Goal: Task Accomplishment & Management: Use online tool/utility

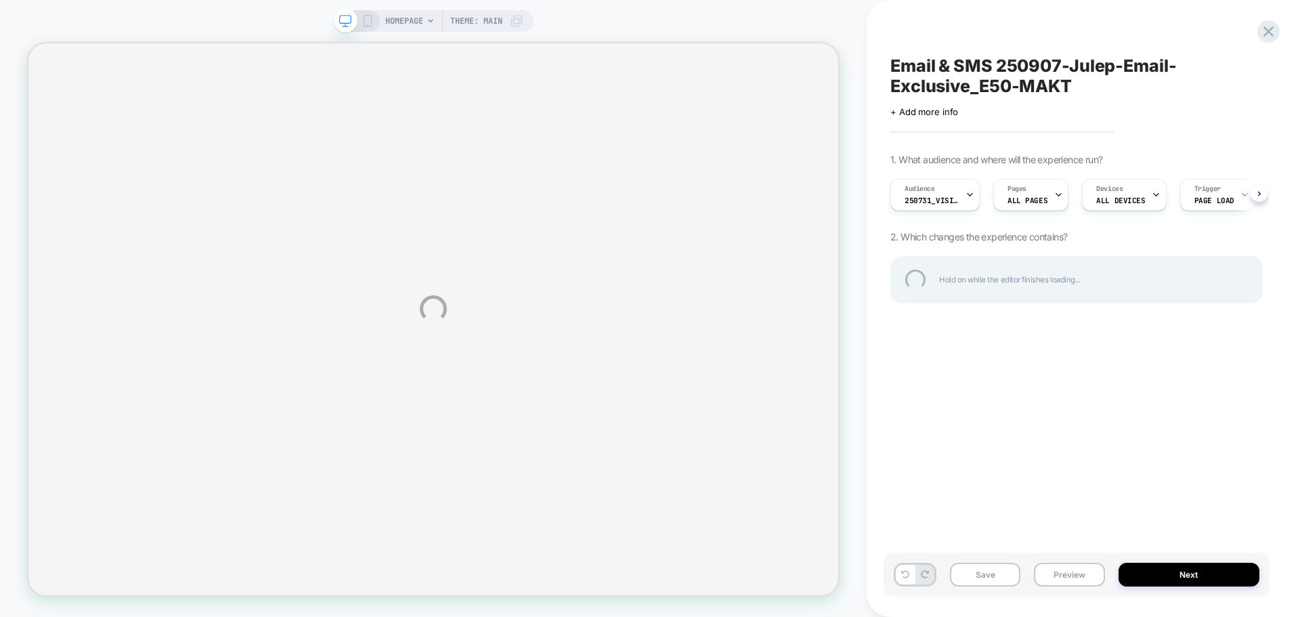
click at [966, 204] on div "HOMEPAGE Theme: MAIN Email & SMS 250907-Julep-Email-Exclusive_E50-MAKT Click to…" at bounding box center [650, 308] width 1300 height 617
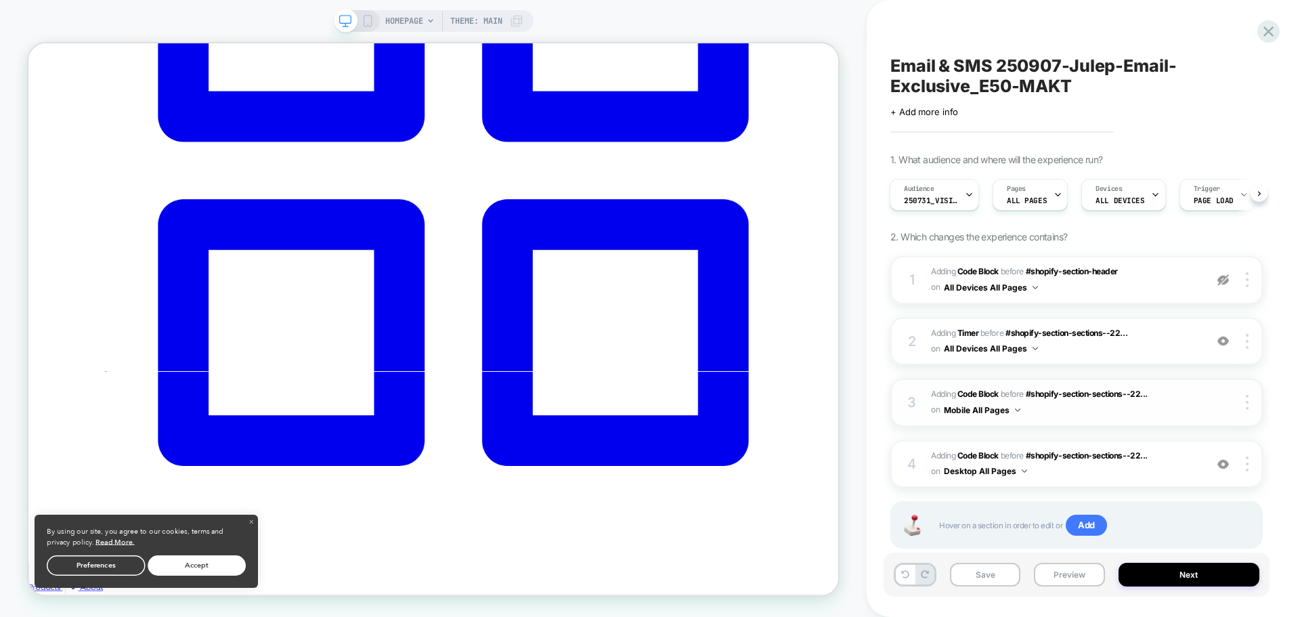
click at [1062, 410] on span "Adding Code Block BEFORE #shopify-section-sections--22... #shopify-section-sect…" at bounding box center [1064, 403] width 267 height 32
click at [1080, 158] on span "Adding Code Block BEFORE #shopify-section-sections--22... #shopify-section-sect…" at bounding box center [540, 150] width 1080 height 18
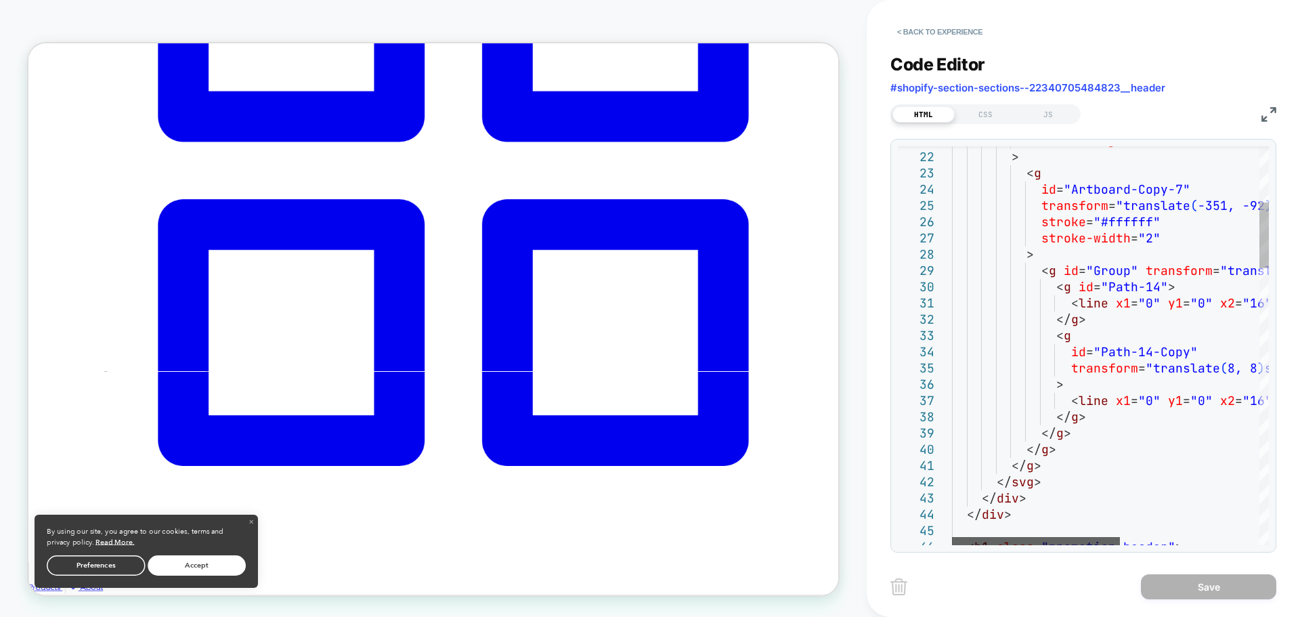
click at [974, 537] on div at bounding box center [1036, 541] width 168 height 8
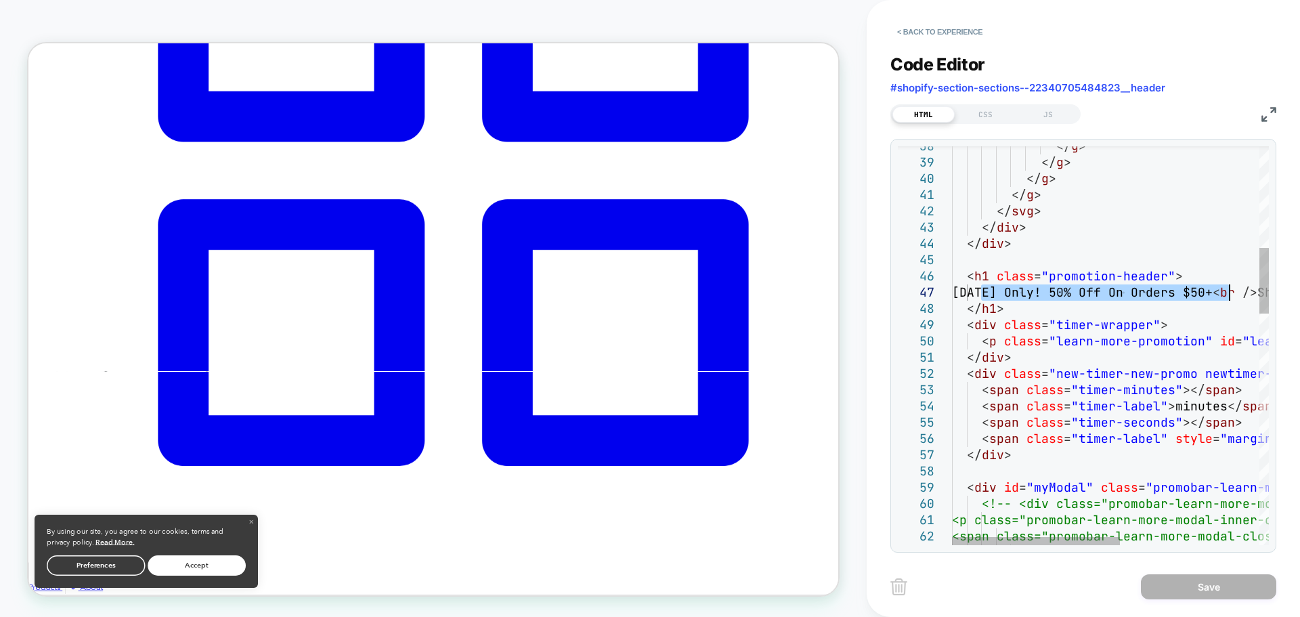
drag, startPoint x: 983, startPoint y: 293, endPoint x: 1228, endPoint y: 293, distance: 244.4
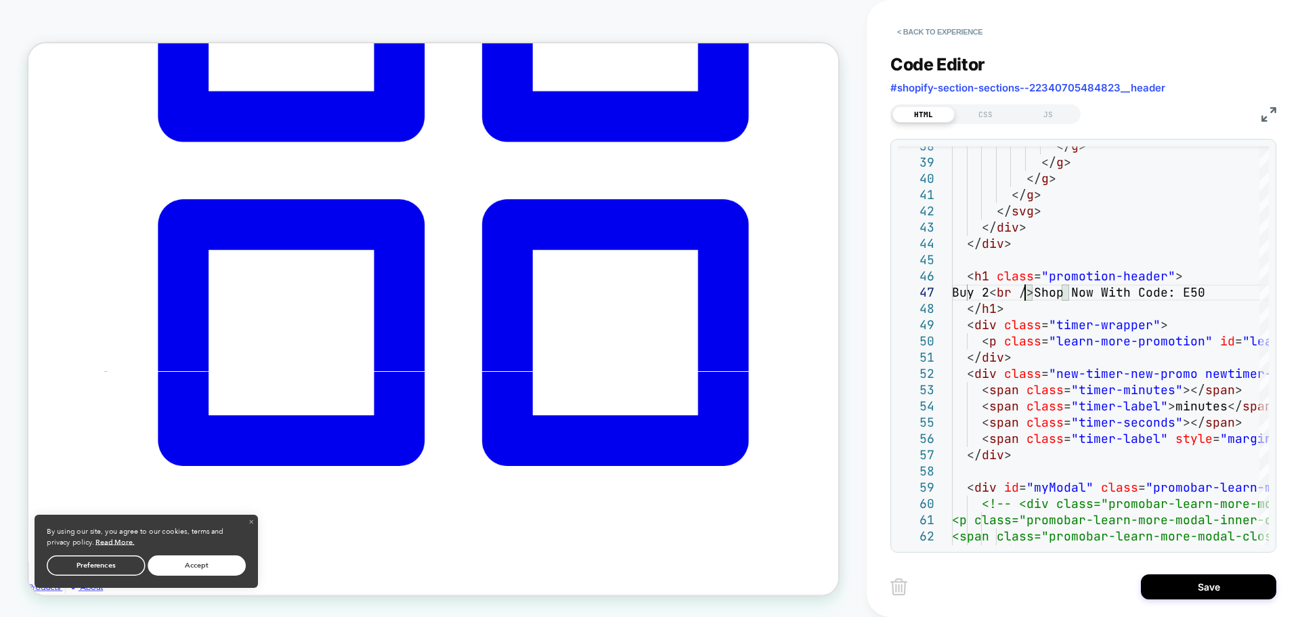
scroll to position [98, 73]
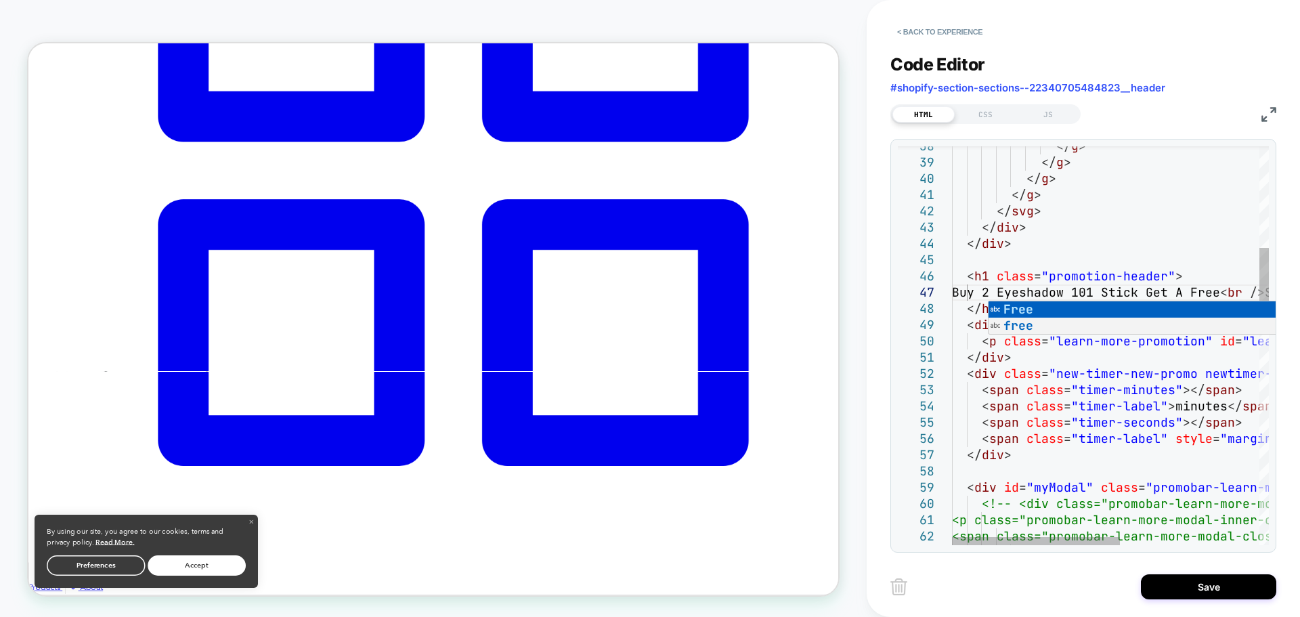
scroll to position [98, 299]
drag, startPoint x: 1031, startPoint y: 288, endPoint x: 1042, endPoint y: 288, distance: 10.9
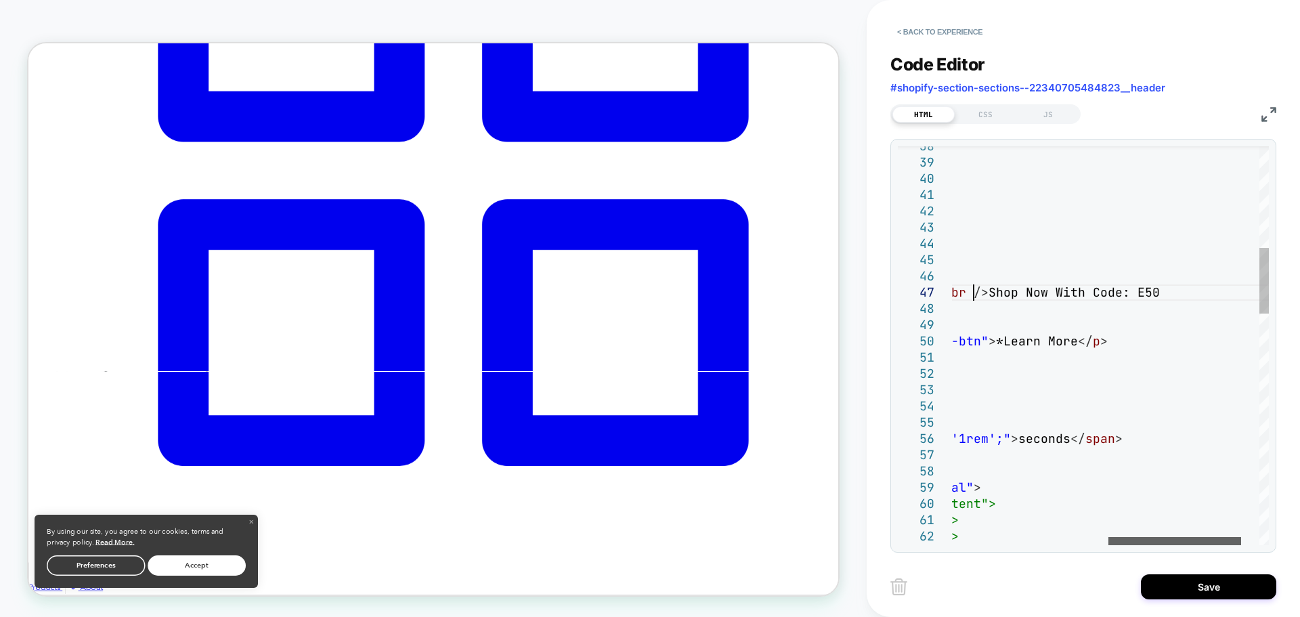
click at [1202, 537] on div at bounding box center [1174, 541] width 133 height 8
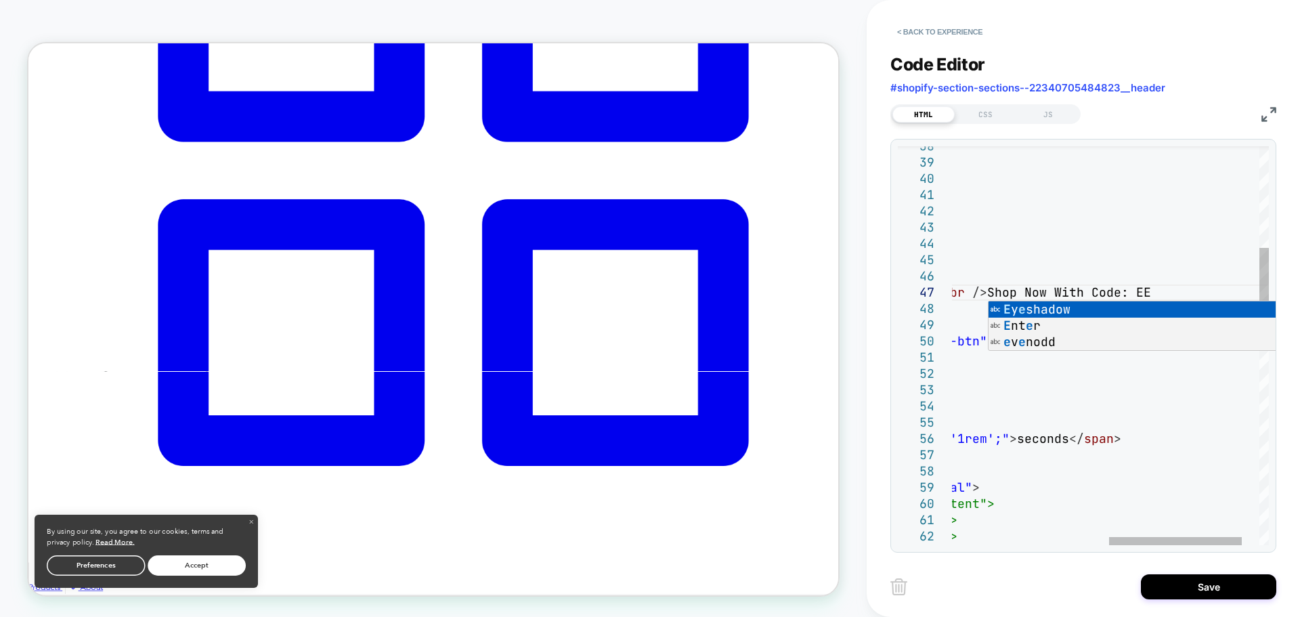
scroll to position [98, 621]
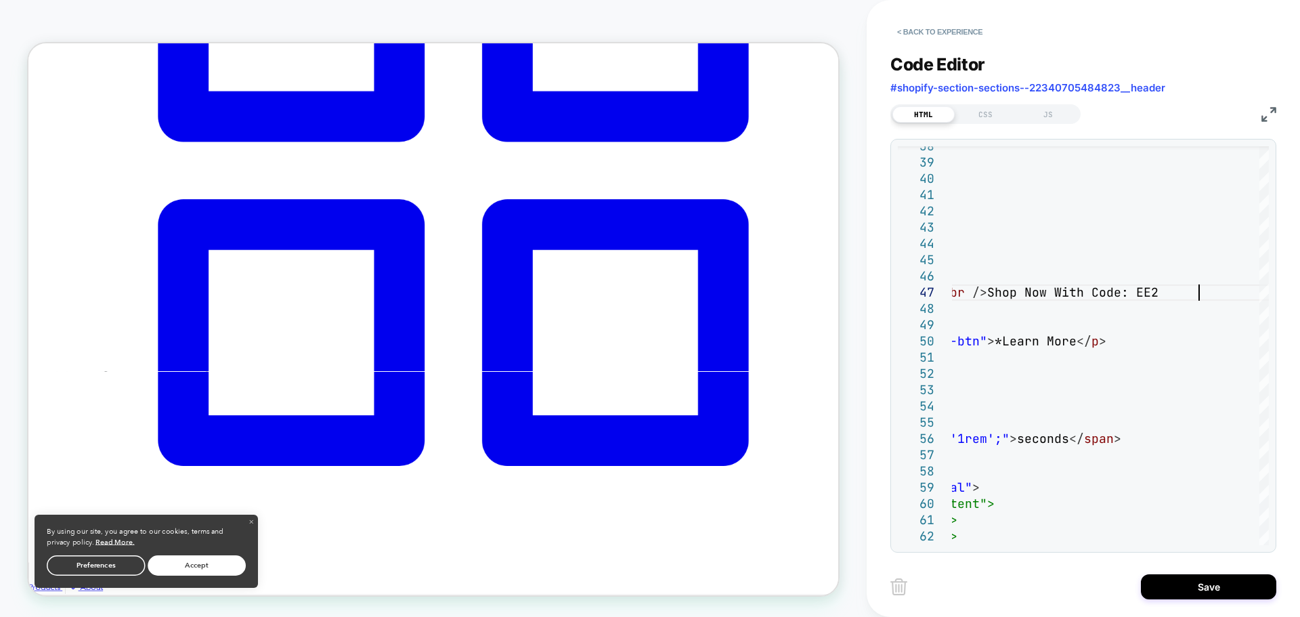
type textarea "**********"
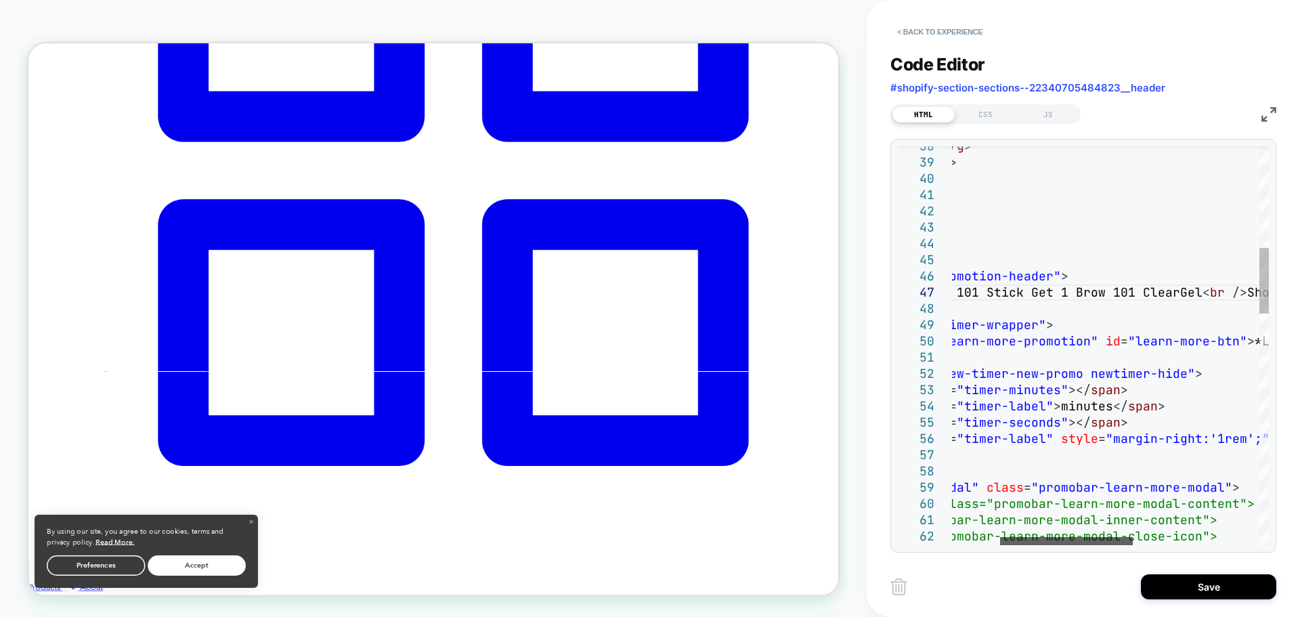
click at [1010, 537] on div at bounding box center [1066, 541] width 133 height 8
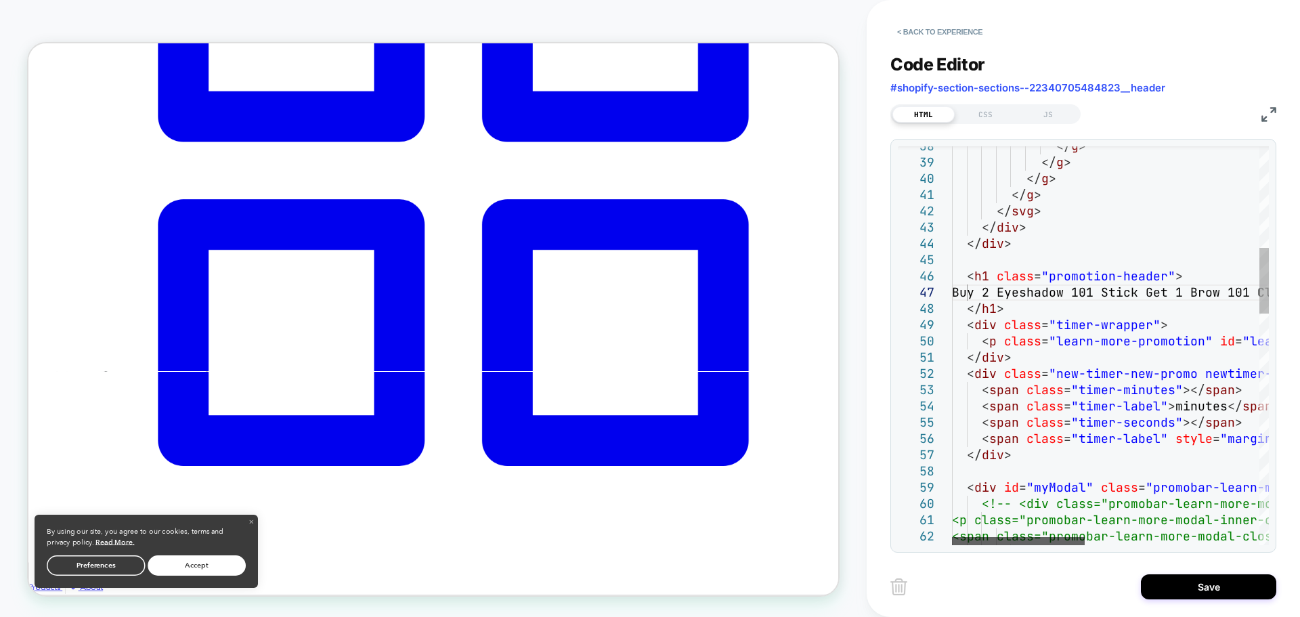
click at [952, 540] on div at bounding box center [1018, 541] width 133 height 8
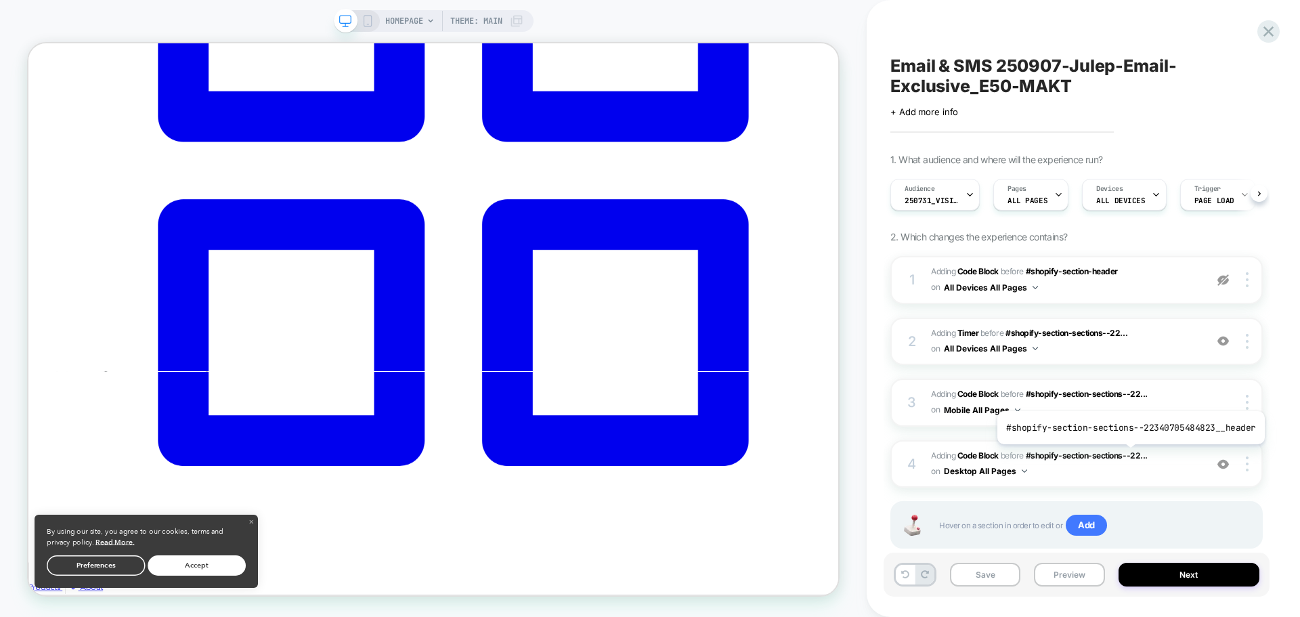
scroll to position [0, 1]
click at [946, 196] on span "250731_VisitBanner_E50-MAKT" at bounding box center [931, 200] width 54 height 9
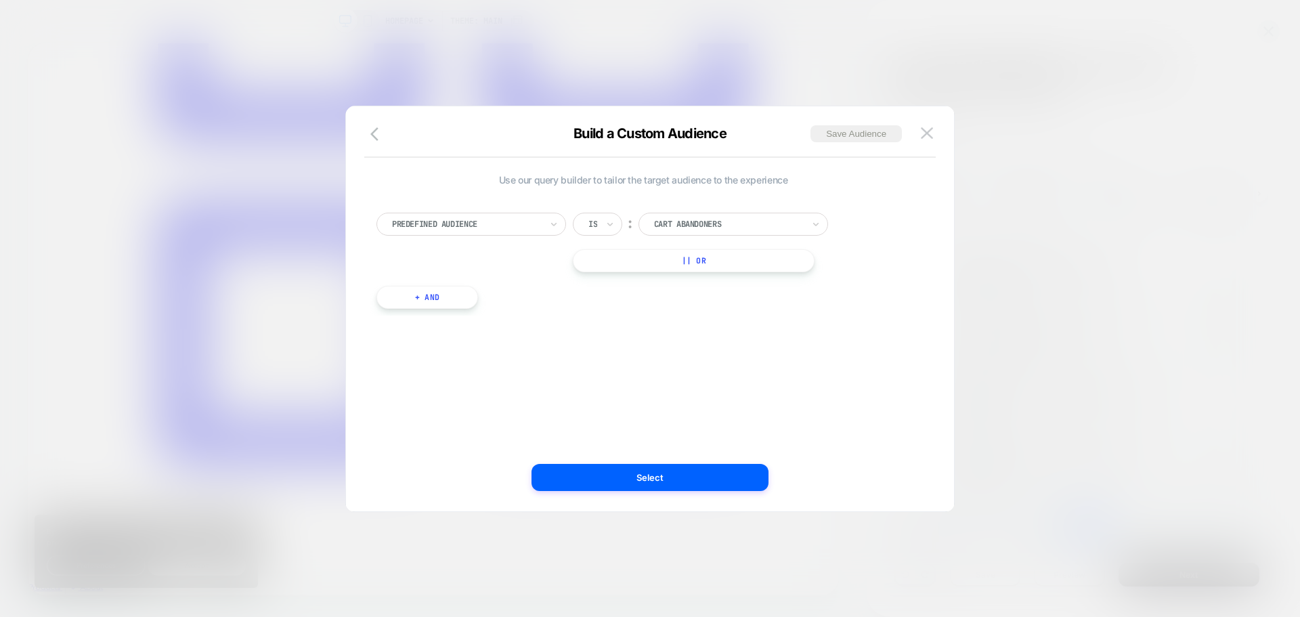
click at [0, 0] on div "Build a Custom Audience Save Audience" at bounding box center [0, 0] width 0 height 0
click at [0, 0] on icon "button" at bounding box center [0, 0] width 0 height 0
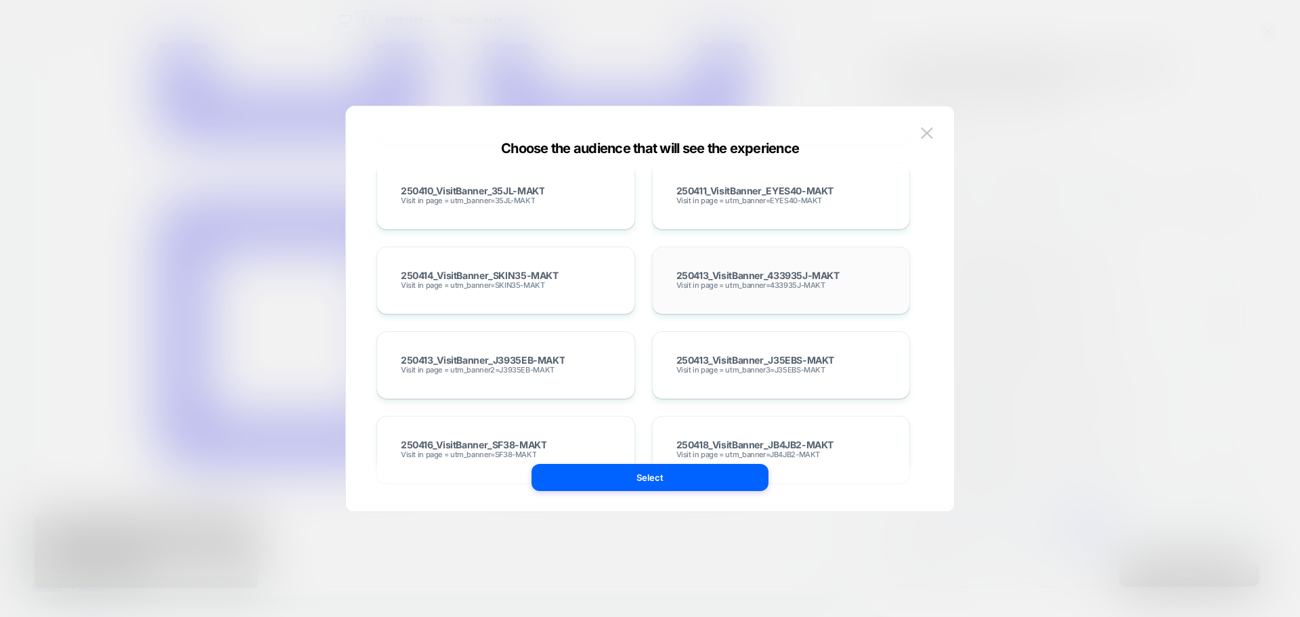
scroll to position [0, 0]
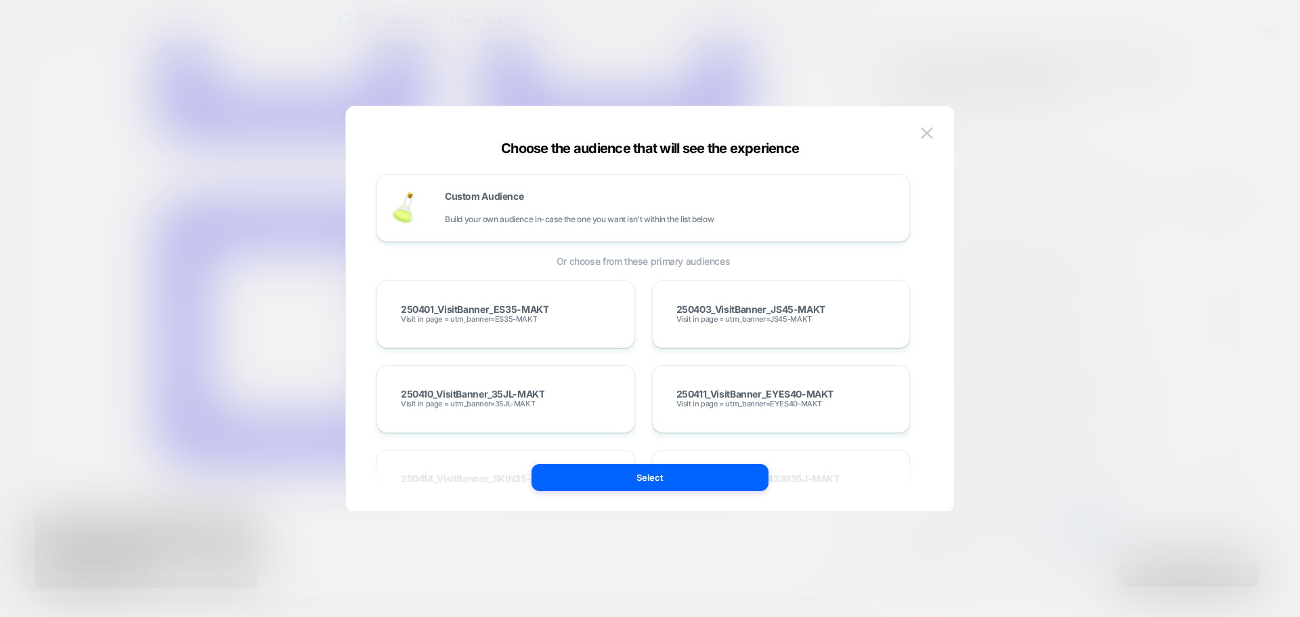
click at [626, 258] on span "Or choose from these primary audiences" at bounding box center [643, 261] width 534 height 12
click at [538, 219] on span "Build your own audience in-case the one you want isn't within the list below" at bounding box center [579, 219] width 269 height 9
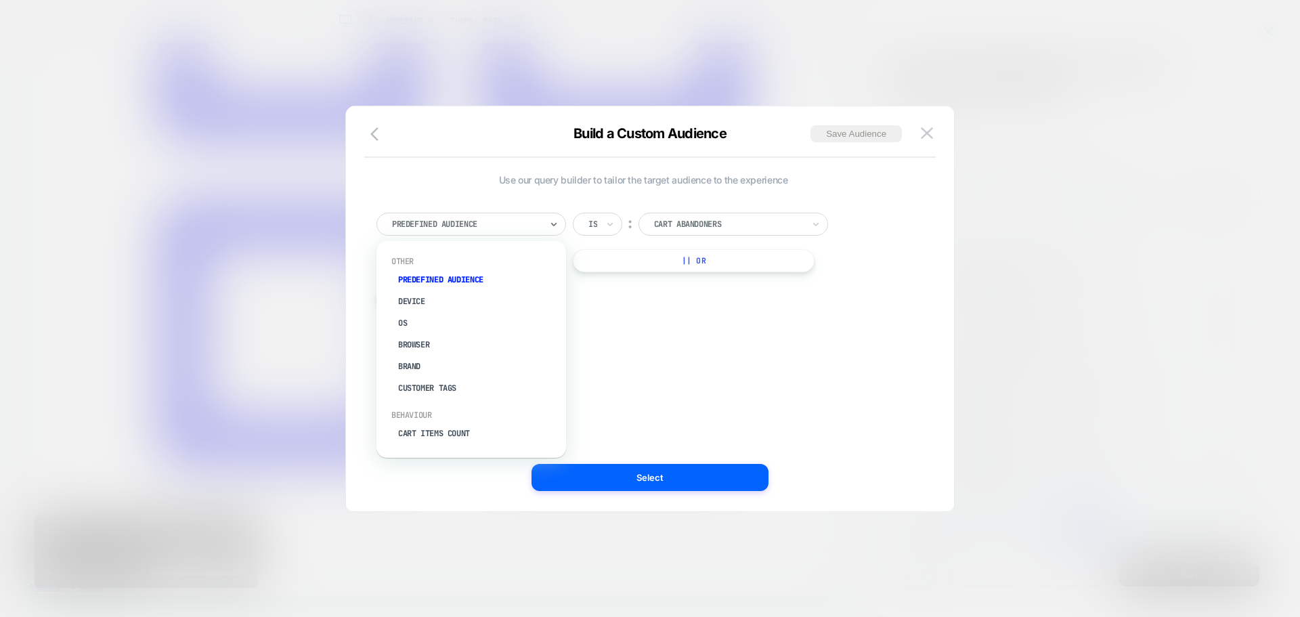
click at [460, 221] on div at bounding box center [466, 224] width 149 height 12
click at [712, 221] on div at bounding box center [728, 224] width 149 height 12
click at [0, 0] on div "Predefined Audience" at bounding box center [0, 0] width 0 height 0
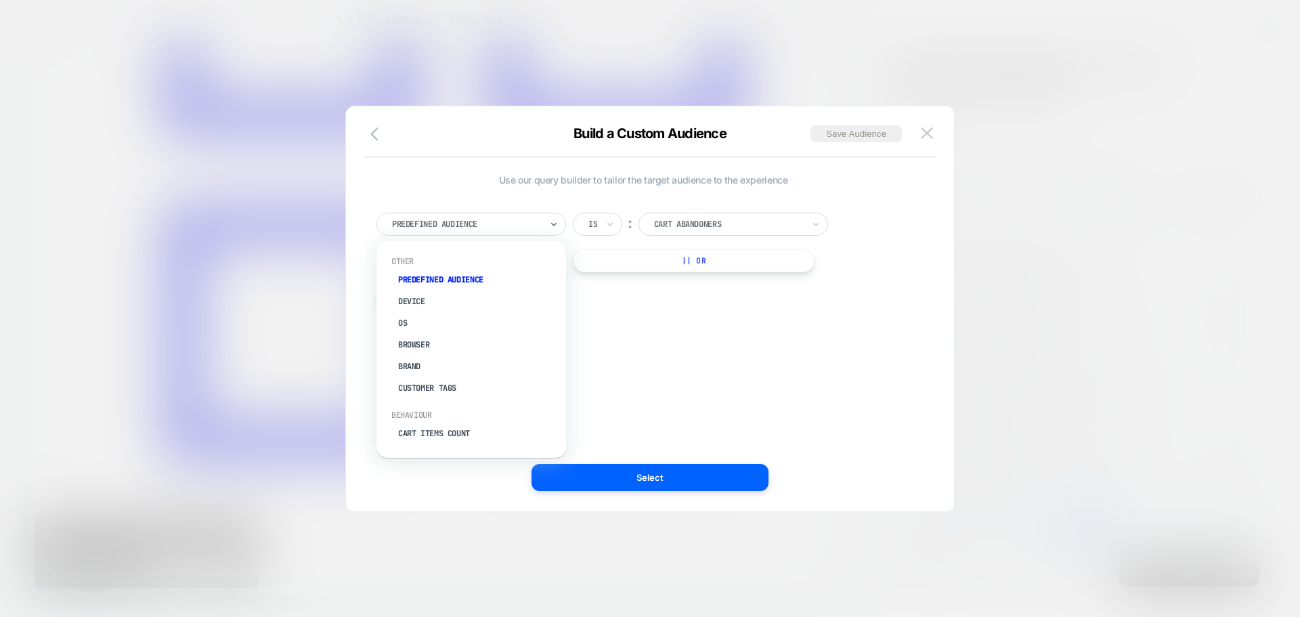
click at [0, 0] on div "Predefined Audience" at bounding box center [0, 0] width 0 height 0
click at [704, 221] on div at bounding box center [728, 224] width 149 height 12
click at [917, 492] on div "Use our query builder to tailor the target audience to the experience Predefine…" at bounding box center [649, 315] width 567 height 391
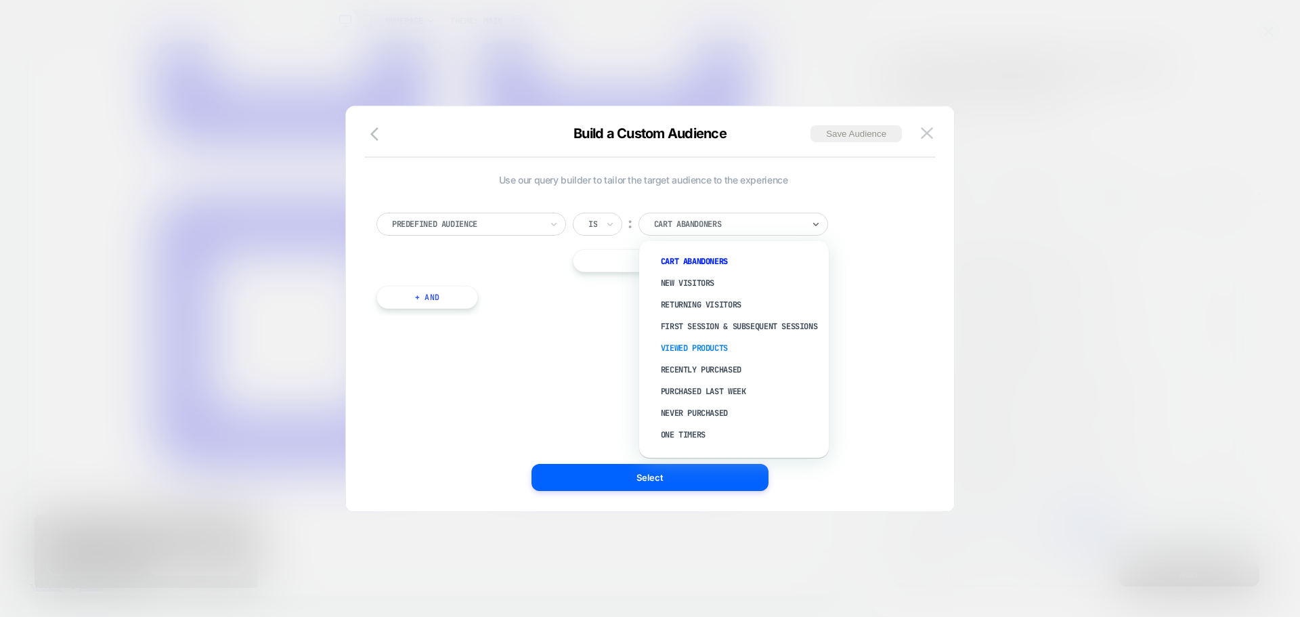
scroll to position [51, 0]
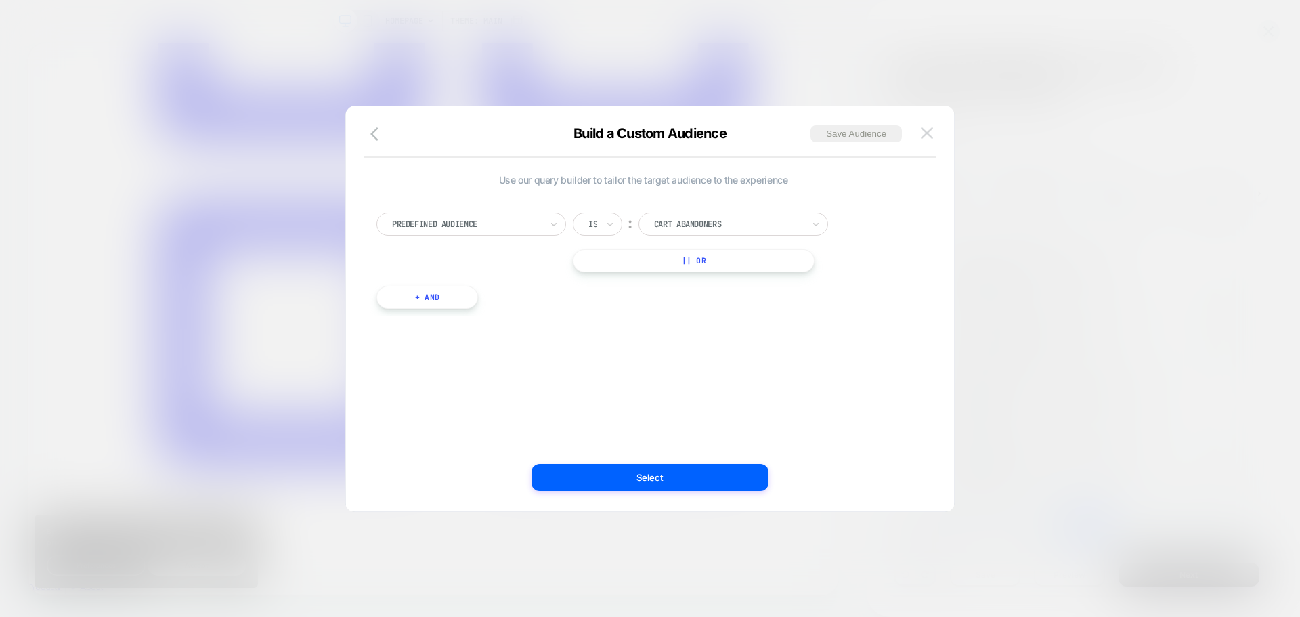
click at [0, 0] on img at bounding box center [0, 0] width 0 height 0
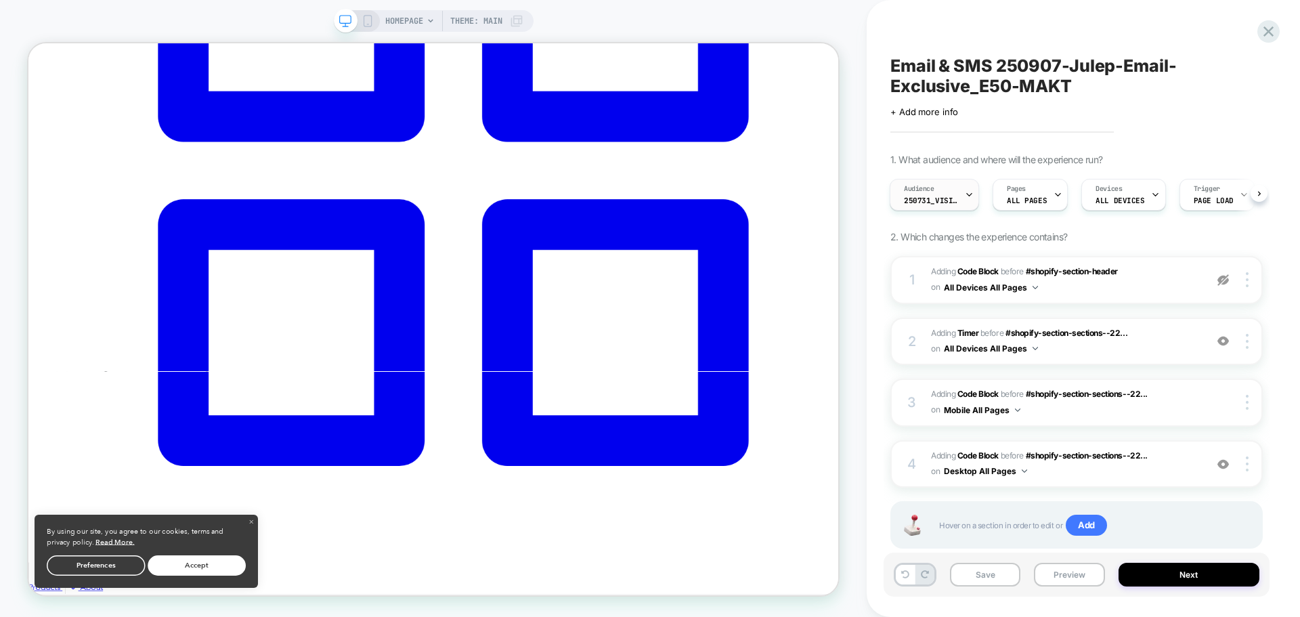
click at [974, 189] on div "Audience 250731_VisitBanner_E50-MAKT" at bounding box center [934, 195] width 89 height 32
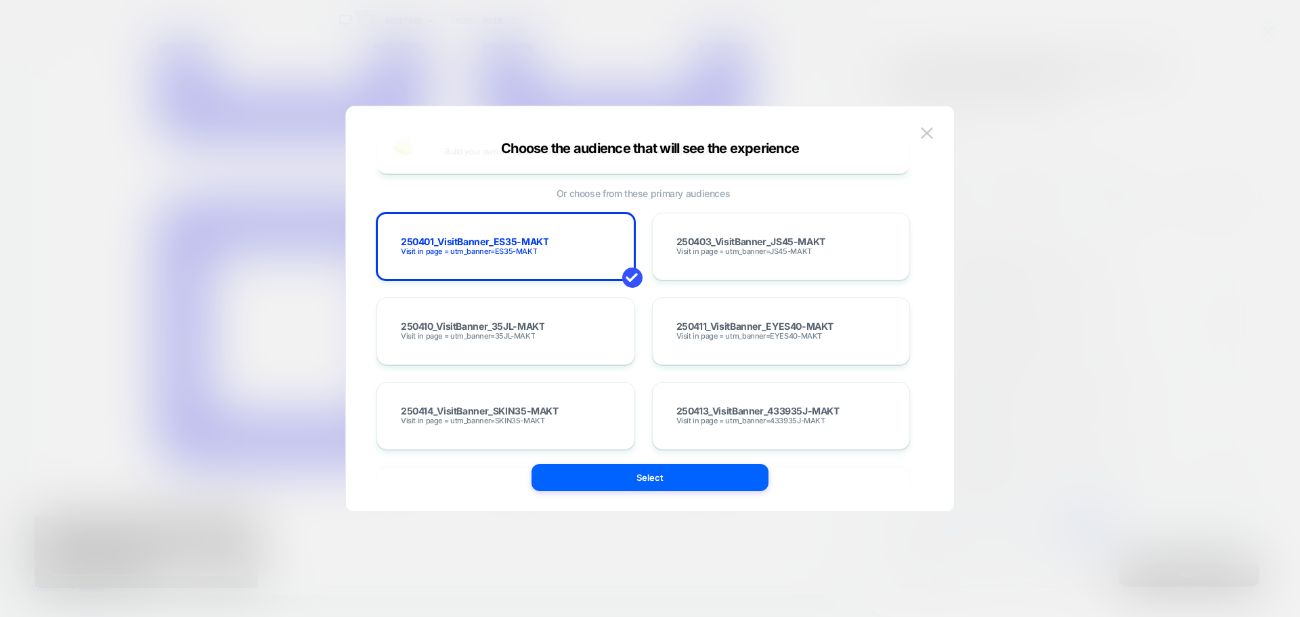
scroll to position [0, 0]
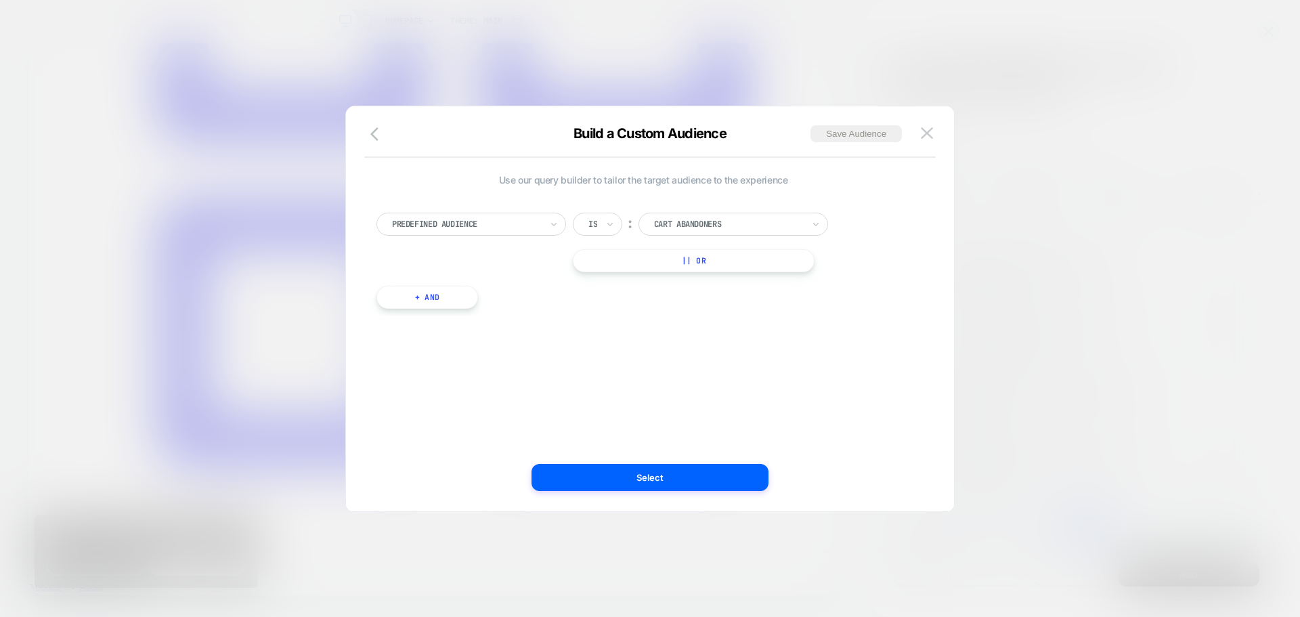
click at [500, 227] on div at bounding box center [466, 224] width 149 height 12
click at [425, 225] on div at bounding box center [466, 224] width 149 height 12
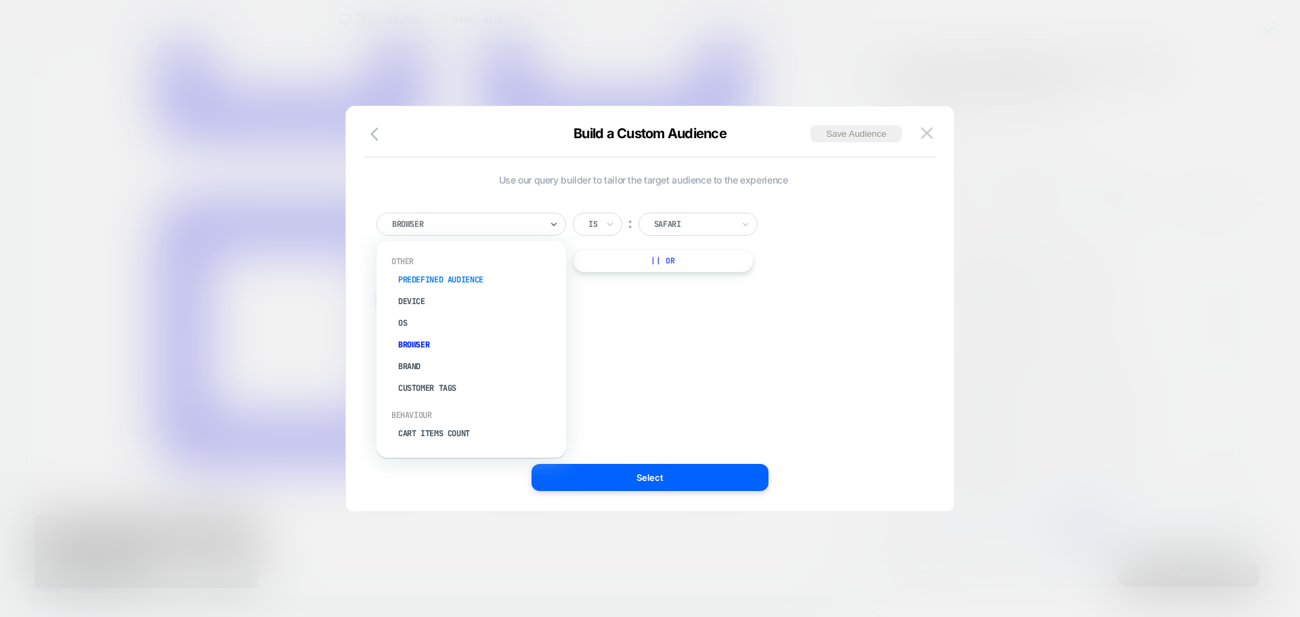
click at [456, 278] on div "Predefined Audience" at bounding box center [478, 280] width 176 height 22
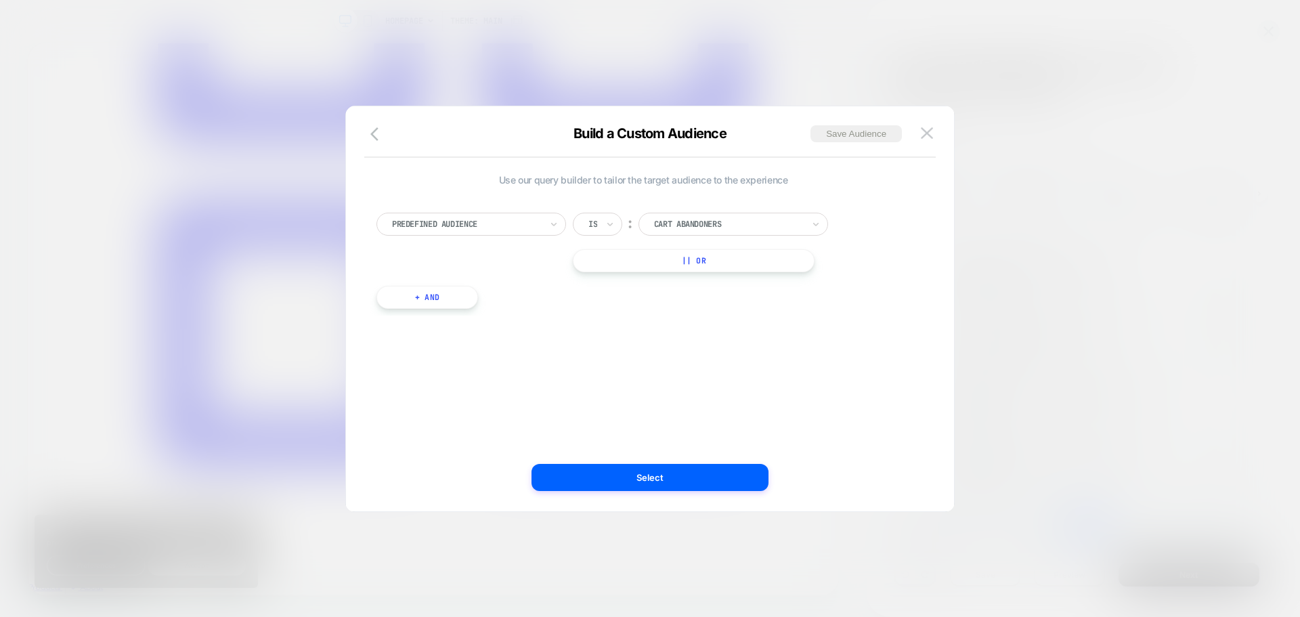
click at [653, 222] on div "Cart Abandoners" at bounding box center [729, 224] width 152 height 15
click at [501, 225] on div at bounding box center [466, 224] width 149 height 12
click at [441, 299] on div "Device" at bounding box center [478, 301] width 176 height 22
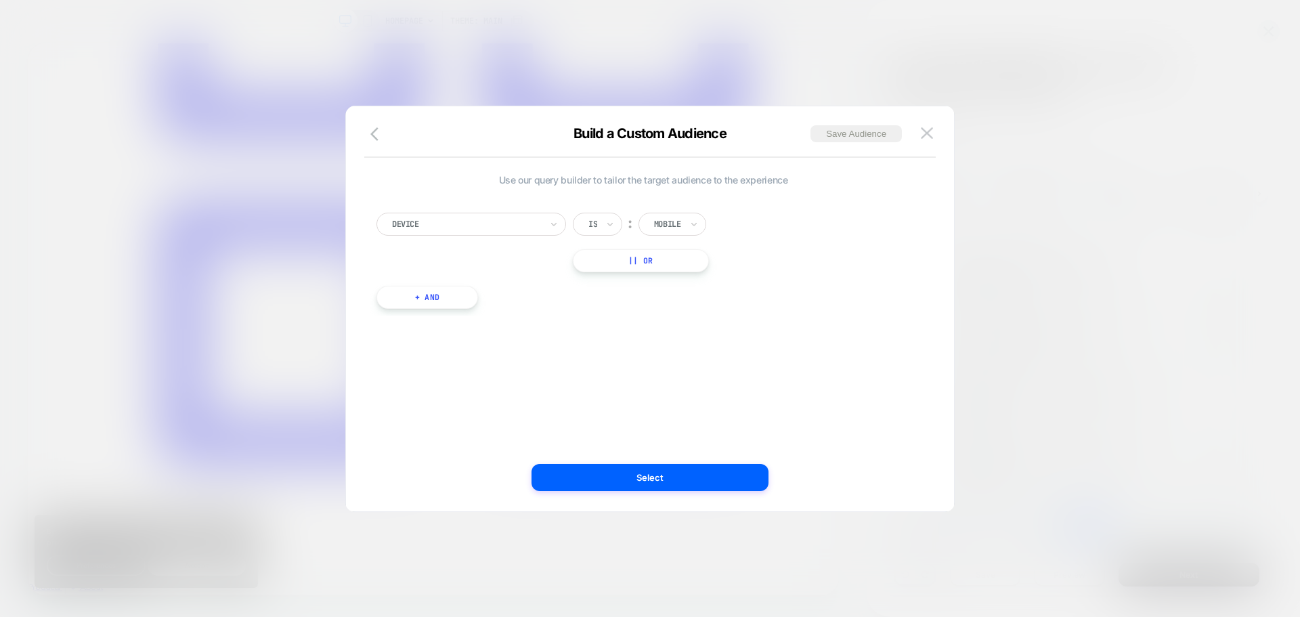
click at [460, 236] on div "OS Is ︰ IOS || Or" at bounding box center [643, 243] width 534 height 60
click at [462, 228] on div at bounding box center [466, 224] width 149 height 12
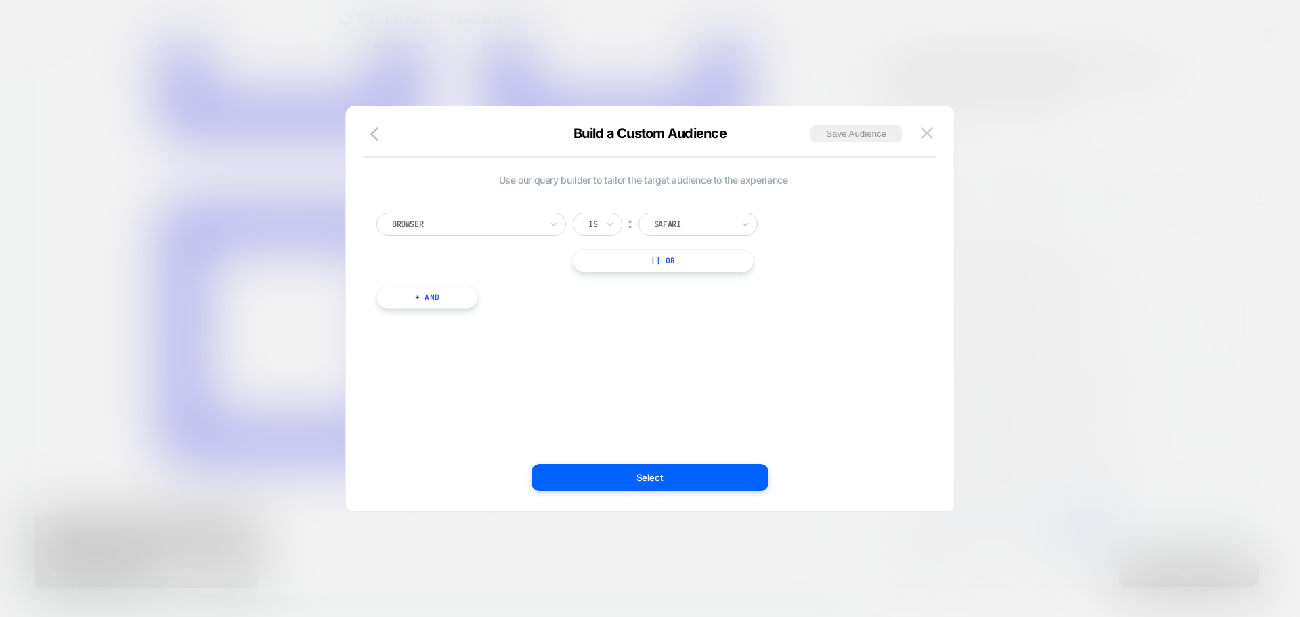
click at [514, 229] on div at bounding box center [466, 224] width 149 height 12
click at [415, 365] on div "Brand" at bounding box center [478, 366] width 176 height 22
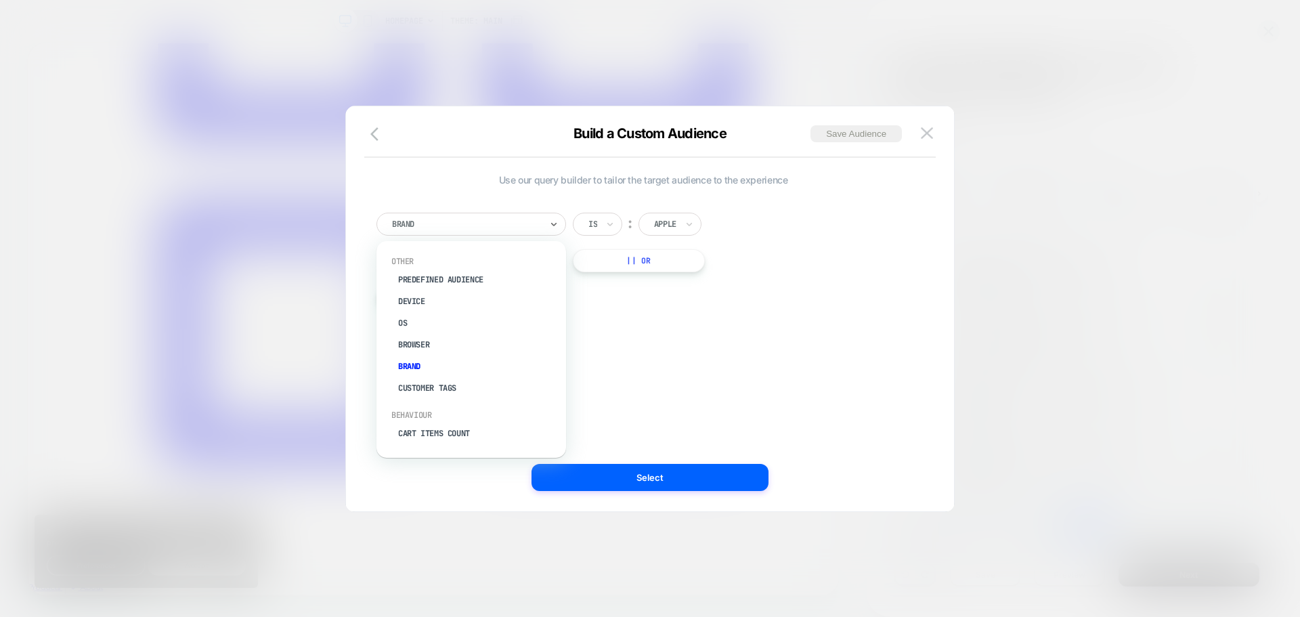
click at [446, 222] on div at bounding box center [466, 224] width 149 height 12
click at [445, 274] on div "Predefined Audience" at bounding box center [478, 280] width 176 height 22
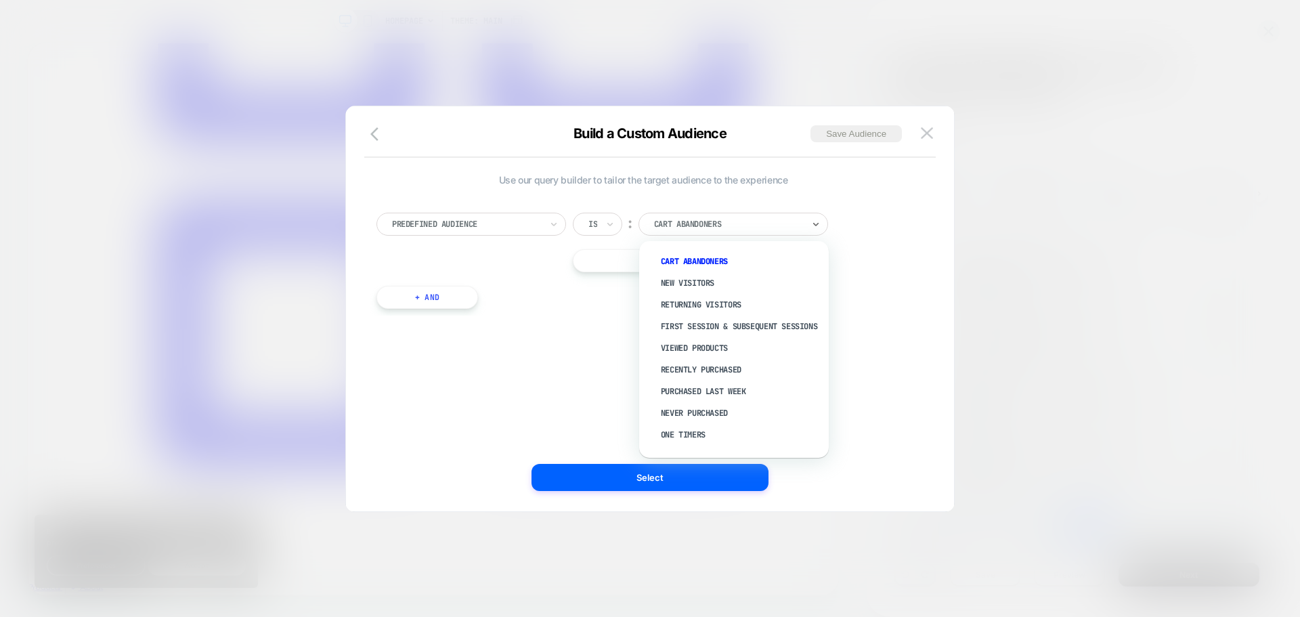
click at [601, 225] on div "Is" at bounding box center [597, 224] width 49 height 23
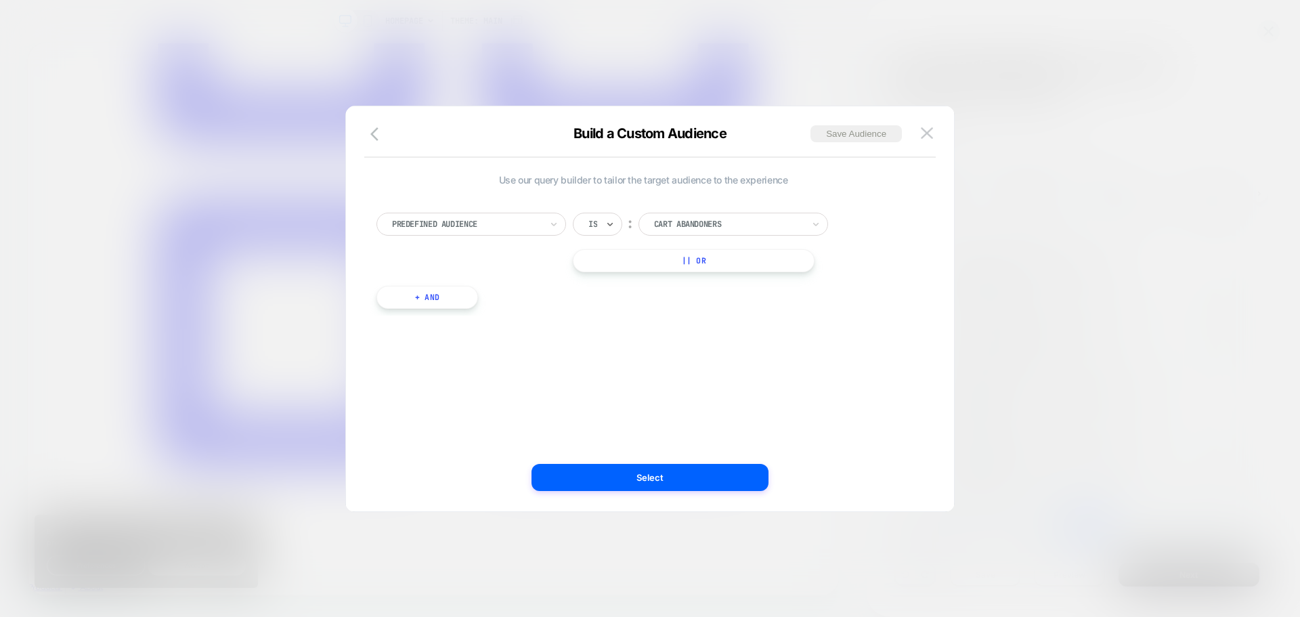
click at [601, 225] on div "Is" at bounding box center [597, 224] width 49 height 23
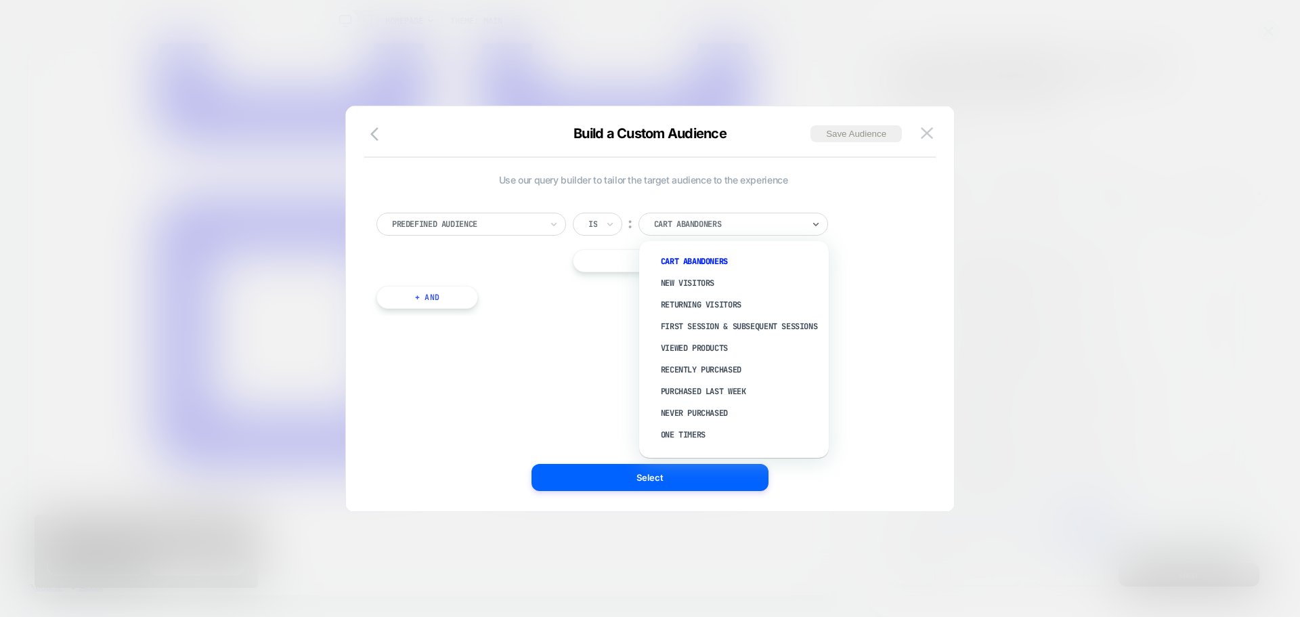
click at [700, 219] on div at bounding box center [728, 224] width 149 height 12
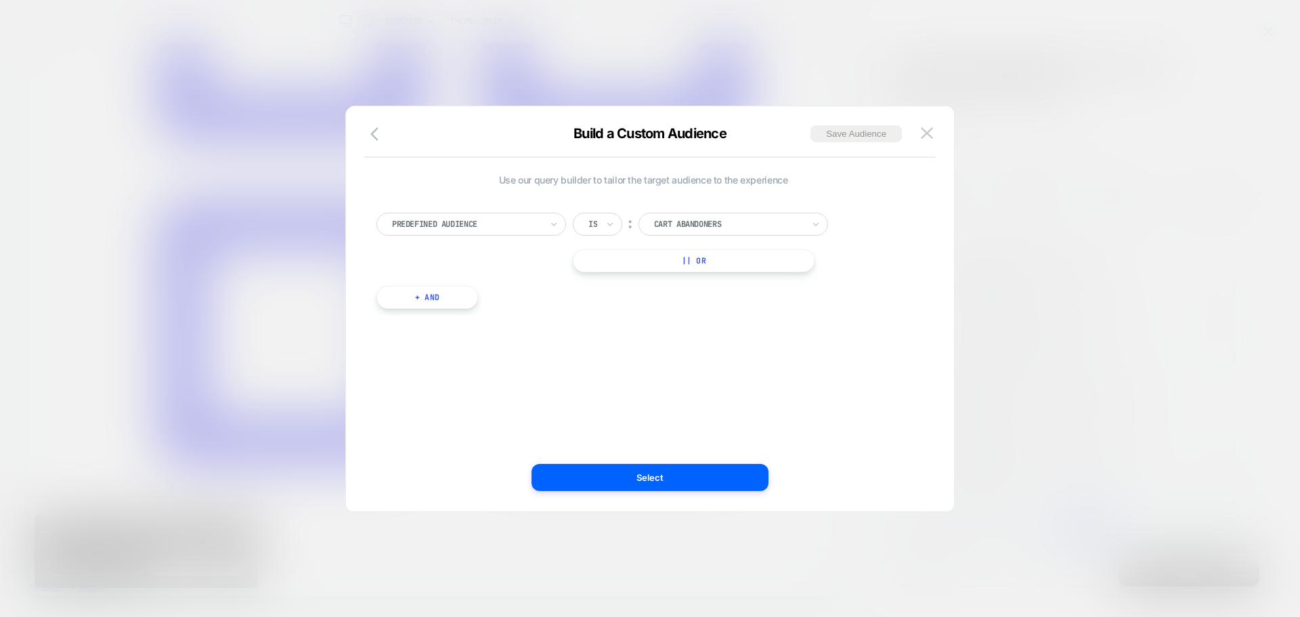
click at [815, 494] on div "Use our query builder to tailor the target audience to the experience Predefine…" at bounding box center [649, 315] width 567 height 391
click at [727, 218] on div at bounding box center [728, 224] width 149 height 12
click at [929, 131] on img at bounding box center [927, 133] width 12 height 12
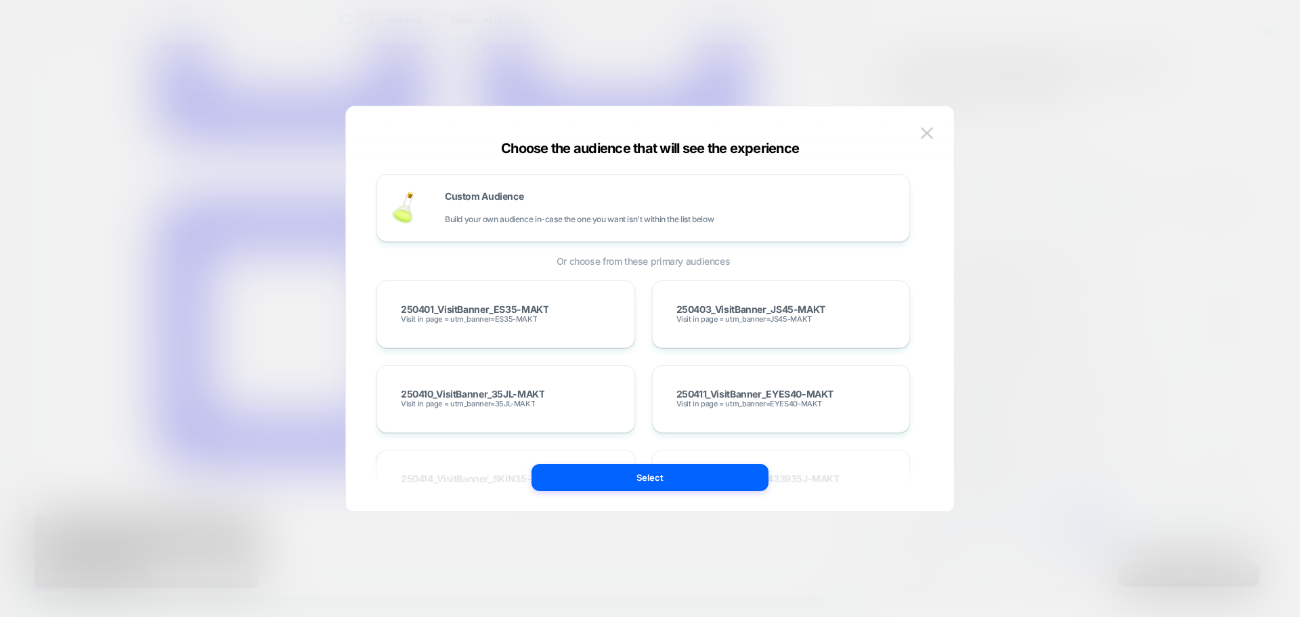
click at [930, 129] on img at bounding box center [927, 133] width 12 height 12
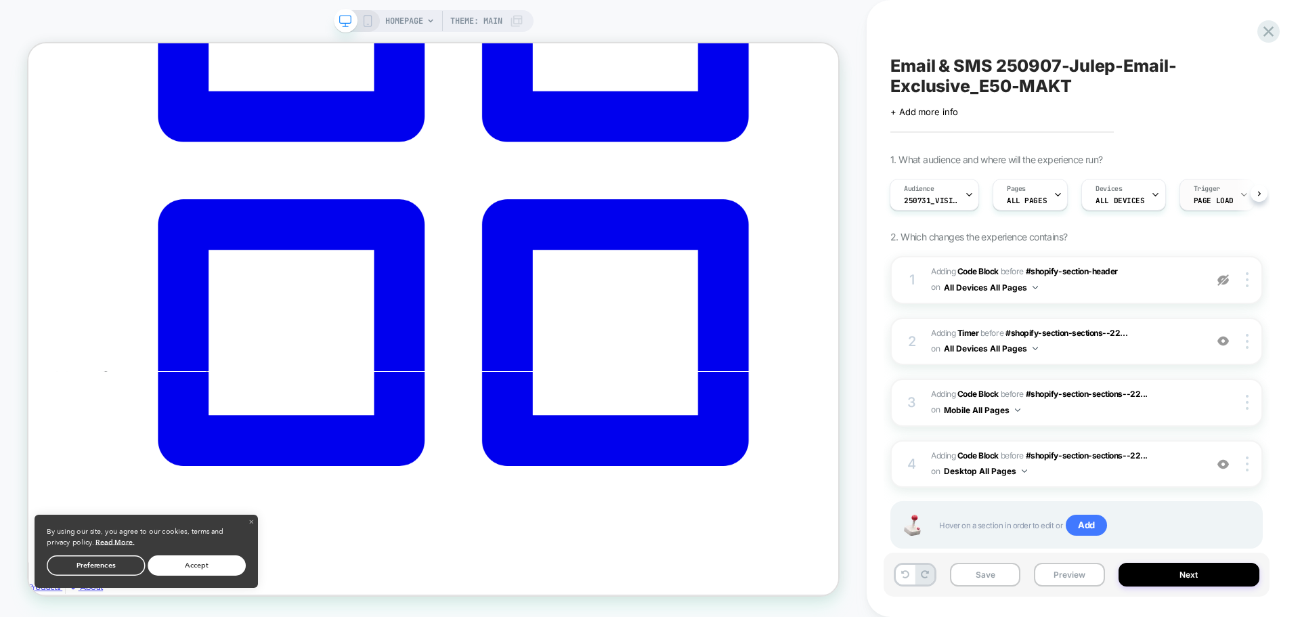
click at [1240, 193] on icon at bounding box center [1244, 194] width 9 height 9
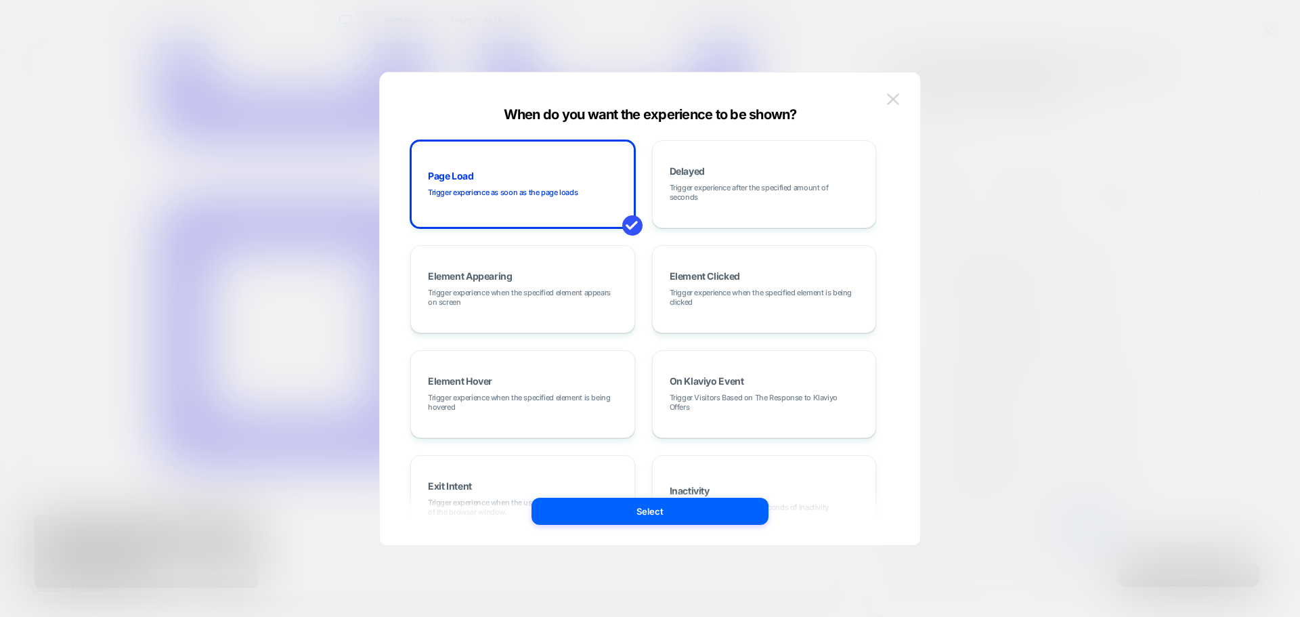
click at [899, 100] on img at bounding box center [893, 99] width 12 height 12
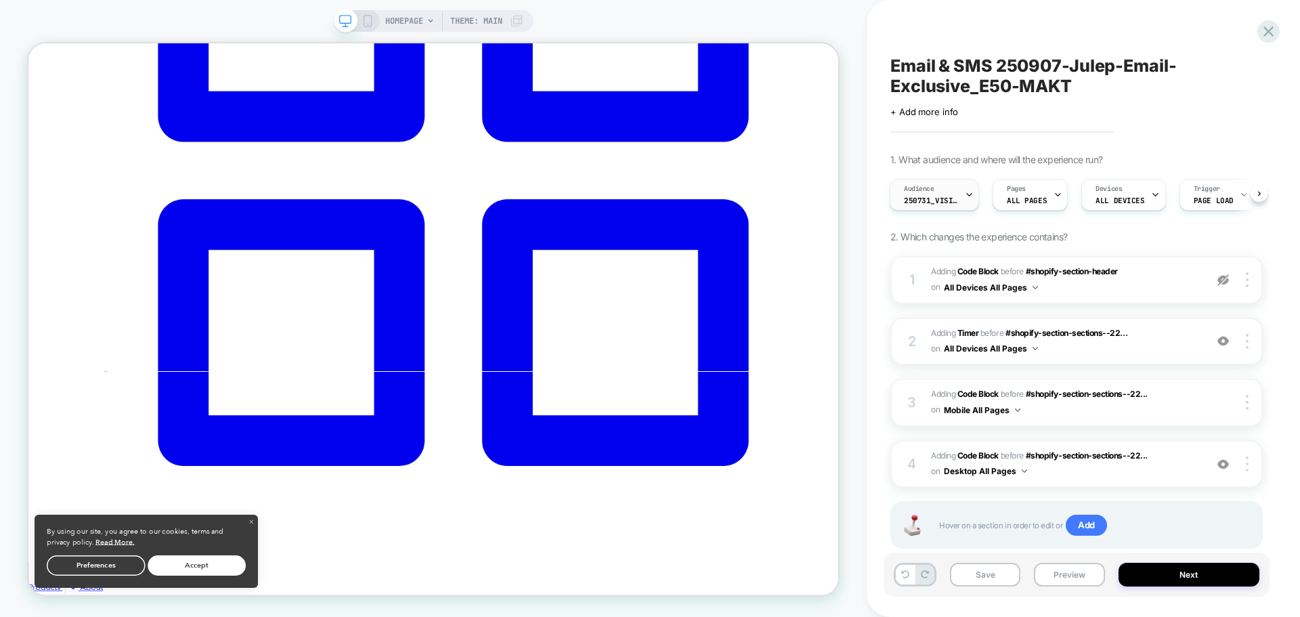
click at [915, 181] on div "Audience 250731_VisitBanner_E50-MAKT" at bounding box center [930, 194] width 81 height 30
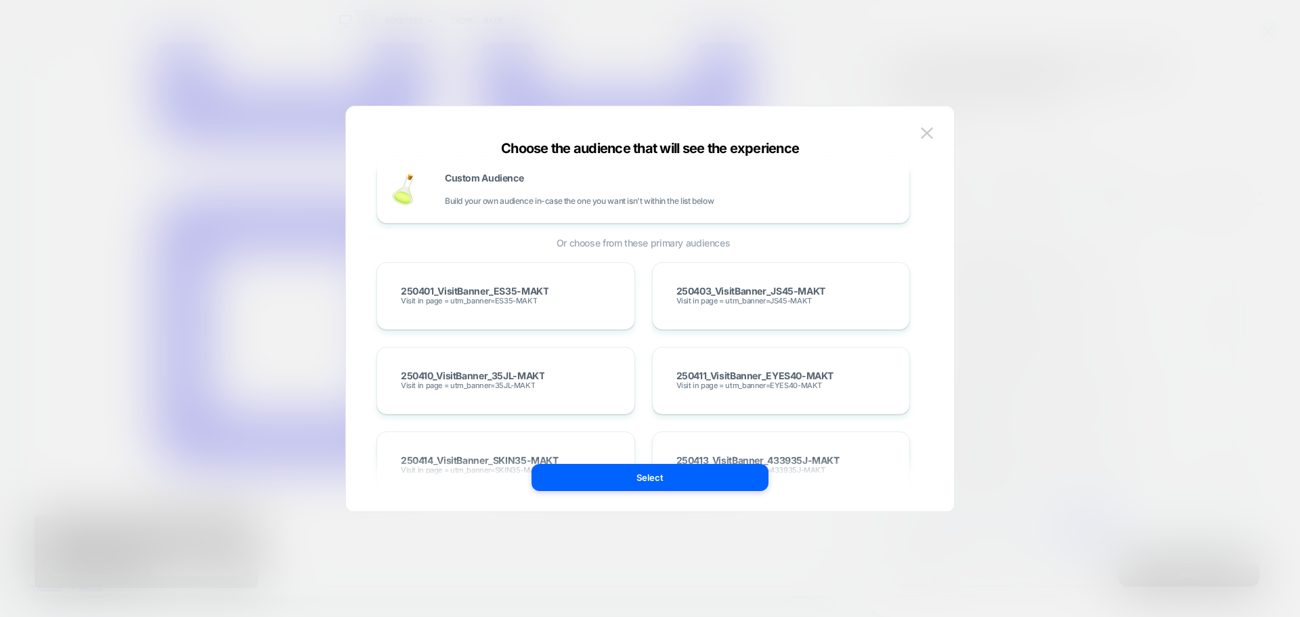
scroll to position [0, 0]
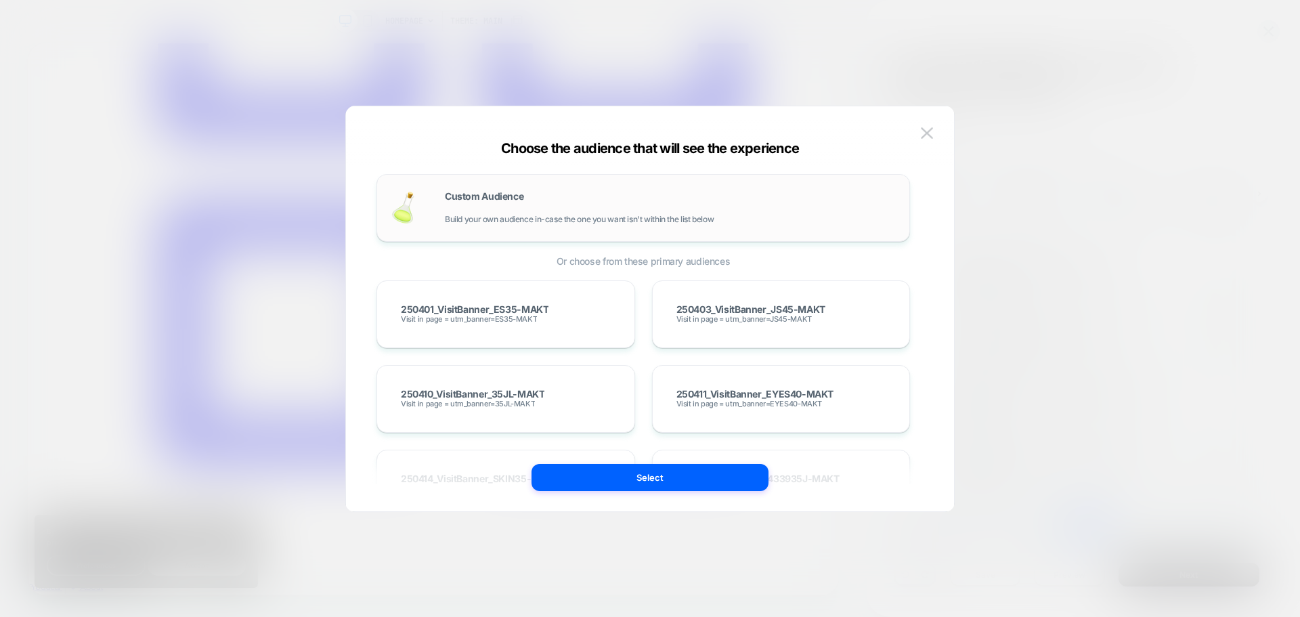
click at [0, 0] on span "Build your own audience in-case the one you want isn't within the list below" at bounding box center [0, 0] width 0 height 0
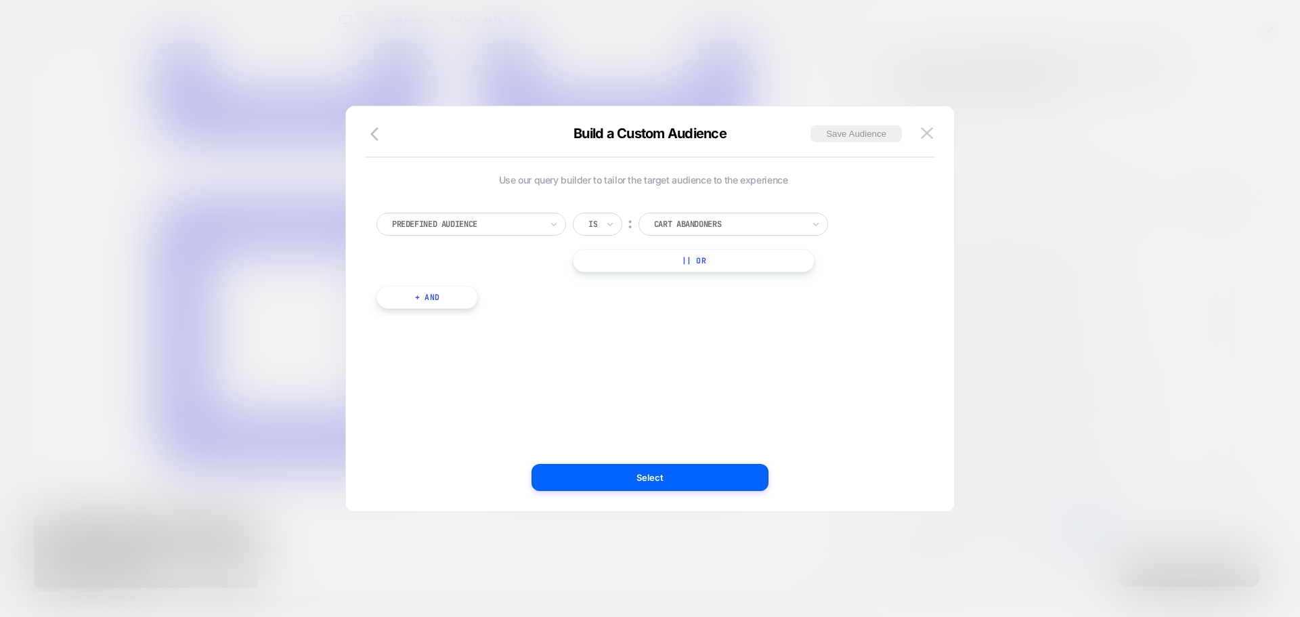
click at [701, 218] on div at bounding box center [728, 224] width 149 height 12
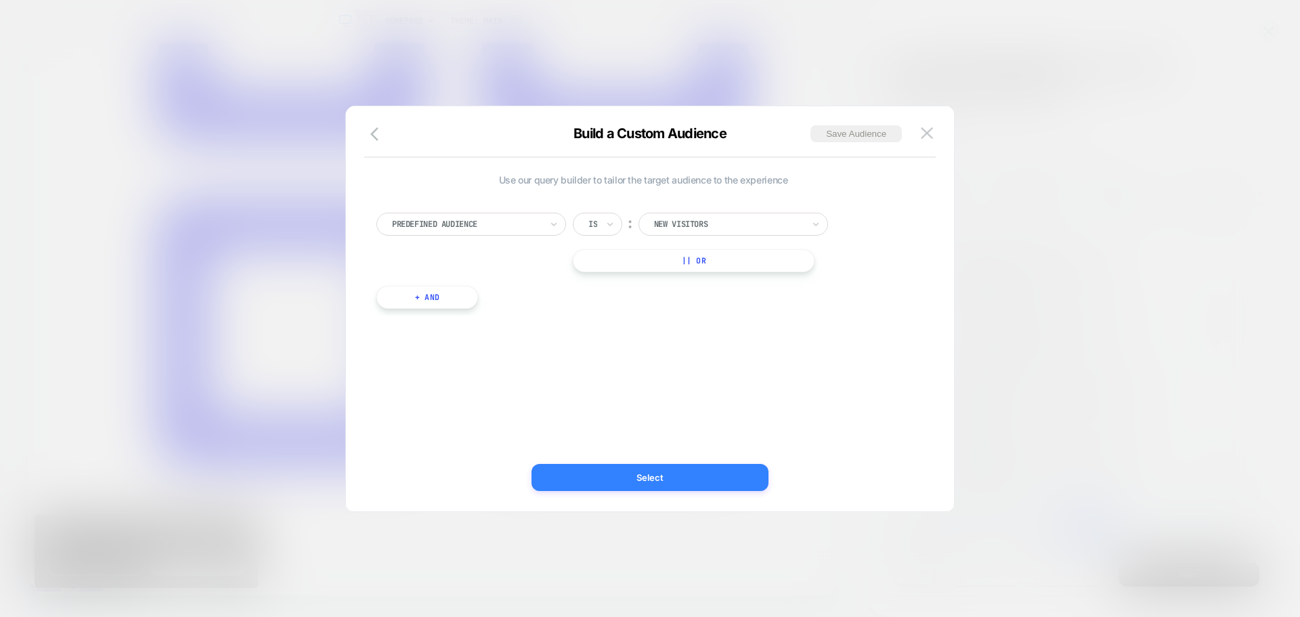
click at [0, 0] on button "Select" at bounding box center [0, 0] width 0 height 0
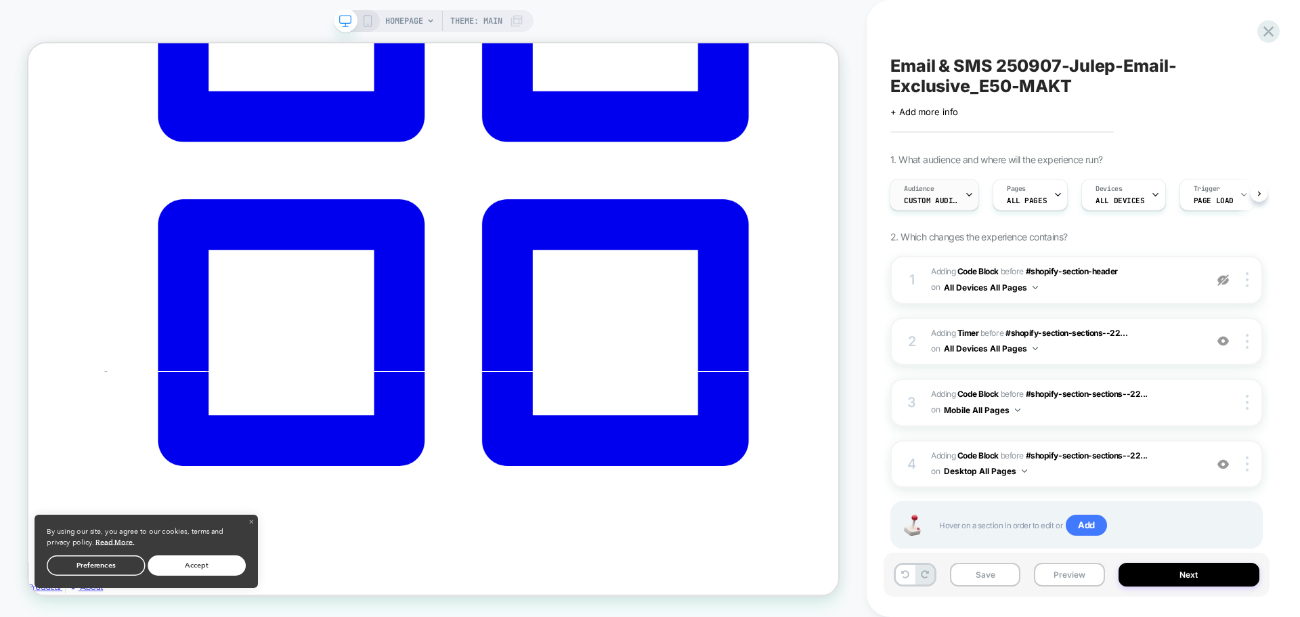
click at [947, 206] on div "Audience Custom Audience" at bounding box center [930, 194] width 81 height 30
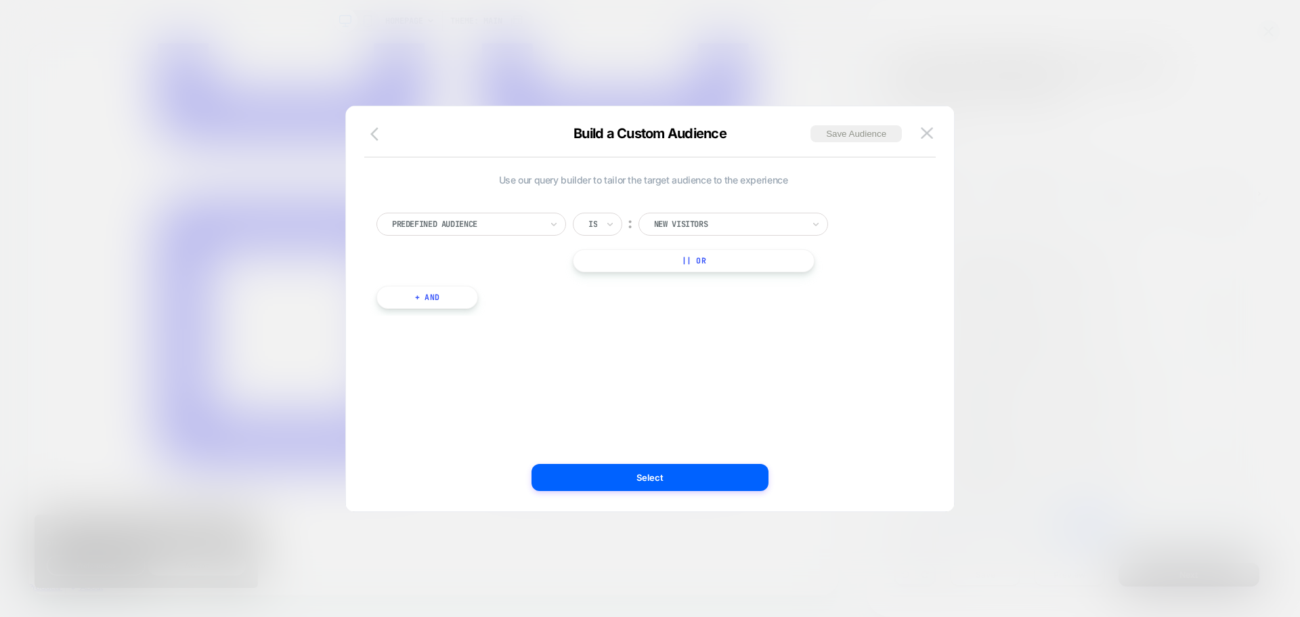
click at [540, 367] on icon "button" at bounding box center [540, 367] width 1 height 1
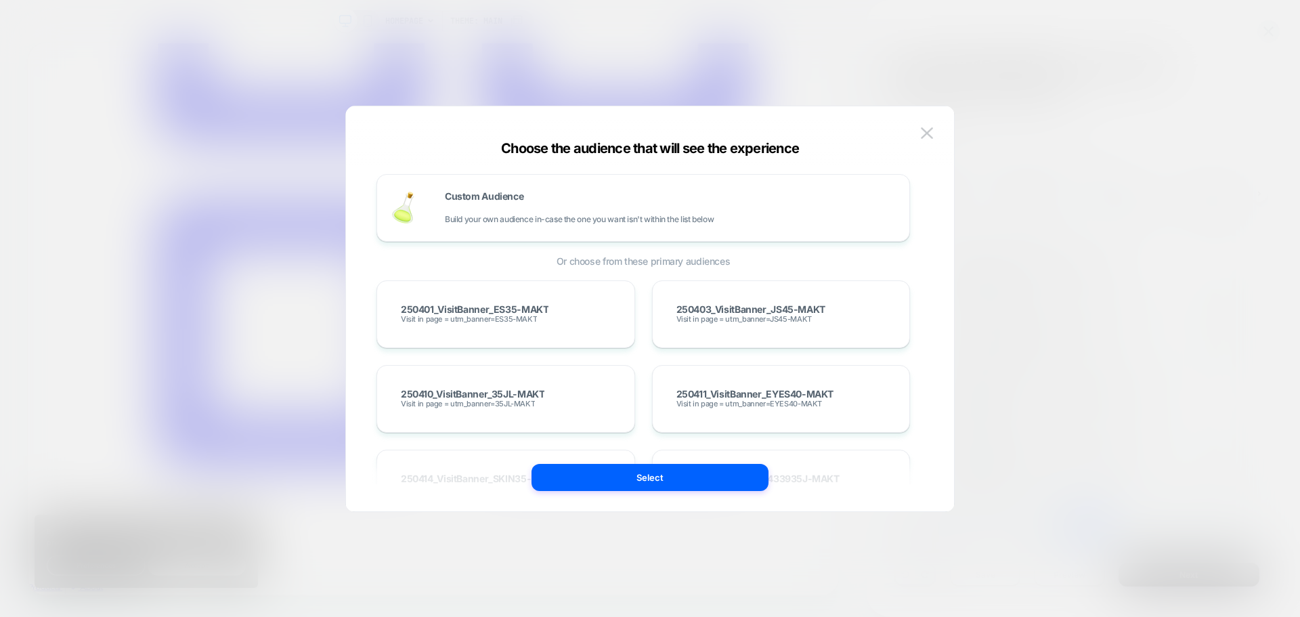
click at [621, 255] on span "Or choose from these primary audiences" at bounding box center [643, 261] width 534 height 12
click at [504, 192] on span "Custom Audience" at bounding box center [484, 196] width 79 height 9
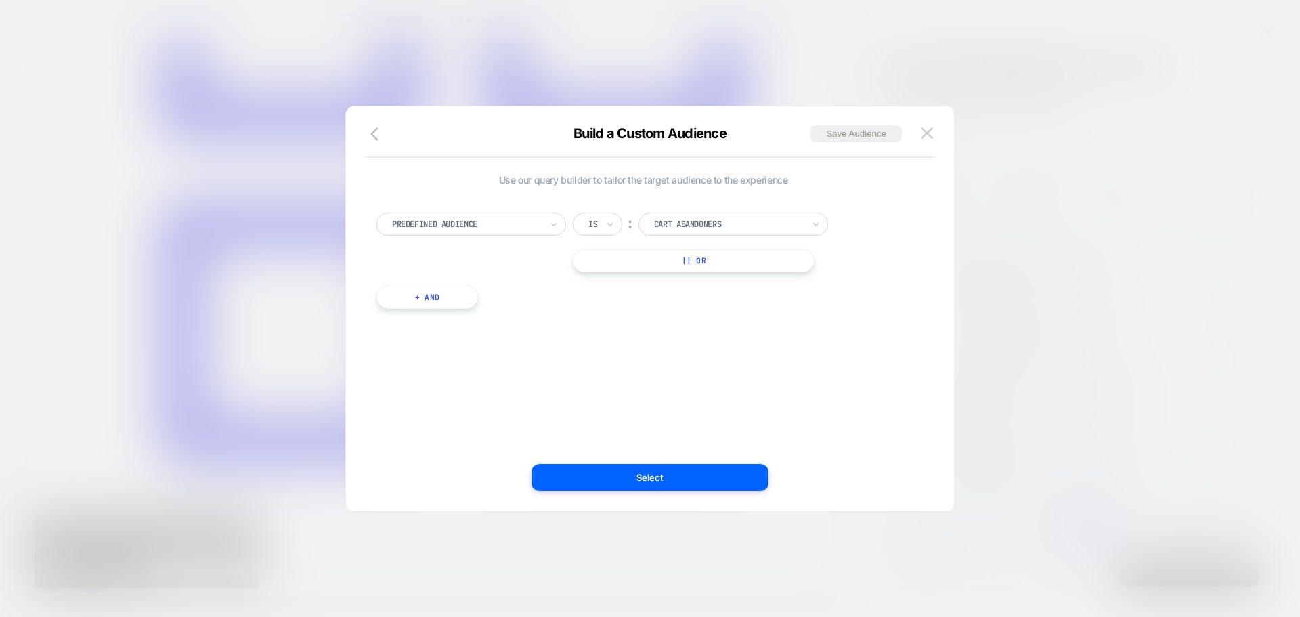
click at [443, 301] on button "+ And" at bounding box center [427, 297] width 102 height 23
click at [871, 305] on div at bounding box center [877, 311] width 16 height 16
click at [771, 230] on div "Cart Abandoners" at bounding box center [729, 224] width 152 height 15
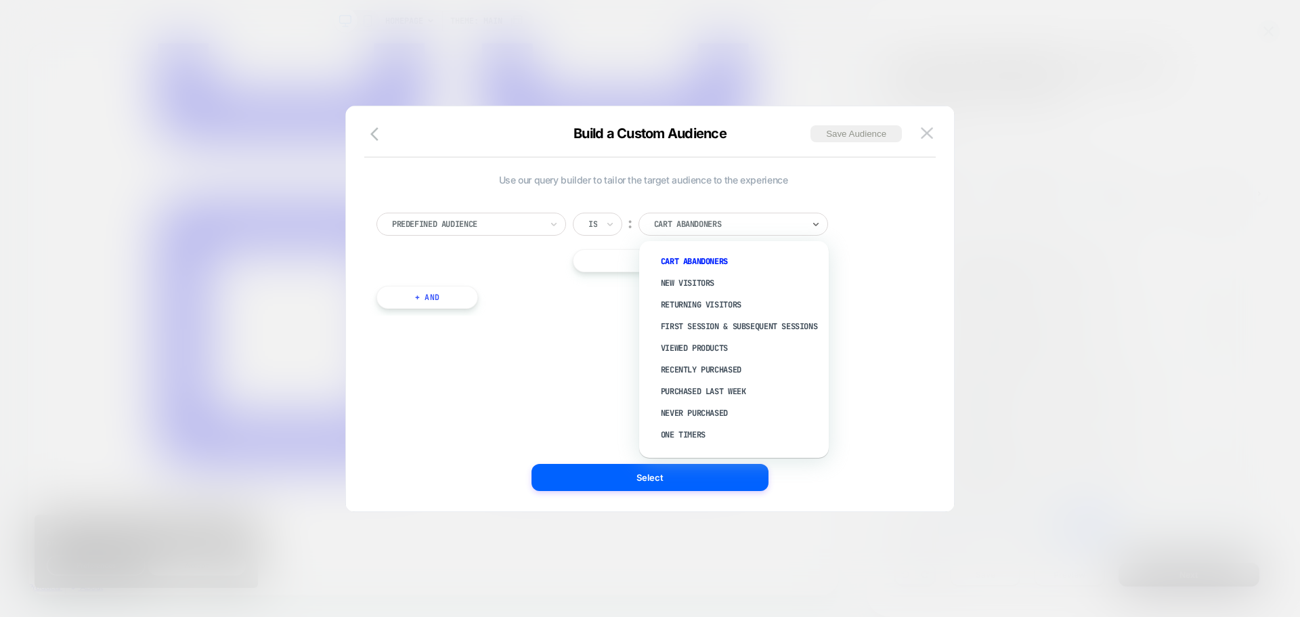
click at [703, 285] on div "New Visitors" at bounding box center [741, 283] width 176 height 22
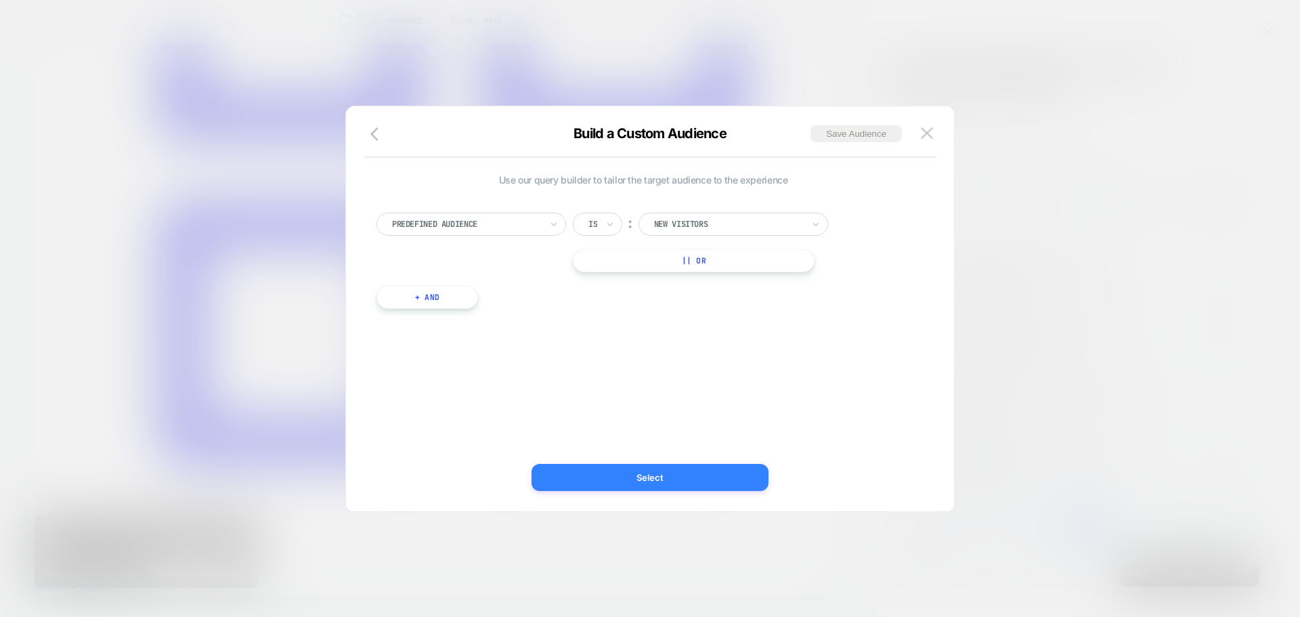
click at [743, 471] on button "Select" at bounding box center [650, 477] width 237 height 27
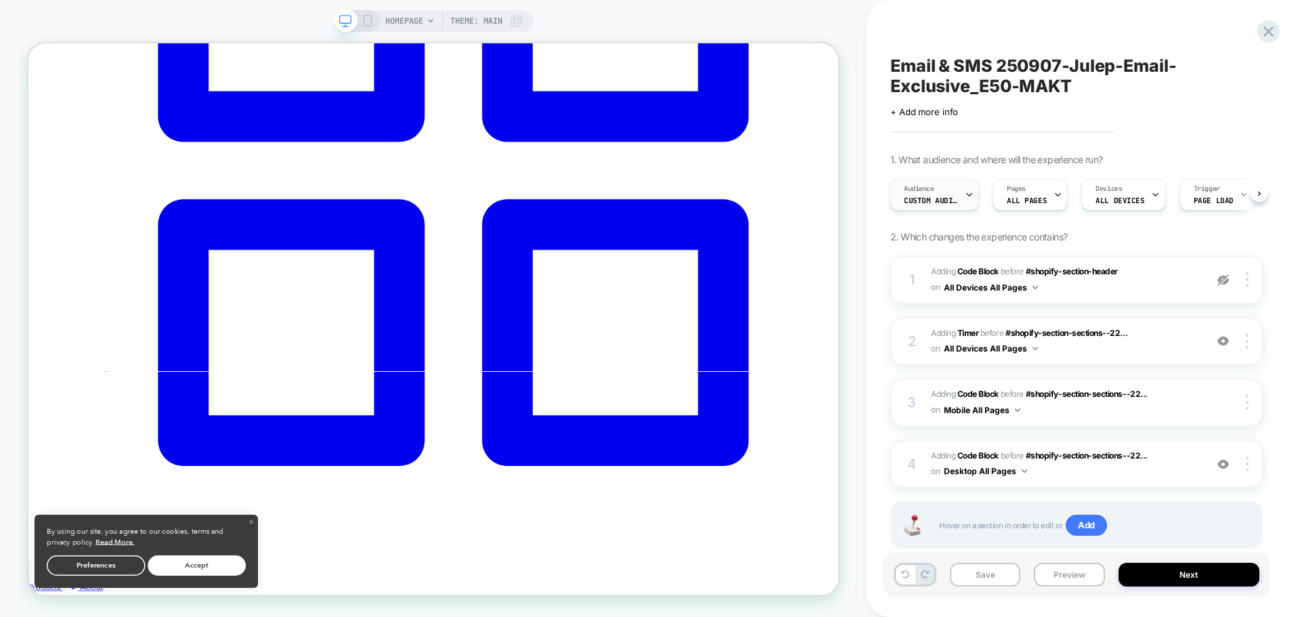
click at [960, 204] on div "Audience Custom Audience" at bounding box center [930, 194] width 81 height 30
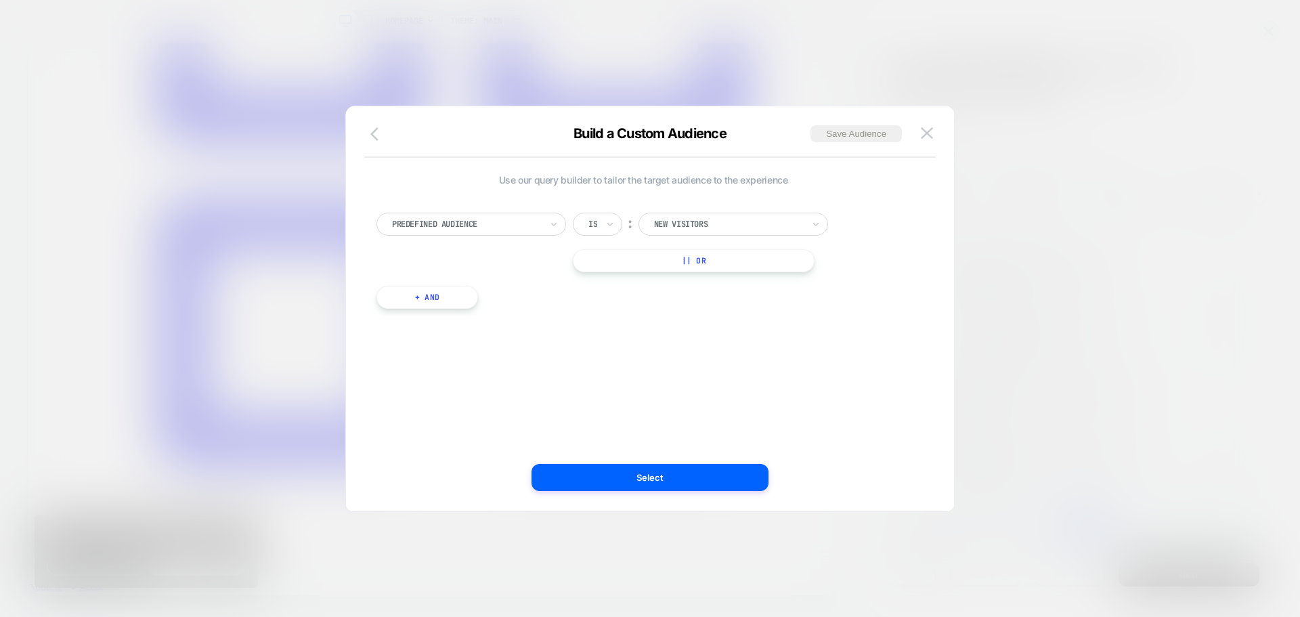
click at [369, 125] on button "button" at bounding box center [378, 135] width 24 height 20
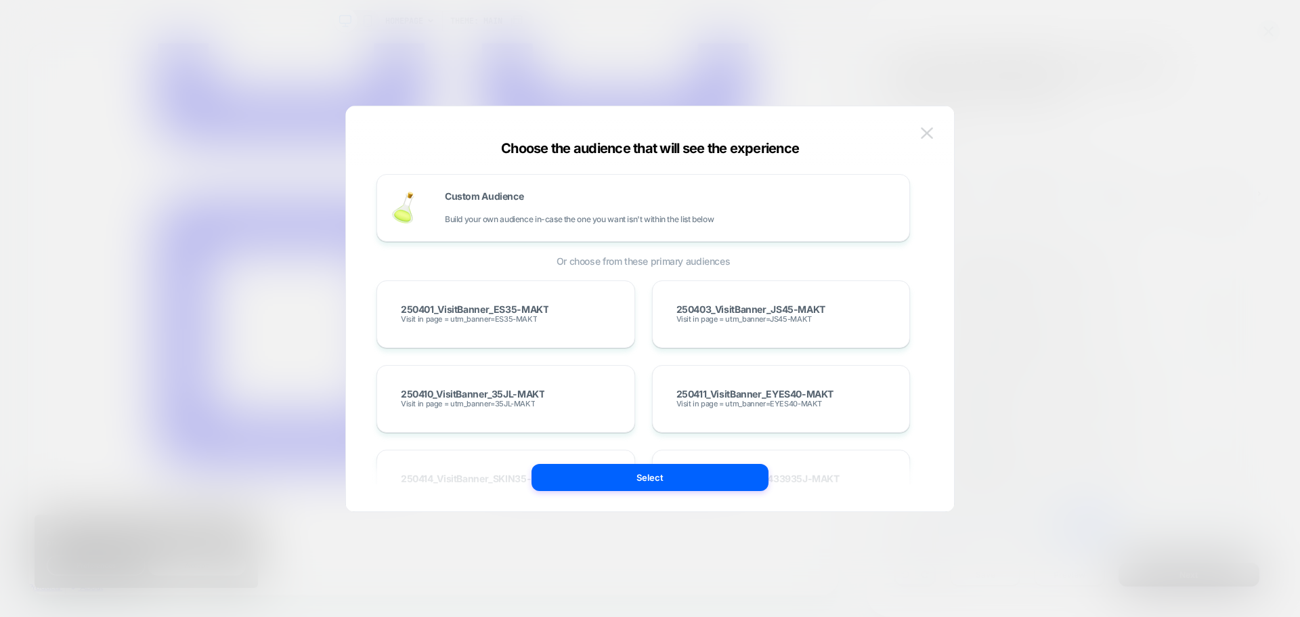
click at [925, 135] on img at bounding box center [927, 133] width 12 height 12
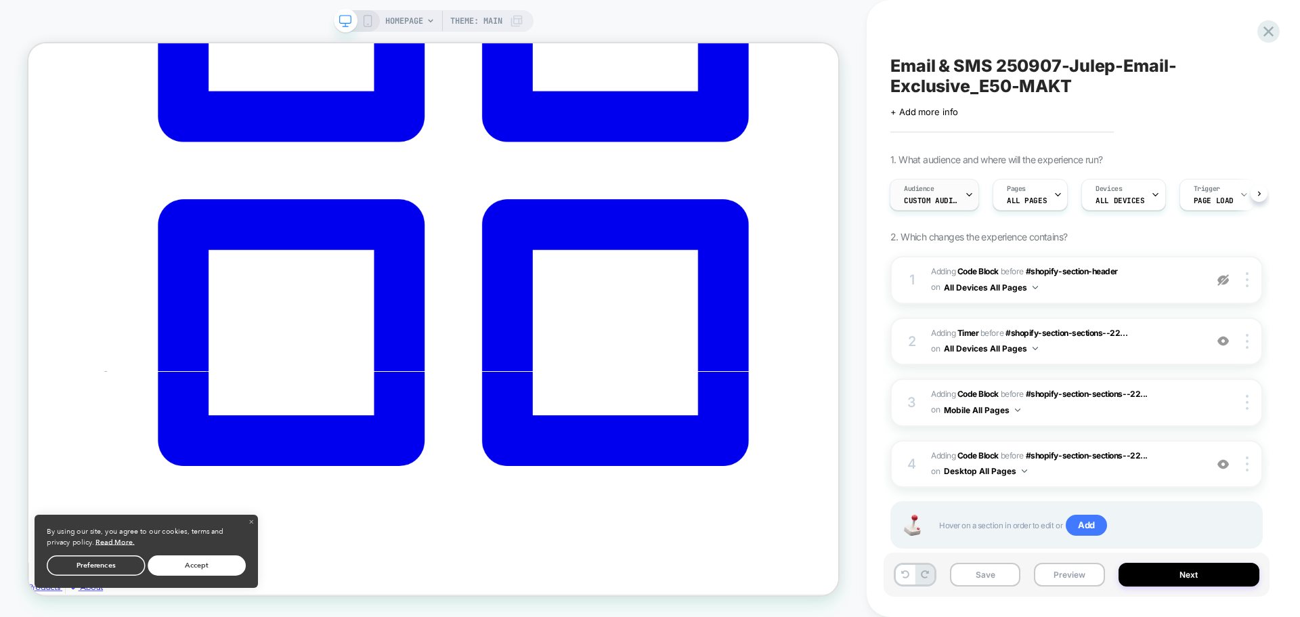
click at [934, 186] on span "Audience" at bounding box center [919, 188] width 30 height 9
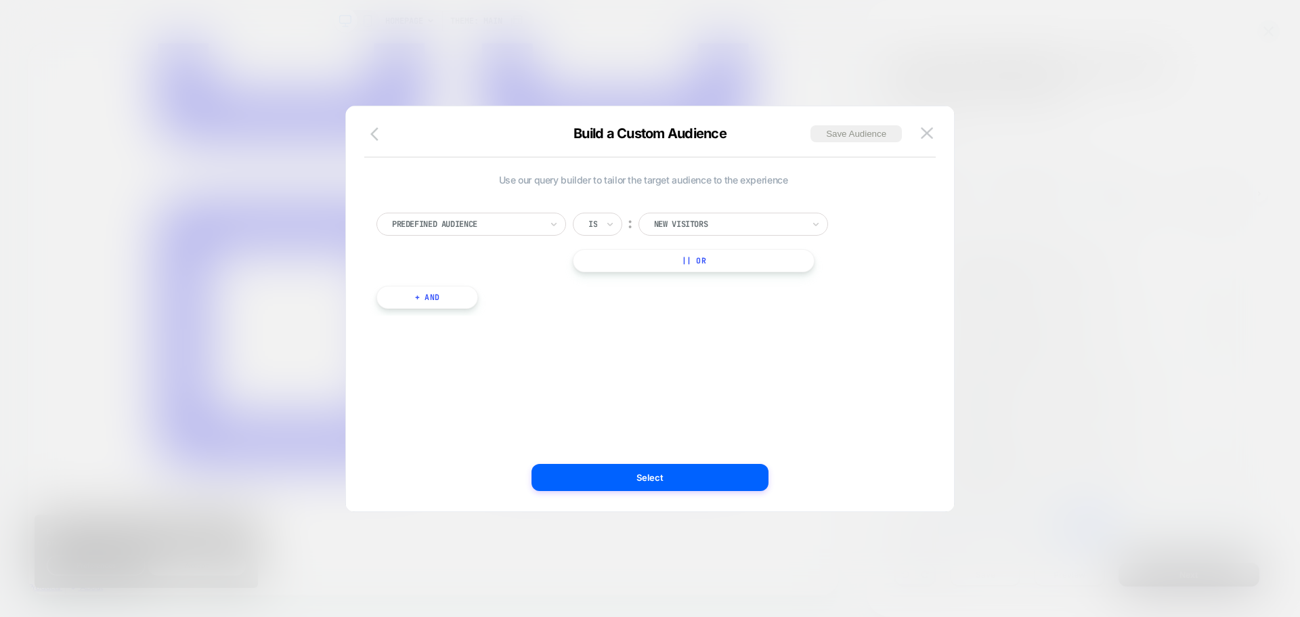
click at [389, 142] on button "button" at bounding box center [378, 135] width 24 height 20
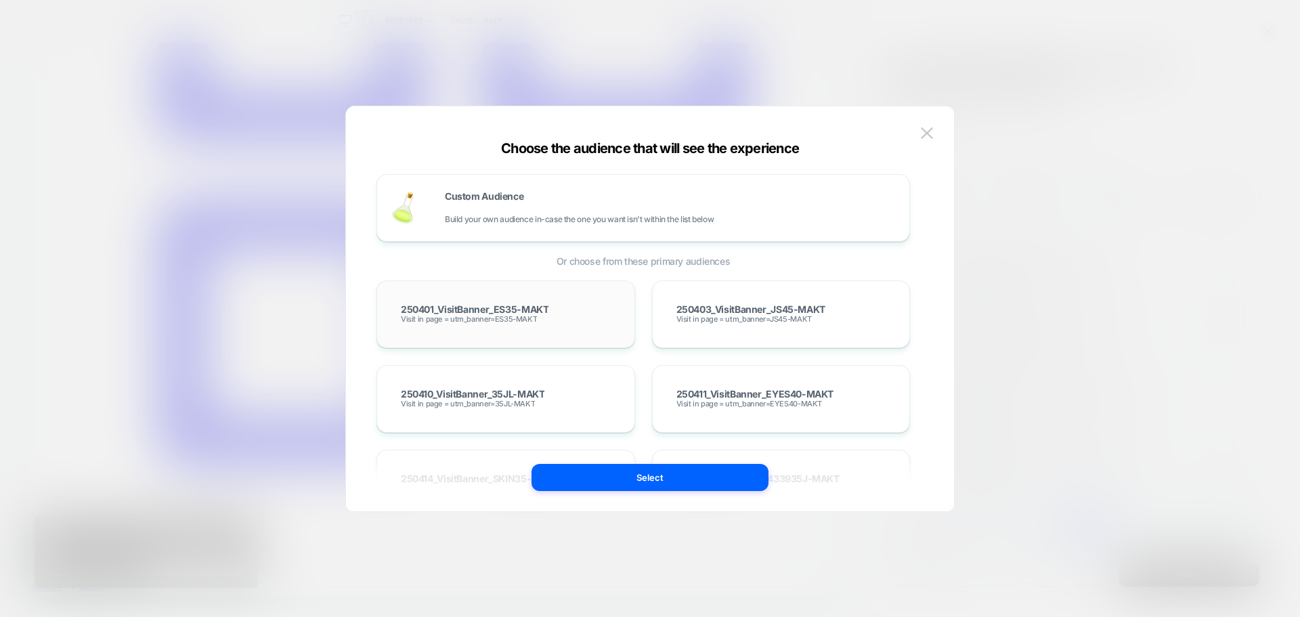
click at [527, 323] on span "Visit in page = utm_banner=ES35-MAKT" at bounding box center [469, 318] width 136 height 9
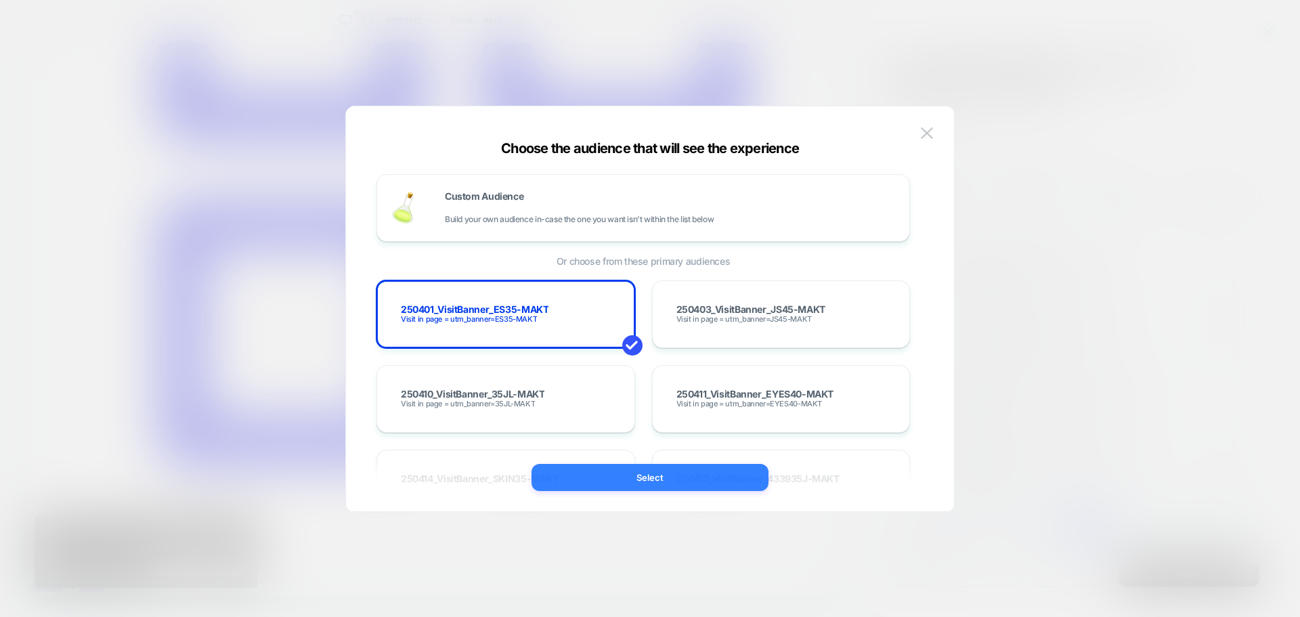
click at [692, 476] on button "Select" at bounding box center [650, 477] width 237 height 27
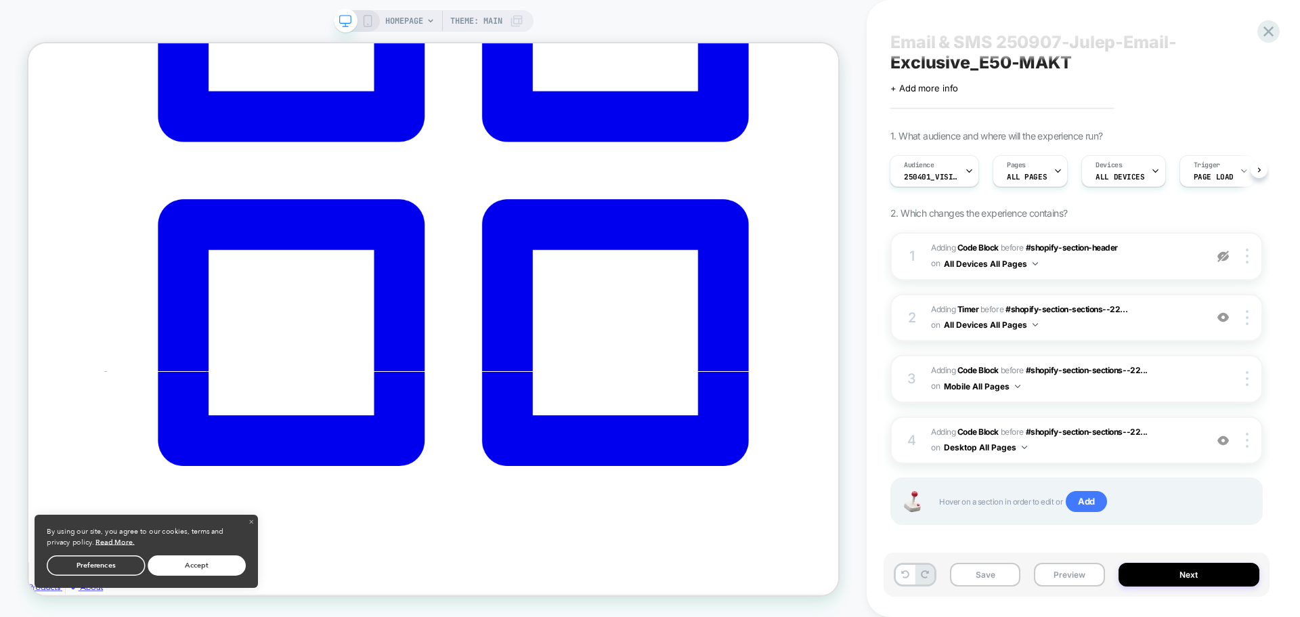
scroll to position [33, 0]
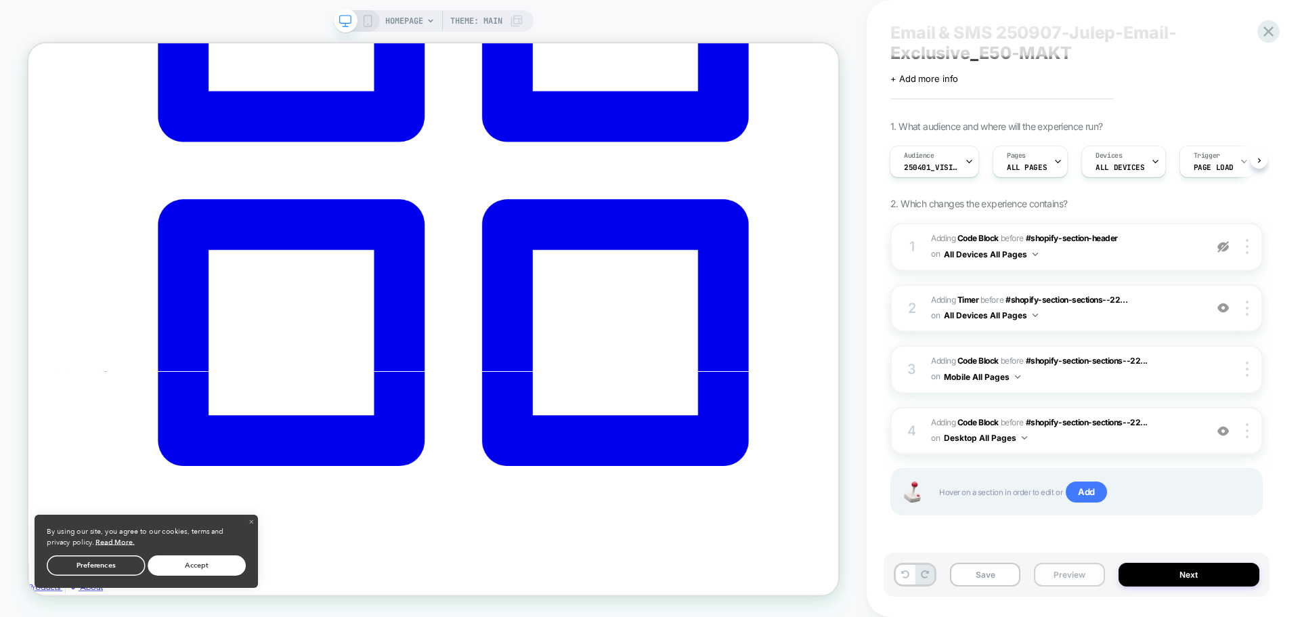
click at [1071, 575] on button "Preview" at bounding box center [1069, 575] width 70 height 24
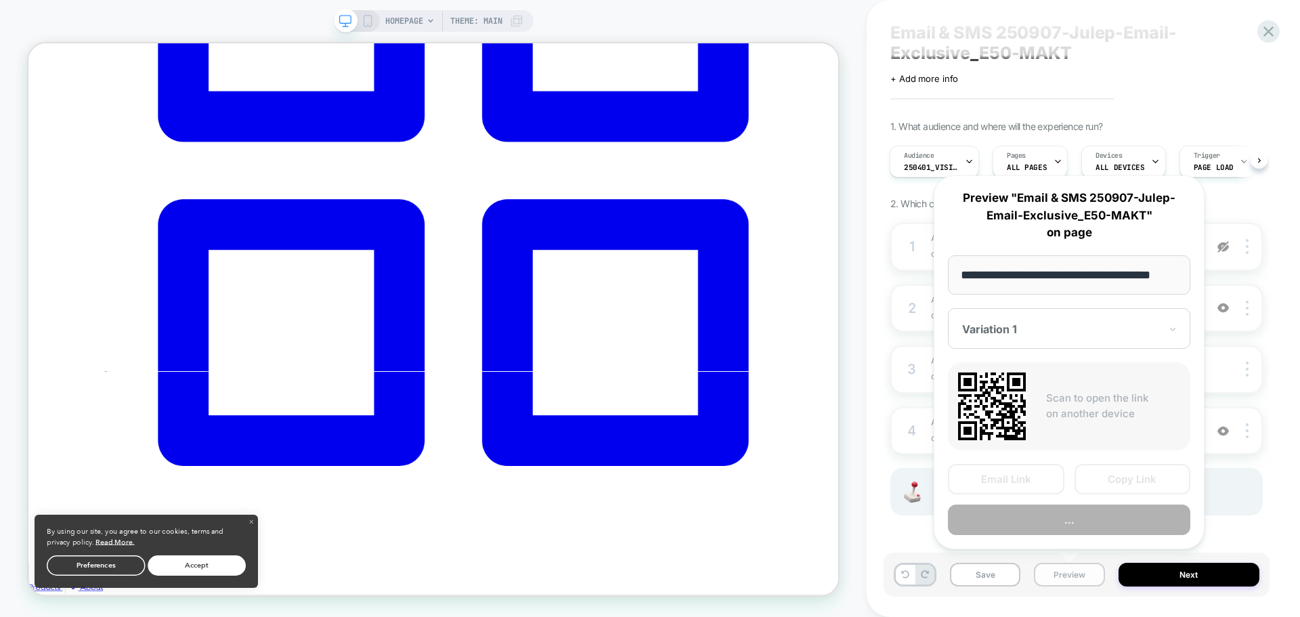
scroll to position [0, 18]
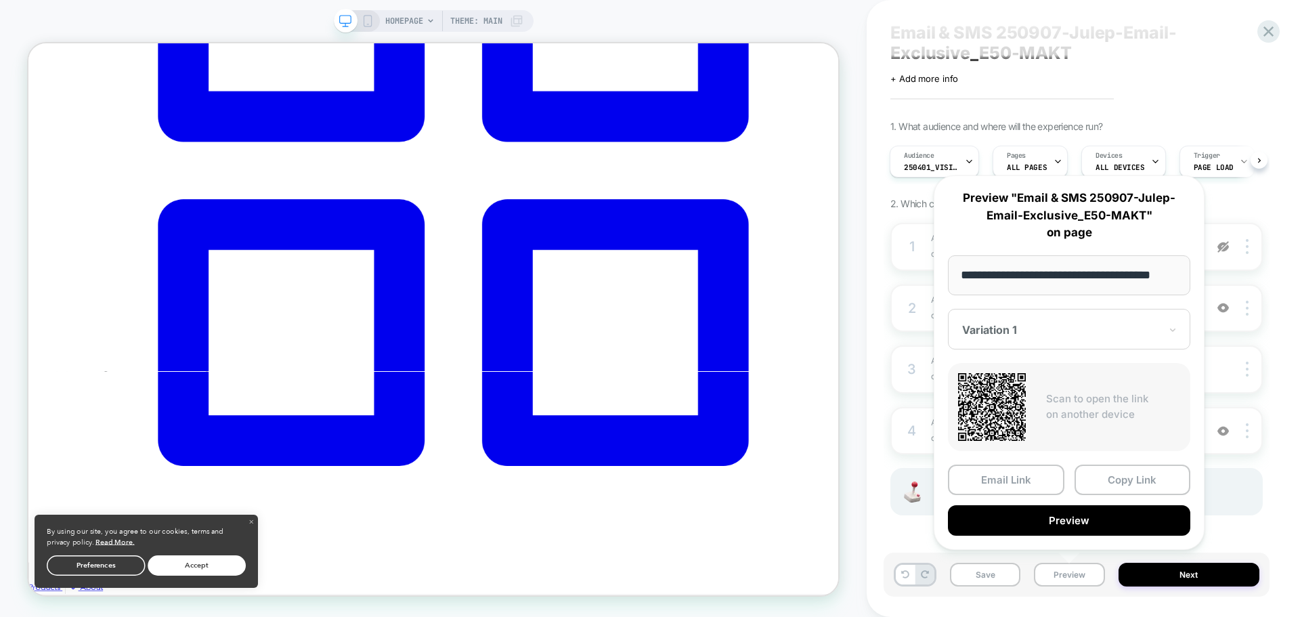
click at [1086, 273] on input "**********" at bounding box center [1069, 275] width 242 height 40
click at [1126, 276] on input "**********" at bounding box center [1069, 275] width 242 height 40
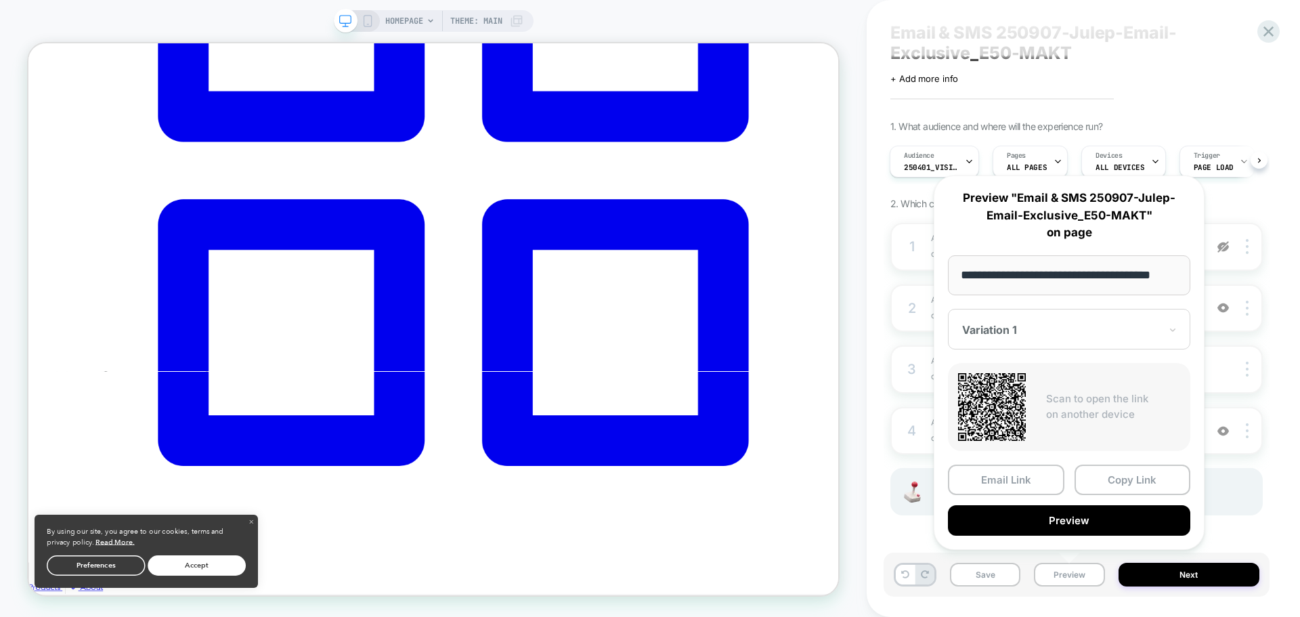
scroll to position [0, 17]
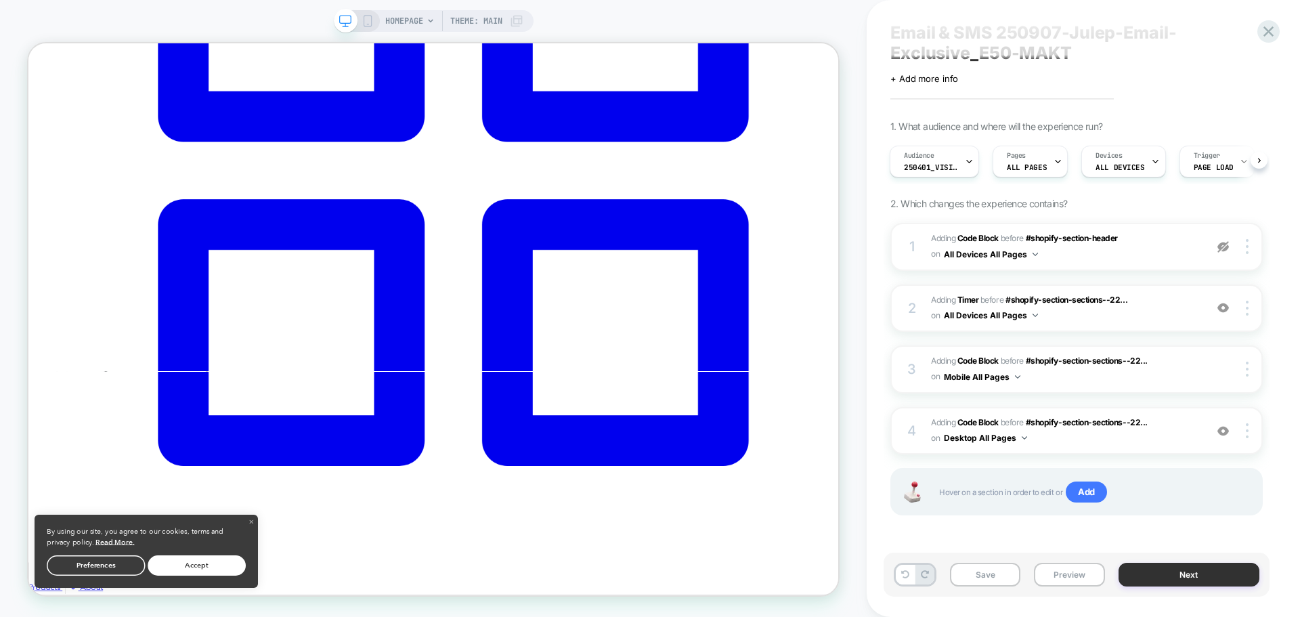
click at [1167, 570] on button "Next" at bounding box center [1190, 575] width 142 height 24
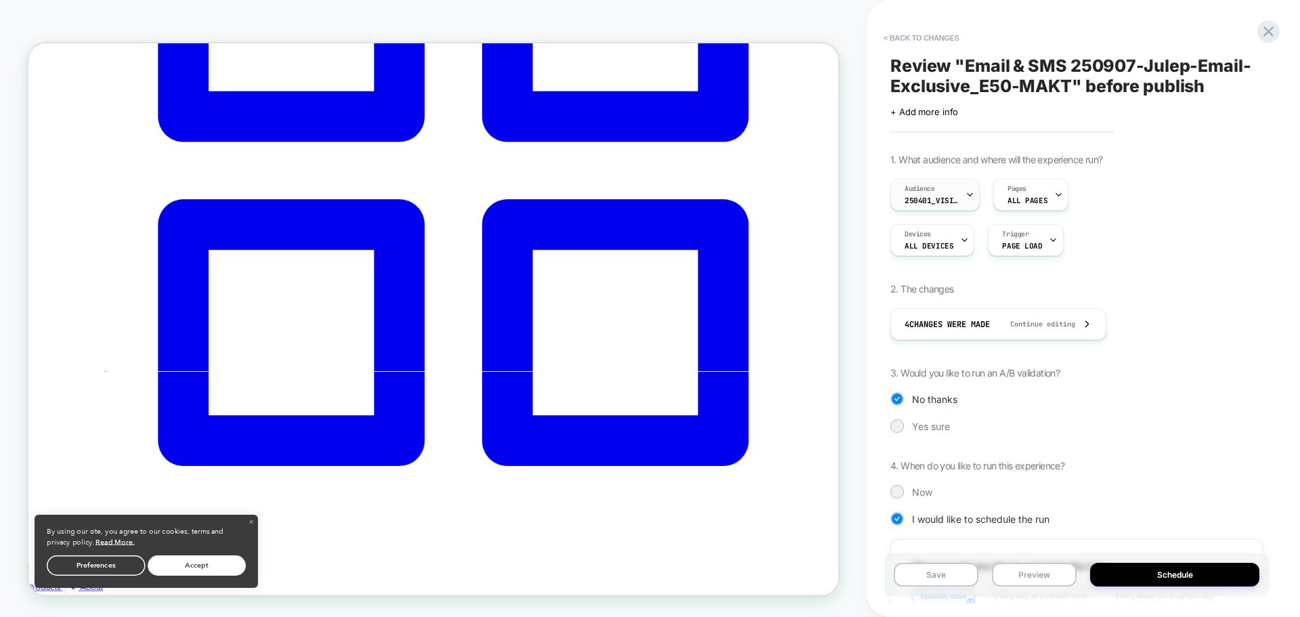
click at [932, 189] on span "Audience" at bounding box center [920, 188] width 30 height 9
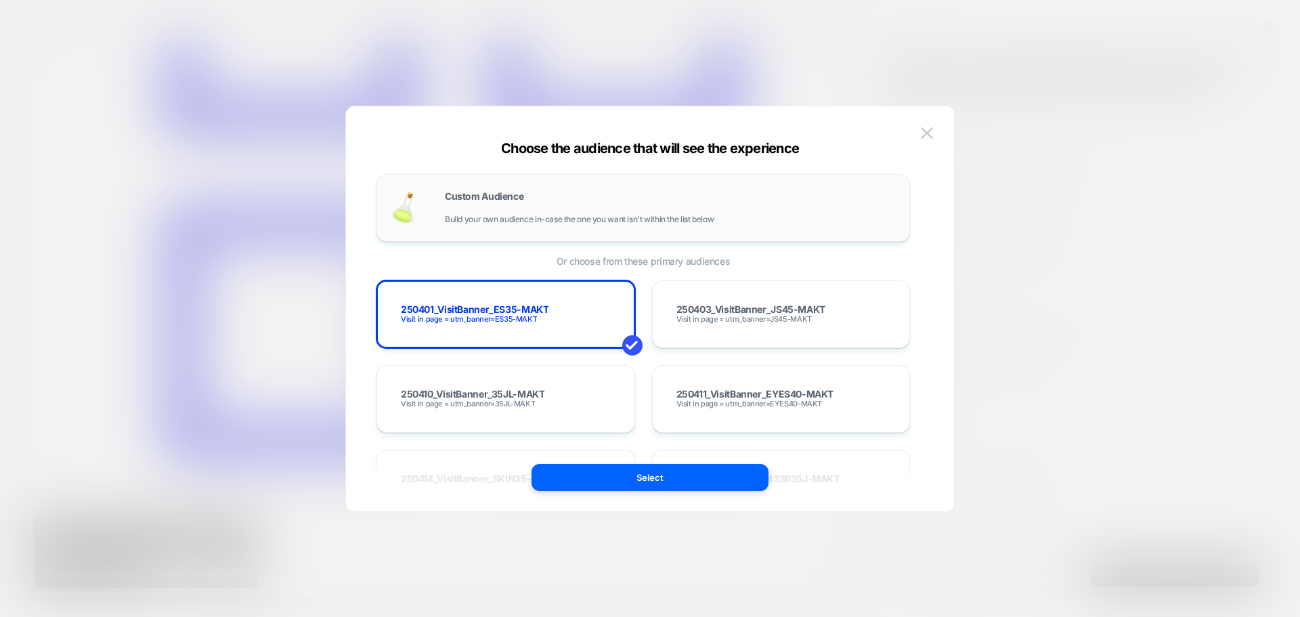
click at [609, 209] on div "Custom Audience Build your own audience in-case the one you want isn't within t…" at bounding box center [670, 208] width 451 height 33
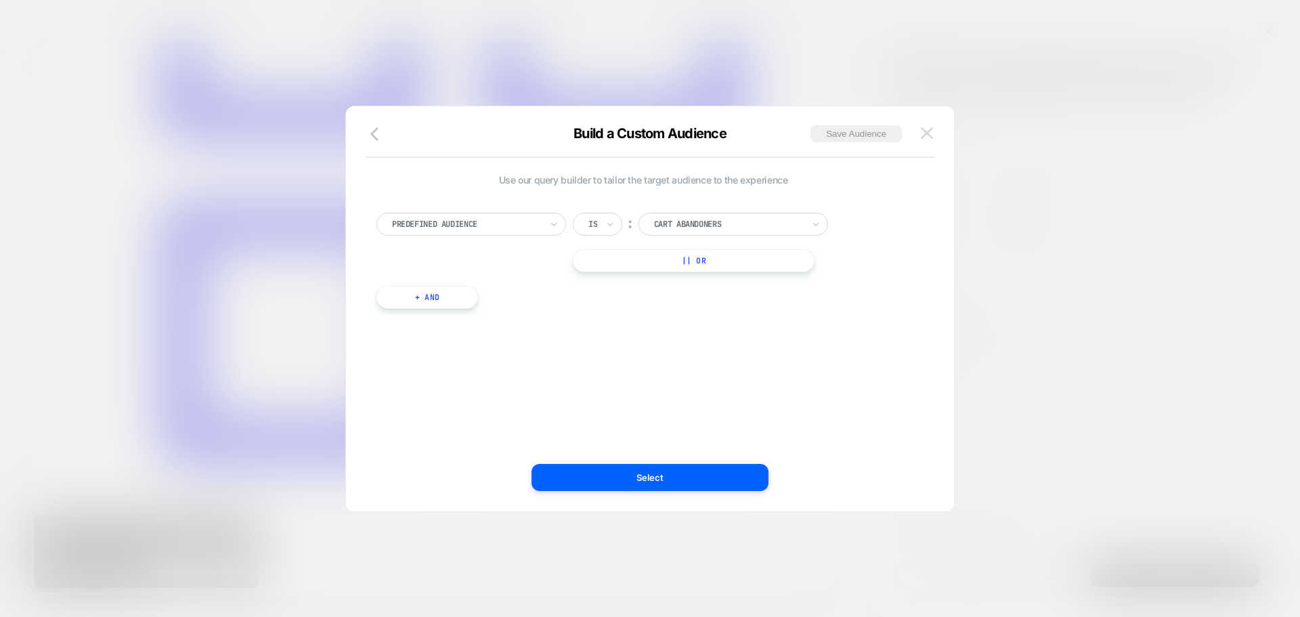
click at [921, 132] on img at bounding box center [927, 133] width 12 height 12
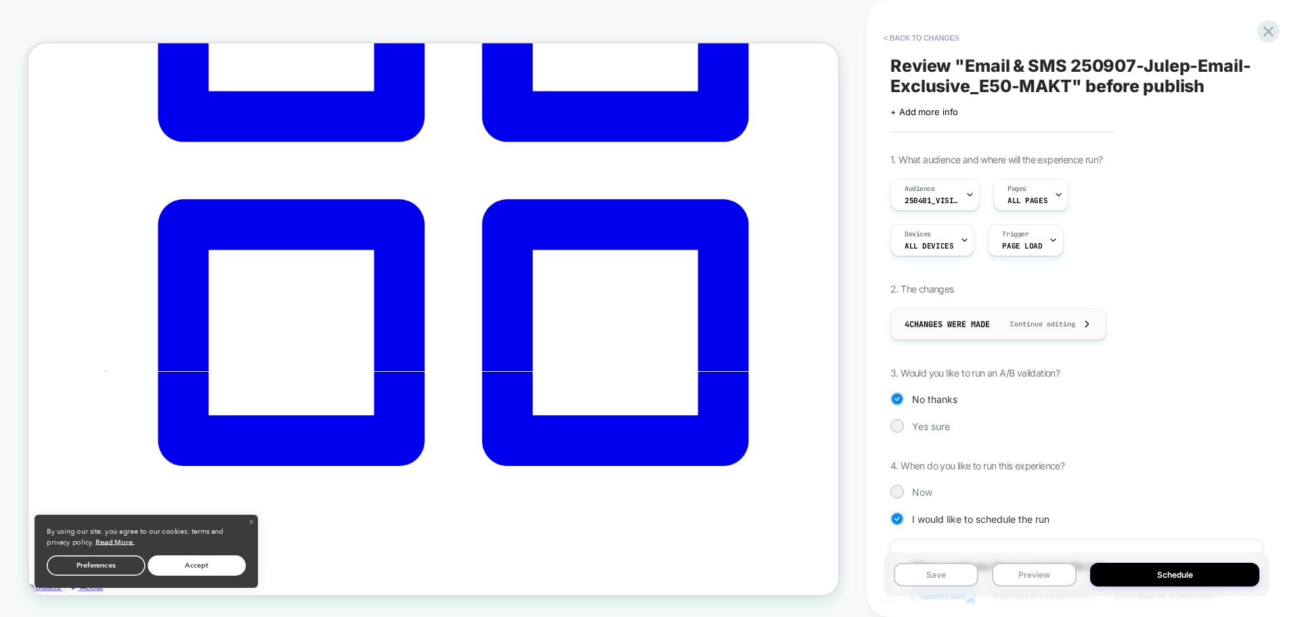
click at [1075, 324] on span "Continue editing" at bounding box center [1036, 324] width 79 height 9
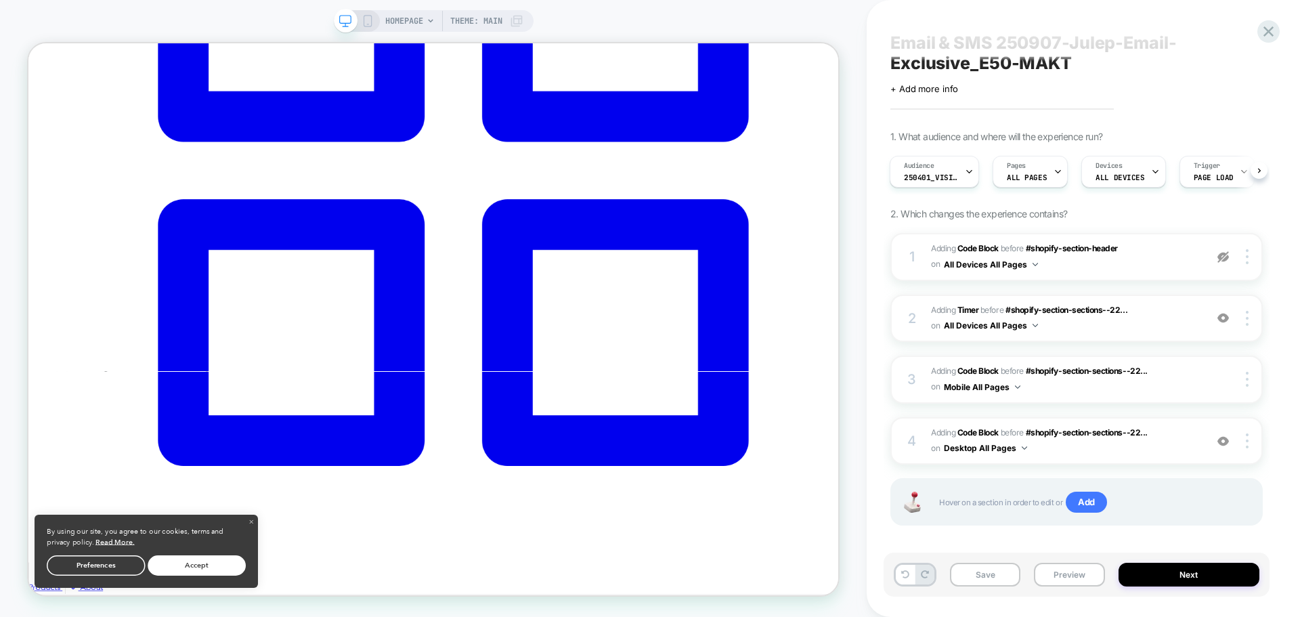
scroll to position [33, 0]
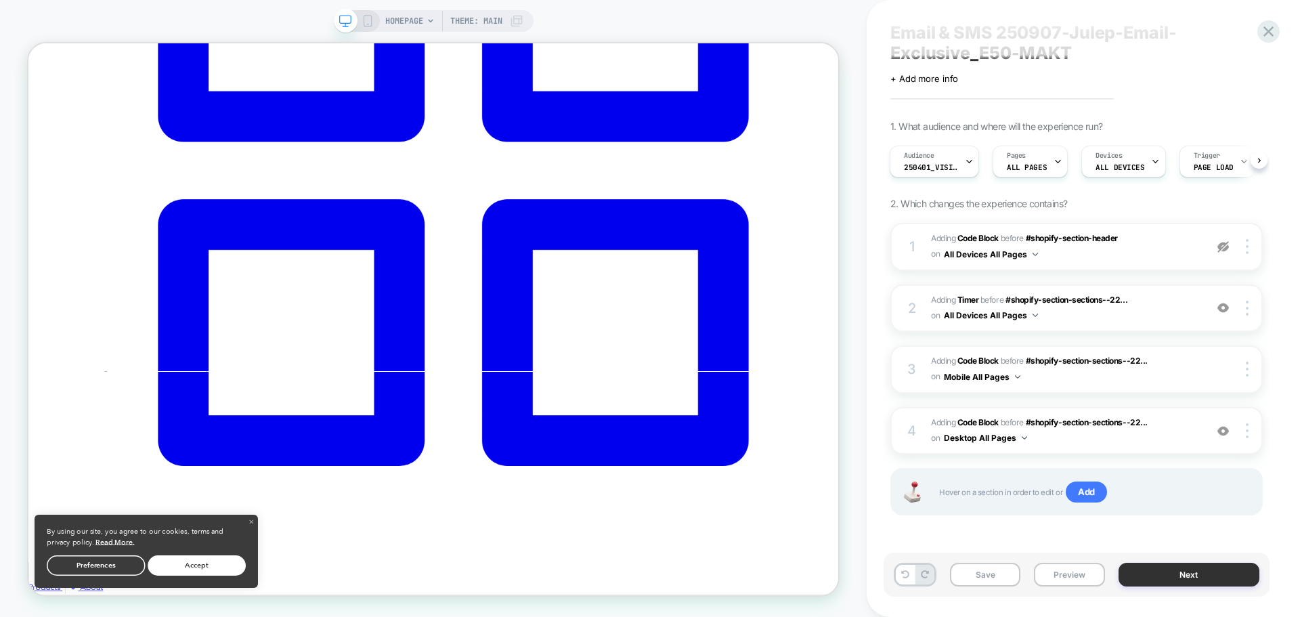
click at [1171, 567] on button "Next" at bounding box center [1190, 575] width 142 height 24
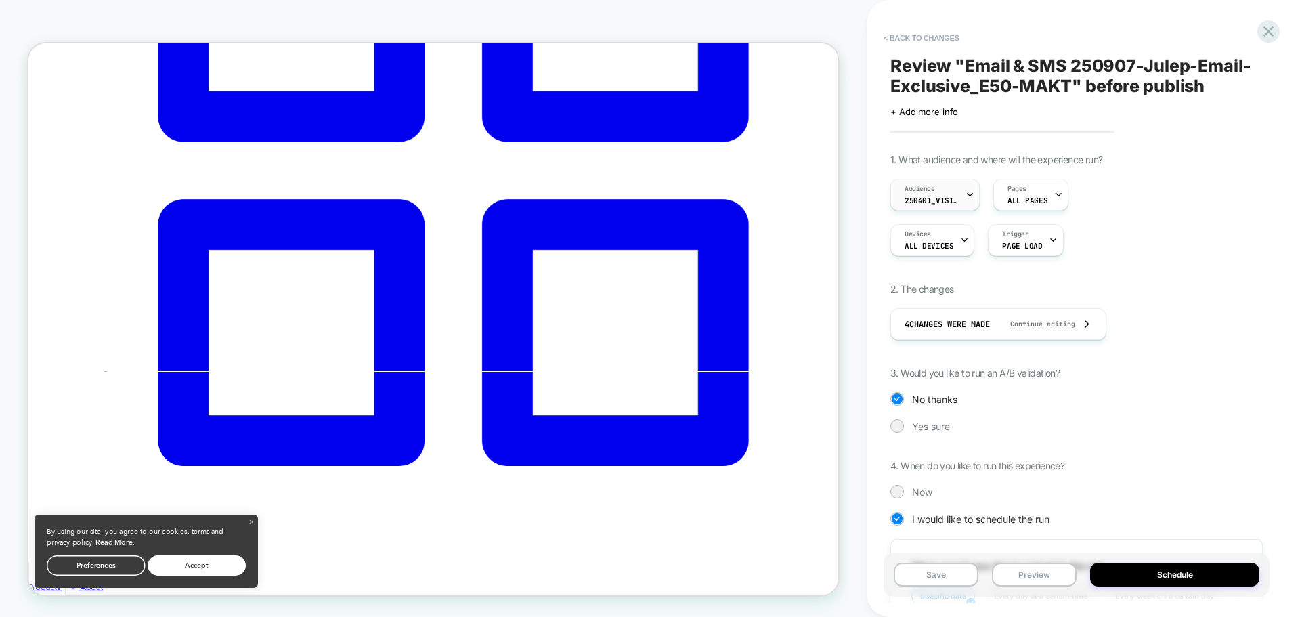
click at [913, 195] on div "Audience 250401_VisitBanner_ES35-MAKT" at bounding box center [931, 194] width 81 height 30
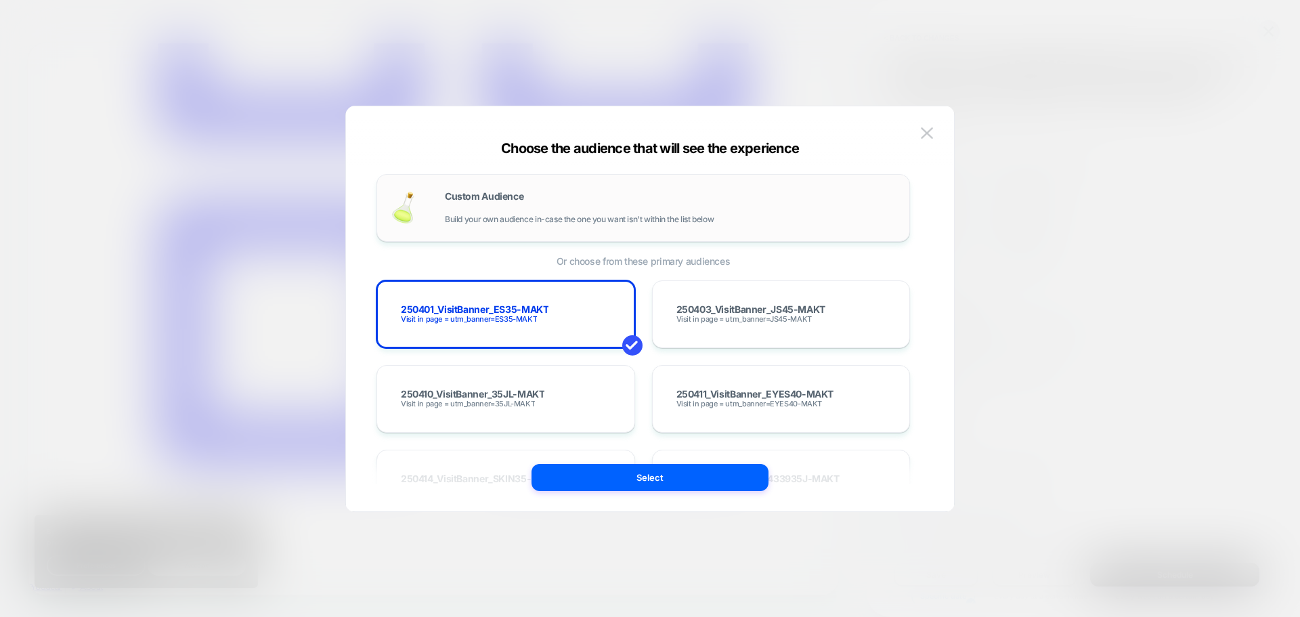
click at [584, 198] on div "Custom Audience Build your own audience in-case the one you want isn't within t…" at bounding box center [670, 208] width 451 height 33
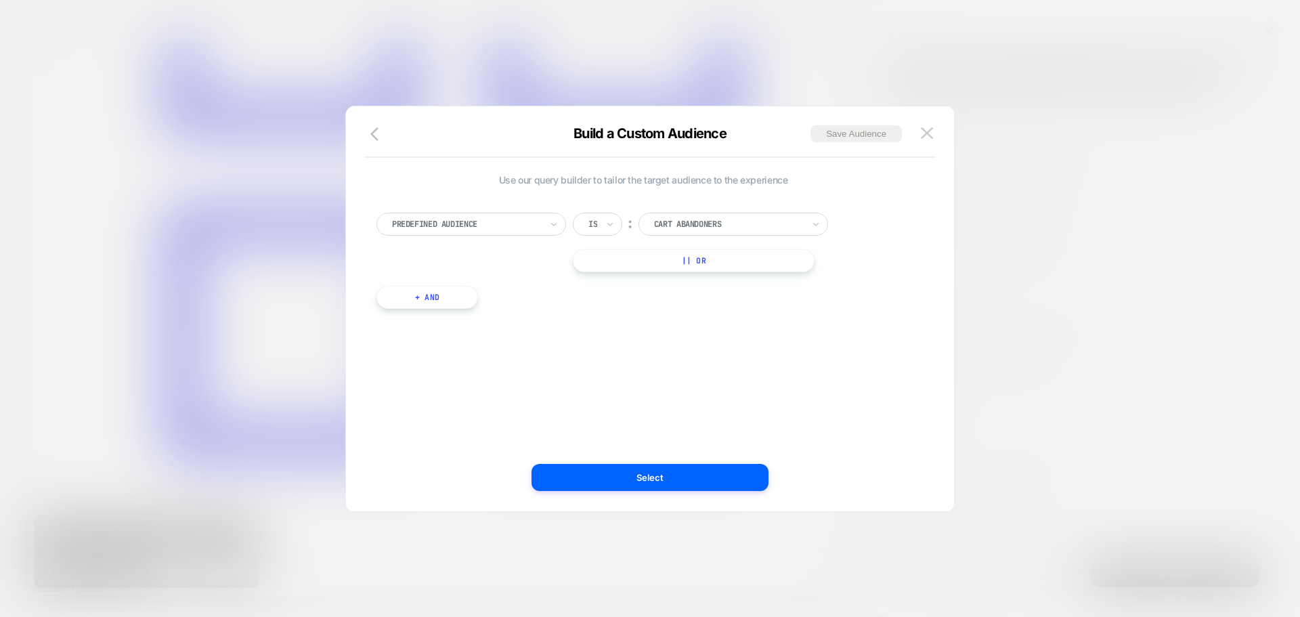
click at [470, 223] on div at bounding box center [466, 224] width 149 height 12
click at [415, 224] on div at bounding box center [466, 224] width 149 height 12
click at [447, 342] on div "UTM Campaign" at bounding box center [478, 346] width 176 height 22
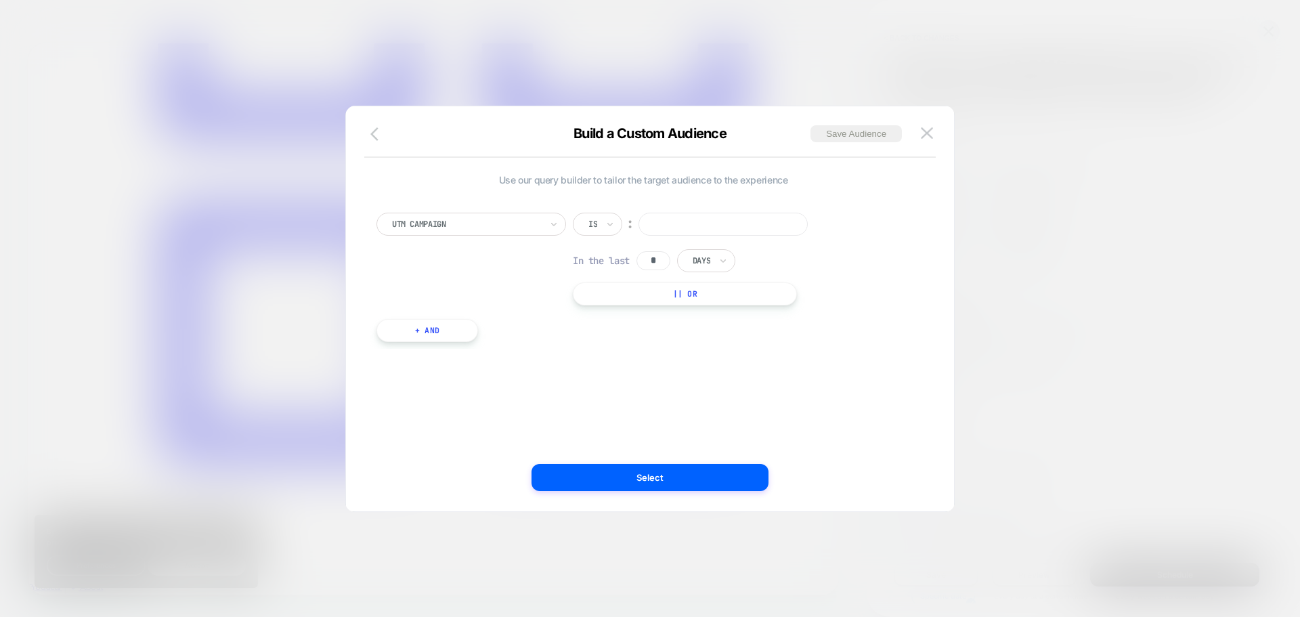
click at [381, 137] on icon "button" at bounding box center [378, 134] width 16 height 16
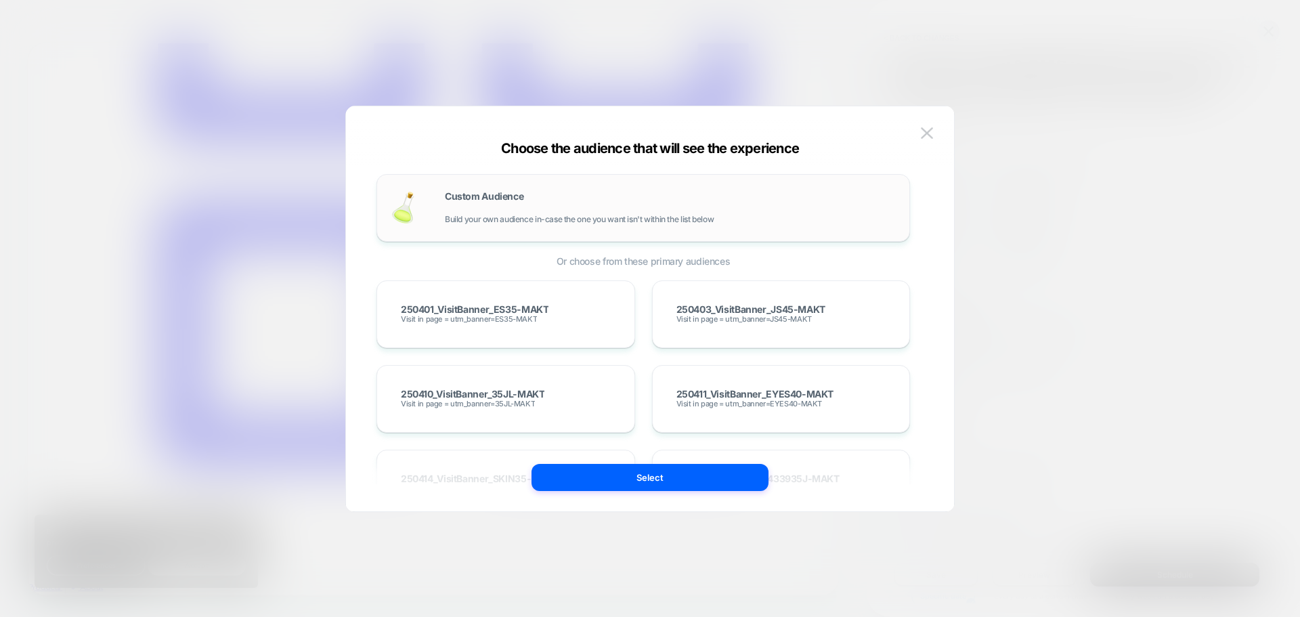
click at [469, 212] on div "Custom Audience Build your own audience in-case the one you want isn't within t…" at bounding box center [670, 208] width 451 height 33
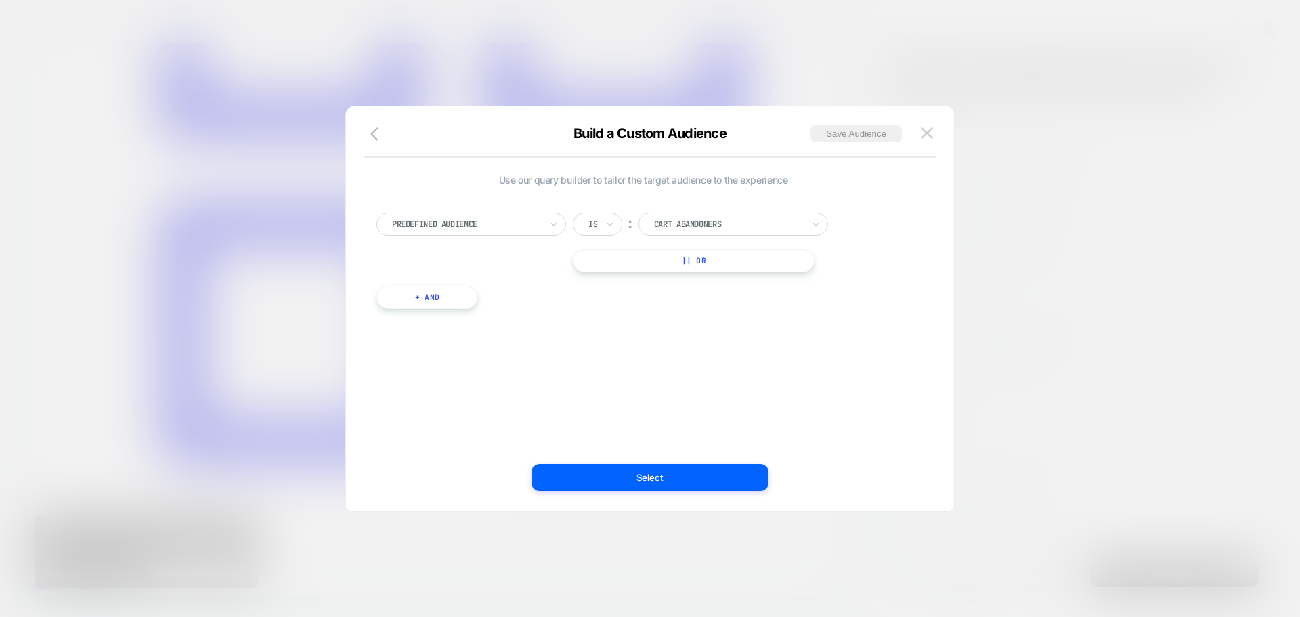
click at [458, 229] on div at bounding box center [466, 224] width 149 height 12
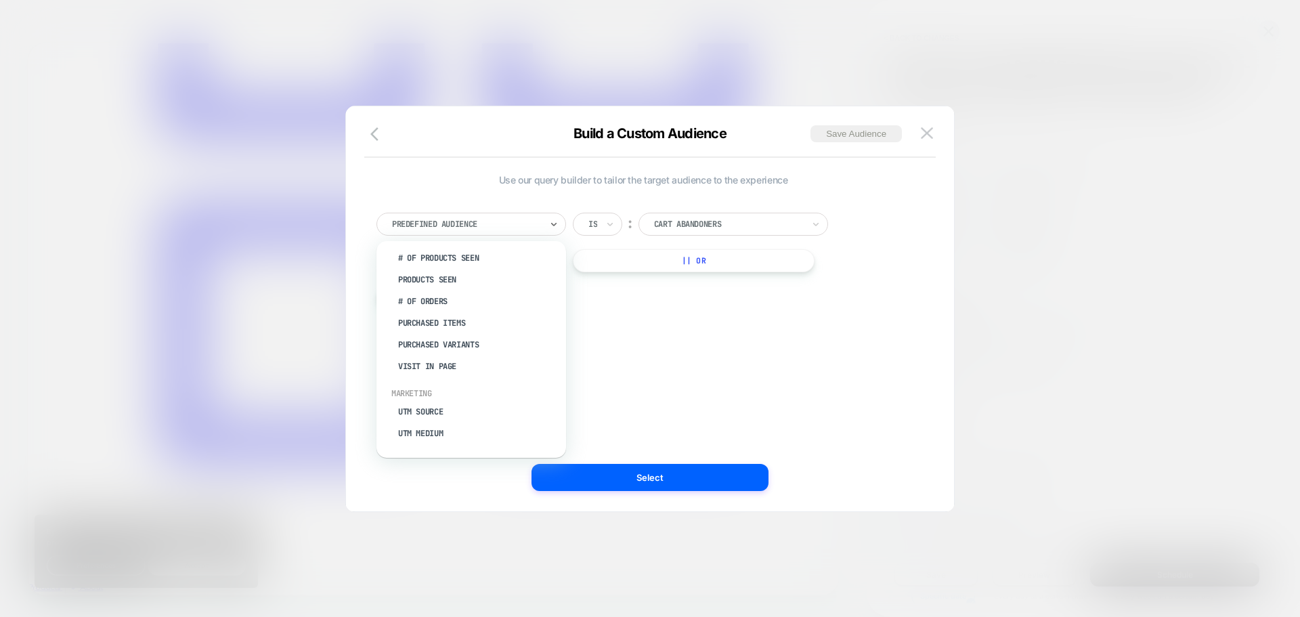
scroll to position [542, 0]
click at [439, 391] on div "UTM Content" at bounding box center [478, 392] width 176 height 22
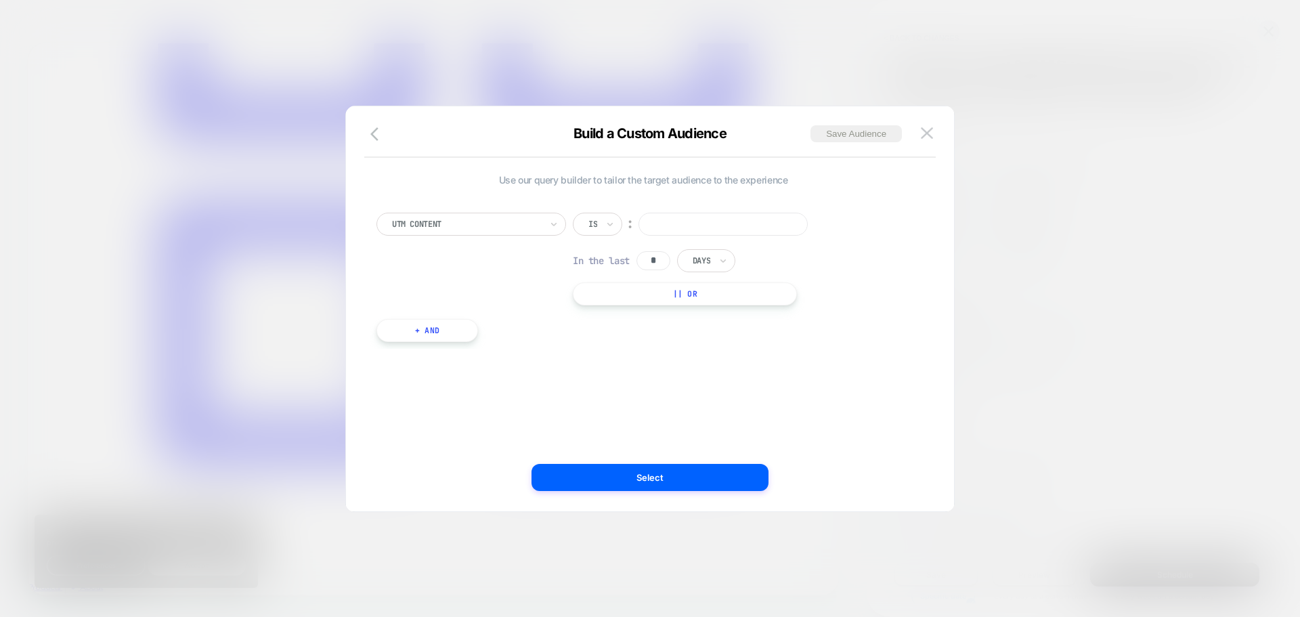
click at [486, 219] on div at bounding box center [466, 224] width 149 height 12
click at [454, 341] on div "UTM Campaign" at bounding box center [478, 346] width 176 height 22
click at [725, 221] on input at bounding box center [723, 224] width 169 height 23
click at [695, 225] on input at bounding box center [723, 224] width 169 height 23
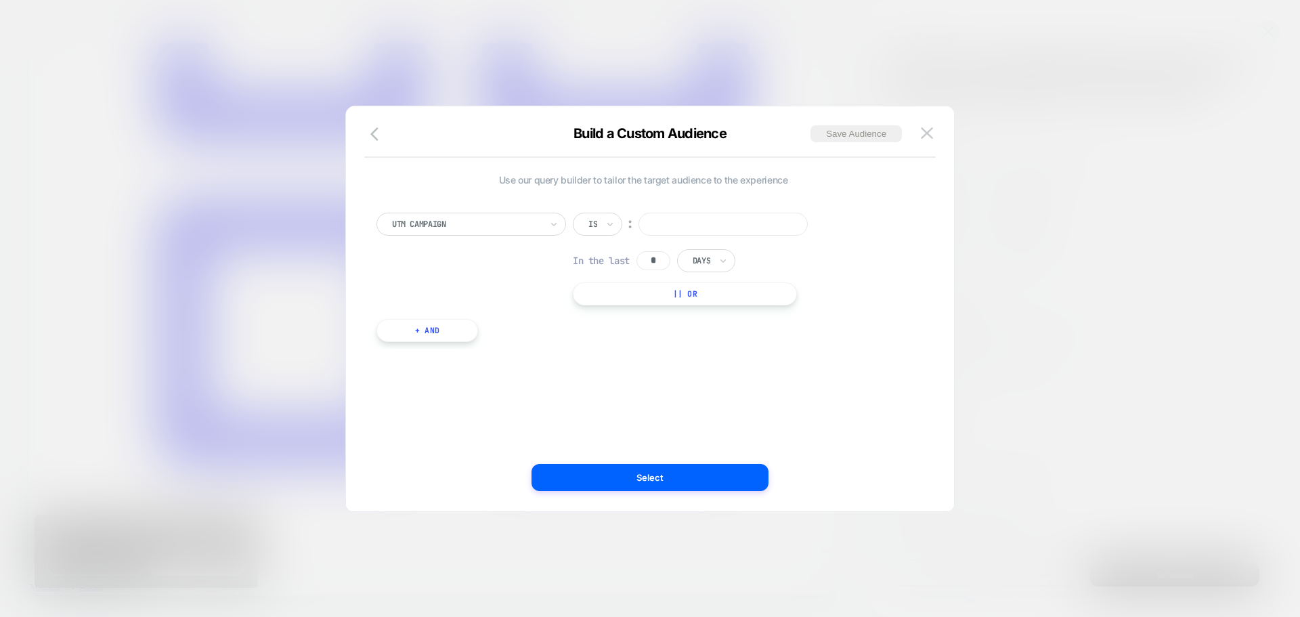
click at [673, 220] on input at bounding box center [723, 224] width 169 height 23
paste input "**********"
type input "**********"
click at [758, 336] on div "**********" at bounding box center [643, 270] width 547 height 156
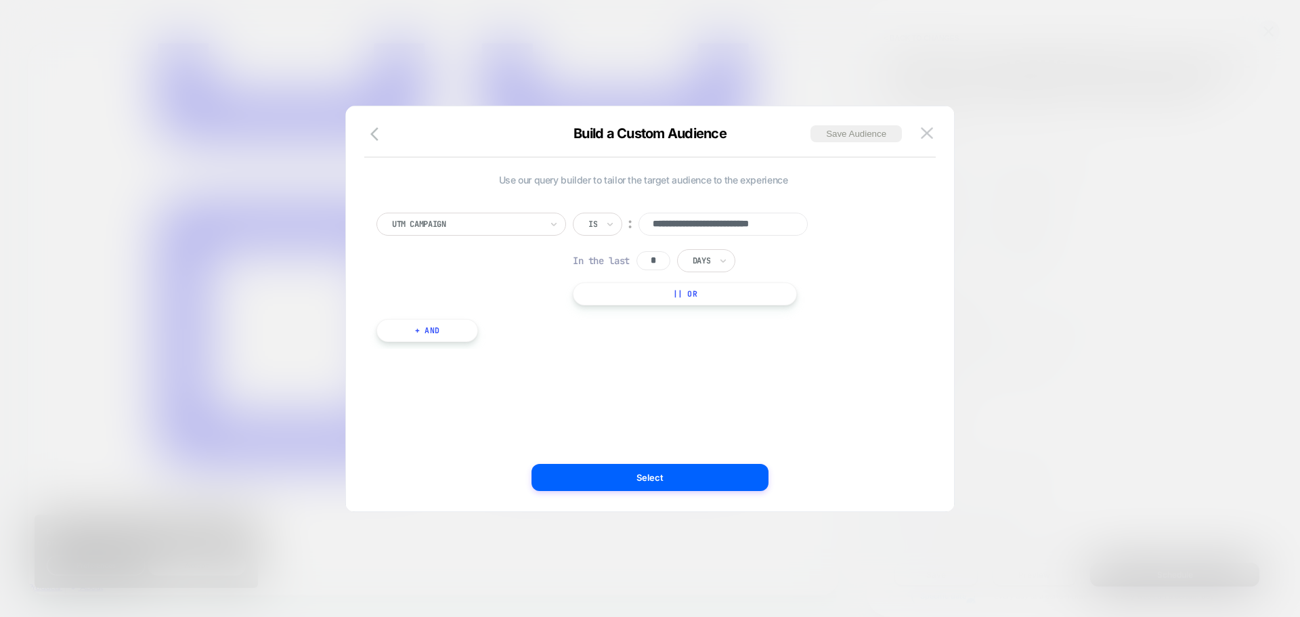
scroll to position [0, 0]
click at [665, 263] on input "*" at bounding box center [654, 260] width 34 height 19
click at [700, 477] on button "Select" at bounding box center [650, 477] width 237 height 27
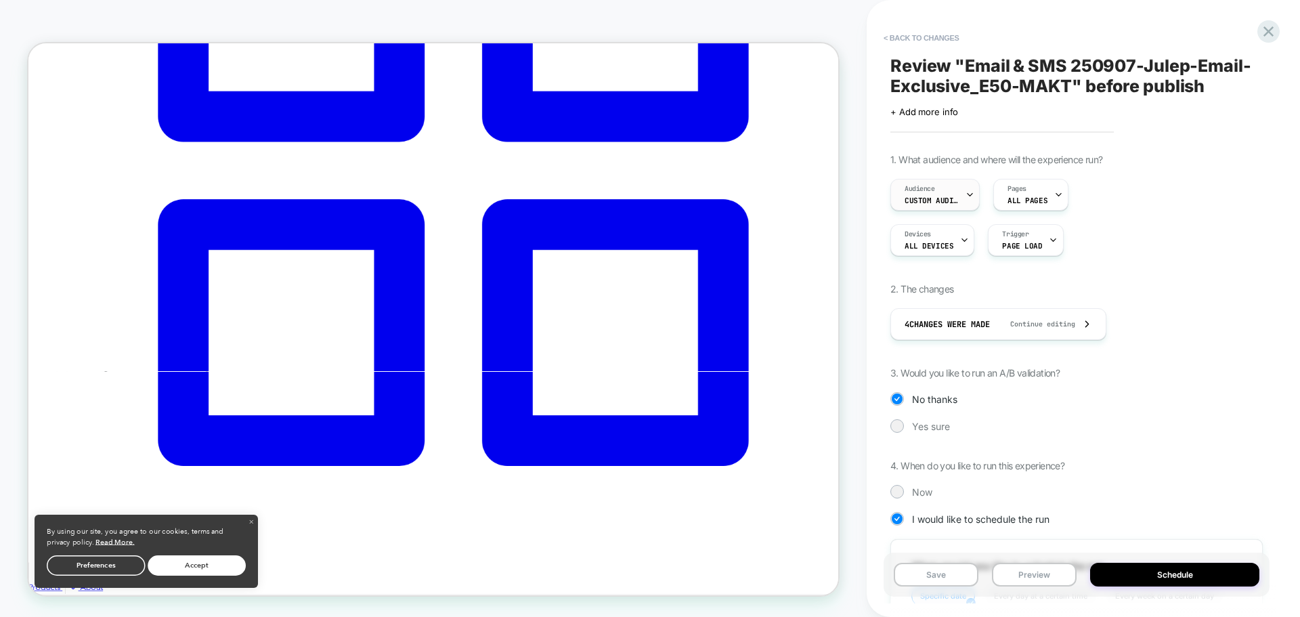
click at [955, 202] on span "Custom Audience" at bounding box center [932, 200] width 54 height 9
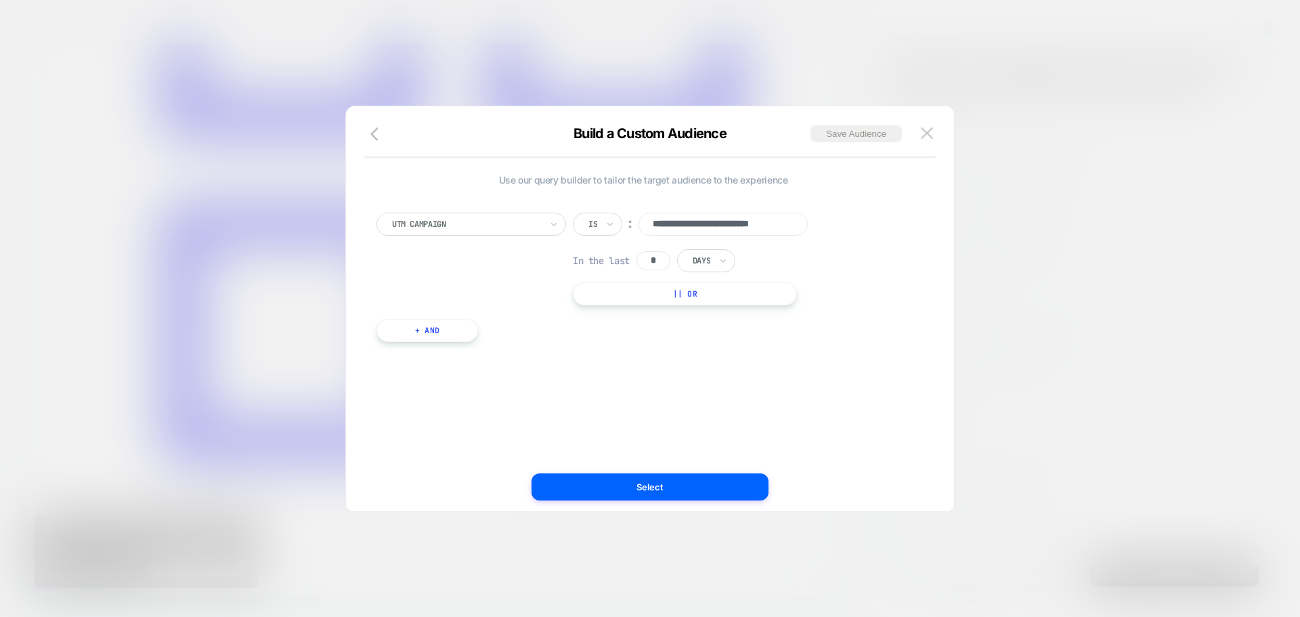
scroll to position [0, 18]
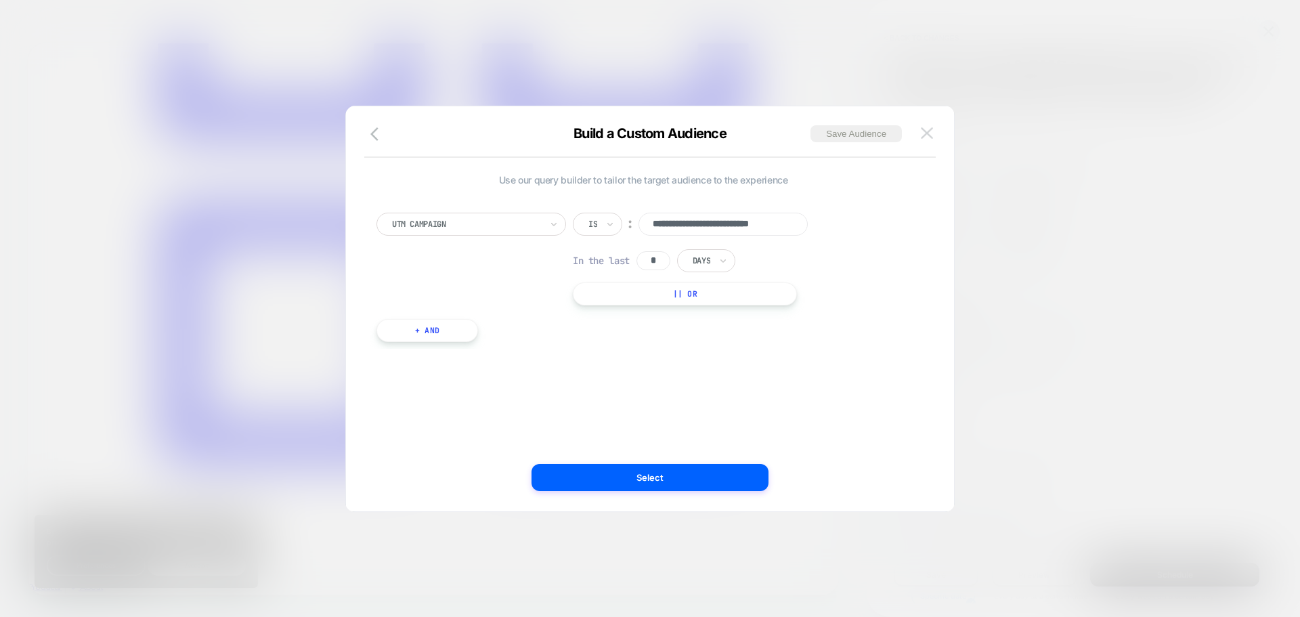
click at [932, 135] on img at bounding box center [927, 133] width 12 height 12
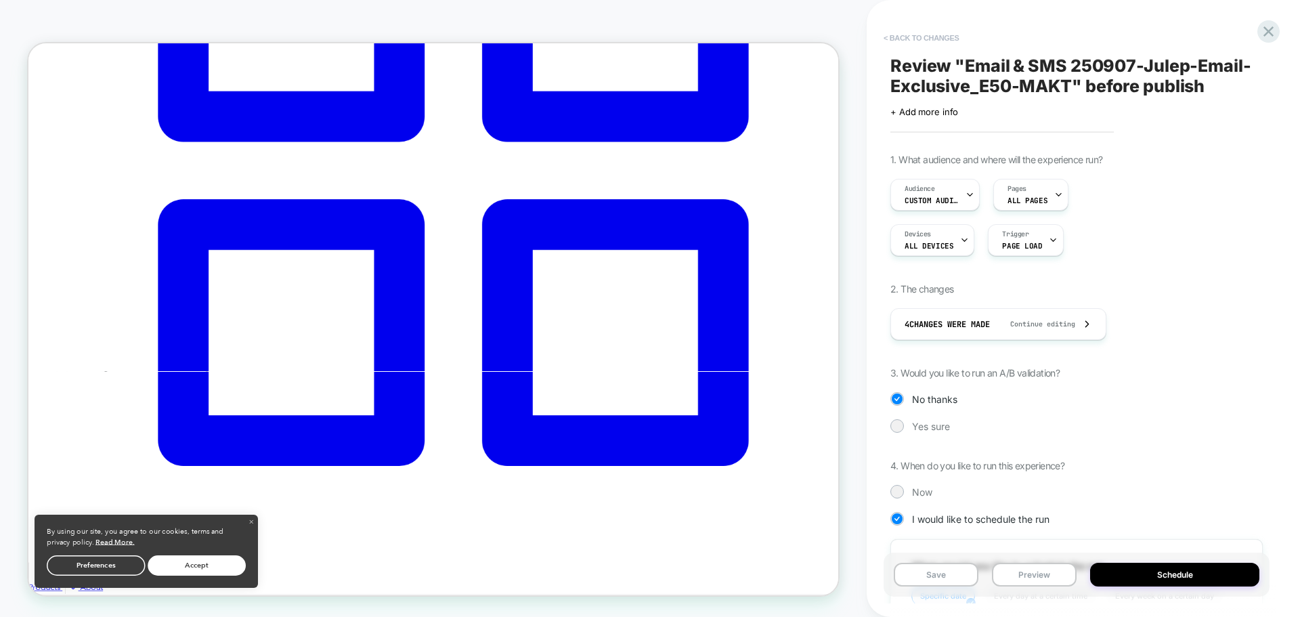
click at [924, 36] on button "< Back to changes" at bounding box center [921, 38] width 89 height 22
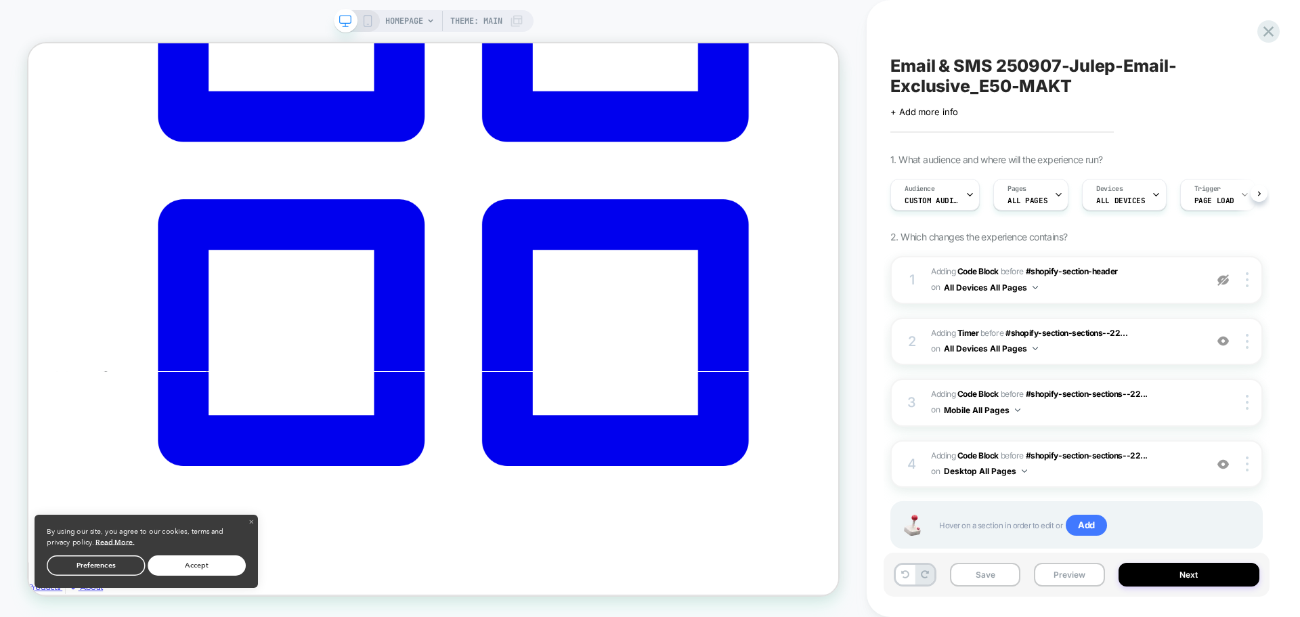
scroll to position [0, 1]
click at [941, 191] on div "Audience Custom Audience" at bounding box center [930, 194] width 81 height 30
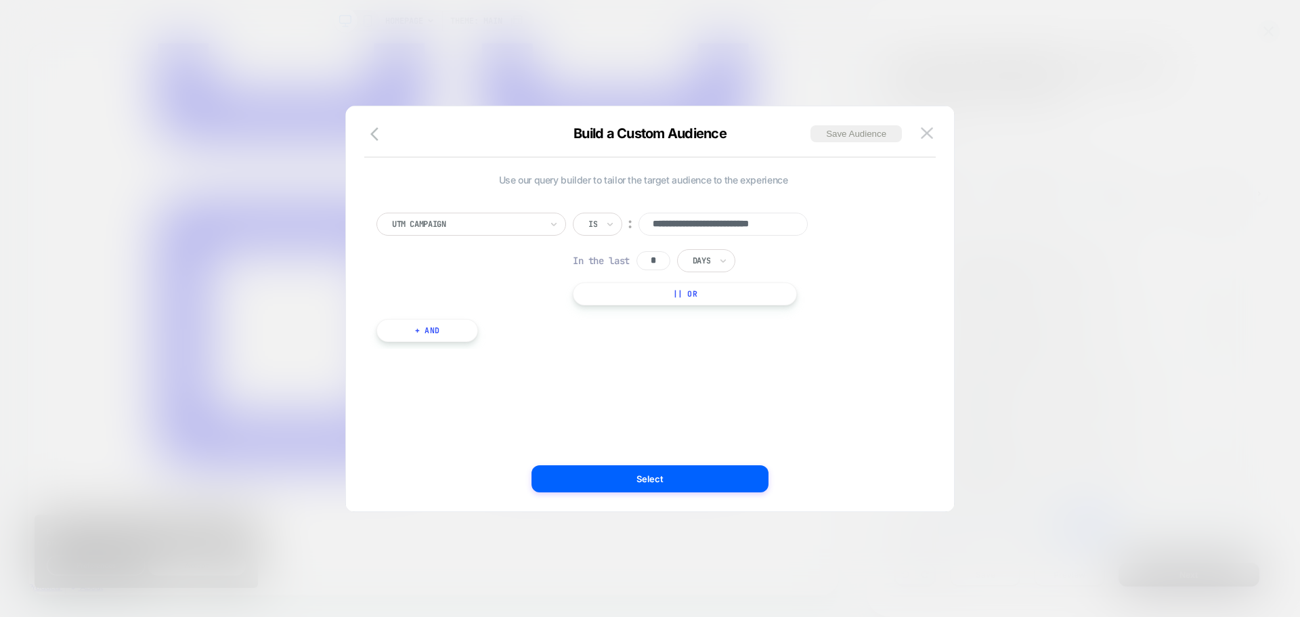
scroll to position [0, 18]
click at [378, 138] on icon "button" at bounding box center [378, 134] width 16 height 16
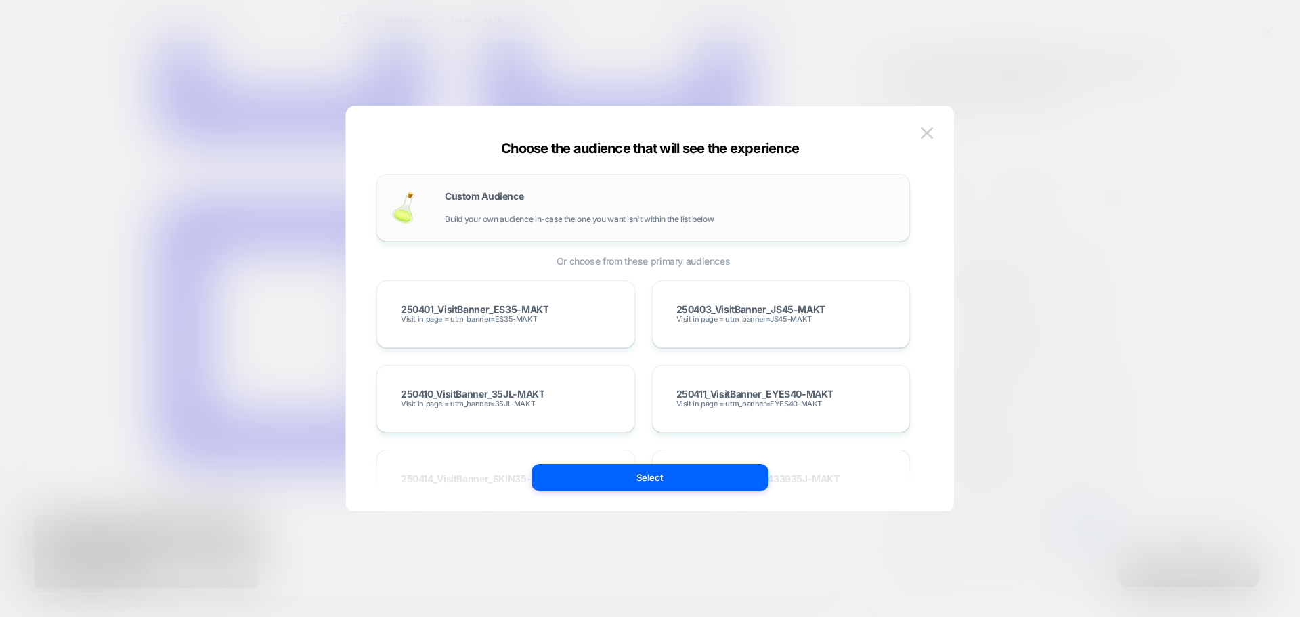
click at [551, 215] on span "Build your own audience in-case the one you want isn't within the list below" at bounding box center [579, 219] width 269 height 9
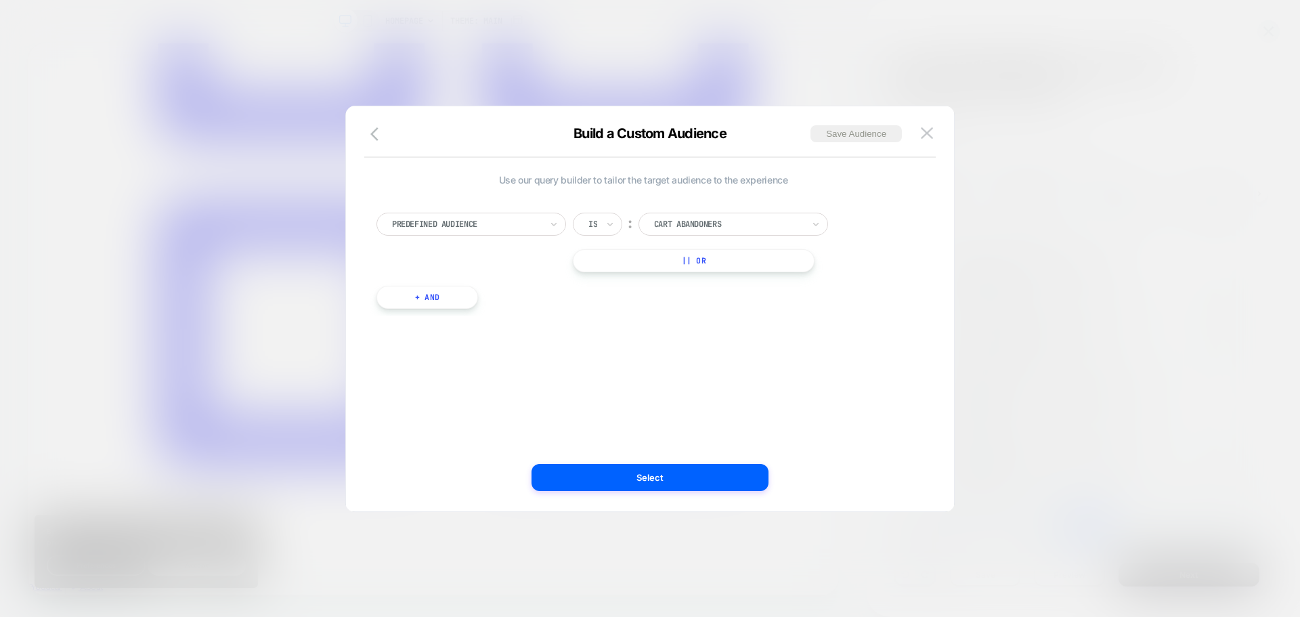
click at [494, 224] on div at bounding box center [466, 224] width 149 height 12
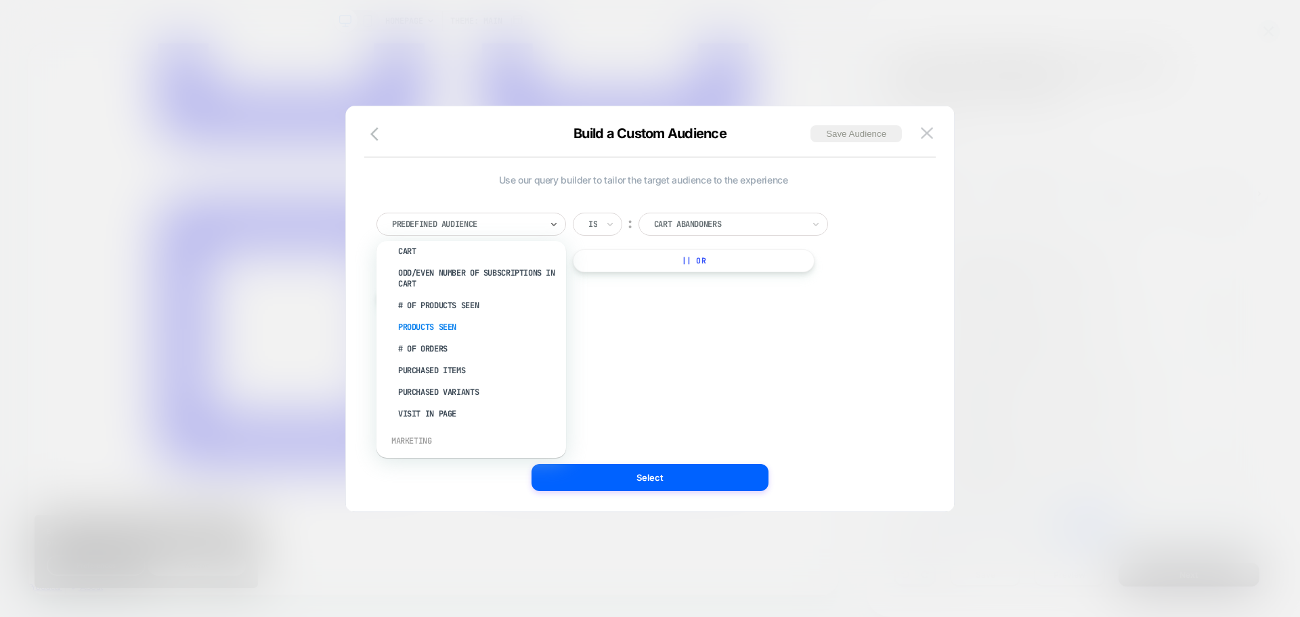
scroll to position [474, 0]
click at [461, 410] on div "UTM Medium" at bounding box center [478, 417] width 176 height 22
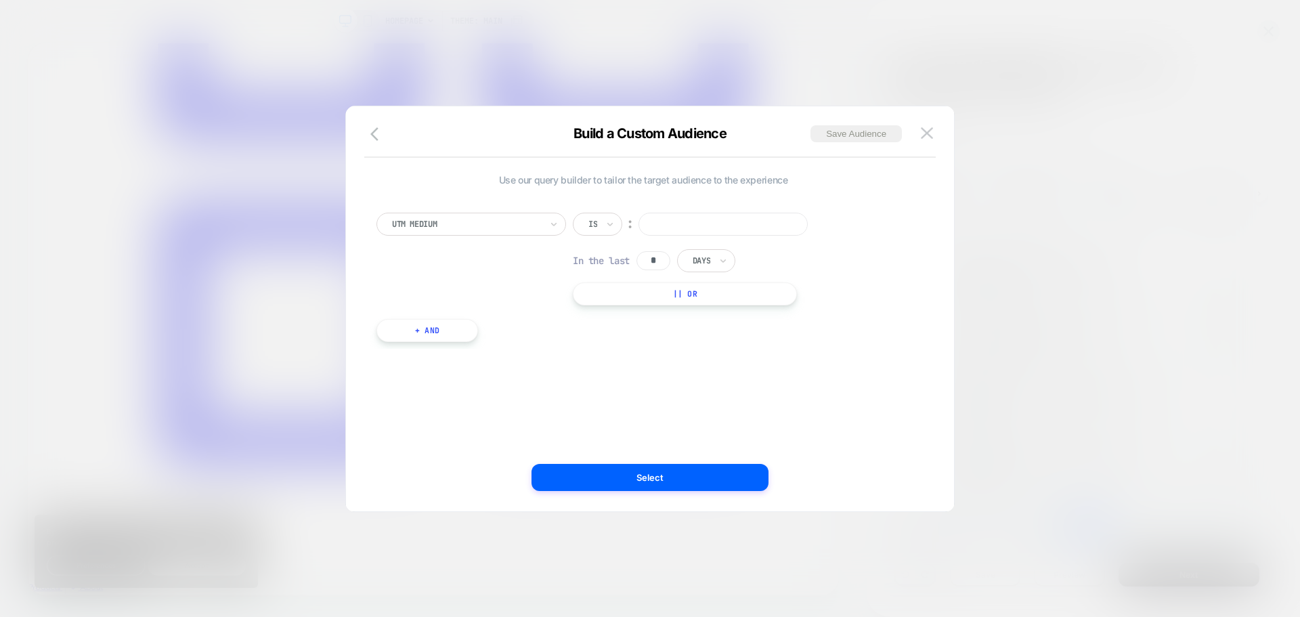
click at [693, 232] on input at bounding box center [723, 224] width 169 height 23
click at [492, 239] on div "UTM Medium Is ︰ In the last * Days || Or" at bounding box center [643, 259] width 534 height 93
click at [490, 226] on div at bounding box center [466, 224] width 149 height 12
click at [429, 387] on div "UTM Term" at bounding box center [478, 390] width 176 height 22
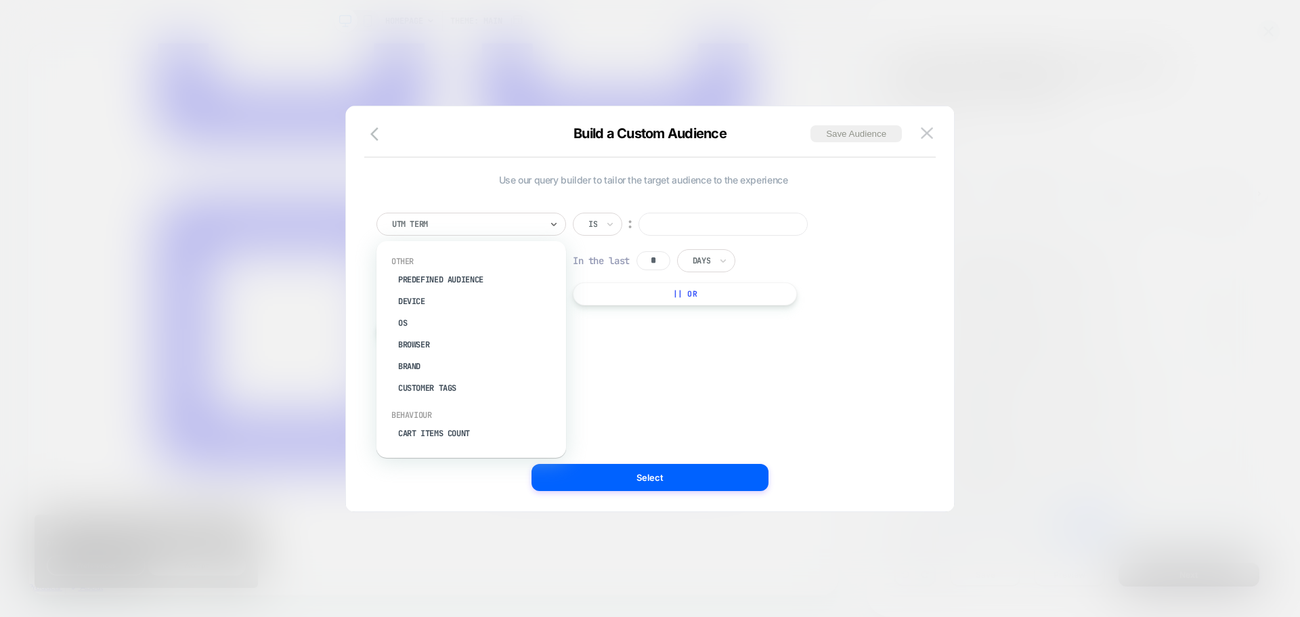
click at [469, 228] on div at bounding box center [466, 224] width 149 height 12
click at [472, 225] on div at bounding box center [466, 224] width 149 height 12
click at [454, 372] on div "UTM Source" at bounding box center [478, 371] width 176 height 22
click at [928, 137] on img at bounding box center [927, 133] width 12 height 12
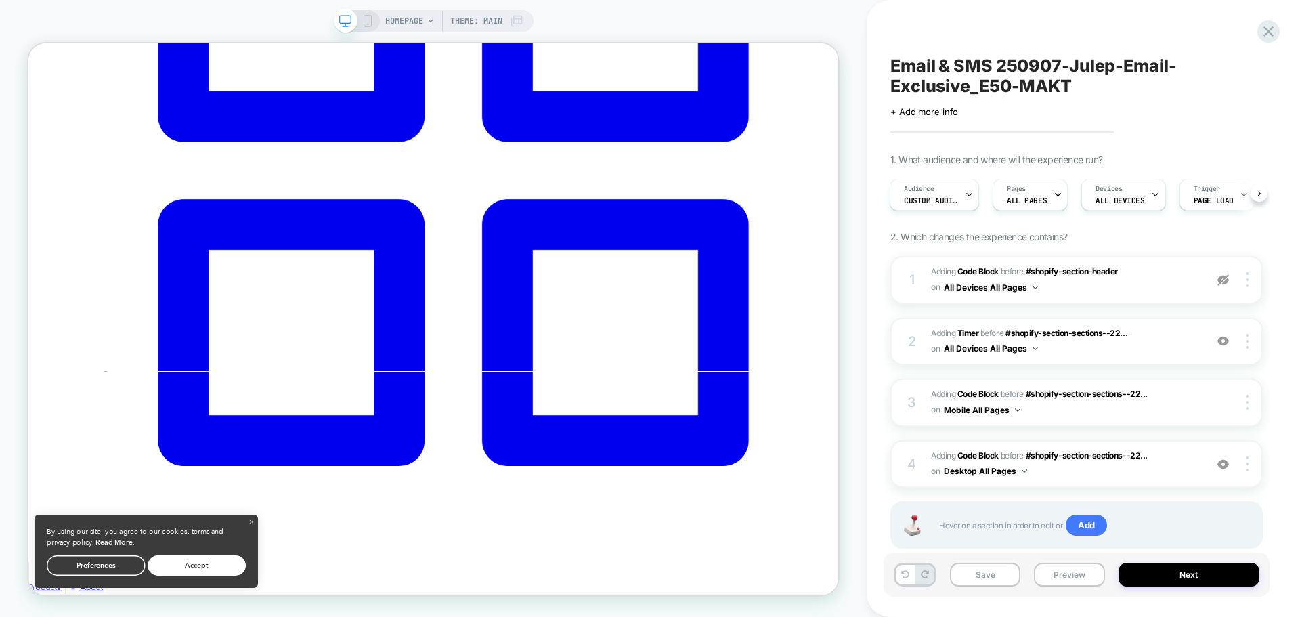
drag, startPoint x: 1031, startPoint y: 99, endPoint x: 1030, endPoint y: 92, distance: 6.9
click at [1031, 99] on div "Click to edit experience details + Add more info" at bounding box center [1076, 106] width 372 height 21
click at [1029, 81] on span "Email & SMS 250907-Julep-Email-Exclusive_E50-MAKT" at bounding box center [1076, 76] width 372 height 41
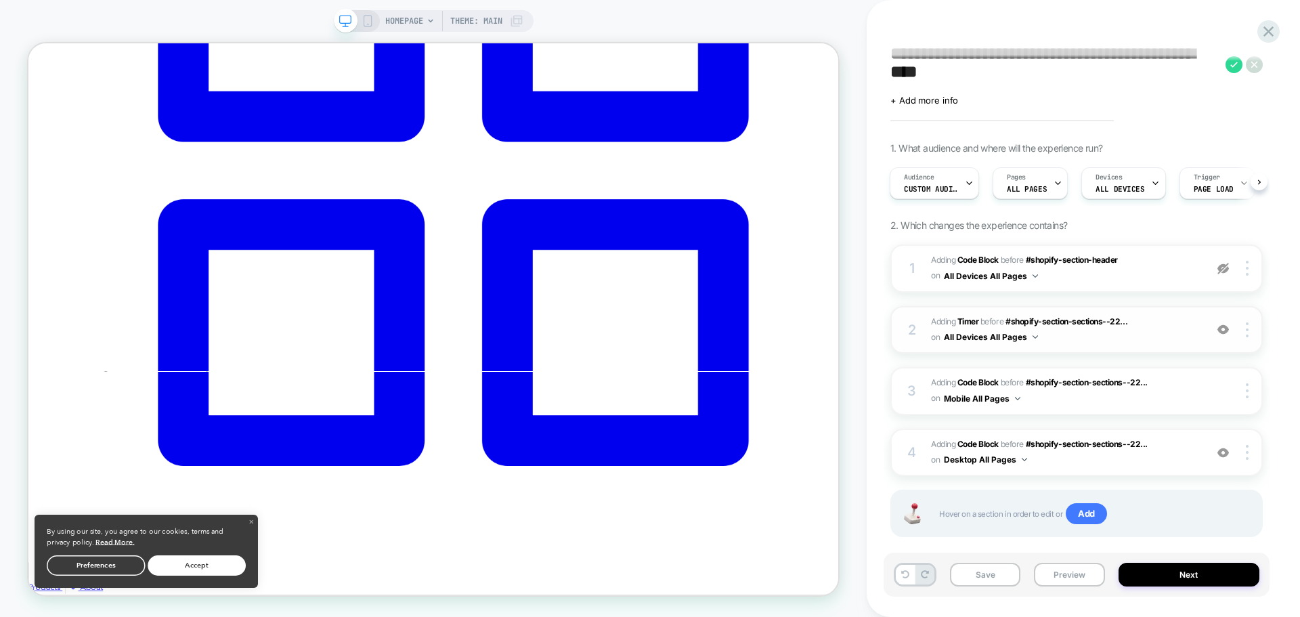
scroll to position [0, 0]
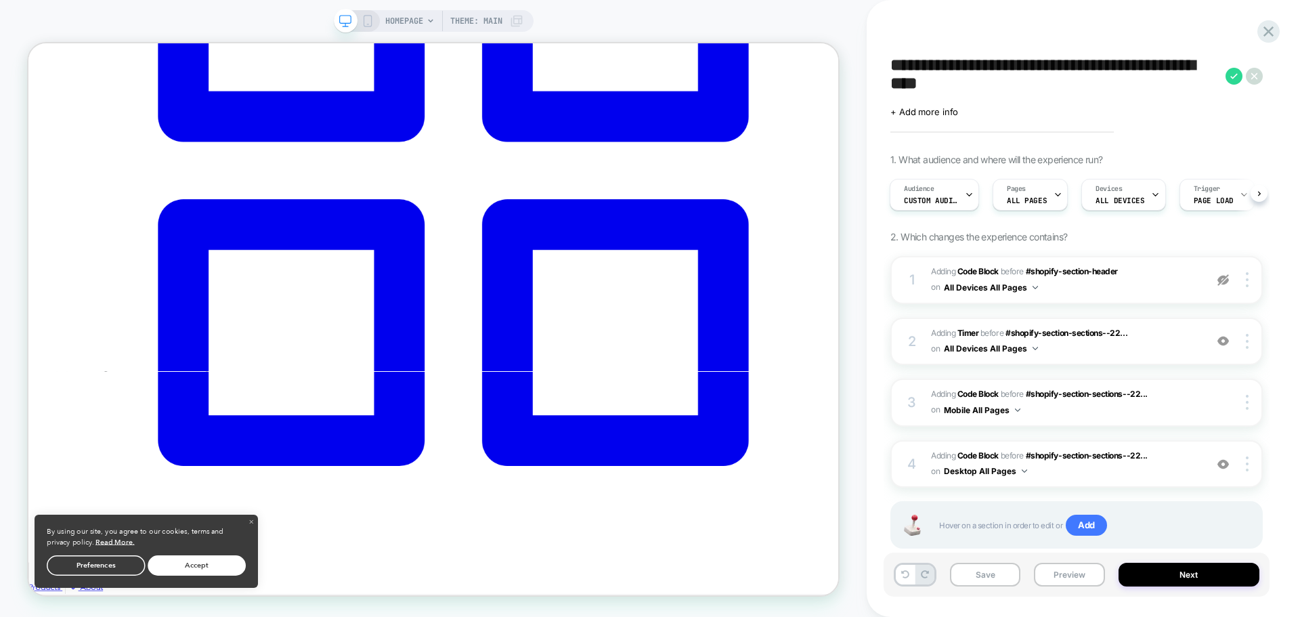
click at [1004, 83] on textarea "**********" at bounding box center [1054, 76] width 328 height 41
type textarea "**********"
click at [1229, 79] on icon at bounding box center [1234, 76] width 17 height 17
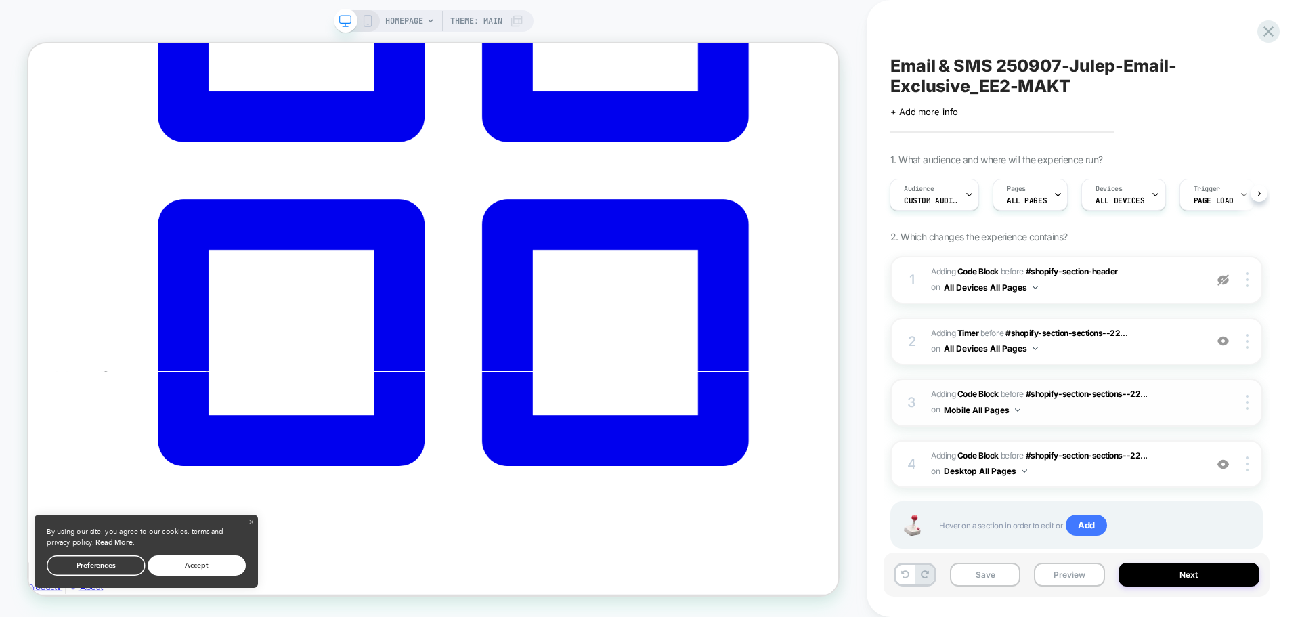
scroll to position [33, 0]
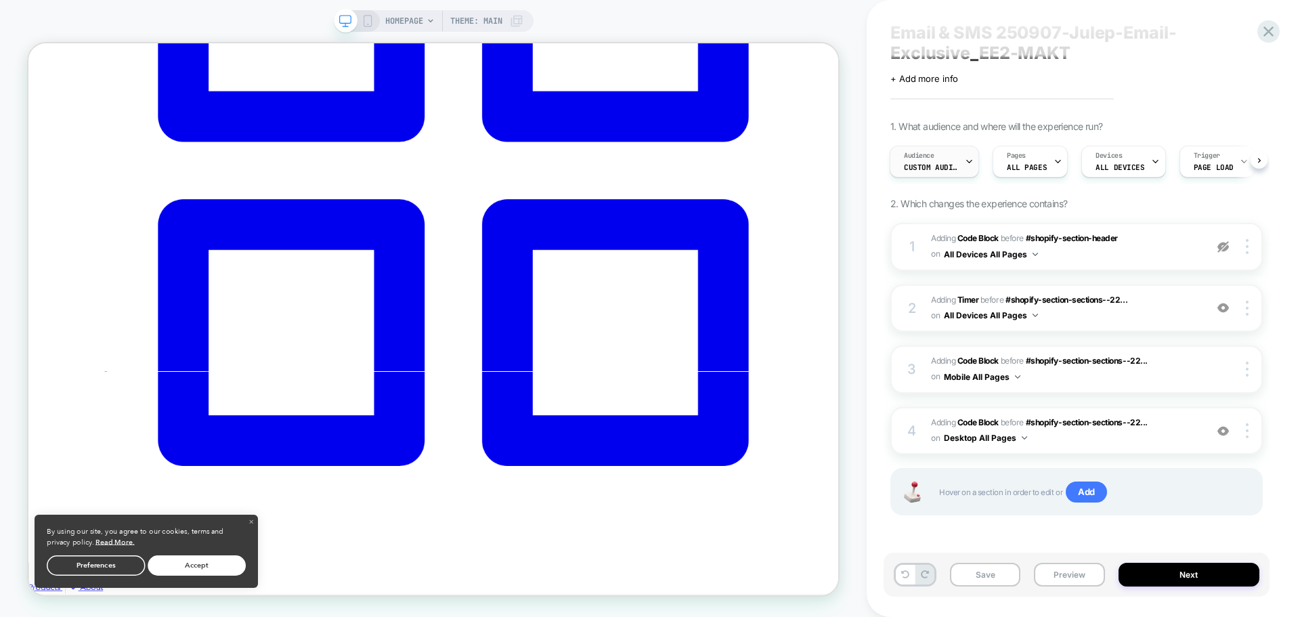
click at [939, 163] on span "Custom Audience" at bounding box center [931, 167] width 54 height 9
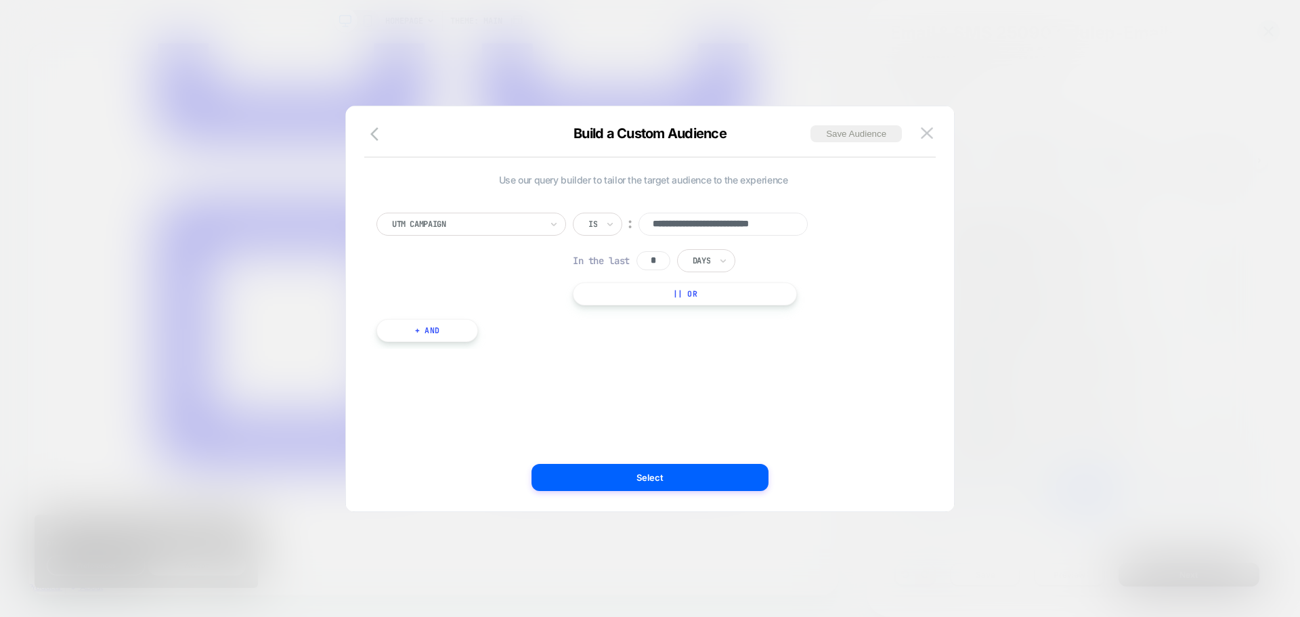
scroll to position [0, 18]
click at [457, 218] on div at bounding box center [466, 224] width 149 height 12
click at [739, 225] on input "**********" at bounding box center [723, 224] width 169 height 23
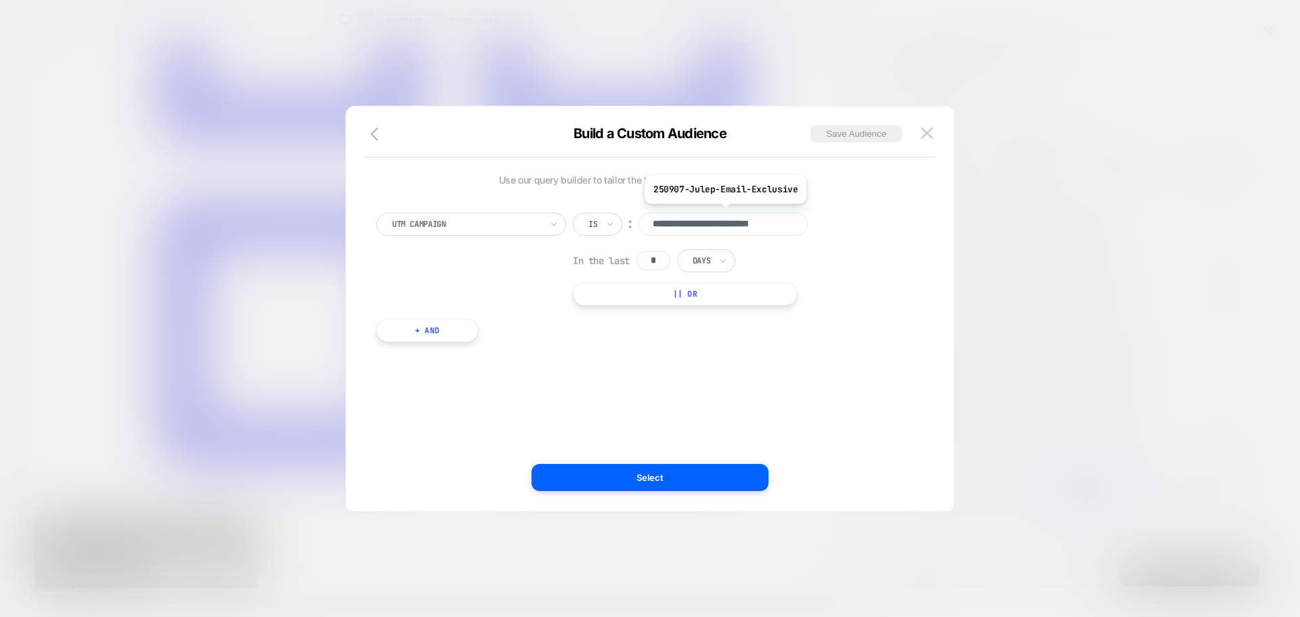
click at [739, 225] on input "**********" at bounding box center [723, 224] width 169 height 23
paste input
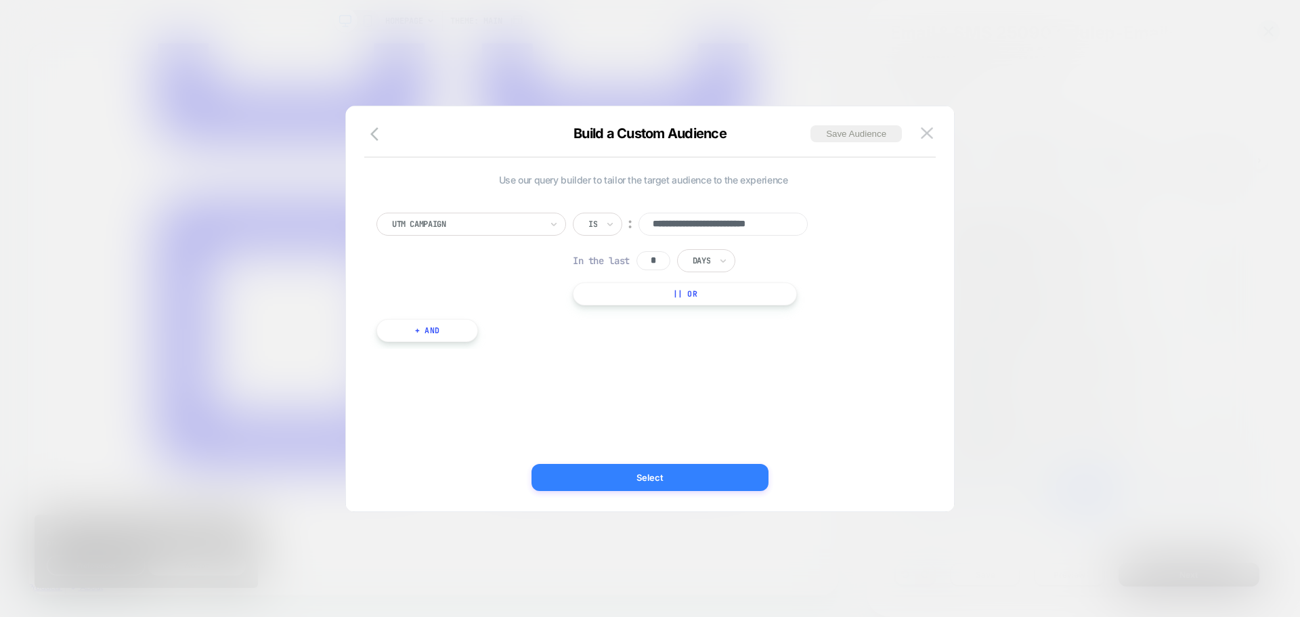
type input "**********"
click at [687, 471] on button "Select" at bounding box center [650, 477] width 237 height 27
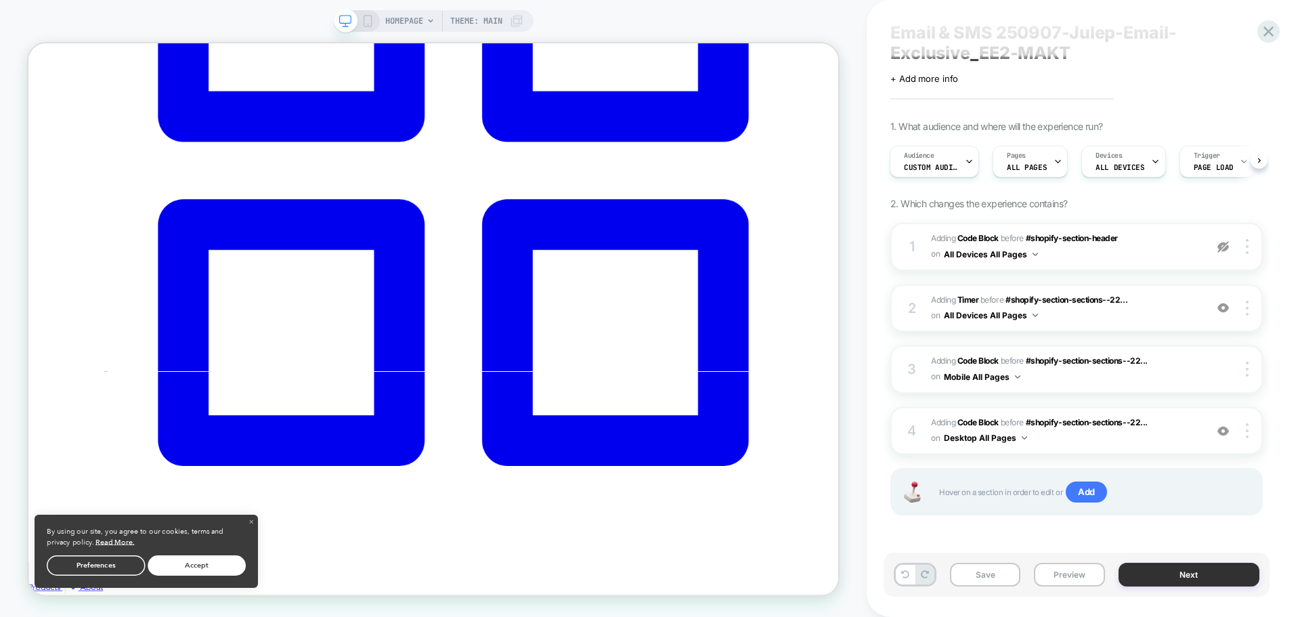
click at [1173, 576] on button "Next" at bounding box center [1190, 575] width 142 height 24
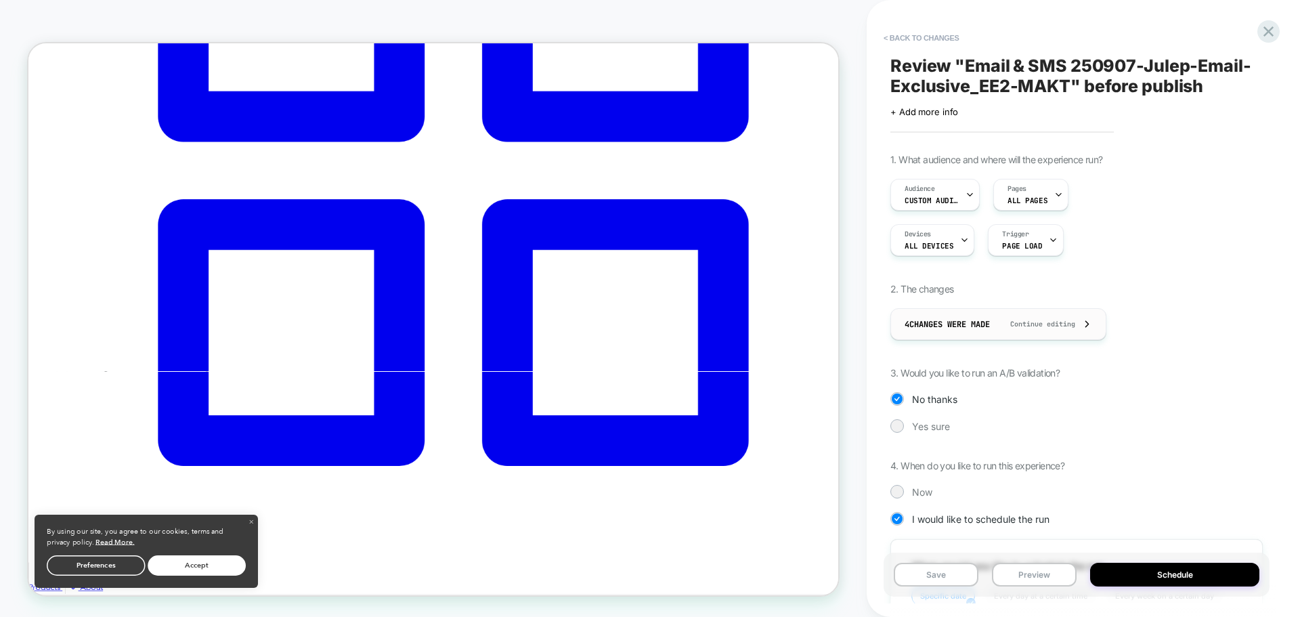
click at [1071, 321] on span "Continue editing" at bounding box center [1036, 324] width 79 height 9
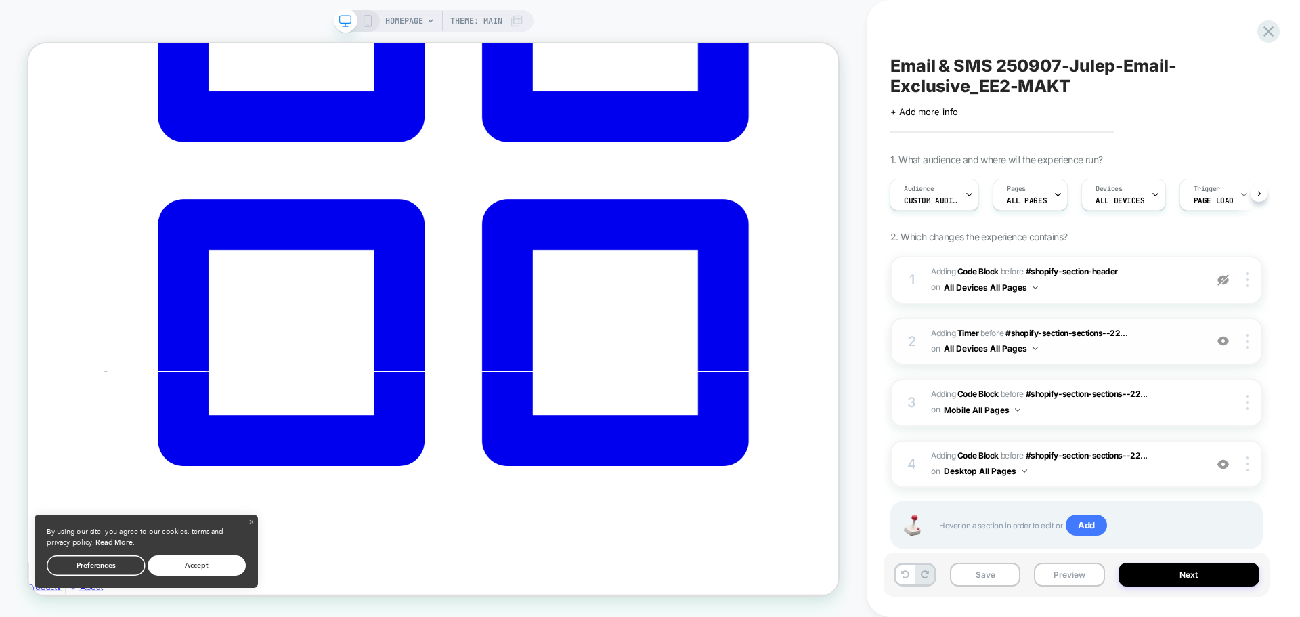
scroll to position [33, 0]
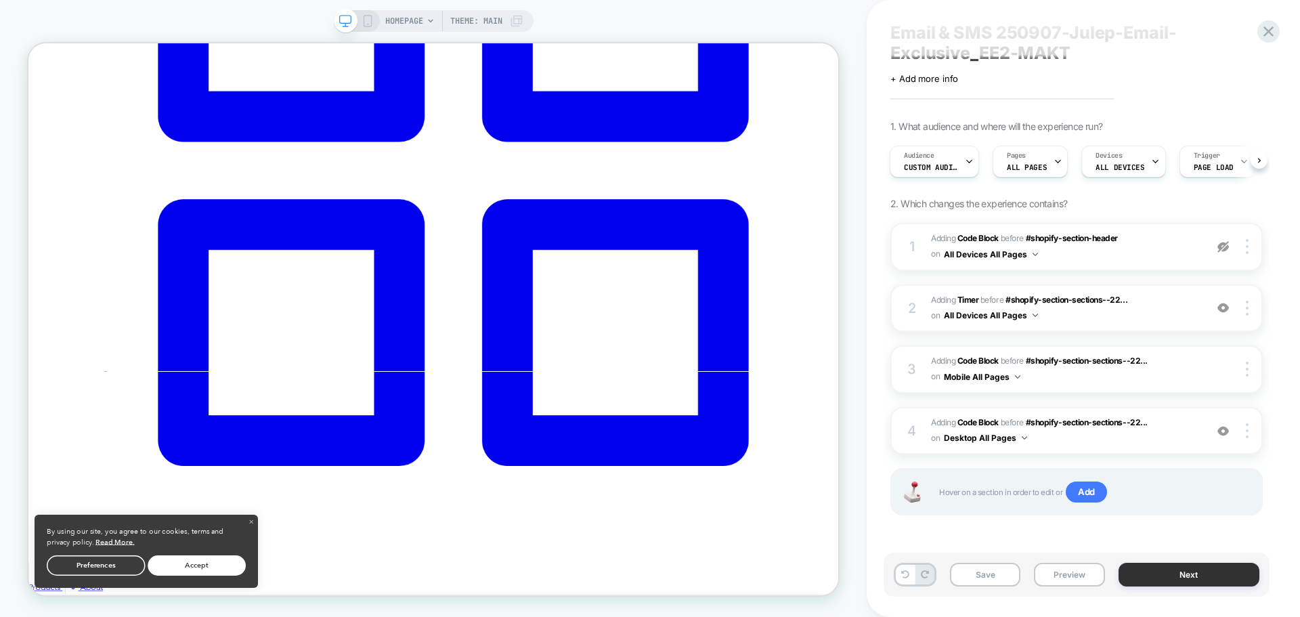
click at [1178, 580] on button "Next" at bounding box center [1190, 575] width 142 height 24
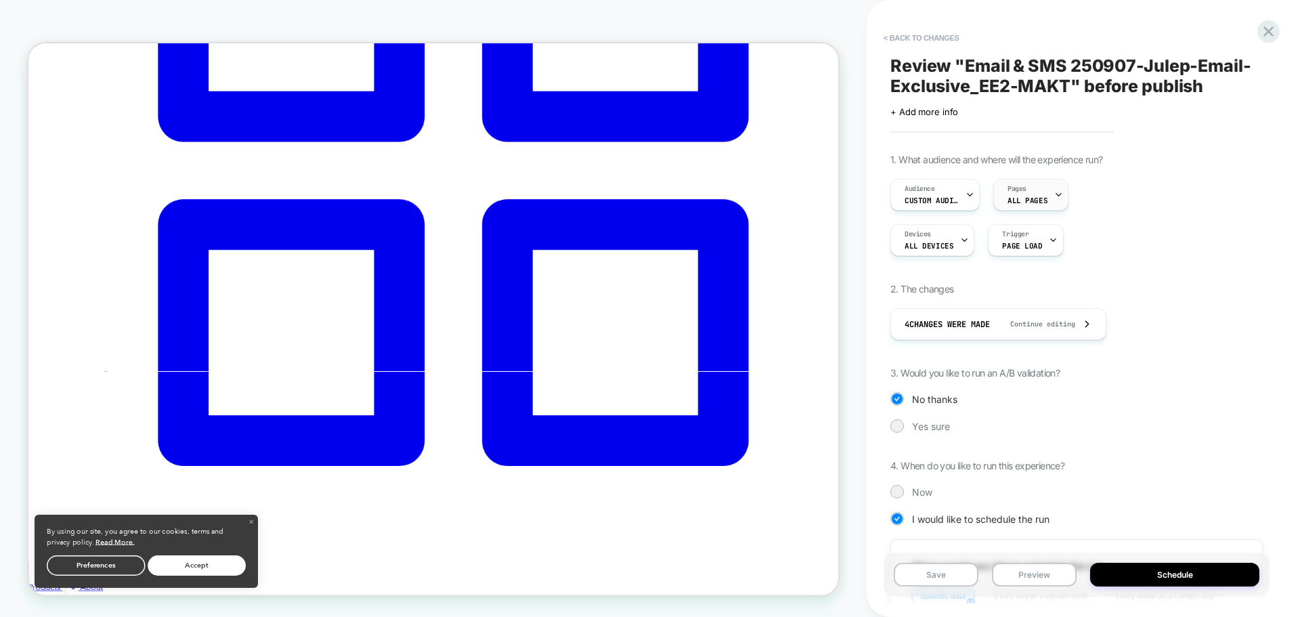
click at [1055, 202] on div at bounding box center [1058, 194] width 9 height 30
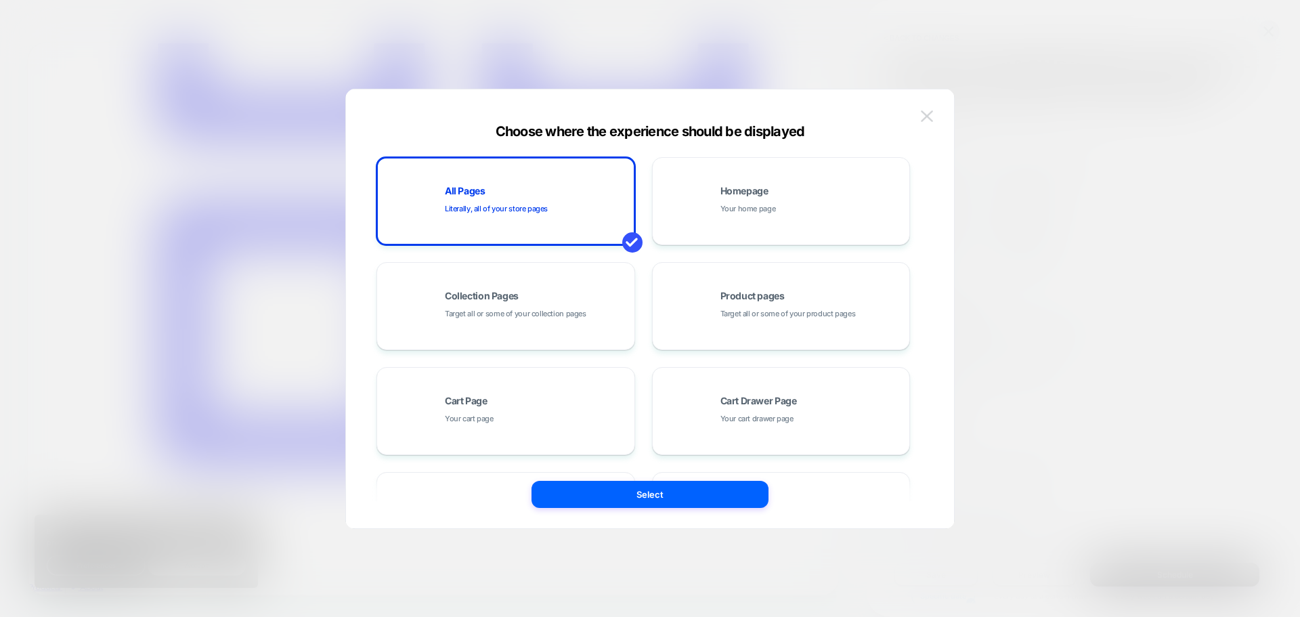
click at [929, 114] on img at bounding box center [927, 116] width 12 height 12
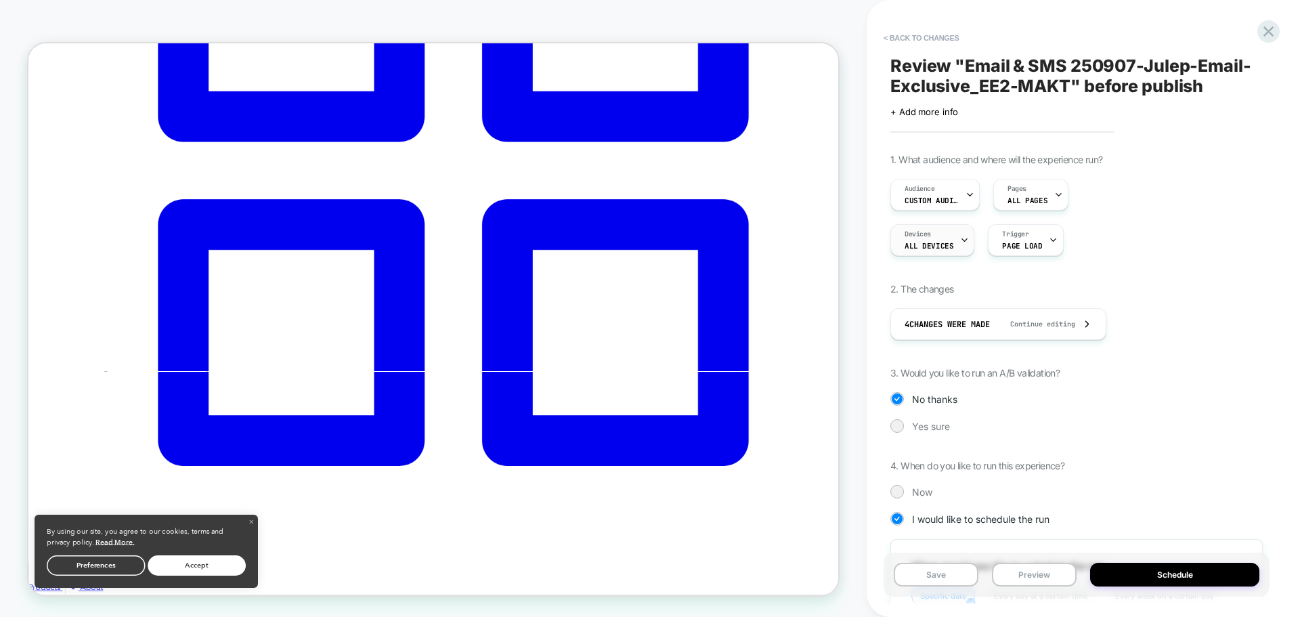
click at [951, 242] on div "Devices ALL DEVICES" at bounding box center [929, 240] width 76 height 30
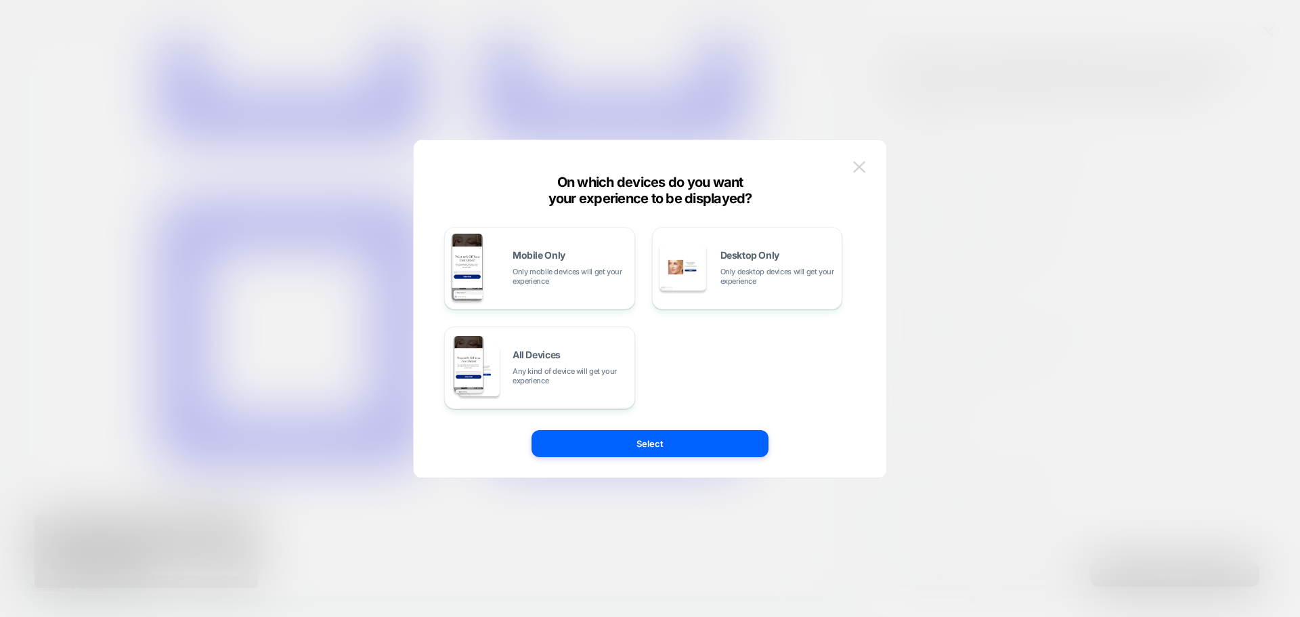
click at [860, 165] on img at bounding box center [859, 167] width 12 height 12
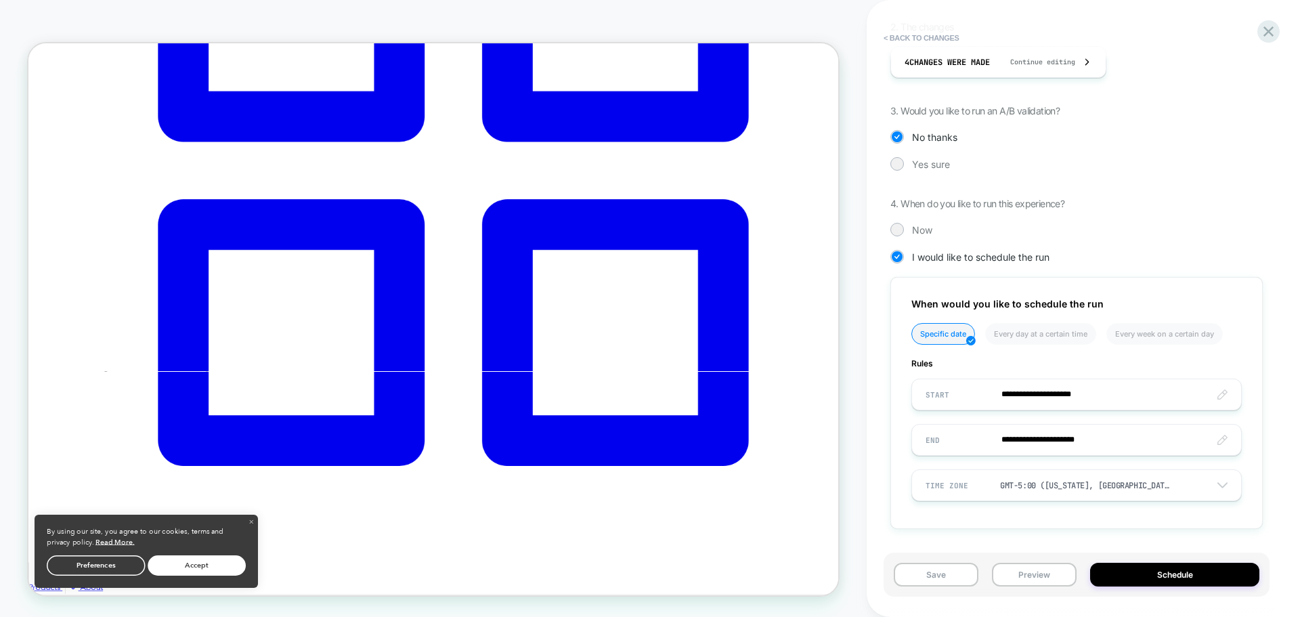
scroll to position [0, 0]
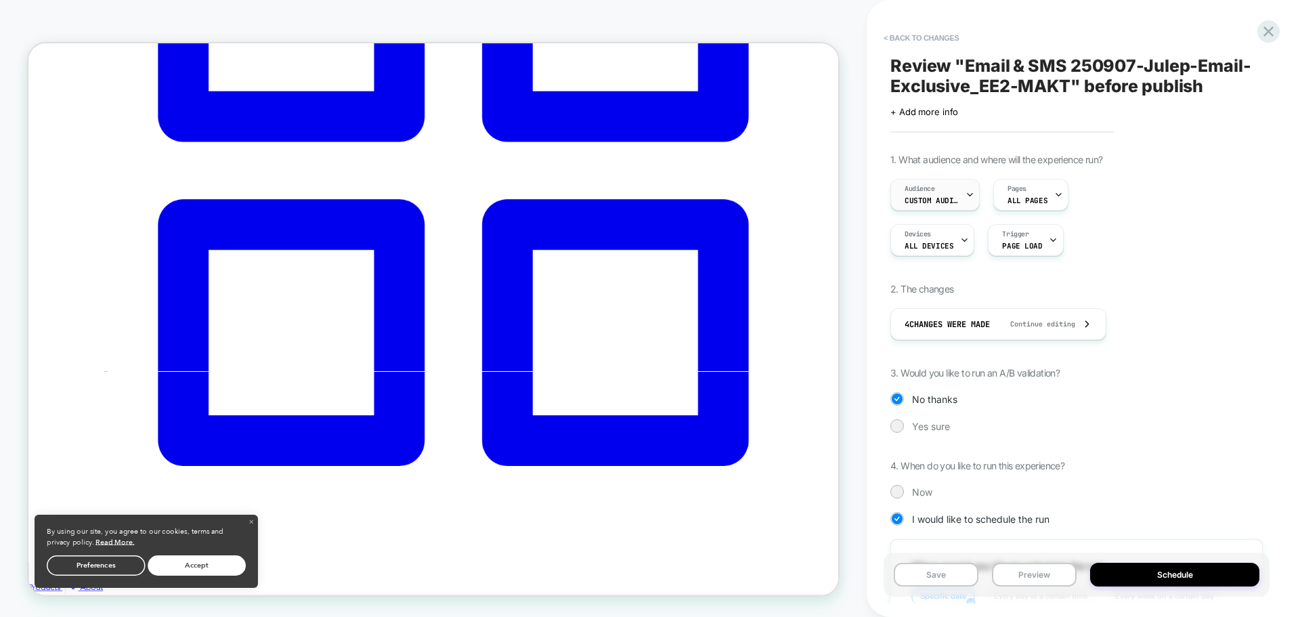
click at [916, 192] on span "Audience" at bounding box center [920, 188] width 30 height 9
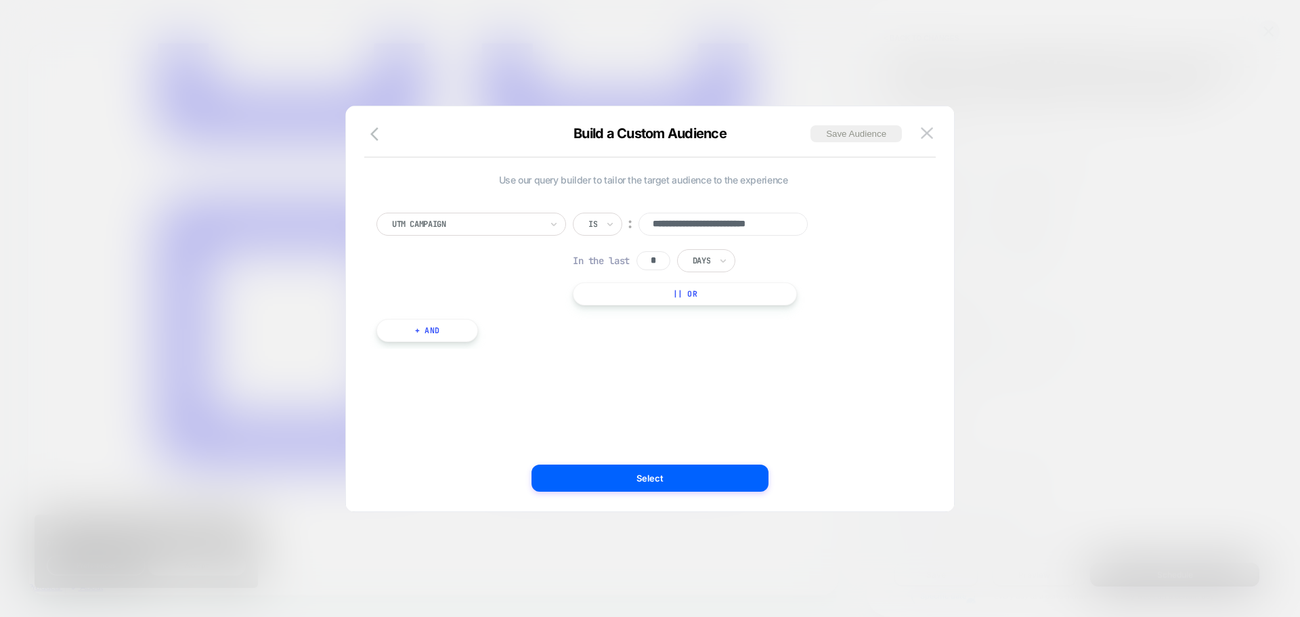
scroll to position [0, 13]
click at [871, 232] on div "**********" at bounding box center [643, 259] width 534 height 93
click at [764, 225] on input "**********" at bounding box center [723, 224] width 169 height 23
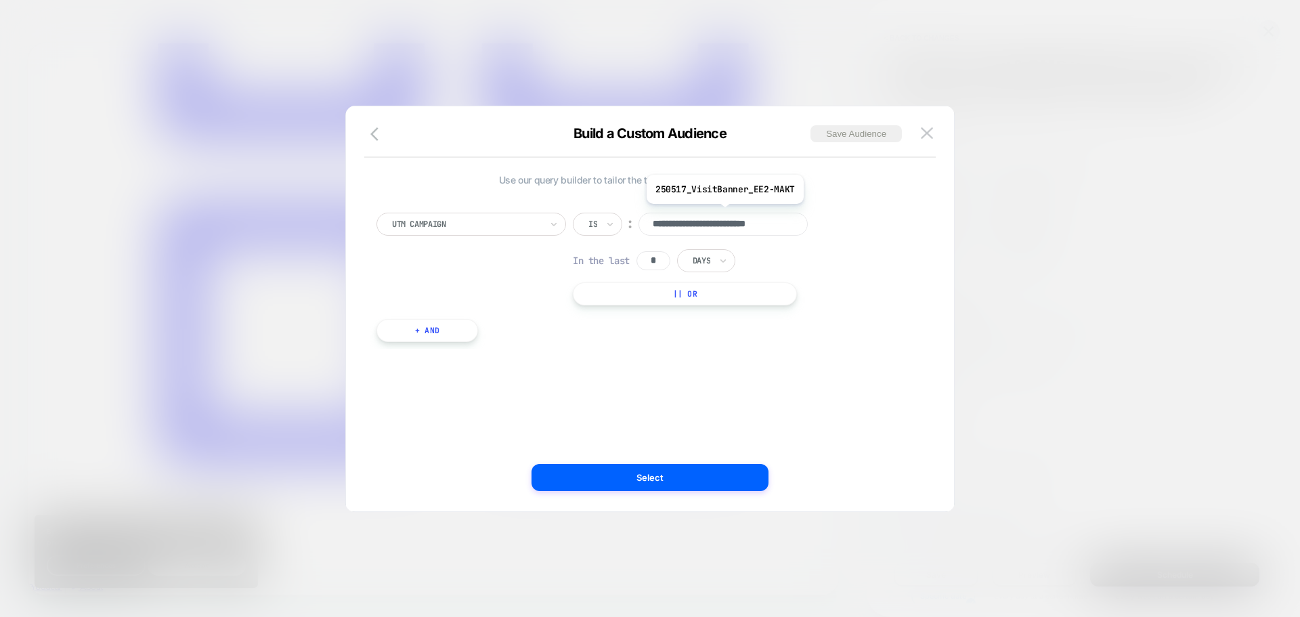
click at [764, 225] on input "**********" at bounding box center [723, 224] width 169 height 23
click at [934, 134] on button at bounding box center [927, 133] width 20 height 20
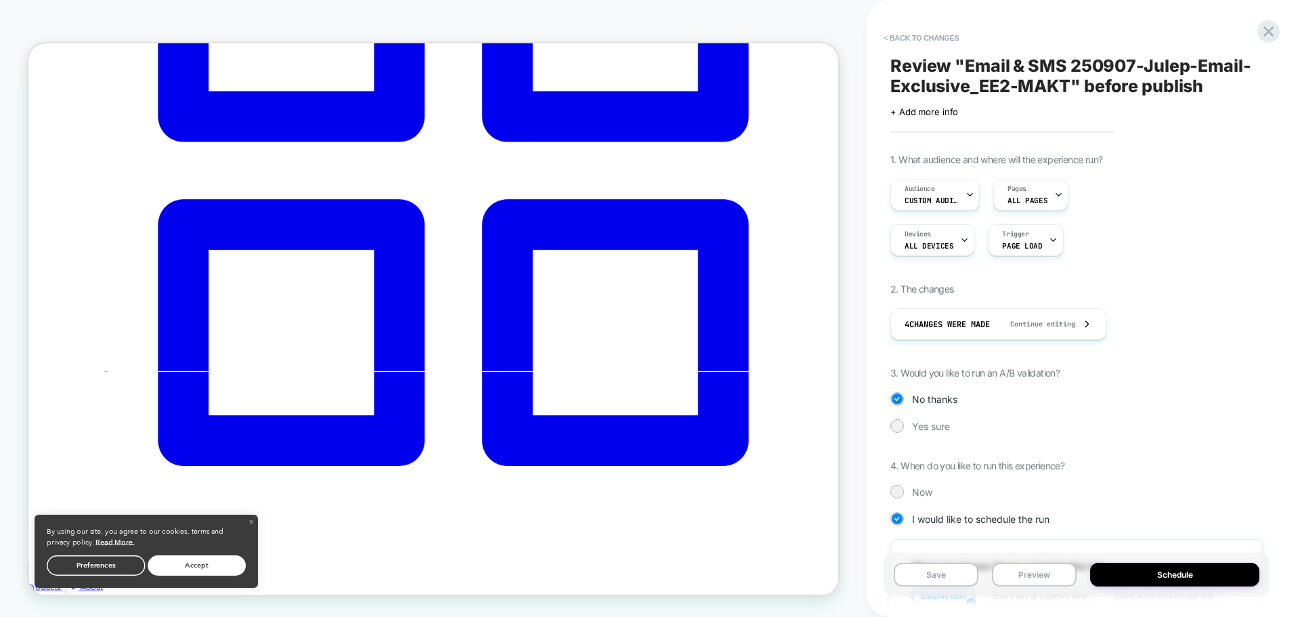
click at [1180, 95] on span "Review " Email & SMS 250907-Julep-Email-Exclusive_EE2-MAKT " before publish" at bounding box center [1076, 76] width 372 height 41
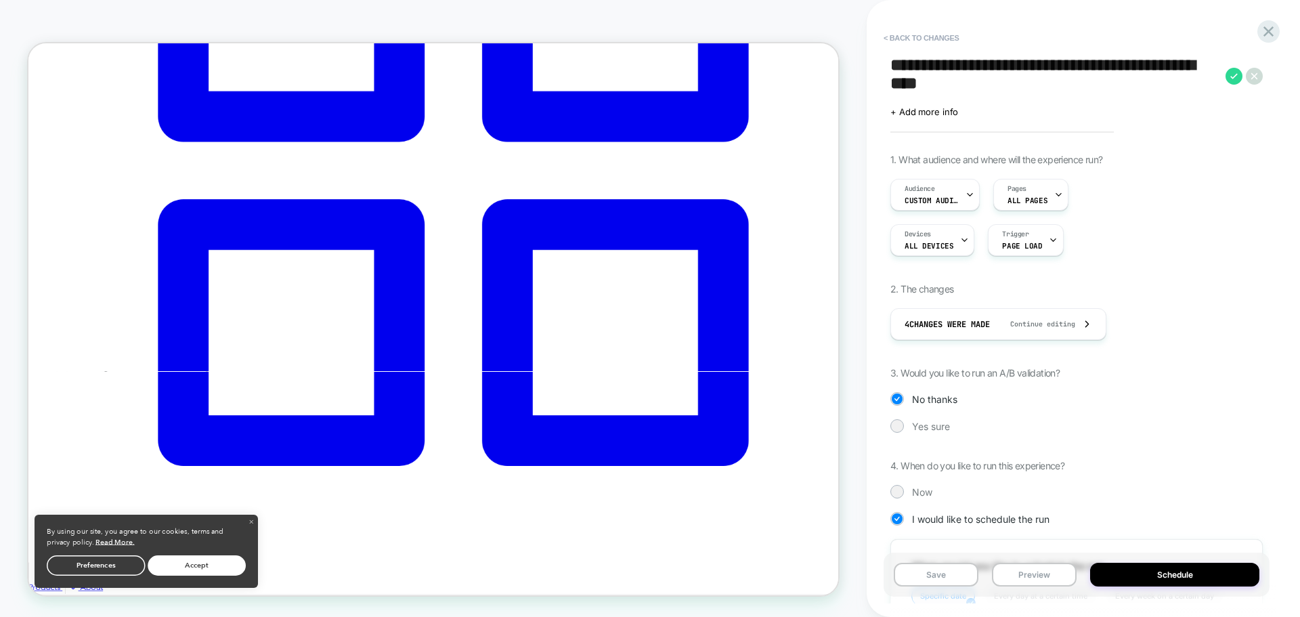
click at [1203, 179] on div "Audience Custom Audience Pages ALL PAGES" at bounding box center [1076, 195] width 372 height 32
click at [1259, 80] on icon at bounding box center [1254, 76] width 17 height 17
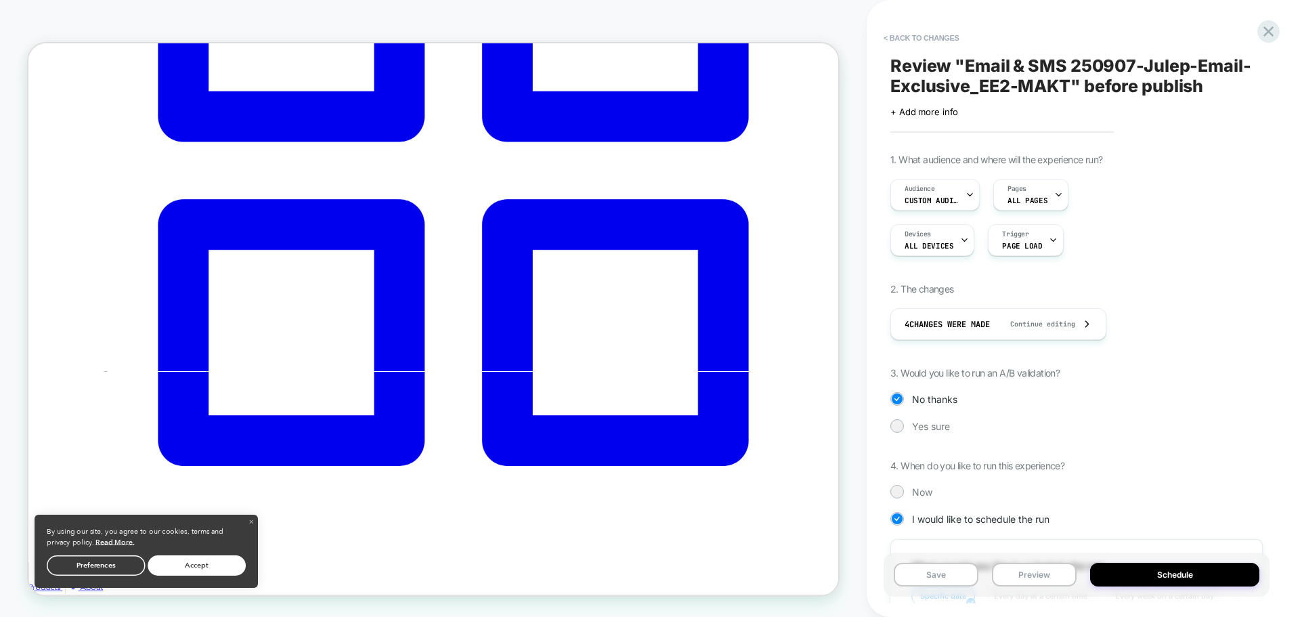
click at [1213, 227] on div "Devices ALL DEVICES Trigger Page Load" at bounding box center [1076, 240] width 372 height 32
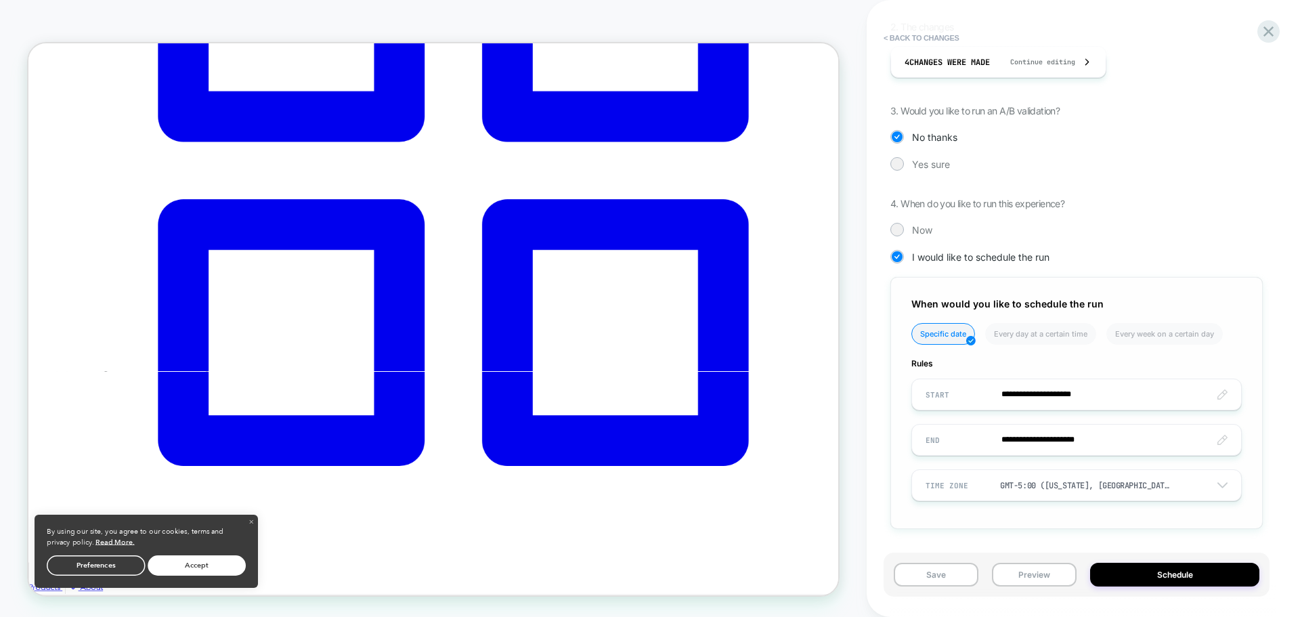
scroll to position [59, 0]
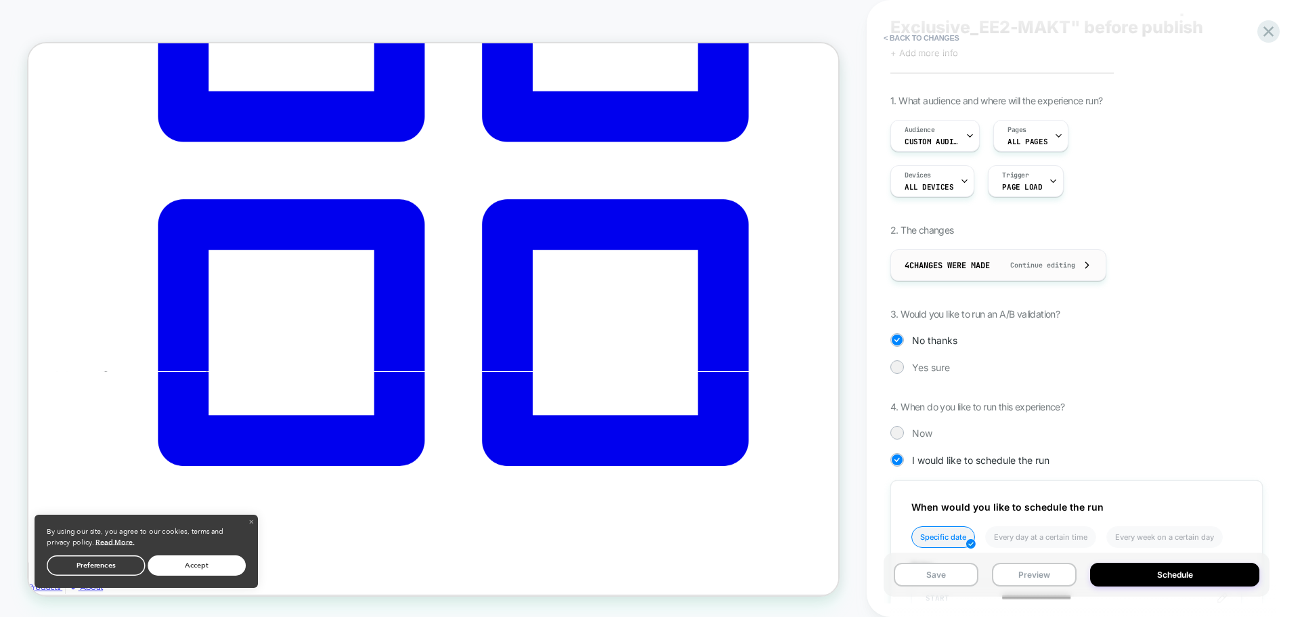
click at [1025, 274] on div "4 Changes were made Continue editing" at bounding box center [999, 265] width 188 height 30
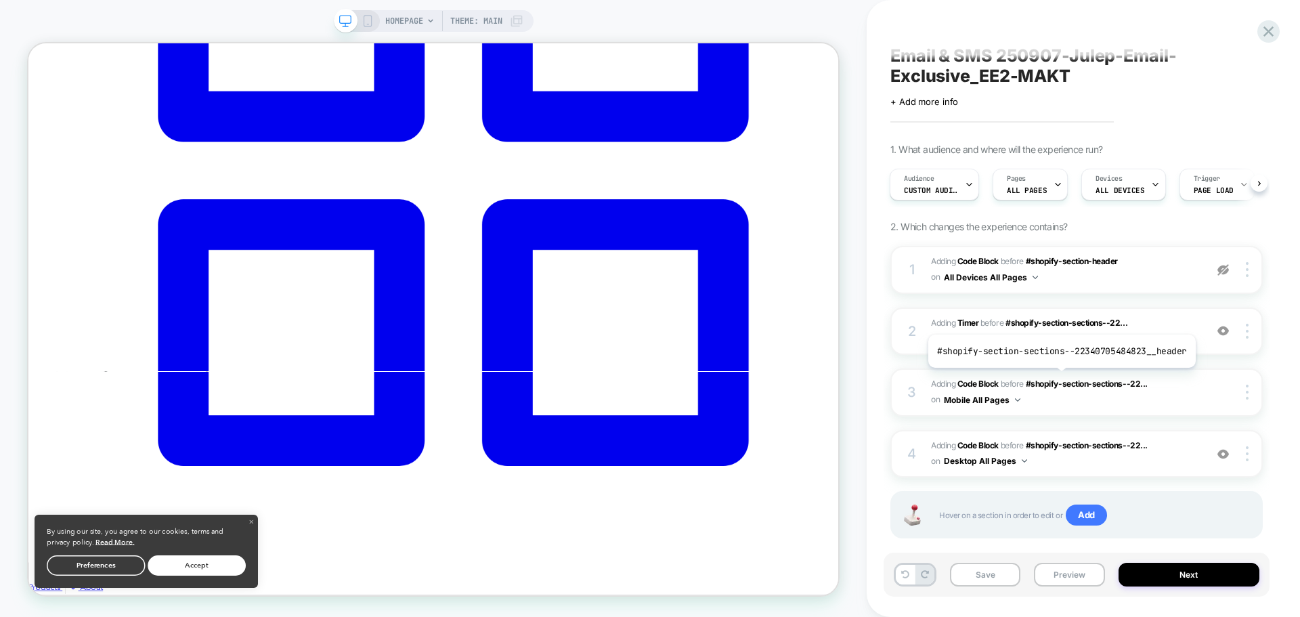
scroll to position [0, 0]
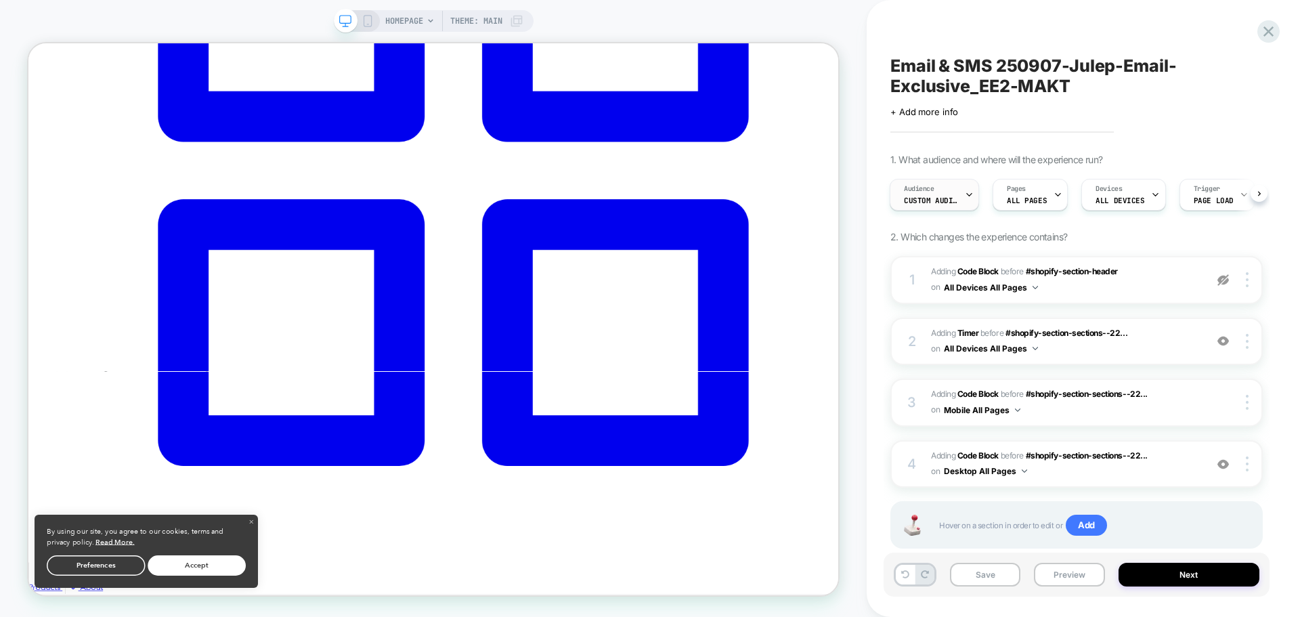
click at [949, 192] on div "Audience Custom Audience" at bounding box center [930, 194] width 81 height 30
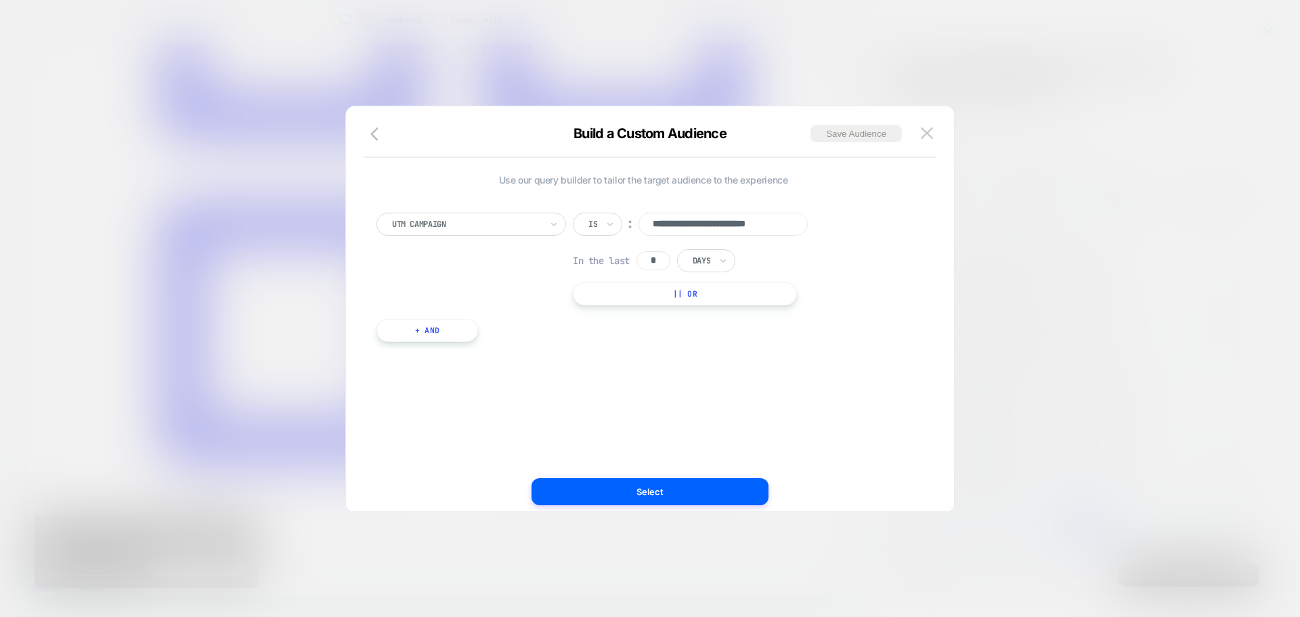
scroll to position [0, 13]
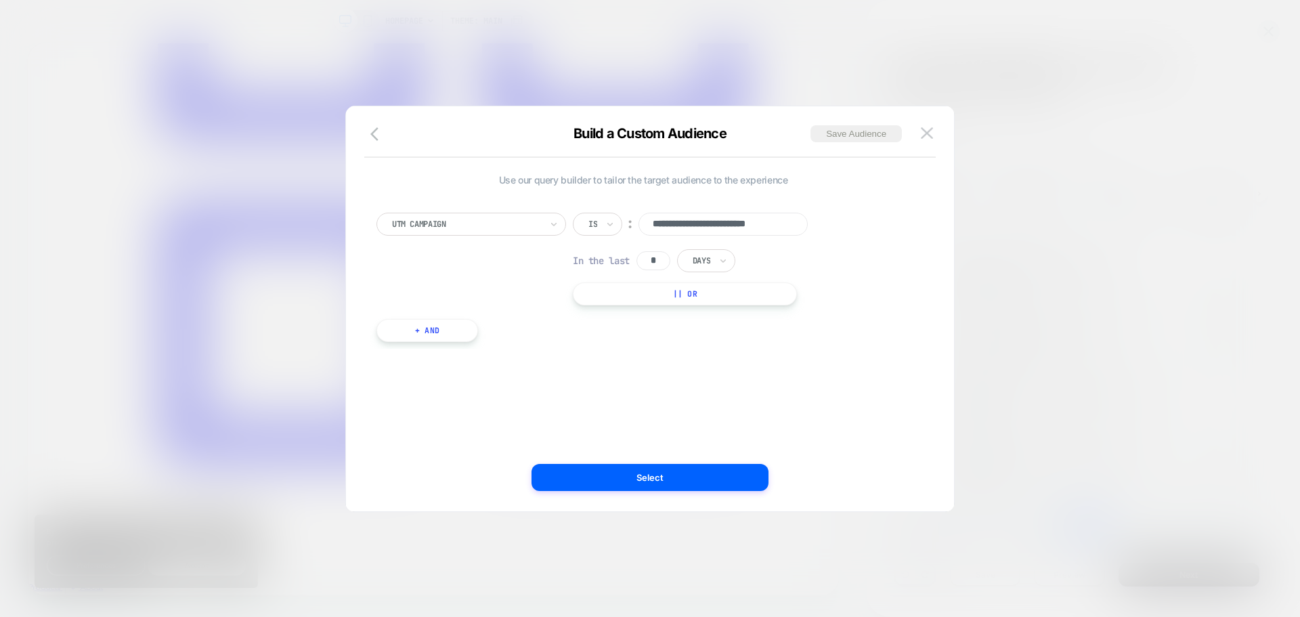
click at [663, 264] on input "*" at bounding box center [654, 260] width 34 height 19
click at [828, 259] on div "**********" at bounding box center [702, 259] width 258 height 93
click at [925, 129] on img at bounding box center [927, 133] width 12 height 12
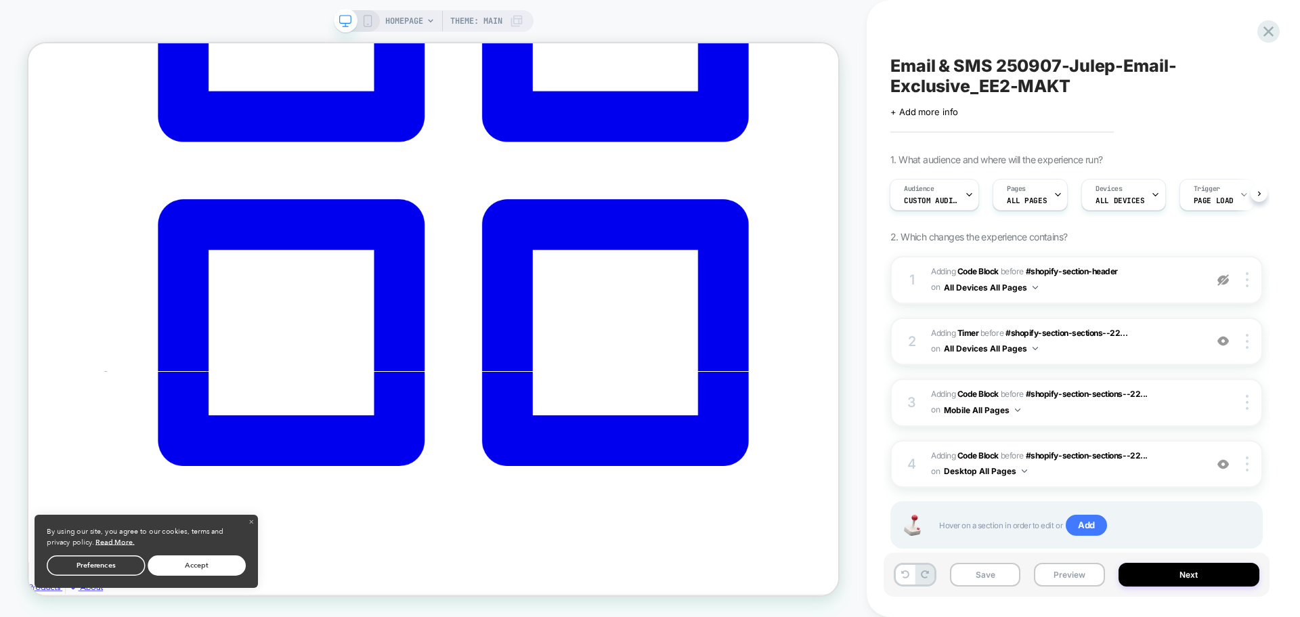
click at [945, 104] on div "Click to edit experience details + Add more info" at bounding box center [1076, 106] width 372 height 21
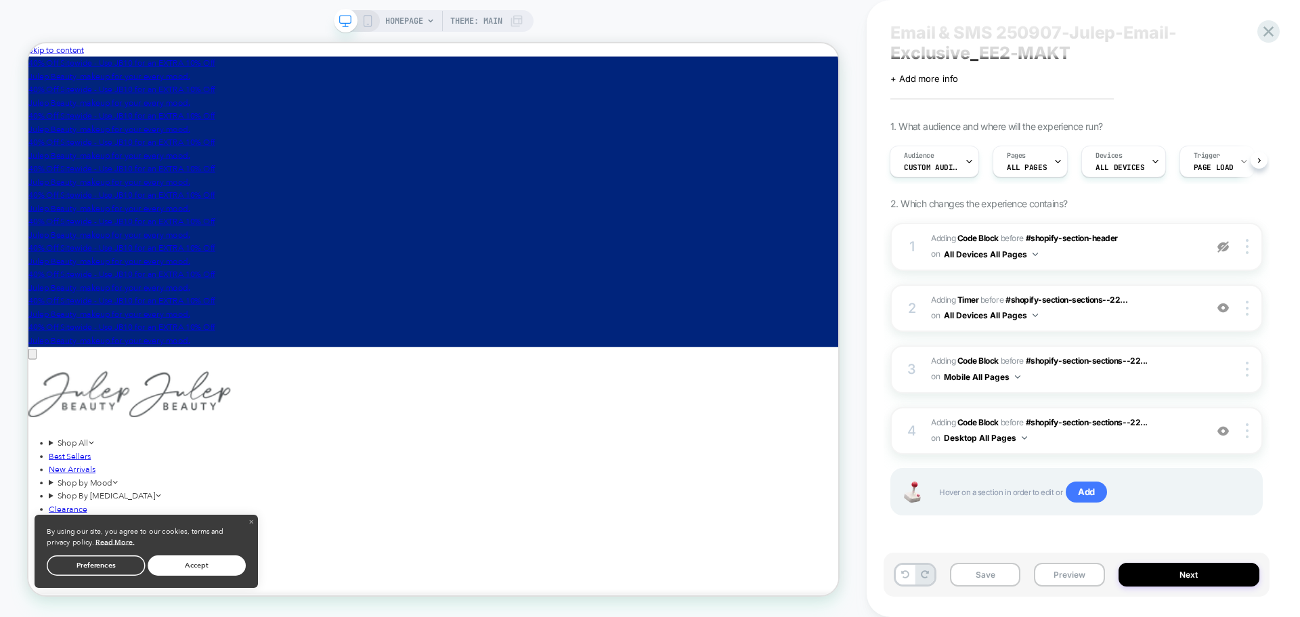
click at [458, 18] on span "Theme: MAIN" at bounding box center [476, 21] width 52 height 22
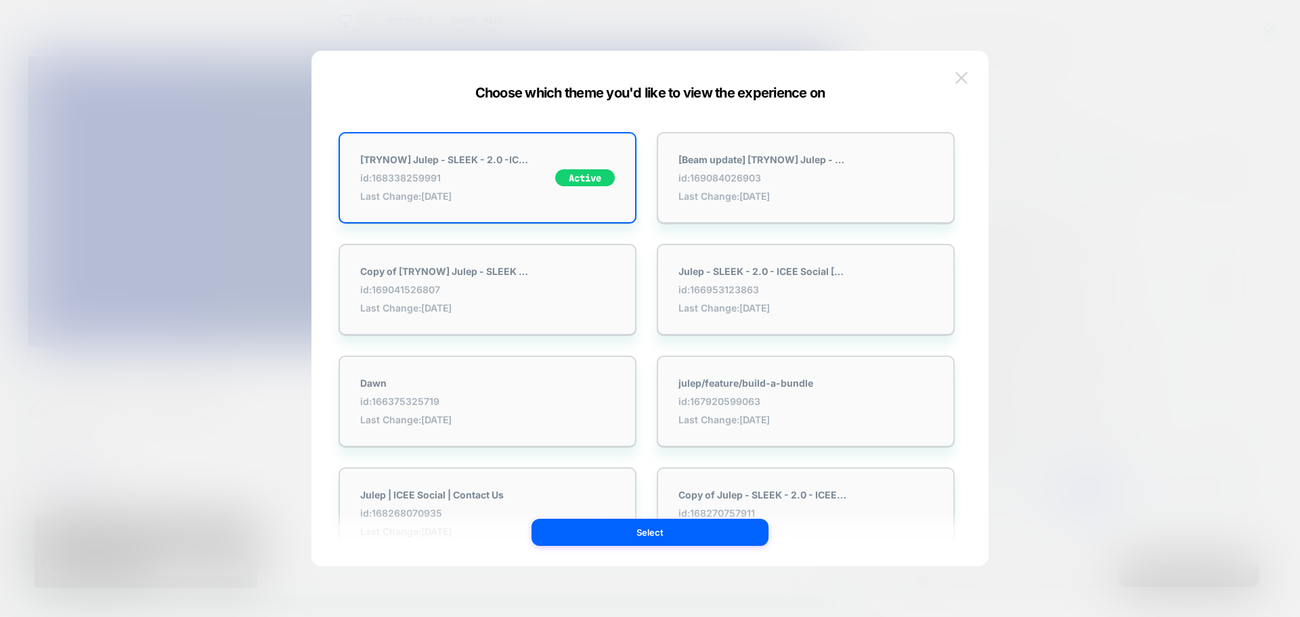
click at [958, 77] on img at bounding box center [961, 78] width 12 height 12
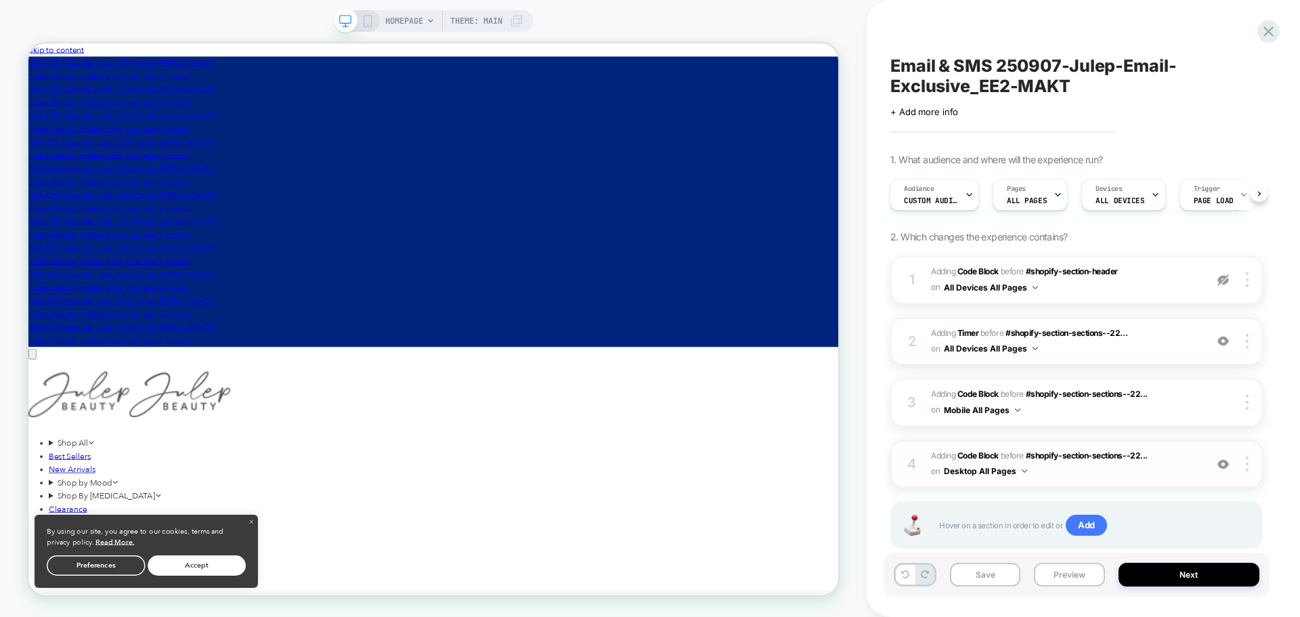
click at [1144, 475] on span "Adding Code Block BEFORE #shopify-section-sections--22... #shopify-section-sect…" at bounding box center [1064, 464] width 267 height 32
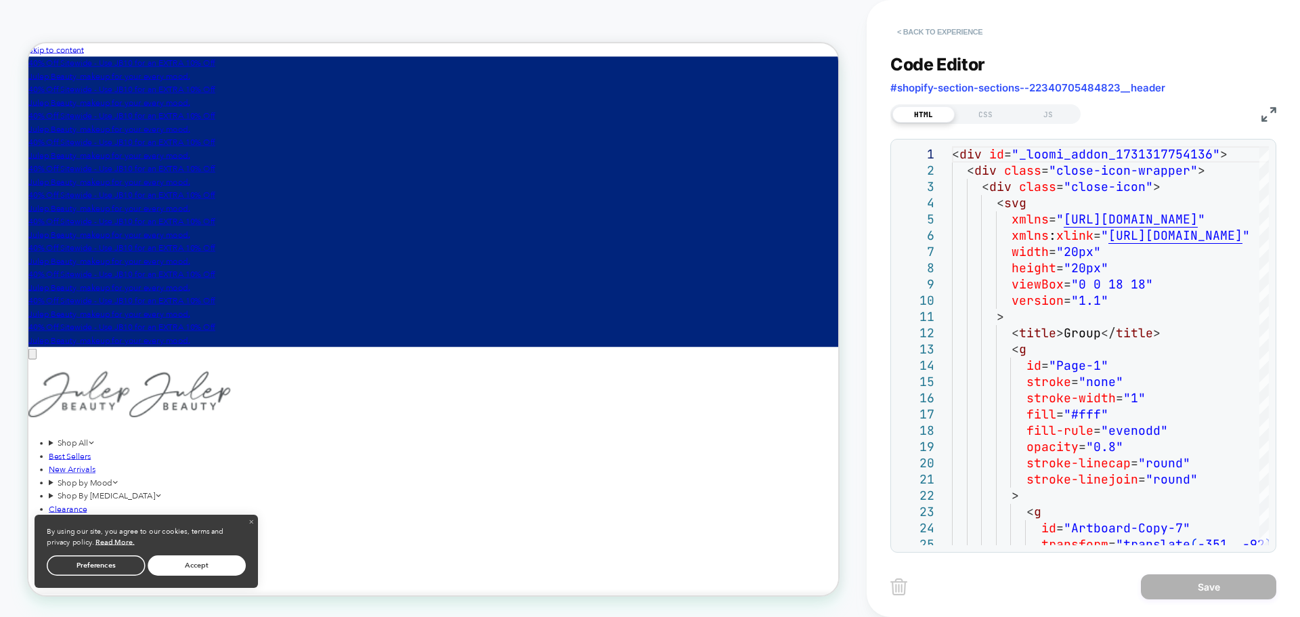
click at [936, 33] on button "< Back to experience" at bounding box center [939, 32] width 99 height 22
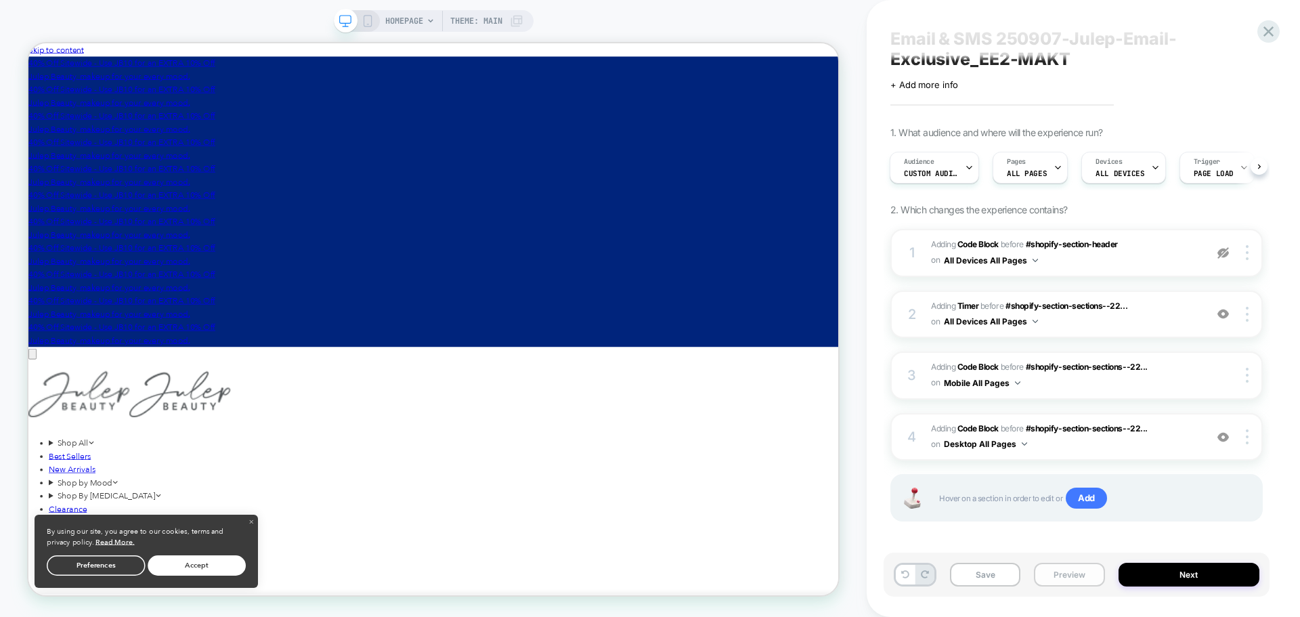
scroll to position [33, 0]
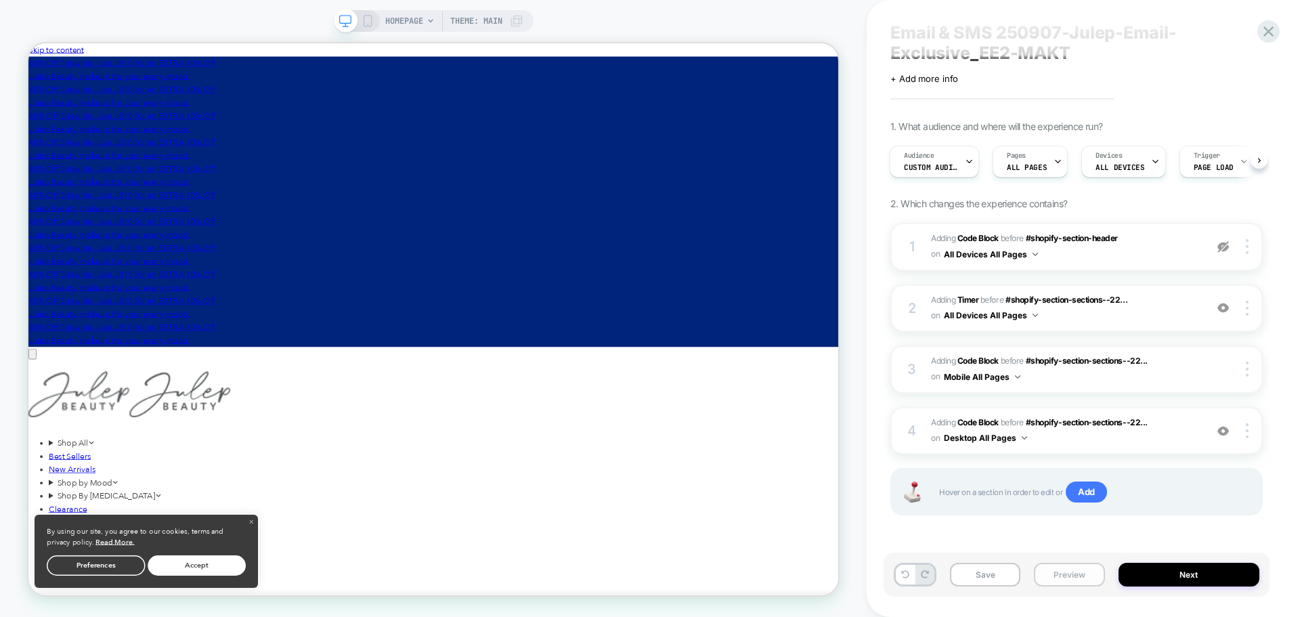
click at [1065, 575] on button "Preview" at bounding box center [1069, 575] width 70 height 24
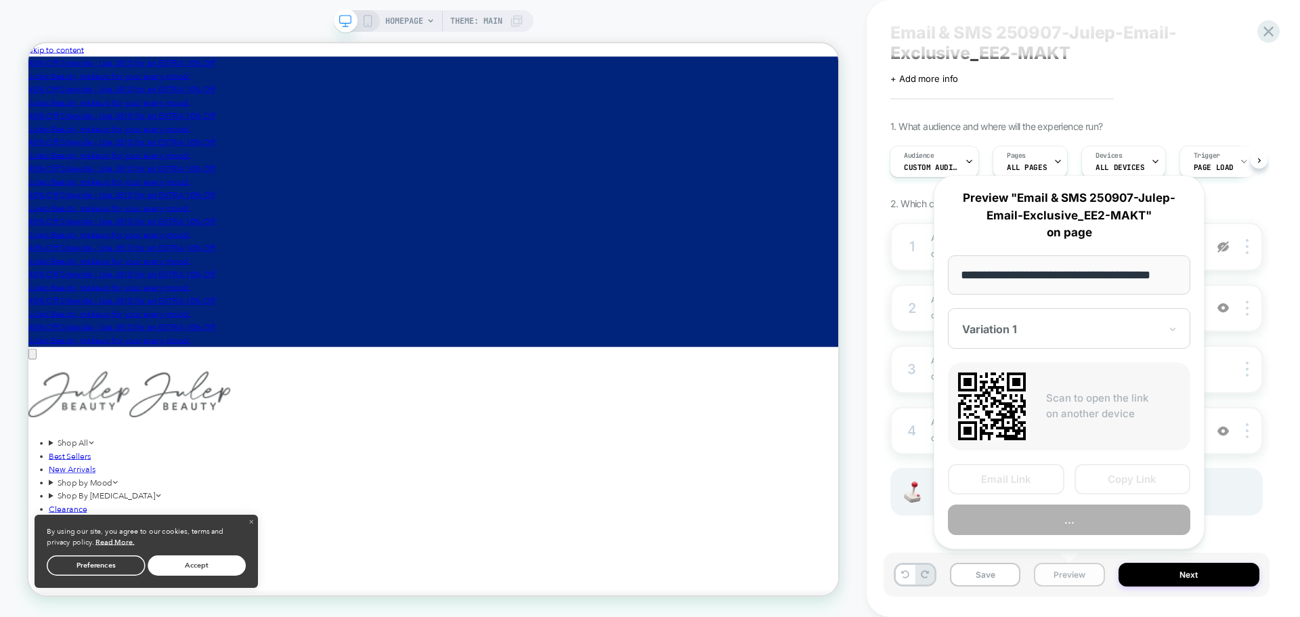
scroll to position [0, 18]
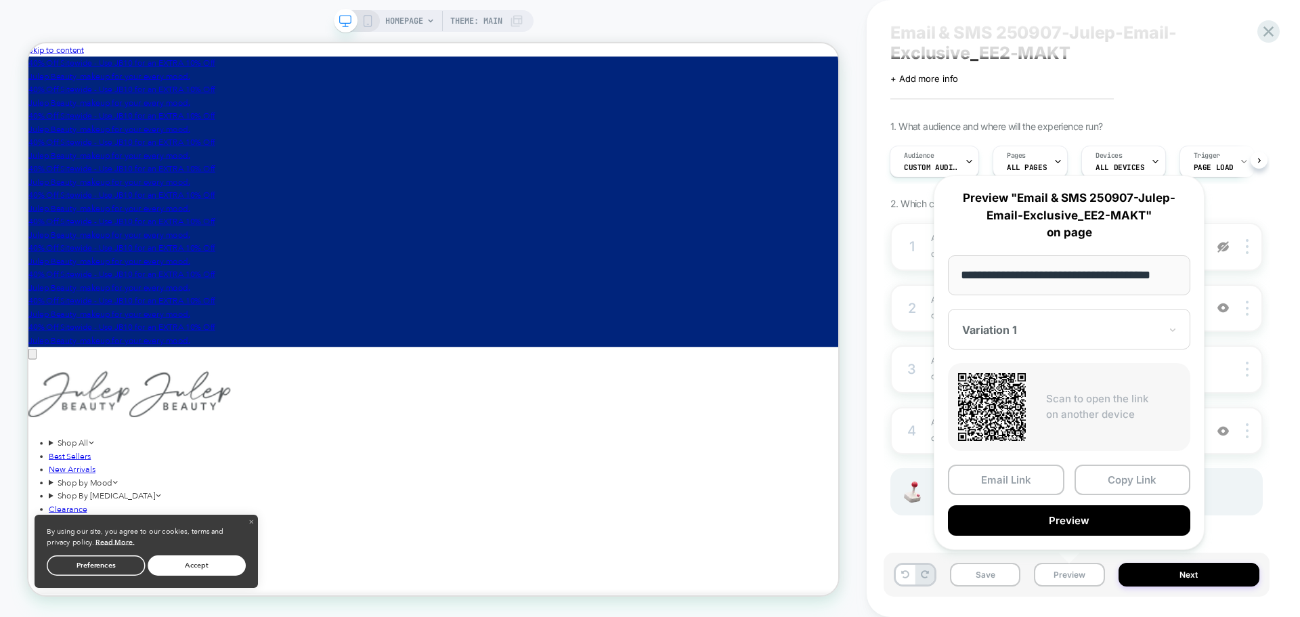
click at [1069, 288] on input "**********" at bounding box center [1069, 275] width 242 height 40
click at [1223, 519] on div "1 Adding Code Block BEFORE #shopify-section-header #shopify-section-header on A…" at bounding box center [1076, 386] width 372 height 326
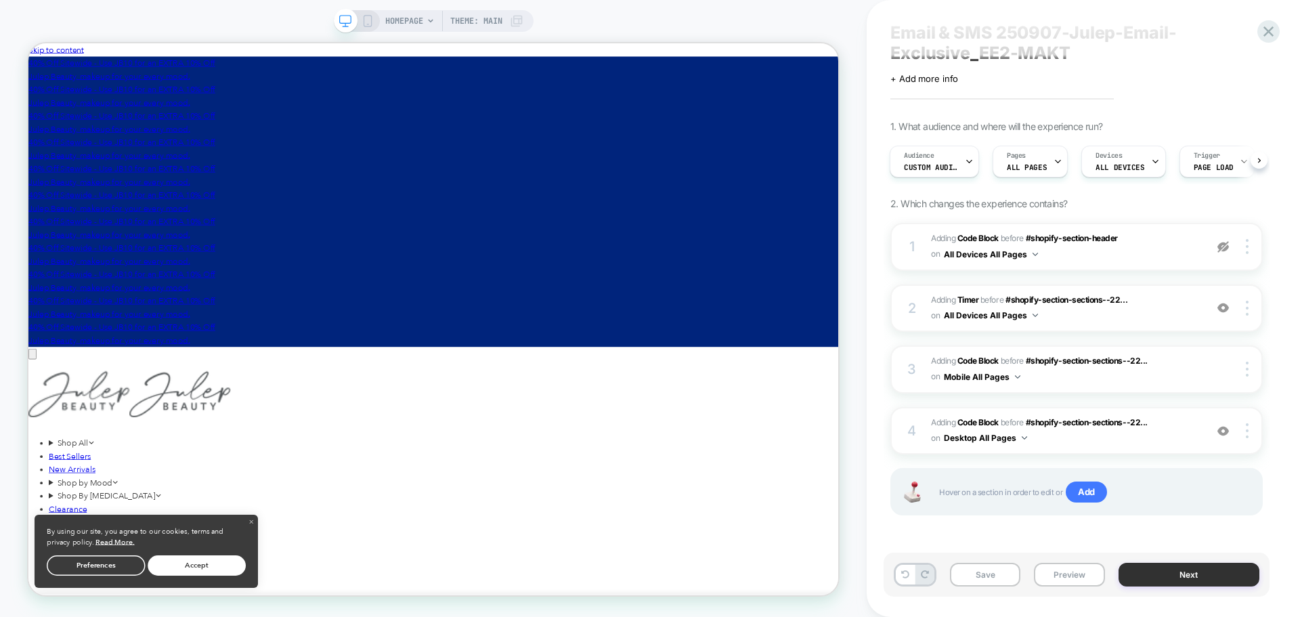
click at [1169, 578] on button "Next" at bounding box center [1190, 575] width 142 height 24
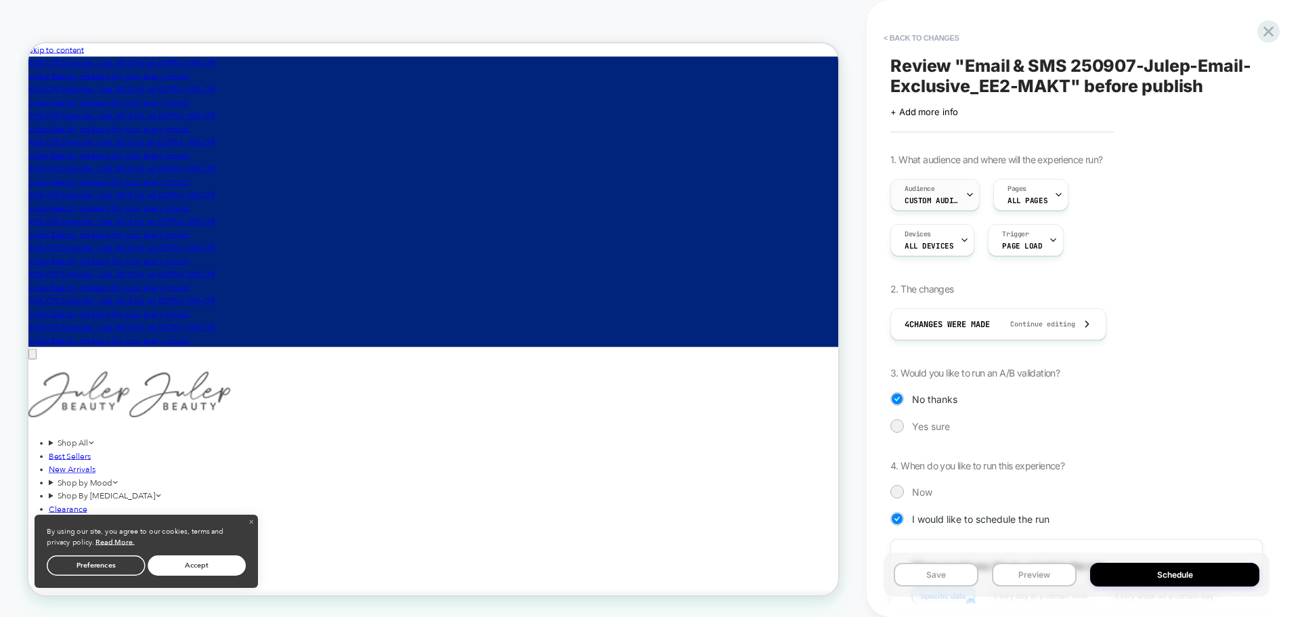
click at [960, 203] on div "Audience Custom Audience" at bounding box center [931, 194] width 81 height 30
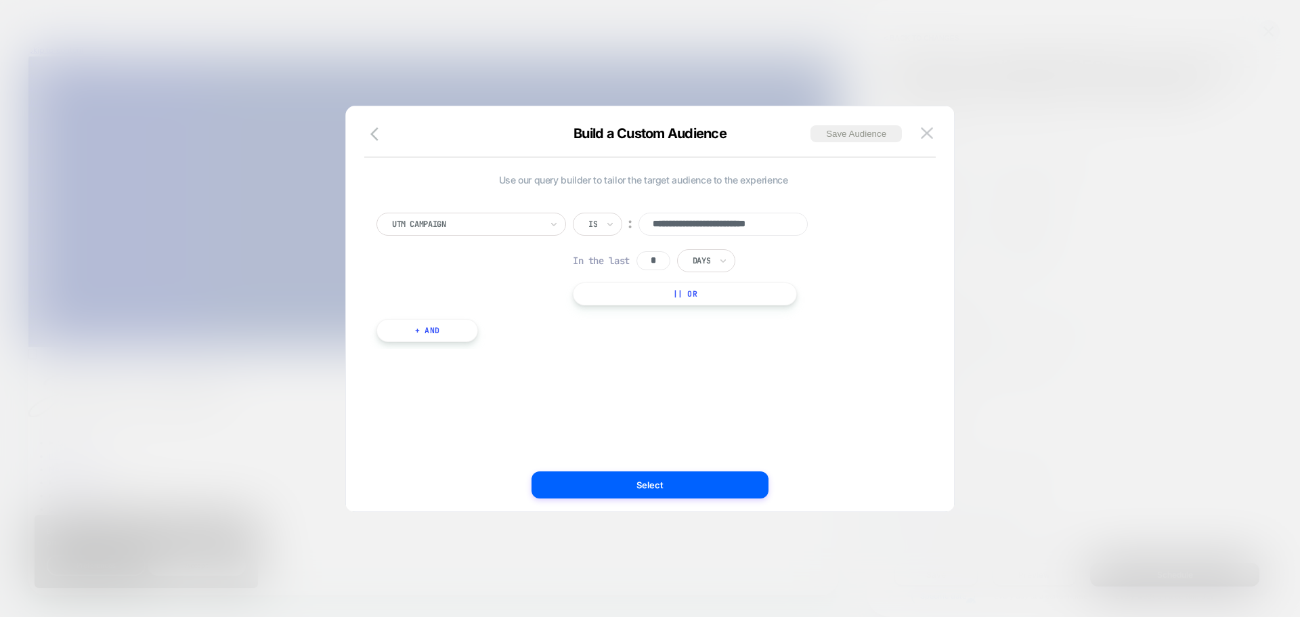
scroll to position [0, 13]
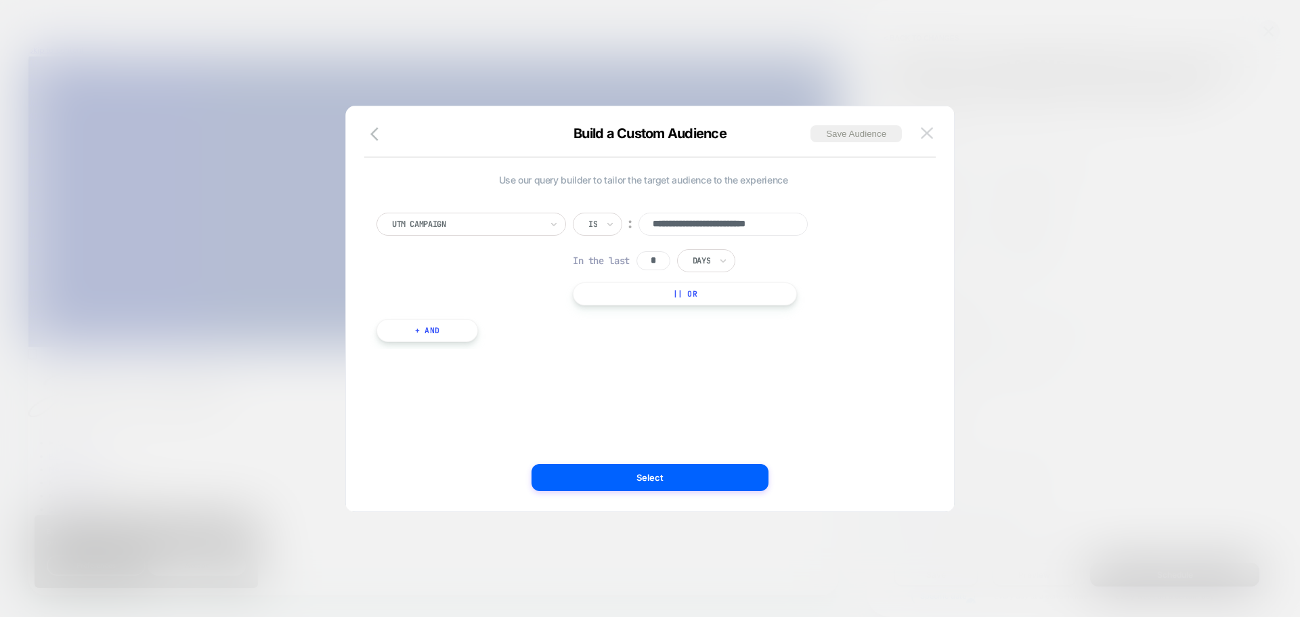
click at [926, 127] on img at bounding box center [927, 133] width 12 height 12
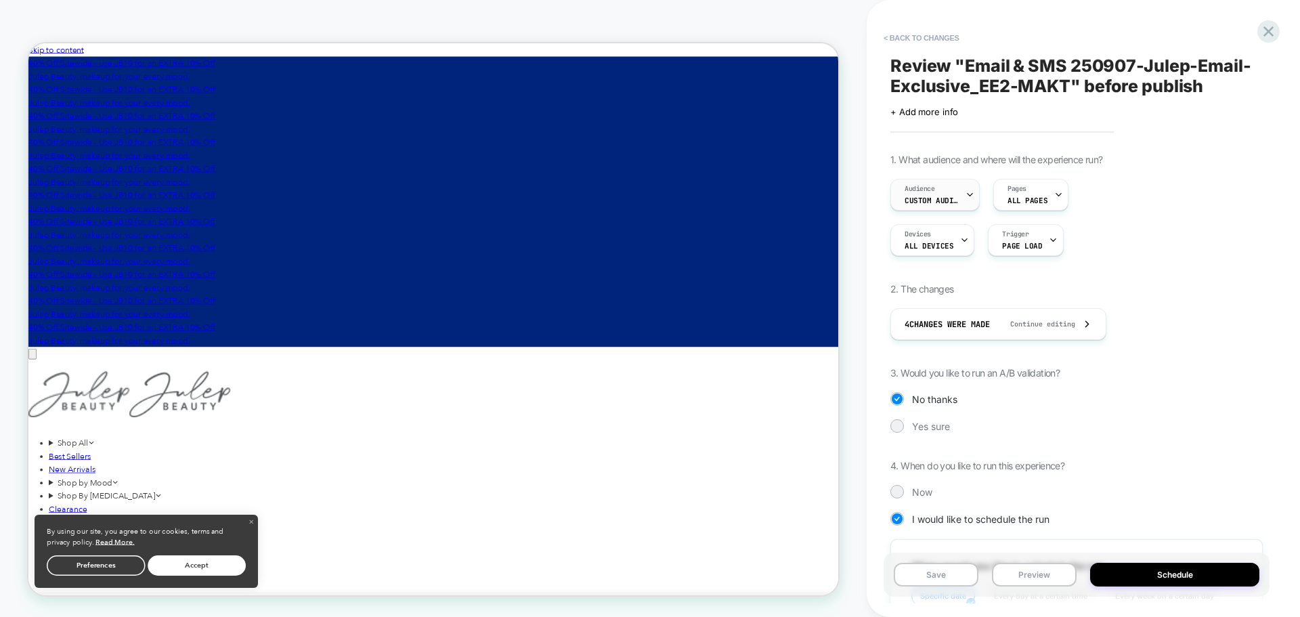
click at [937, 208] on div "Audience Custom Audience" at bounding box center [931, 194] width 81 height 30
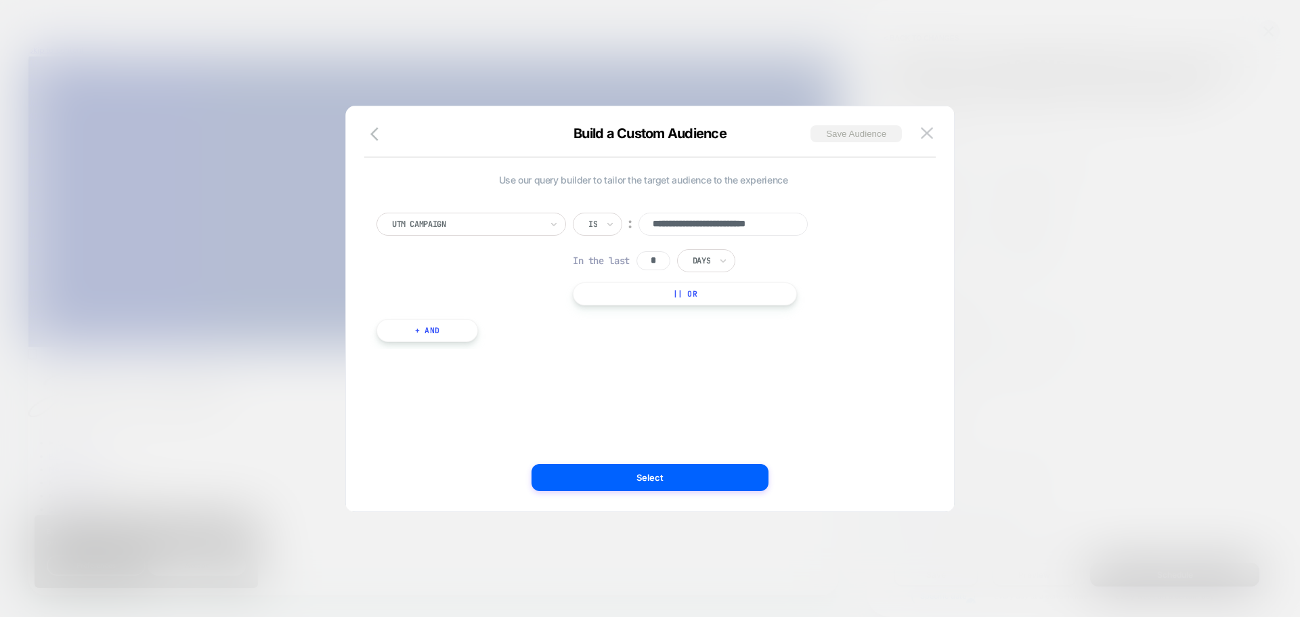
click at [892, 134] on button "Save Audience" at bounding box center [856, 133] width 91 height 17
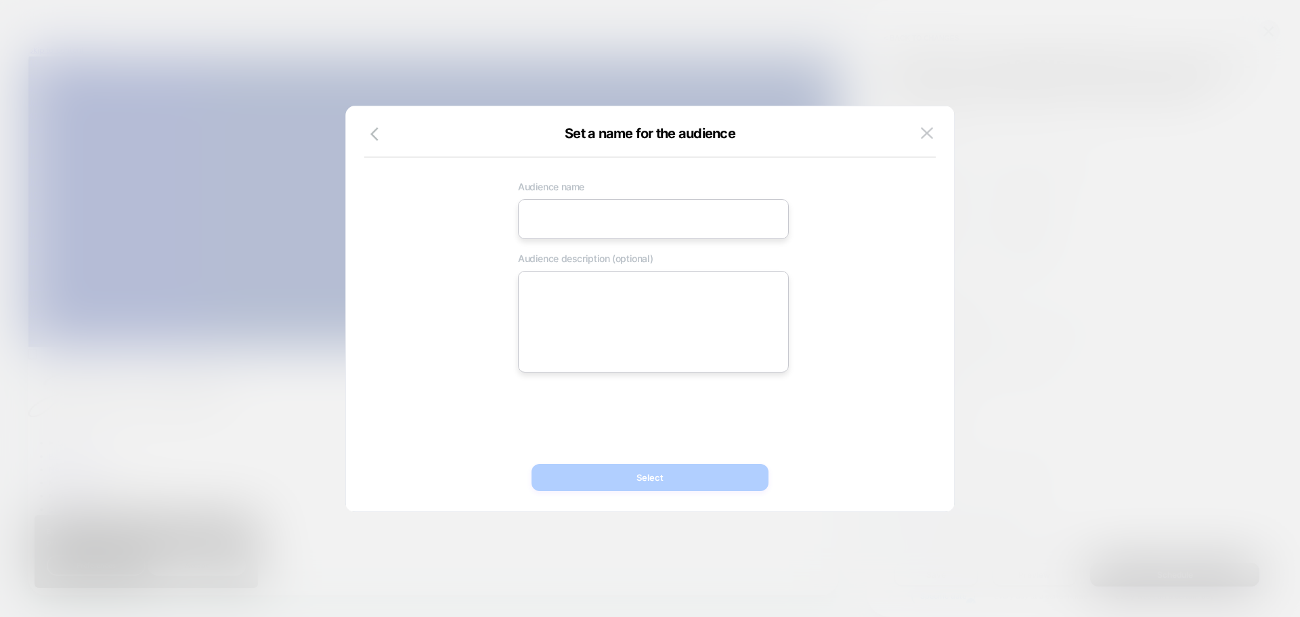
click at [676, 209] on input at bounding box center [653, 219] width 271 height 40
click at [376, 133] on icon "button" at bounding box center [378, 134] width 16 height 16
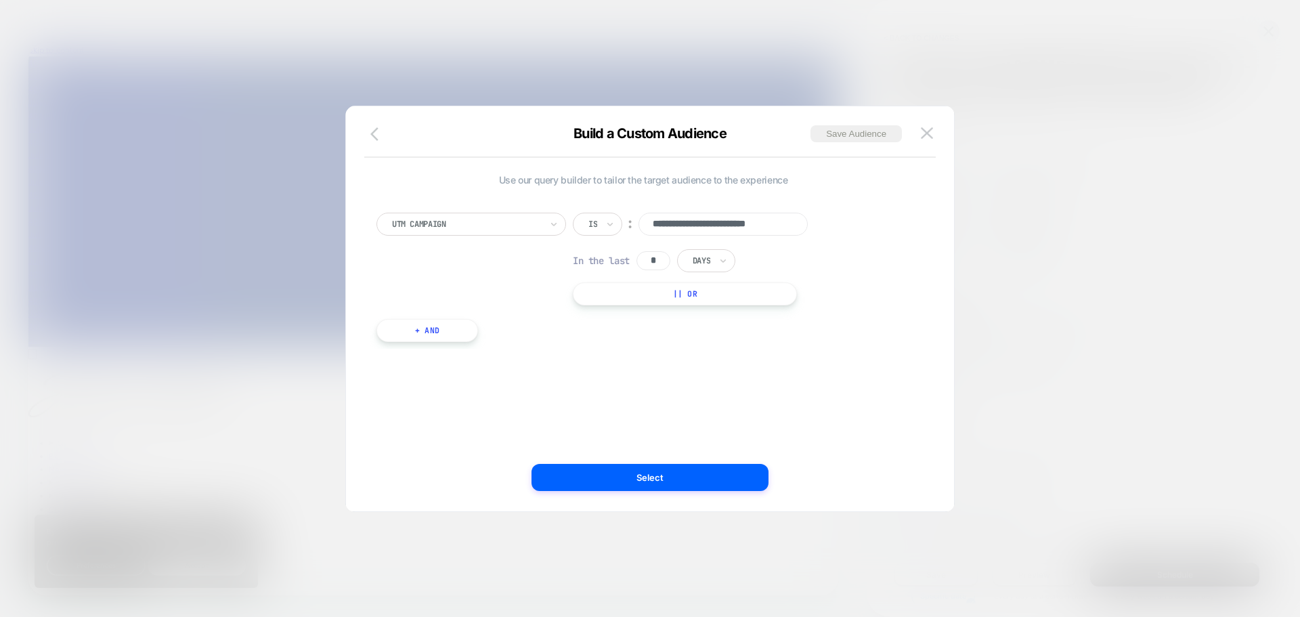
click at [372, 128] on icon "button" at bounding box center [378, 134] width 16 height 16
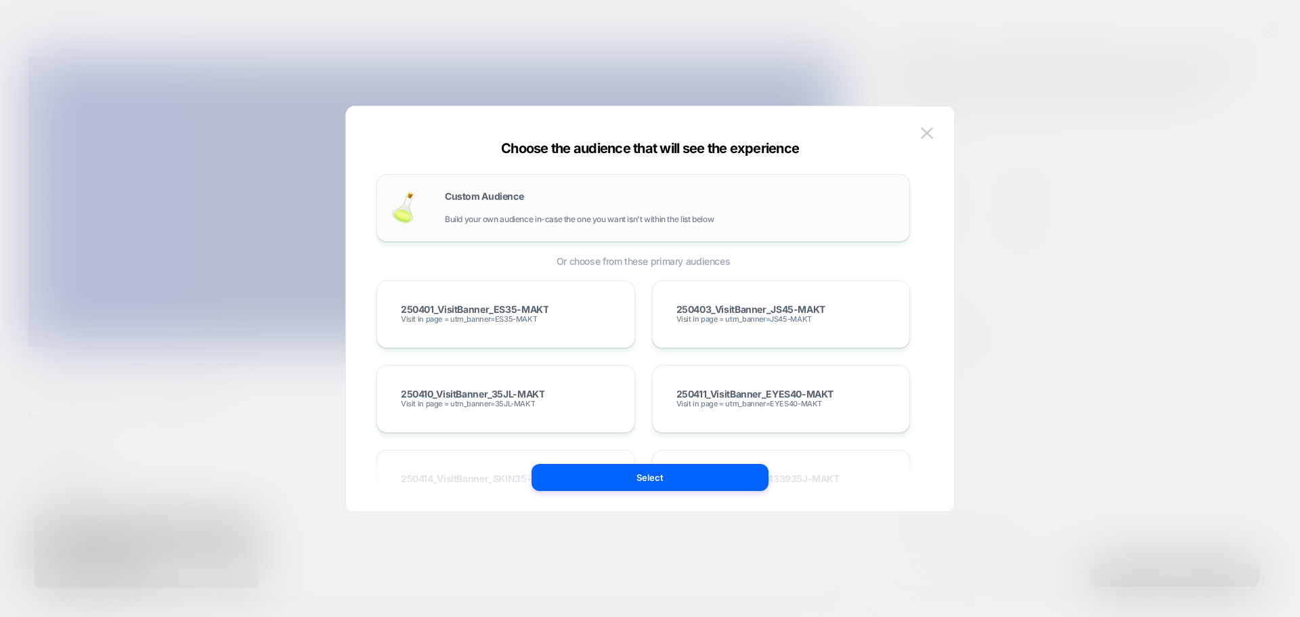
click at [519, 212] on div "Custom Audience Build your own audience in-case the one you want isn't within t…" at bounding box center [670, 208] width 451 height 33
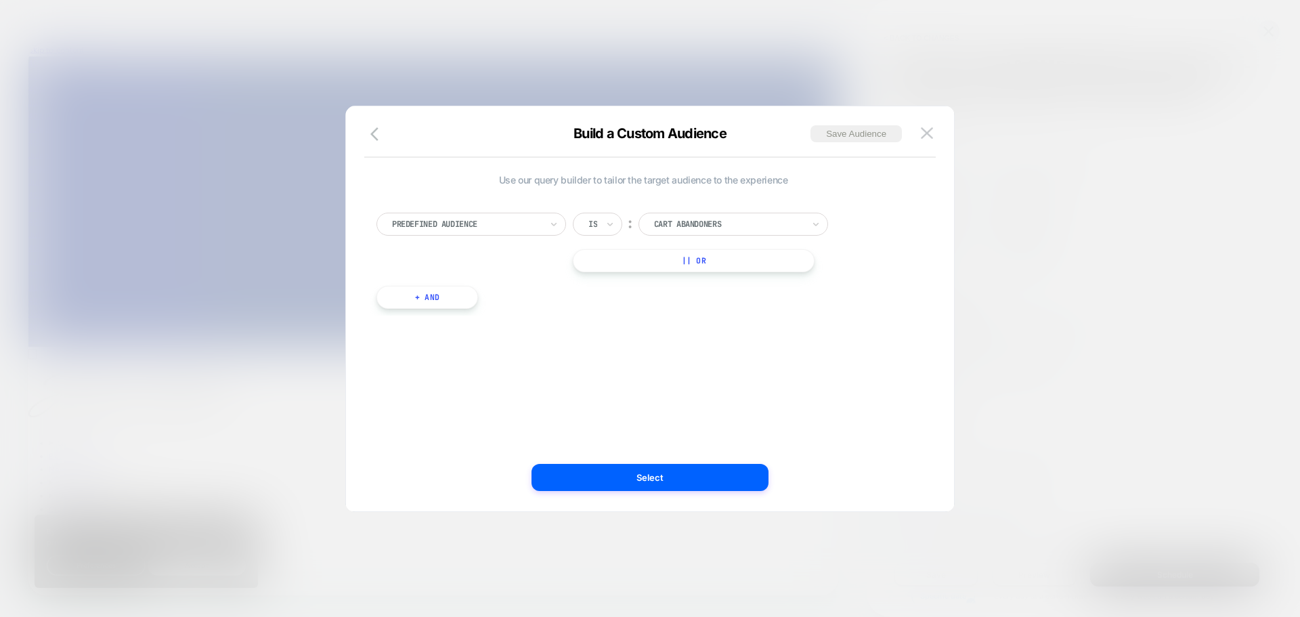
click at [502, 229] on div at bounding box center [466, 224] width 149 height 12
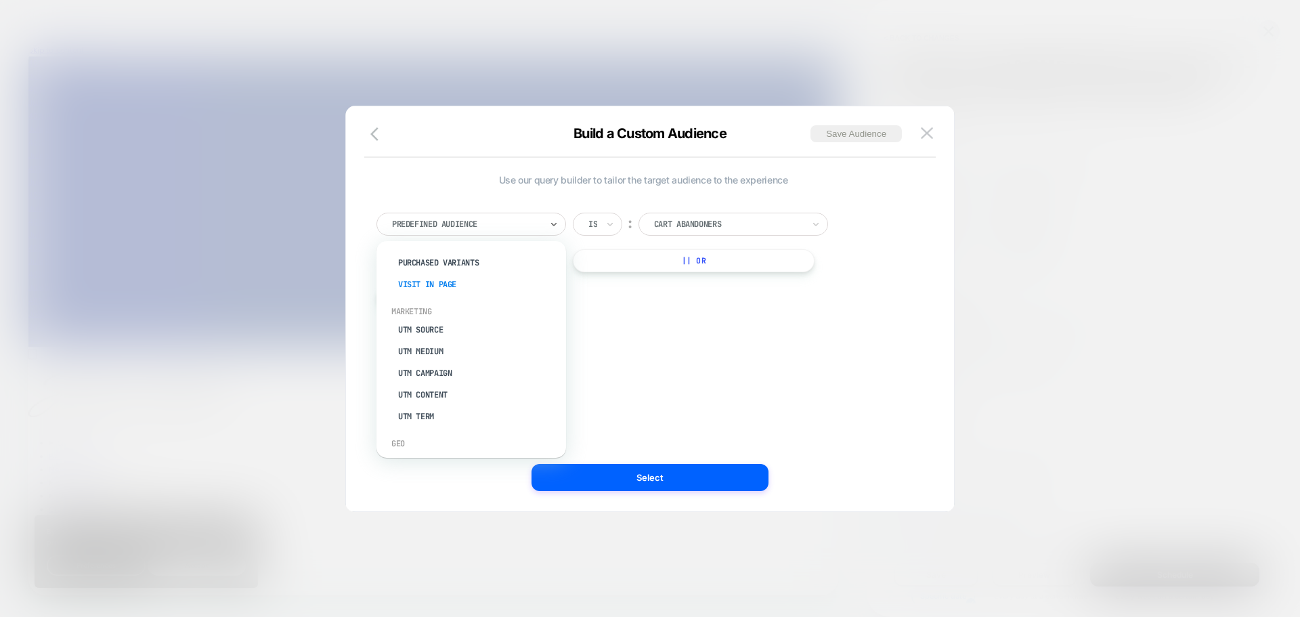
scroll to position [542, 0]
drag, startPoint x: 459, startPoint y: 373, endPoint x: 449, endPoint y: 364, distance: 13.9
click at [449, 364] on div "UTM Campaign" at bounding box center [478, 371] width 176 height 22
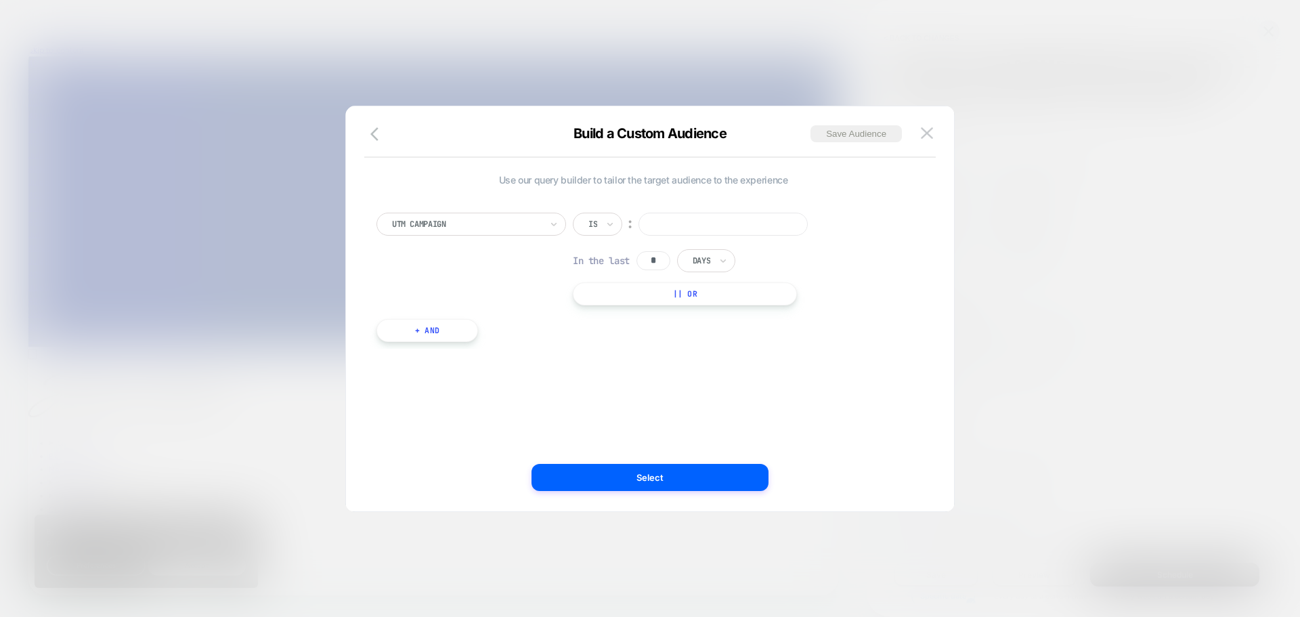
click at [752, 221] on input at bounding box center [723, 224] width 169 height 23
paste input "**********"
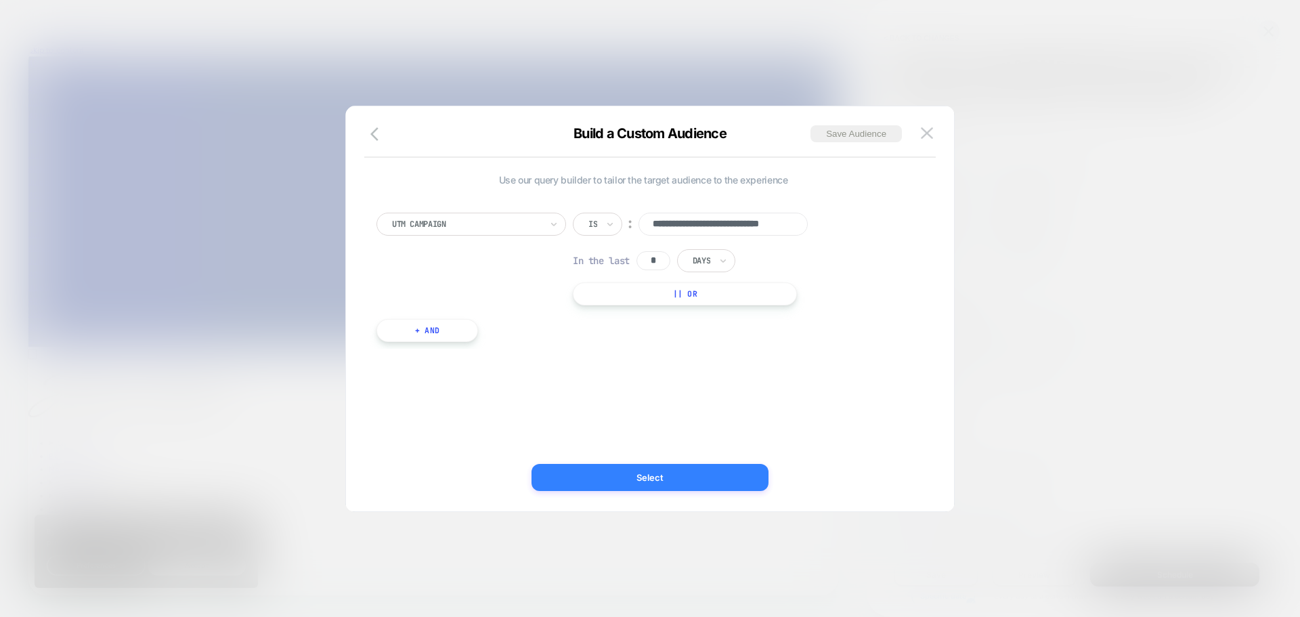
type input "**********"
click at [596, 467] on button "Select" at bounding box center [650, 477] width 237 height 27
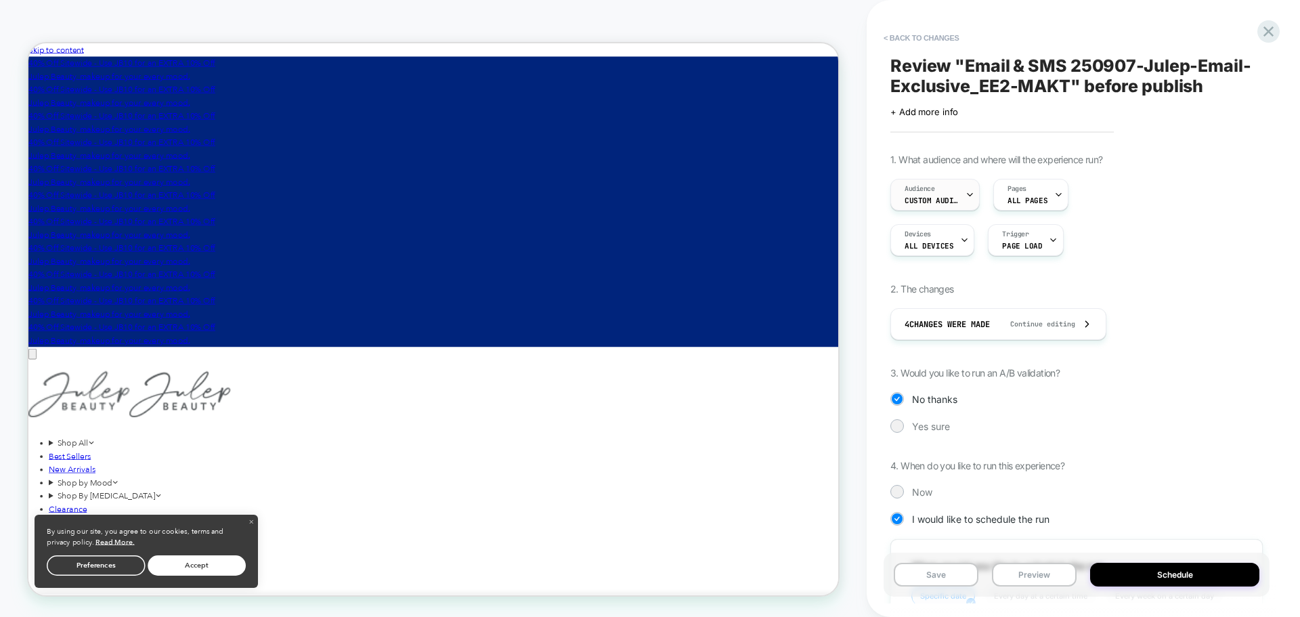
click at [921, 200] on span "Custom Audience" at bounding box center [932, 200] width 54 height 9
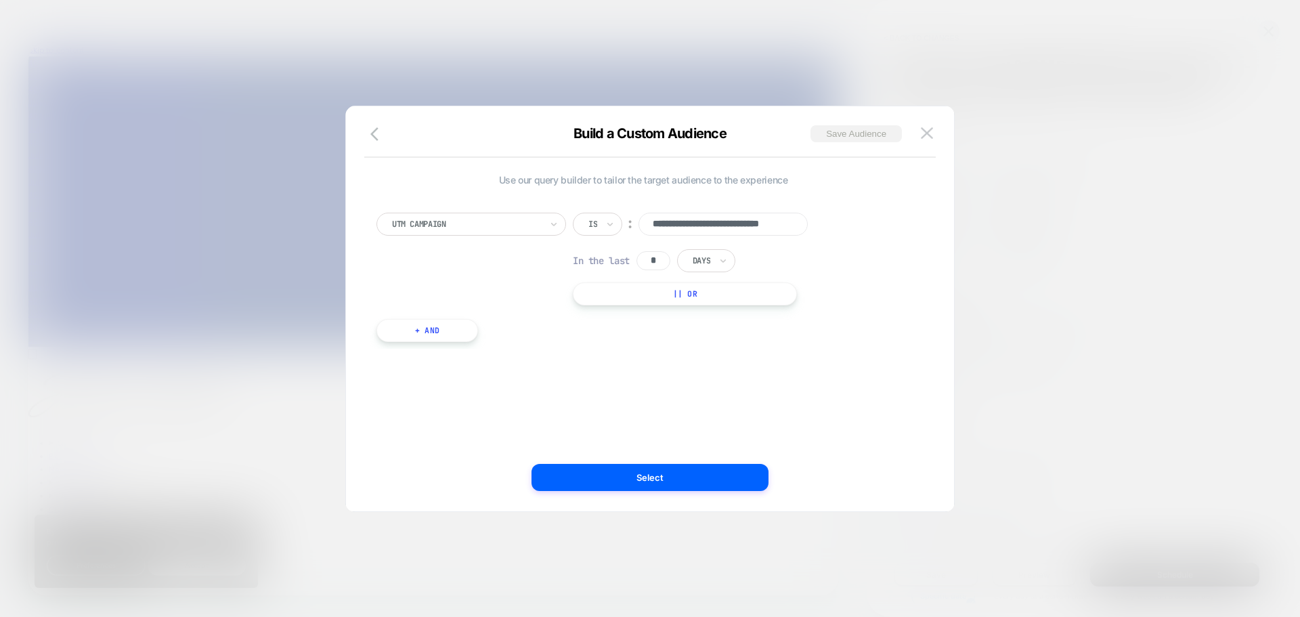
click at [874, 138] on button "Save Audience" at bounding box center [856, 133] width 91 height 17
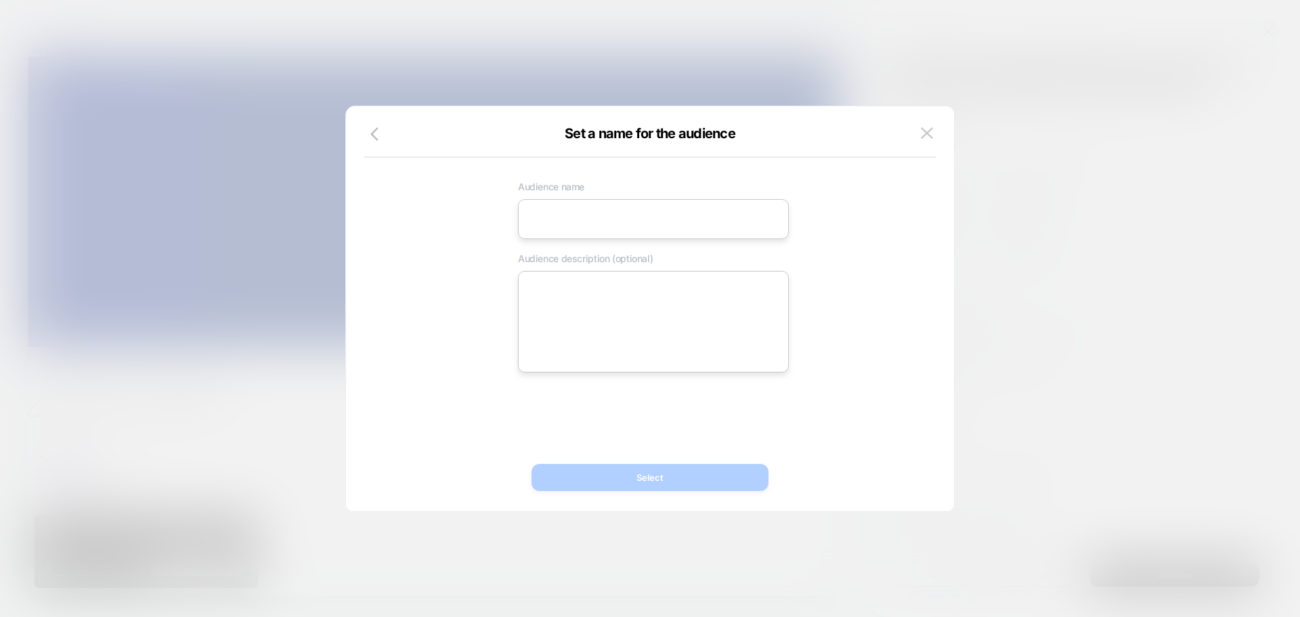
click at [558, 230] on input at bounding box center [653, 219] width 271 height 40
click at [604, 228] on input at bounding box center [653, 219] width 271 height 40
paste input "**********"
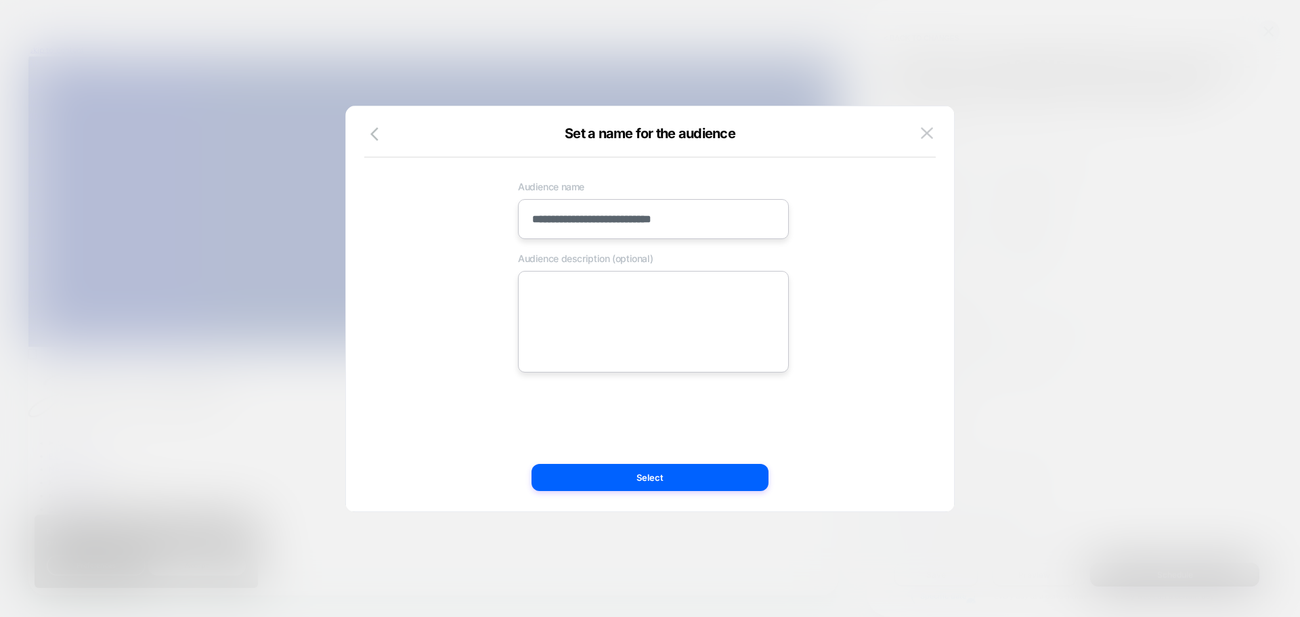
click at [601, 301] on textarea at bounding box center [653, 322] width 271 height 102
click at [681, 225] on input "**********" at bounding box center [653, 219] width 271 height 40
click at [589, 223] on input "**********" at bounding box center [653, 219] width 271 height 40
drag, startPoint x: 655, startPoint y: 223, endPoint x: 691, endPoint y: 227, distance: 36.0
click at [691, 227] on input "**********" at bounding box center [653, 219] width 271 height 40
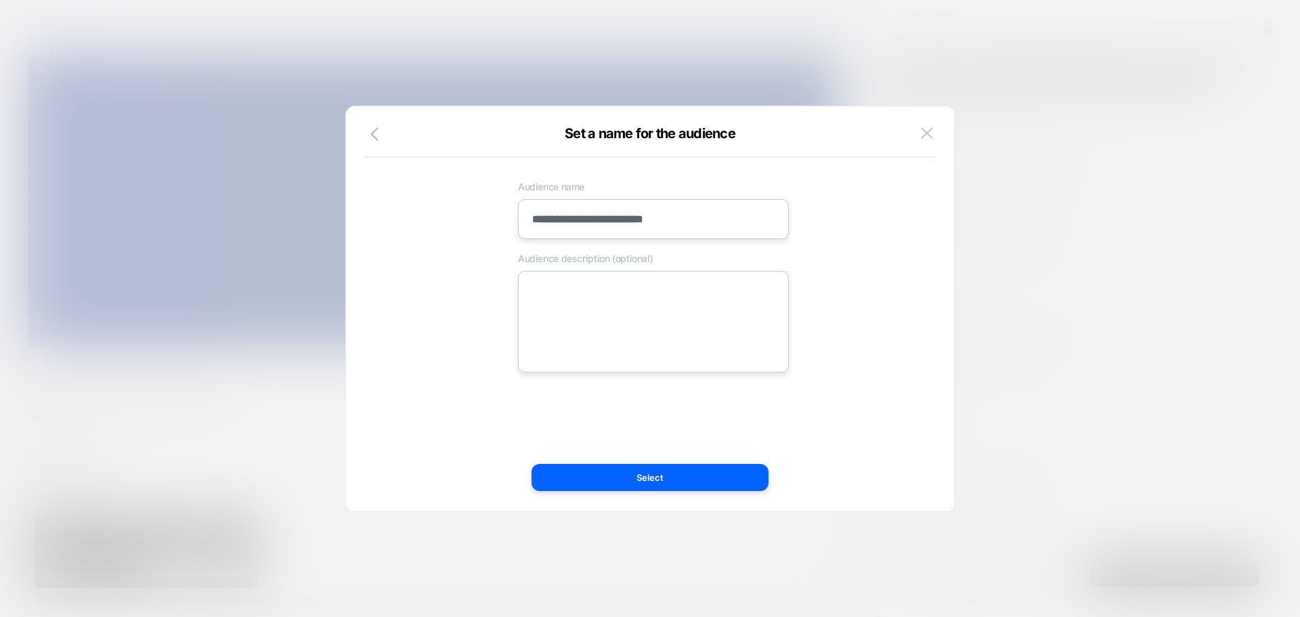
click at [555, 220] on input "**********" at bounding box center [653, 219] width 271 height 40
click at [560, 219] on input "**********" at bounding box center [653, 219] width 271 height 40
type input "**********"
click at [704, 305] on textarea at bounding box center [653, 322] width 271 height 102
paste textarea "**********"
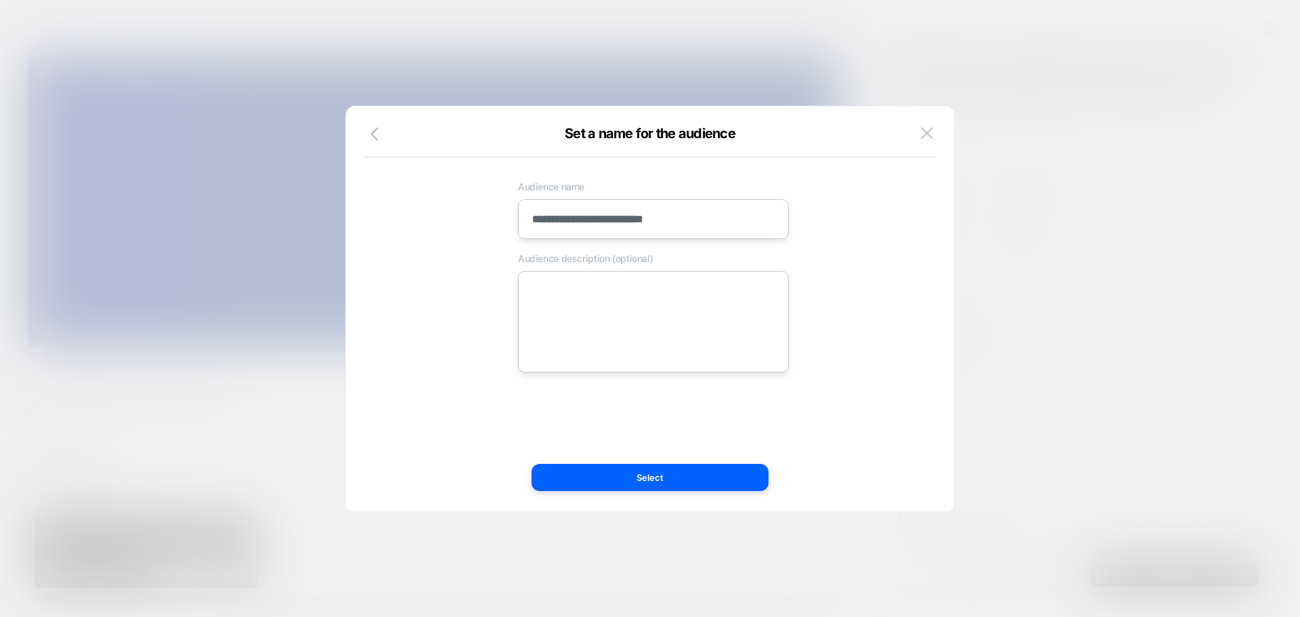
type textarea "*"
click at [633, 295] on textarea "**********" at bounding box center [653, 322] width 271 height 102
click at [655, 291] on textarea "**********" at bounding box center [653, 322] width 271 height 102
type textarea "**********"
drag, startPoint x: 659, startPoint y: 213, endPoint x: 760, endPoint y: 230, distance: 102.2
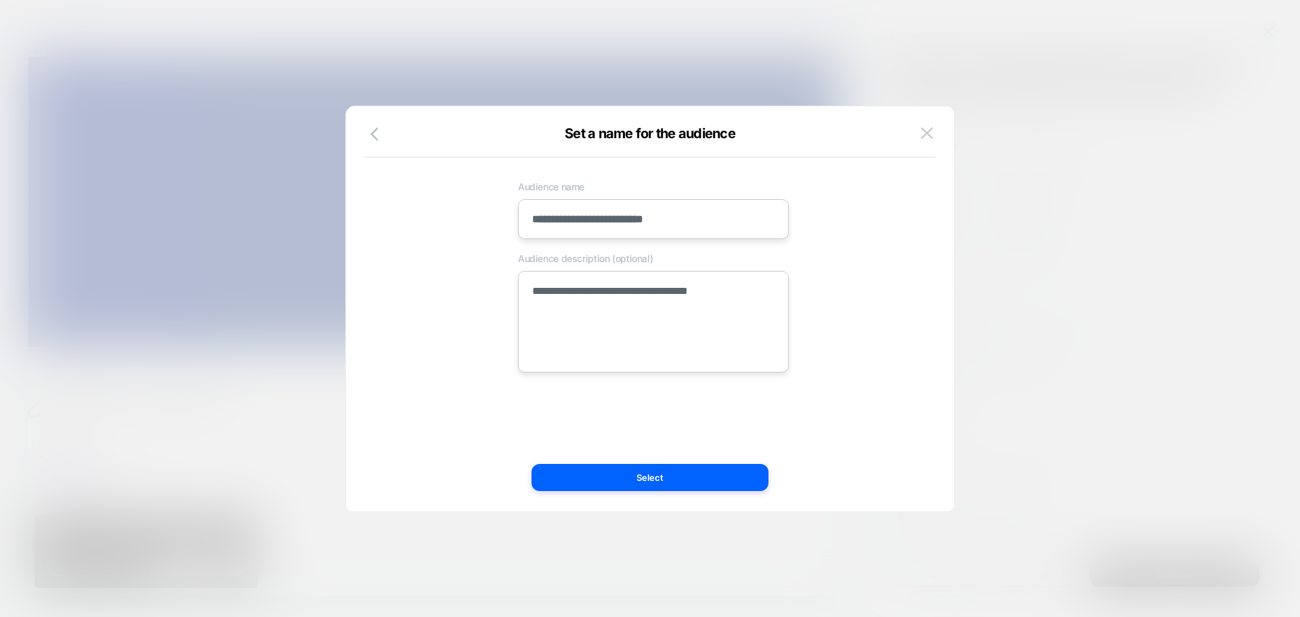
click at [760, 230] on input "**********" at bounding box center [653, 219] width 271 height 40
drag, startPoint x: 702, startPoint y: 295, endPoint x: 785, endPoint y: 300, distance: 84.1
click at [785, 300] on textarea "**********" at bounding box center [653, 322] width 271 height 102
paste textarea
type textarea "*"
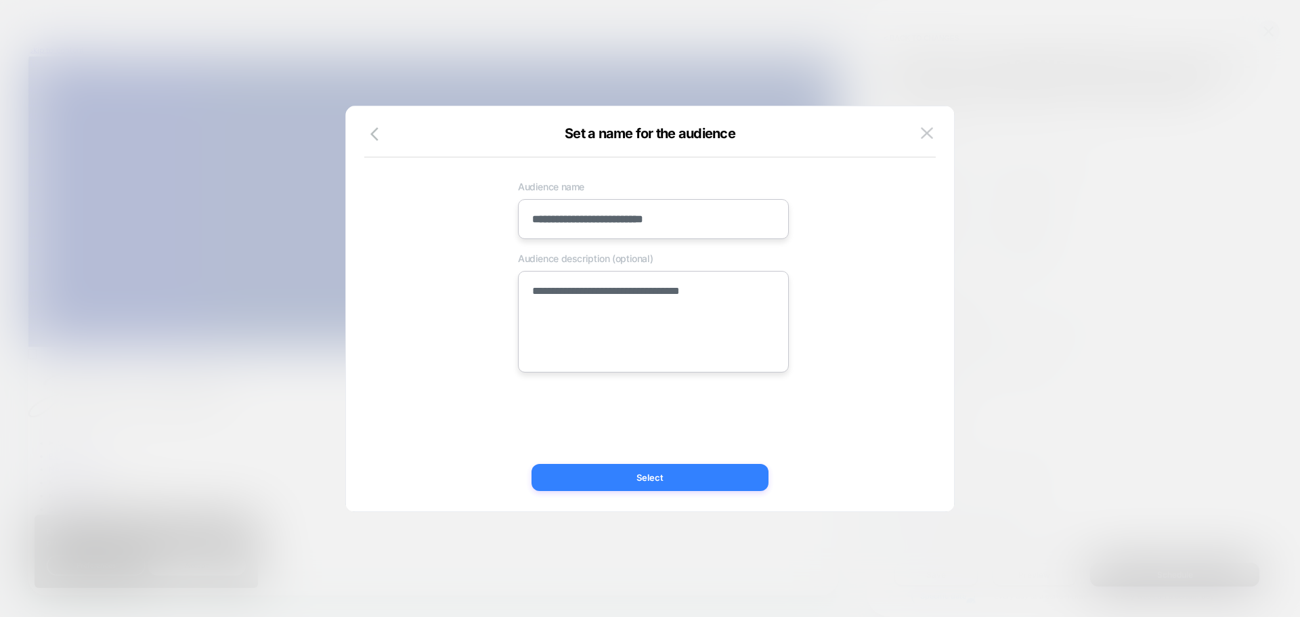
type textarea "**********"
click at [743, 479] on button "Select" at bounding box center [650, 477] width 237 height 27
type textarea "*"
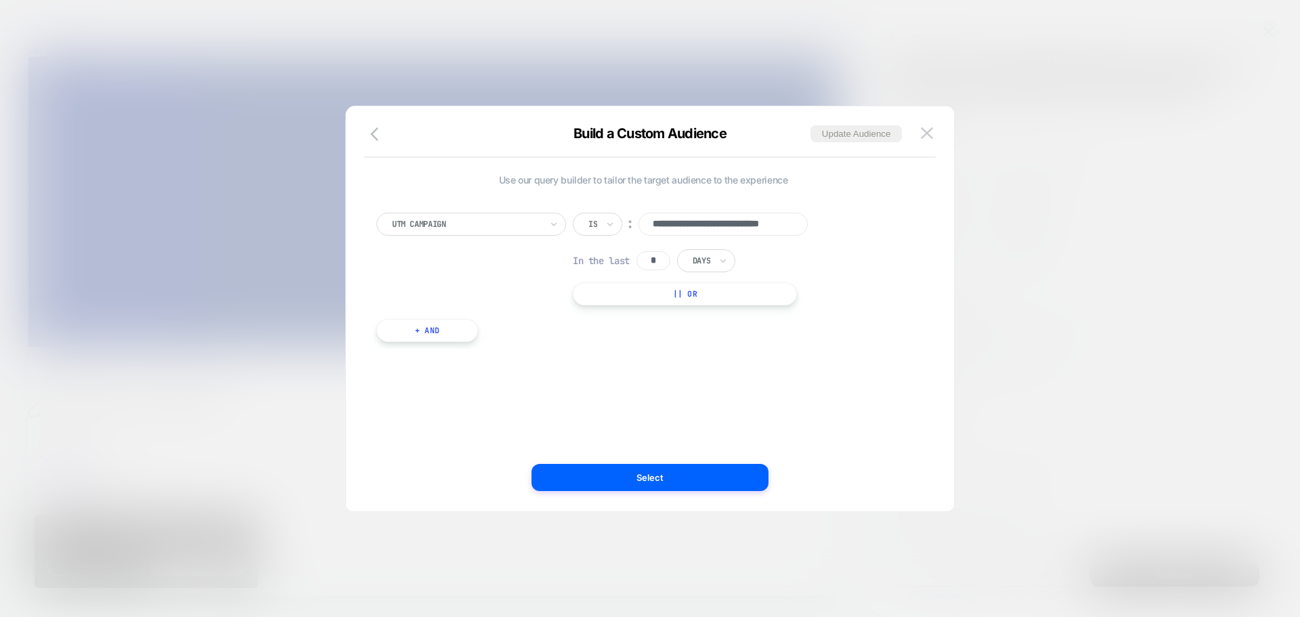
scroll to position [0, 35]
click at [480, 224] on div at bounding box center [466, 224] width 149 height 12
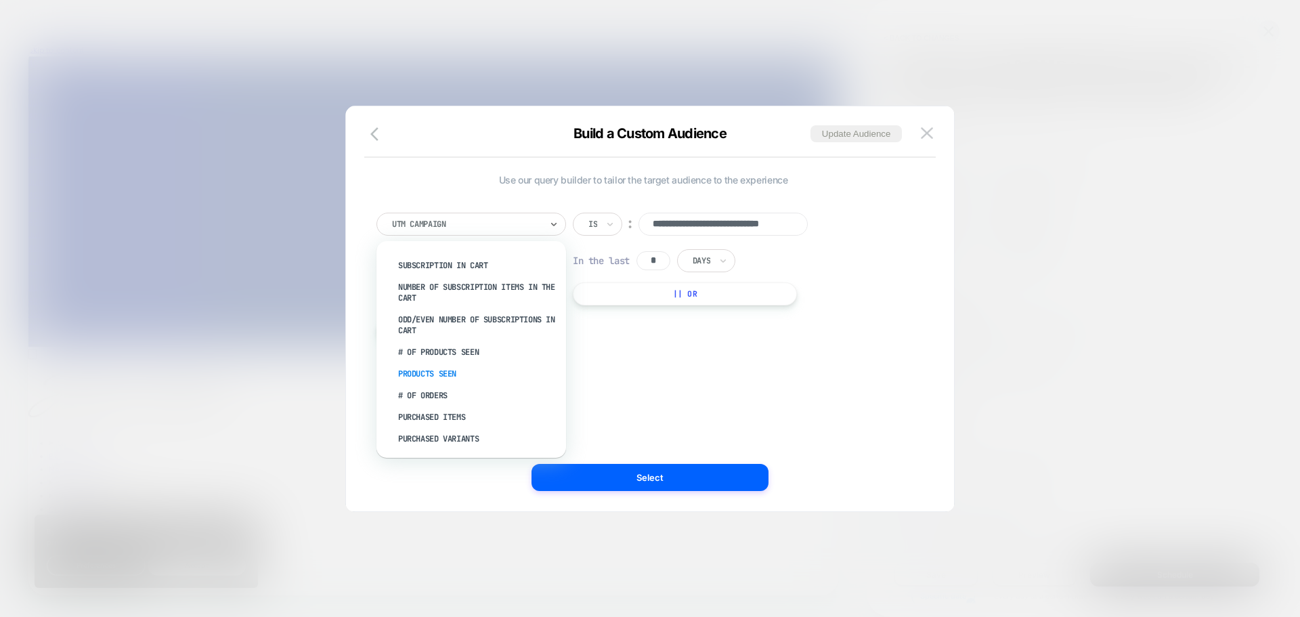
scroll to position [431, 0]
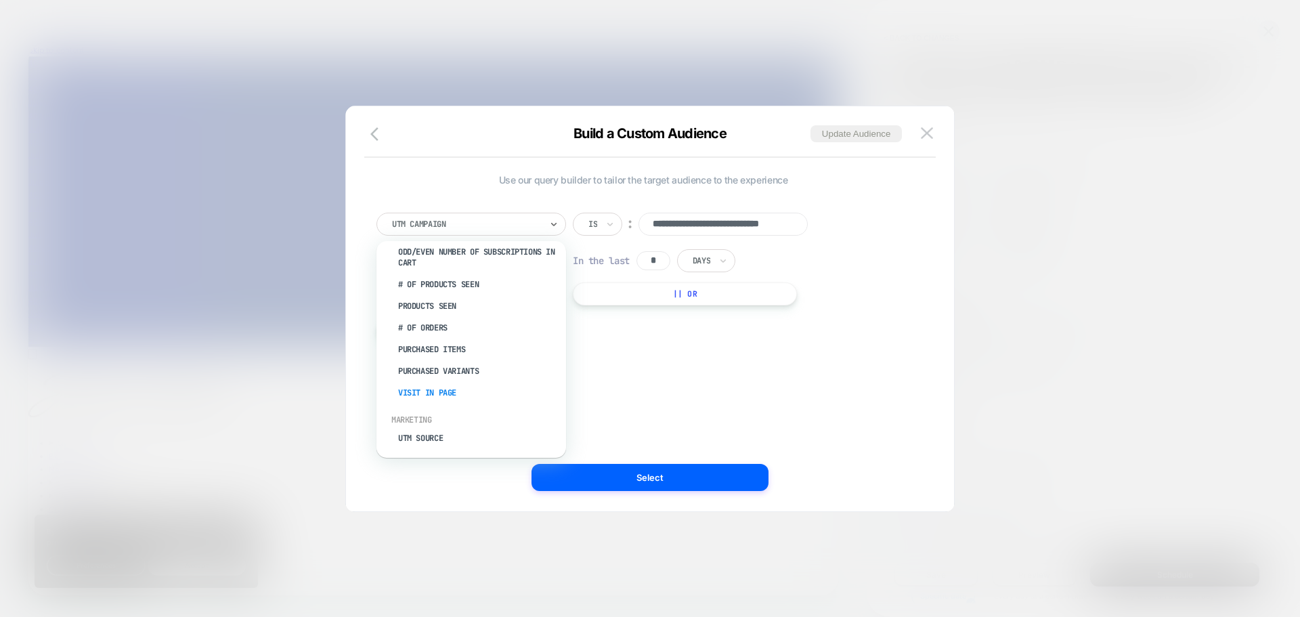
click at [458, 393] on div "Visit In Page" at bounding box center [478, 393] width 176 height 22
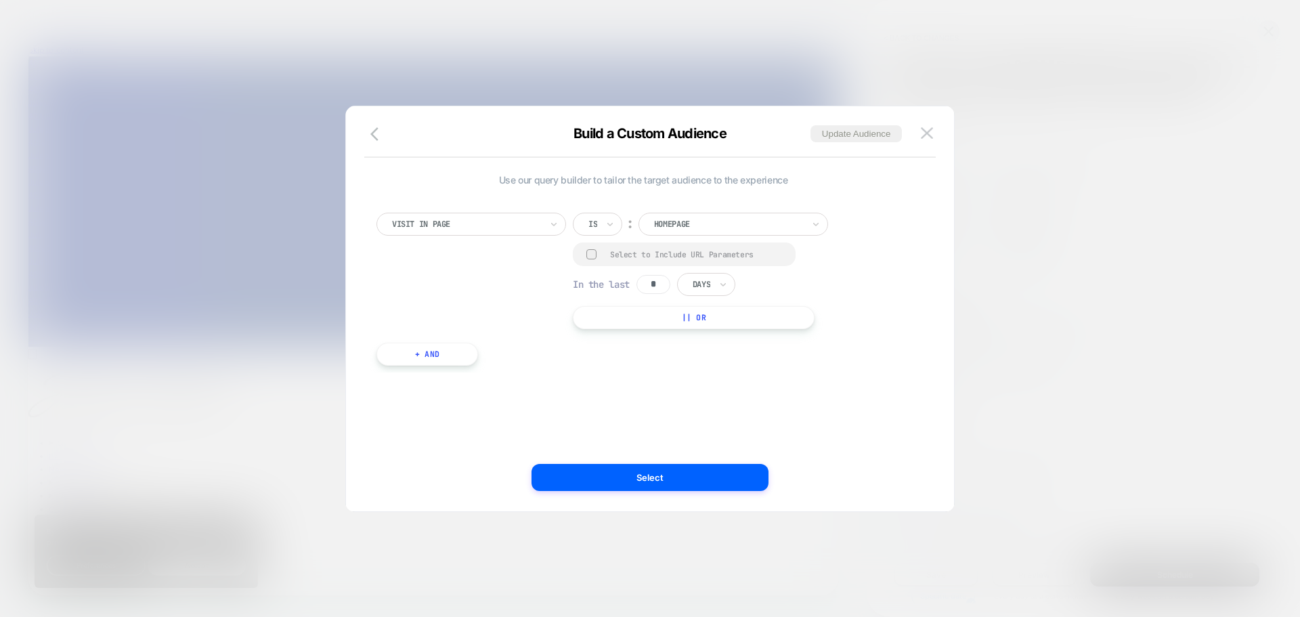
click at [603, 255] on div "Select to Include URL Parameters" at bounding box center [684, 254] width 223 height 24
click at [712, 218] on div at bounding box center [728, 224] width 149 height 12
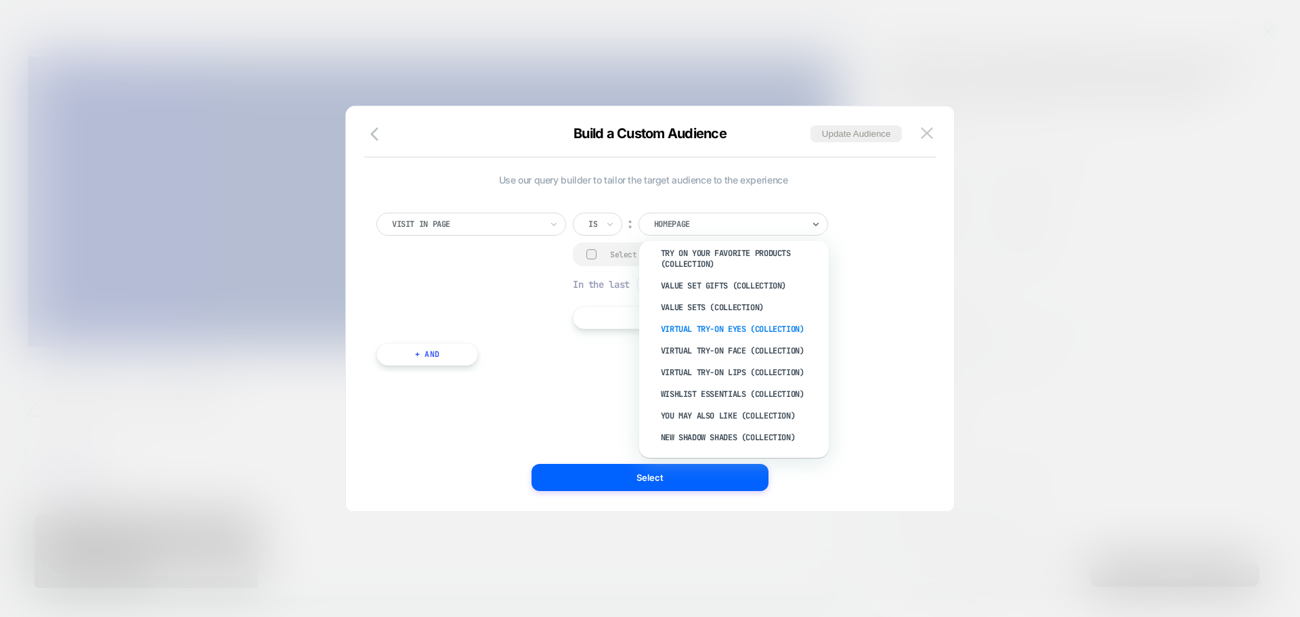
scroll to position [6964, 0]
click at [900, 299] on div "Visit In Page Is ︰ option Value Sets (Collection) focused, 234 of 240. 240 resu…" at bounding box center [643, 271] width 534 height 116
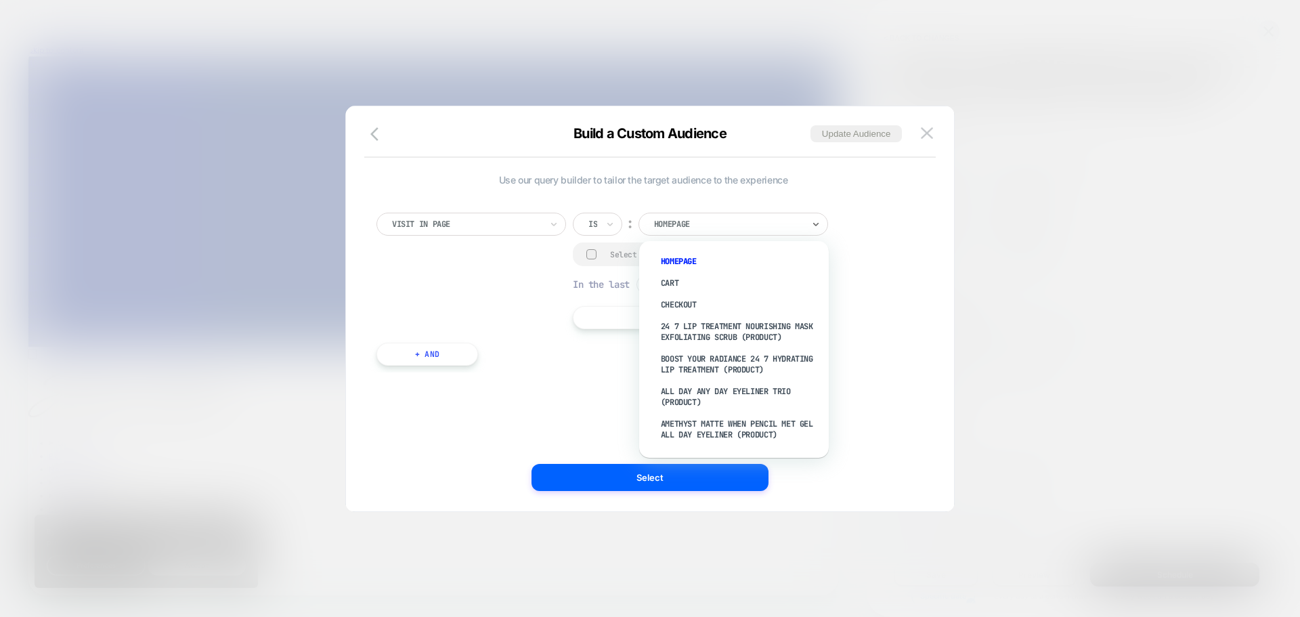
click at [678, 230] on div at bounding box center [728, 224] width 149 height 12
click at [458, 221] on div at bounding box center [466, 224] width 149 height 12
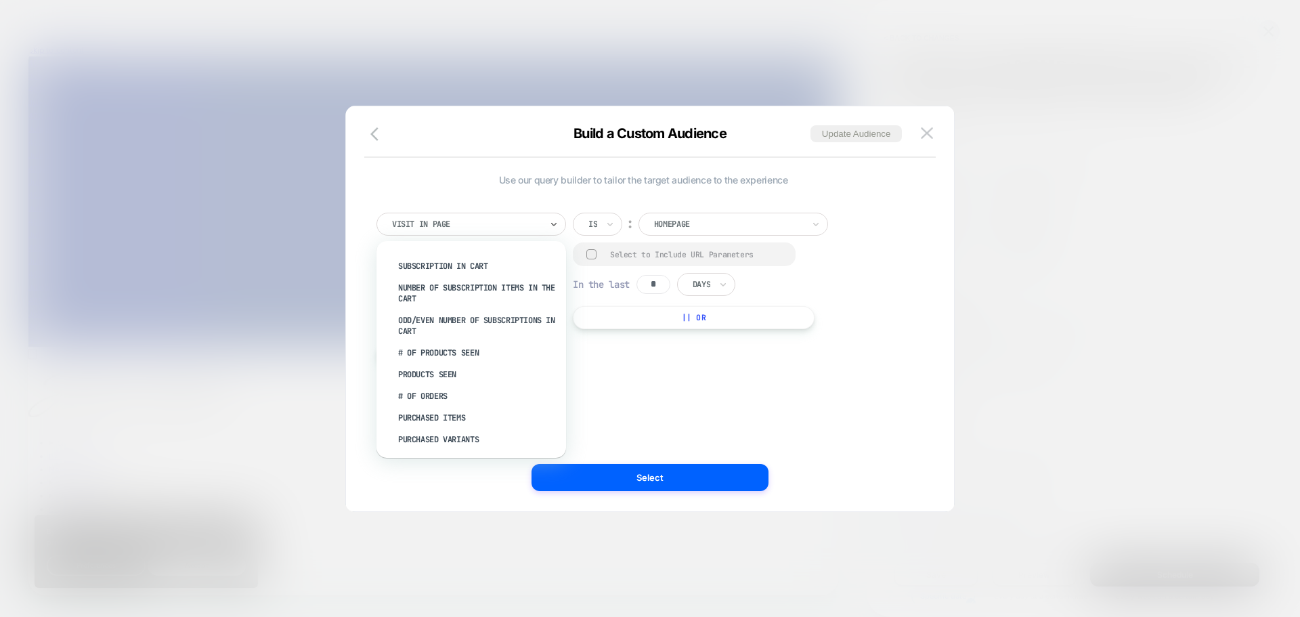
scroll to position [542, 0]
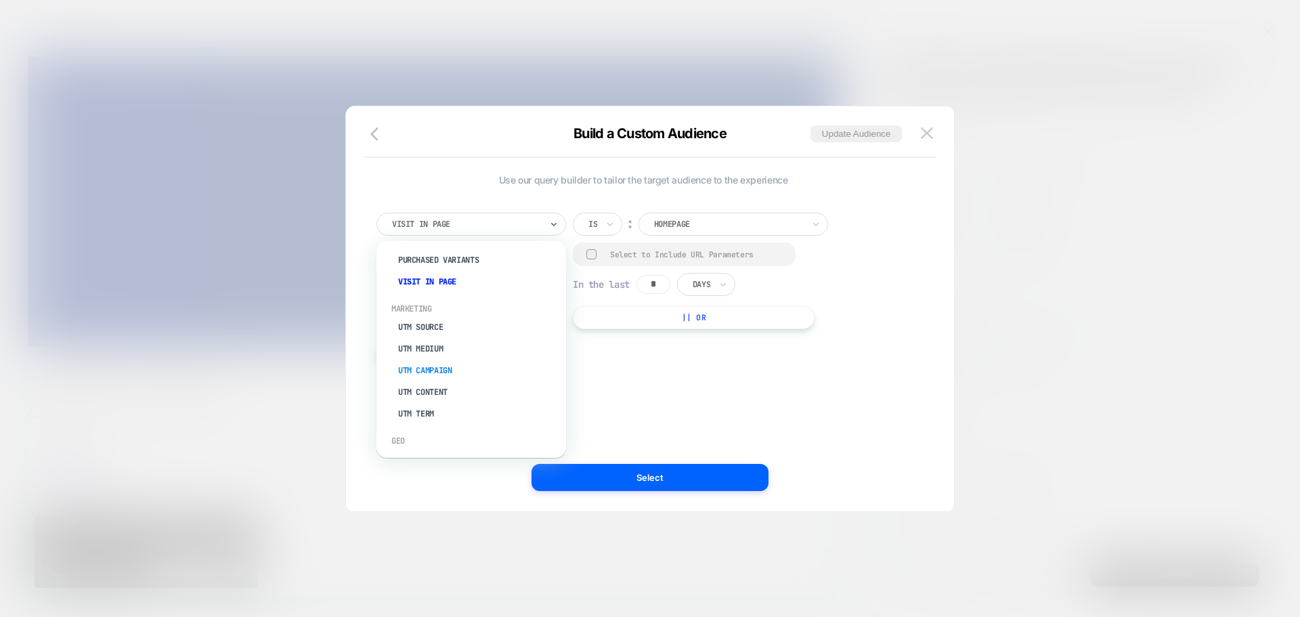
click at [435, 364] on div "UTM Campaign" at bounding box center [478, 371] width 176 height 22
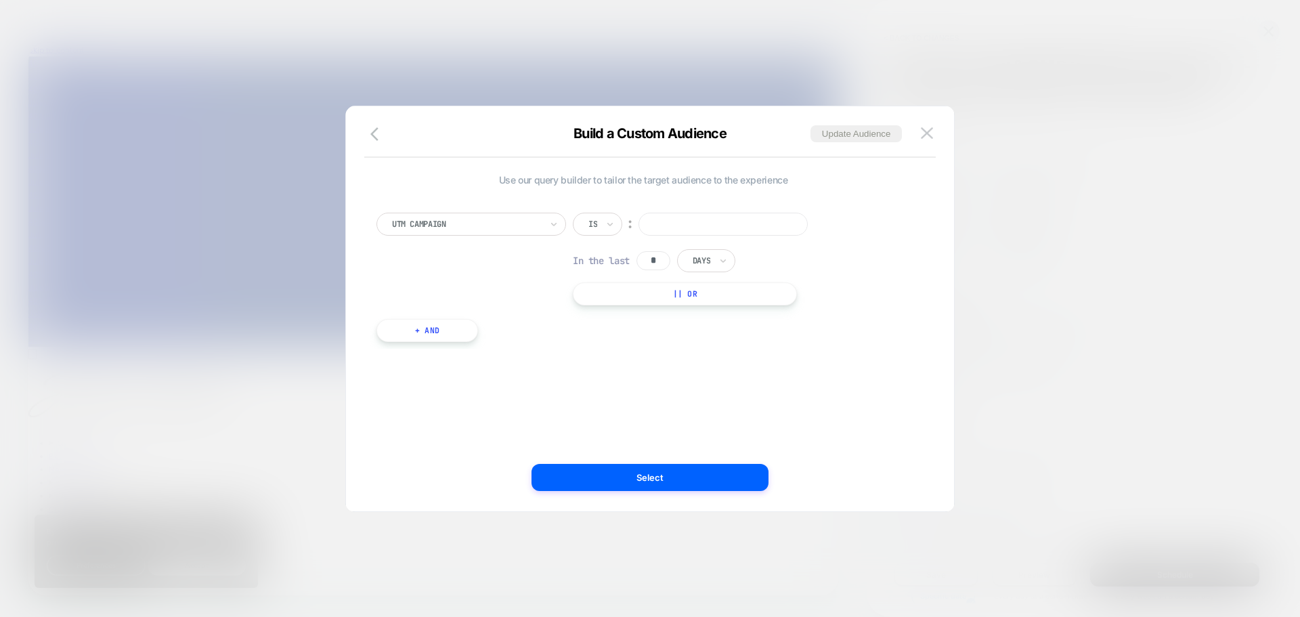
click at [733, 222] on input at bounding box center [723, 224] width 169 height 23
click at [701, 230] on input at bounding box center [723, 224] width 169 height 23
paste input "**********"
type input "**********"
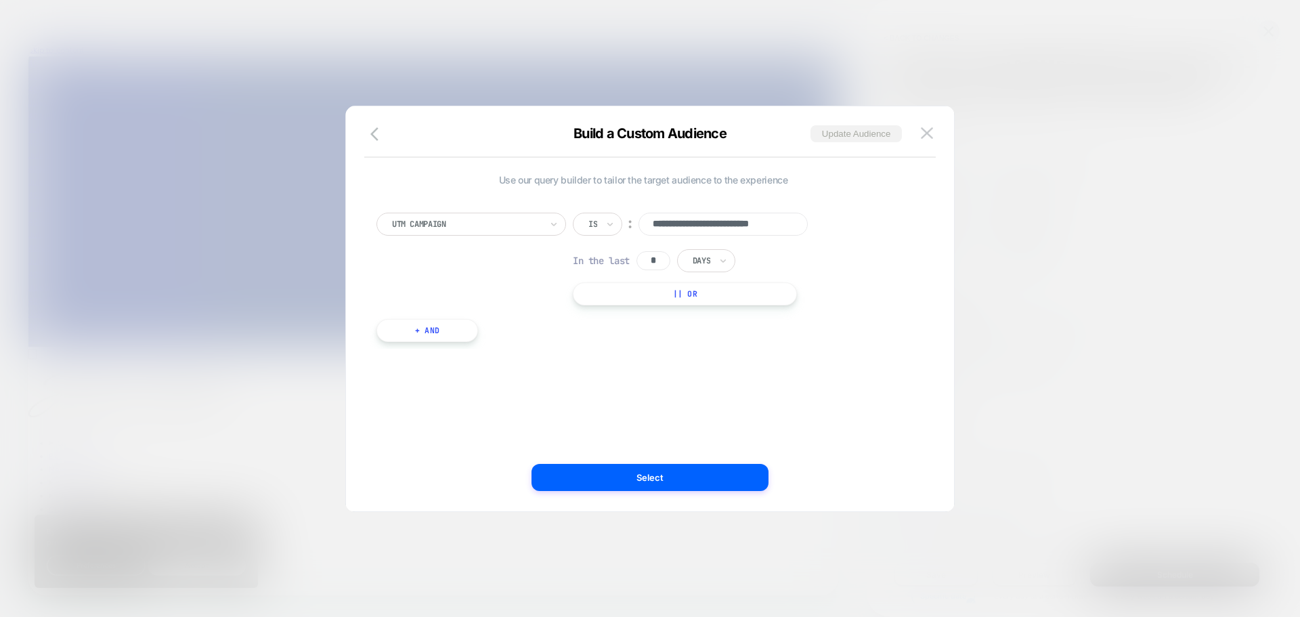
scroll to position [0, 0]
click at [842, 133] on button "Update Audience" at bounding box center [856, 133] width 91 height 17
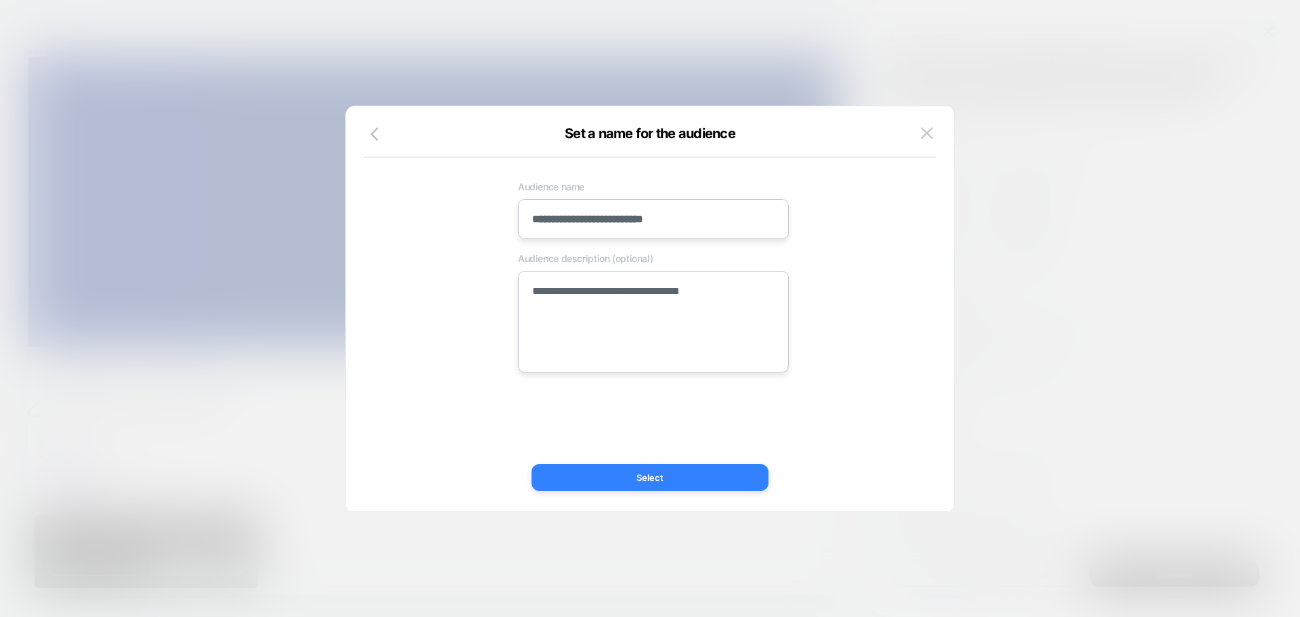
click at [673, 479] on button "Select" at bounding box center [650, 477] width 237 height 27
type textarea "*"
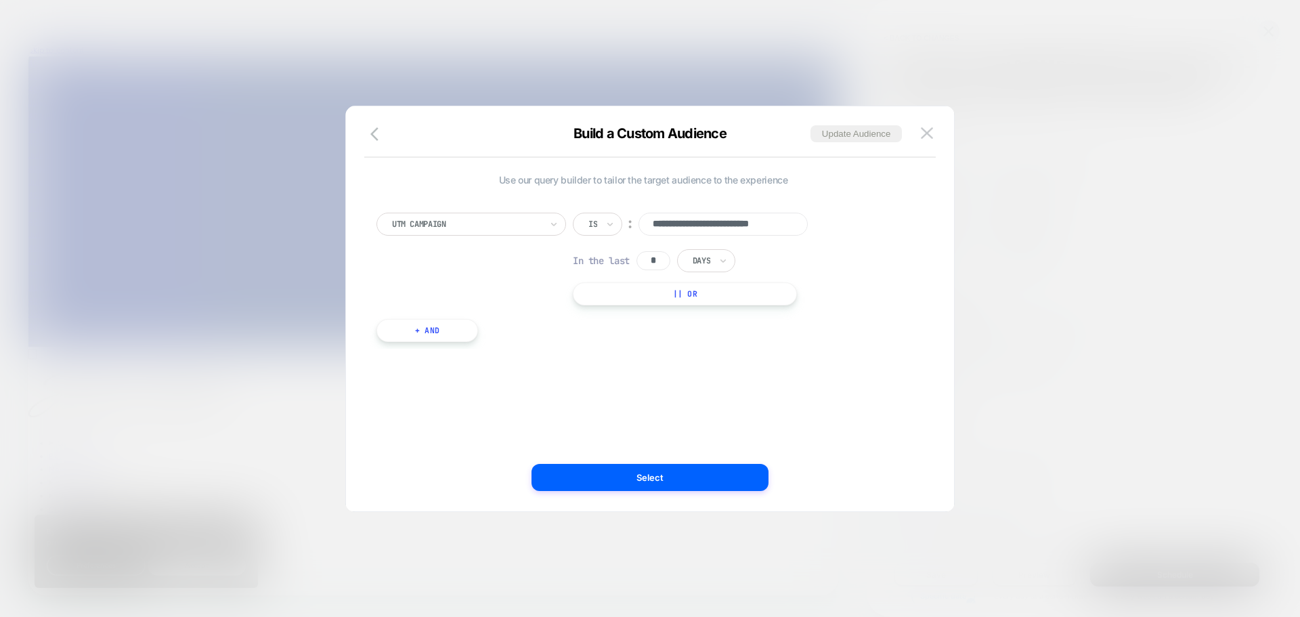
scroll to position [0, 18]
click at [752, 219] on input "**********" at bounding box center [723, 224] width 169 height 23
click at [627, 479] on button "Select" at bounding box center [650, 477] width 237 height 27
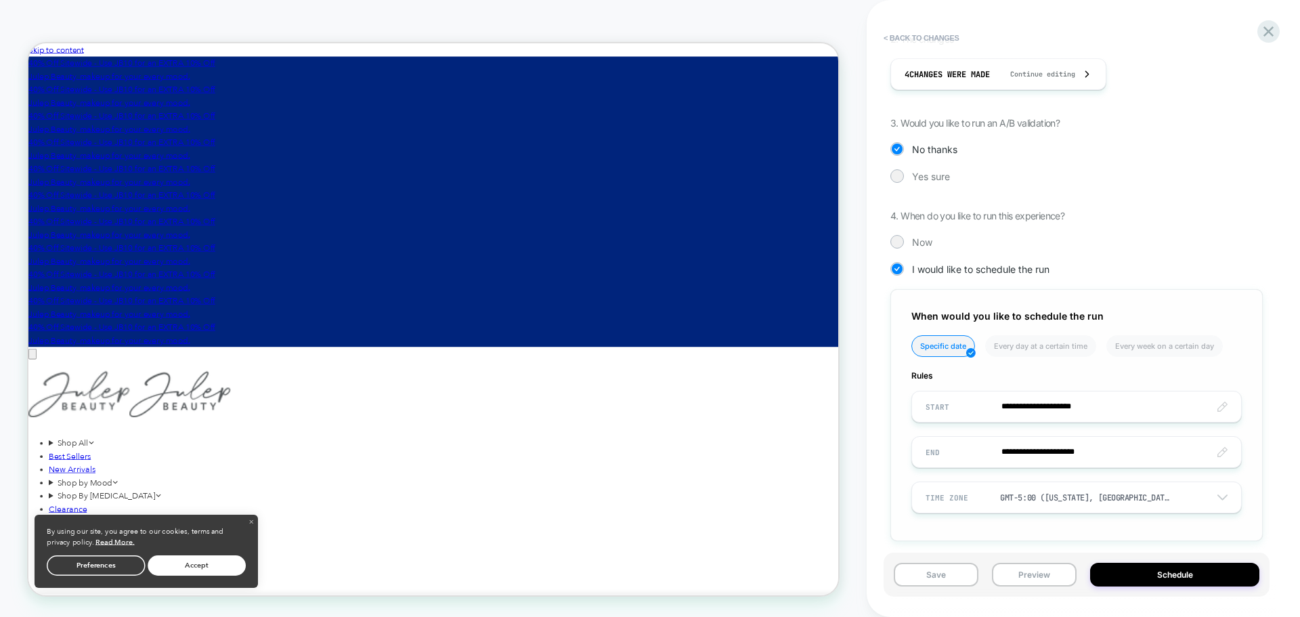
scroll to position [262, 0]
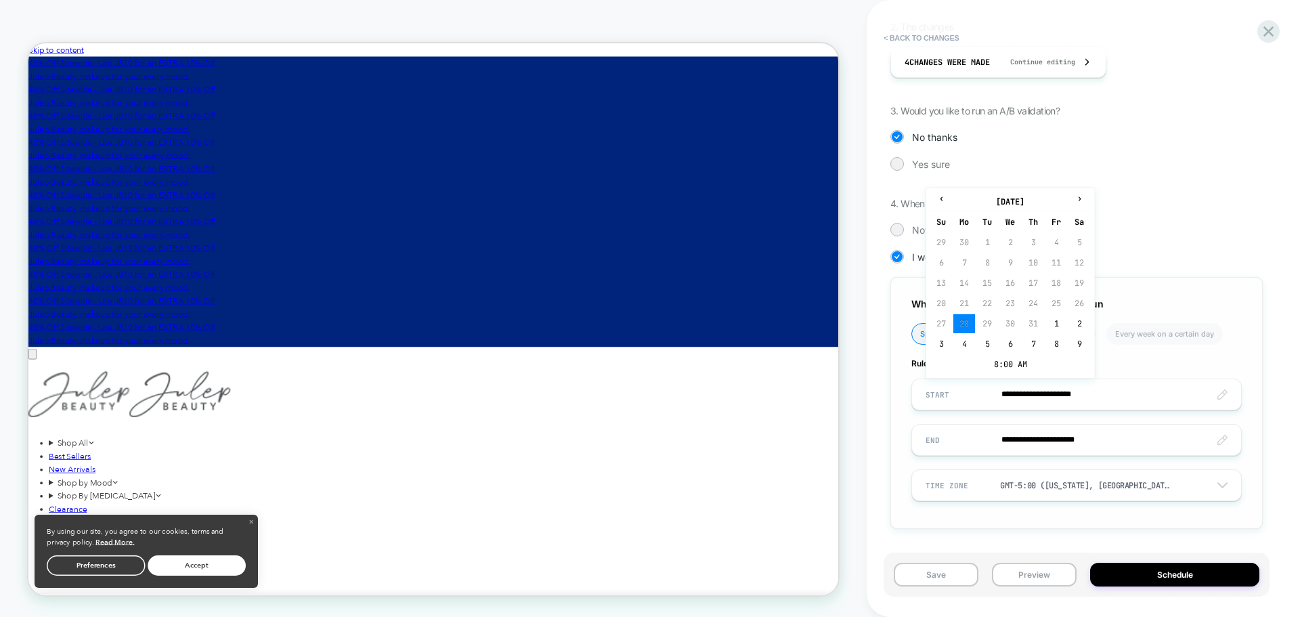
click at [1016, 395] on input "**********" at bounding box center [1076, 395] width 329 height 32
click at [1080, 200] on span "›" at bounding box center [1079, 198] width 20 height 11
click at [945, 263] on td "7" at bounding box center [941, 262] width 22 height 19
type input "**********"
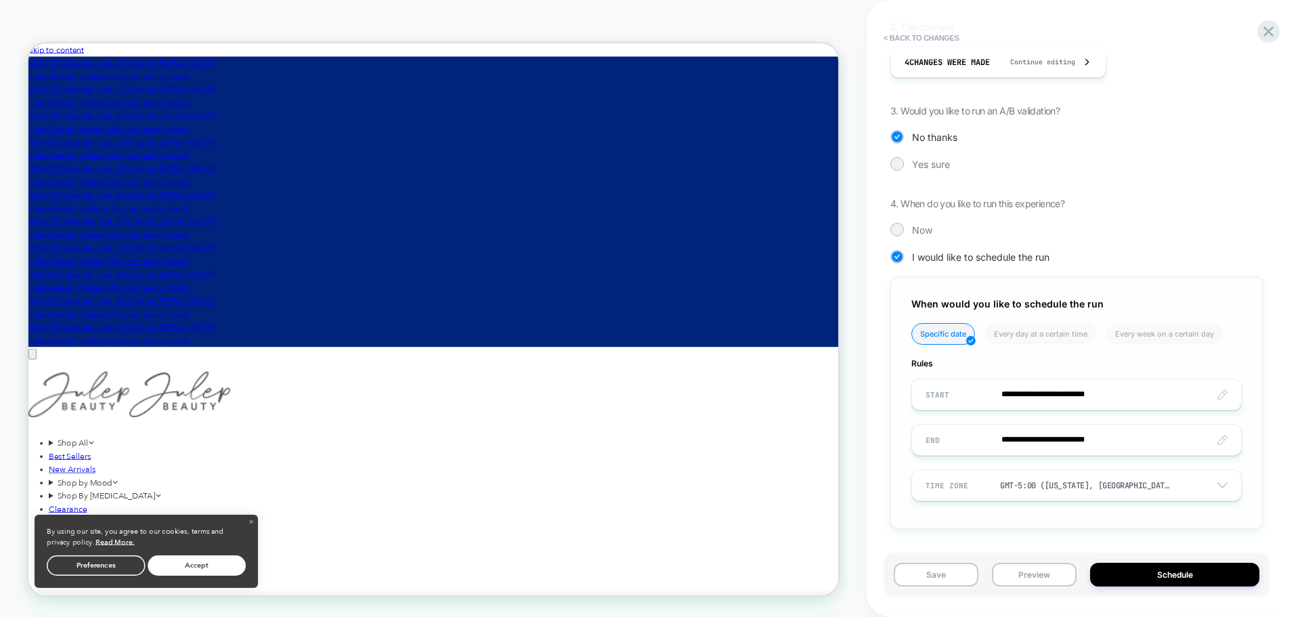
click at [1017, 441] on input "**********" at bounding box center [1076, 440] width 329 height 32
click at [1075, 248] on span "›" at bounding box center [1079, 243] width 20 height 11
click at [934, 245] on span "‹" at bounding box center [941, 243] width 20 height 11
click at [1086, 435] on input "**********" at bounding box center [1076, 440] width 329 height 32
click at [1096, 435] on input "**********" at bounding box center [1076, 440] width 329 height 32
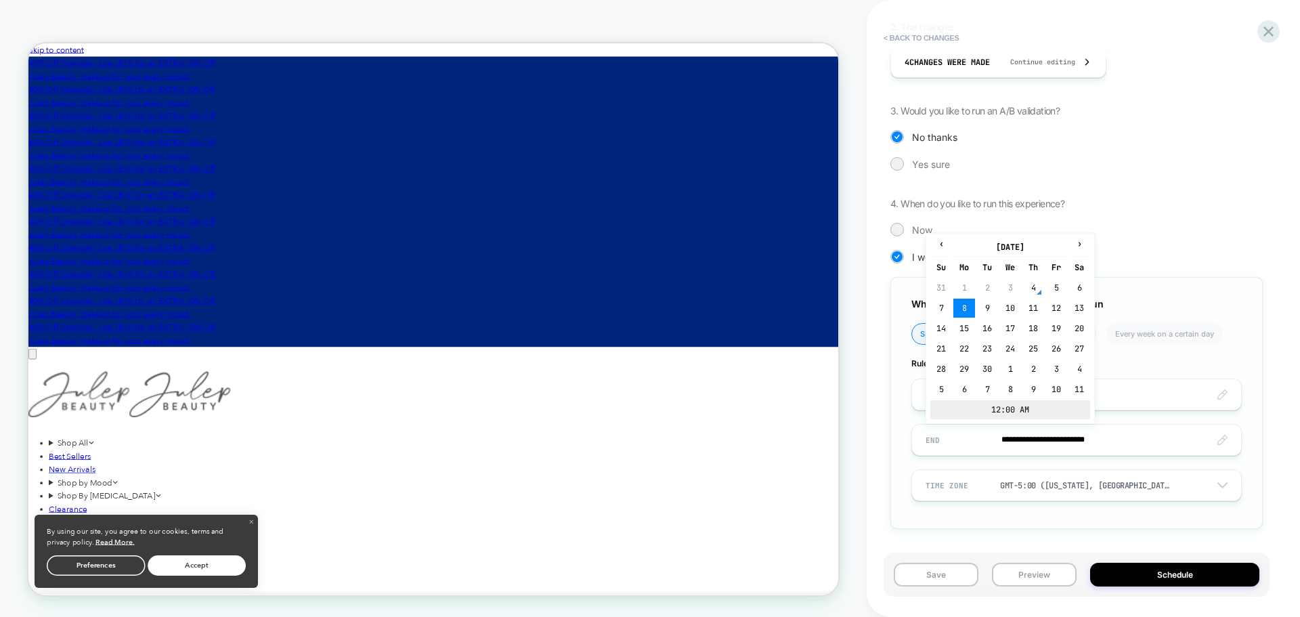
click at [1031, 406] on td "12:00 AM" at bounding box center [1010, 409] width 160 height 19
click at [985, 366] on span "▲" at bounding box center [981, 361] width 27 height 27
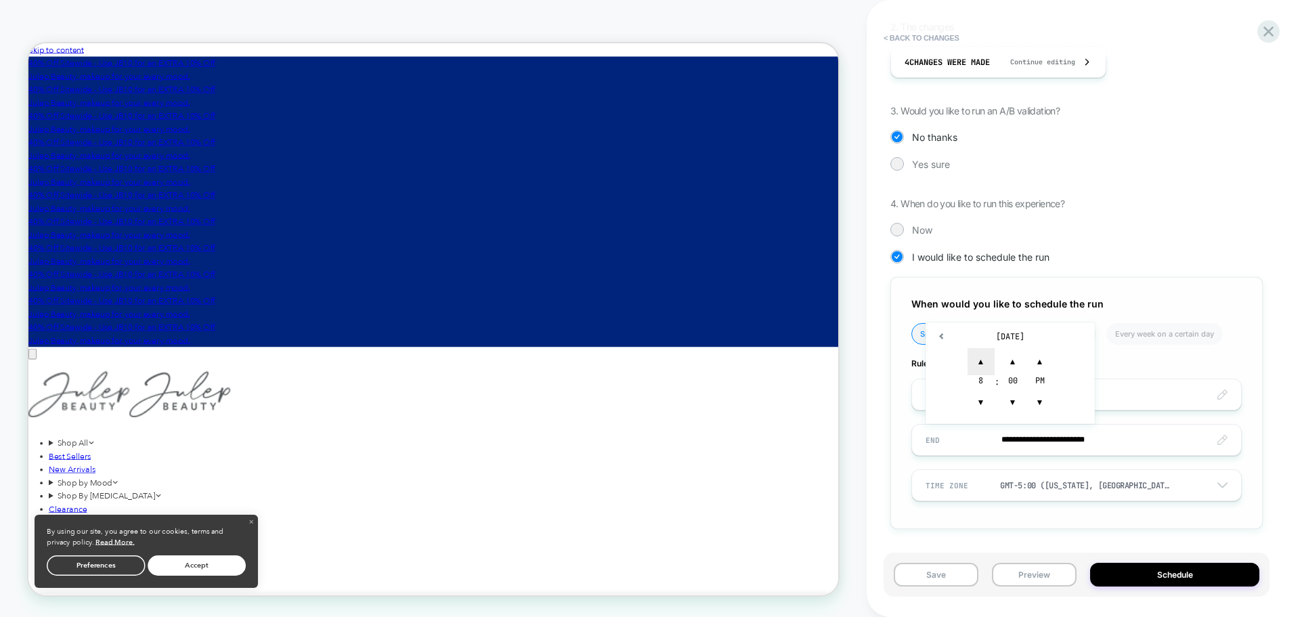
click at [985, 366] on span "▲" at bounding box center [981, 361] width 27 height 27
click at [1009, 402] on span "▼" at bounding box center [1012, 402] width 27 height 27
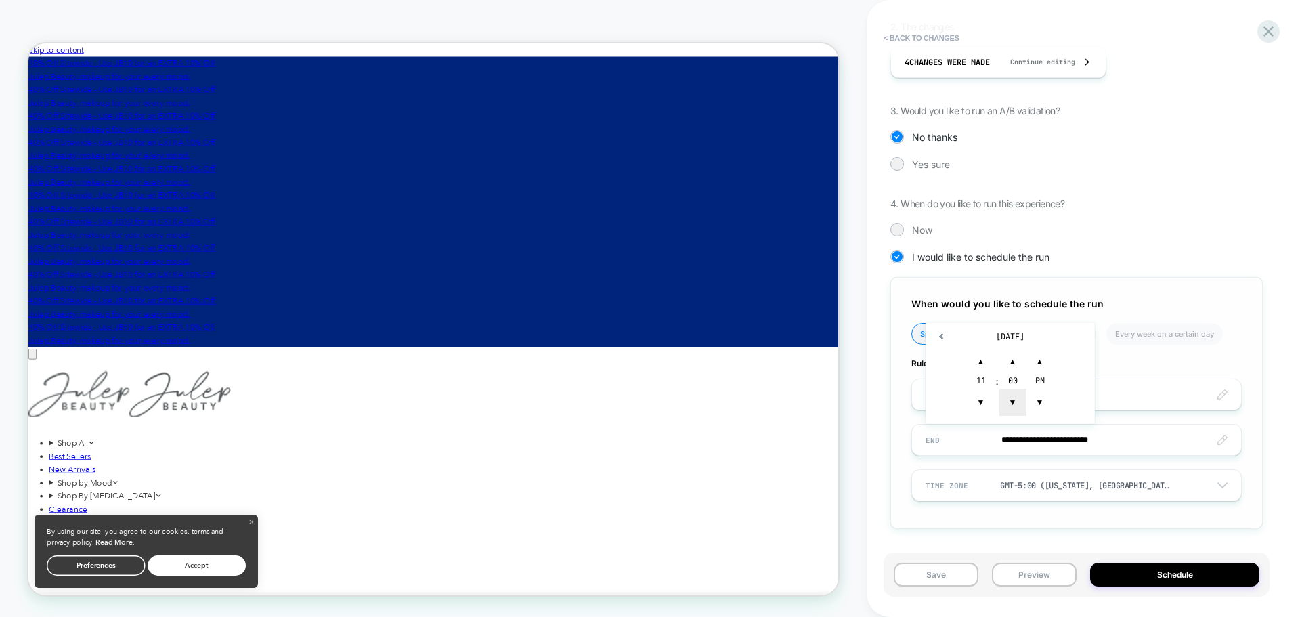
type input "**********"
click at [1142, 530] on div "**********" at bounding box center [1076, 221] width 372 height 658
drag, startPoint x: 1226, startPoint y: 576, endPoint x: 1138, endPoint y: 535, distance: 97.0
click at [1138, 535] on div "**********" at bounding box center [1083, 308] width 386 height 617
click at [1024, 395] on input "**********" at bounding box center [1076, 395] width 329 height 32
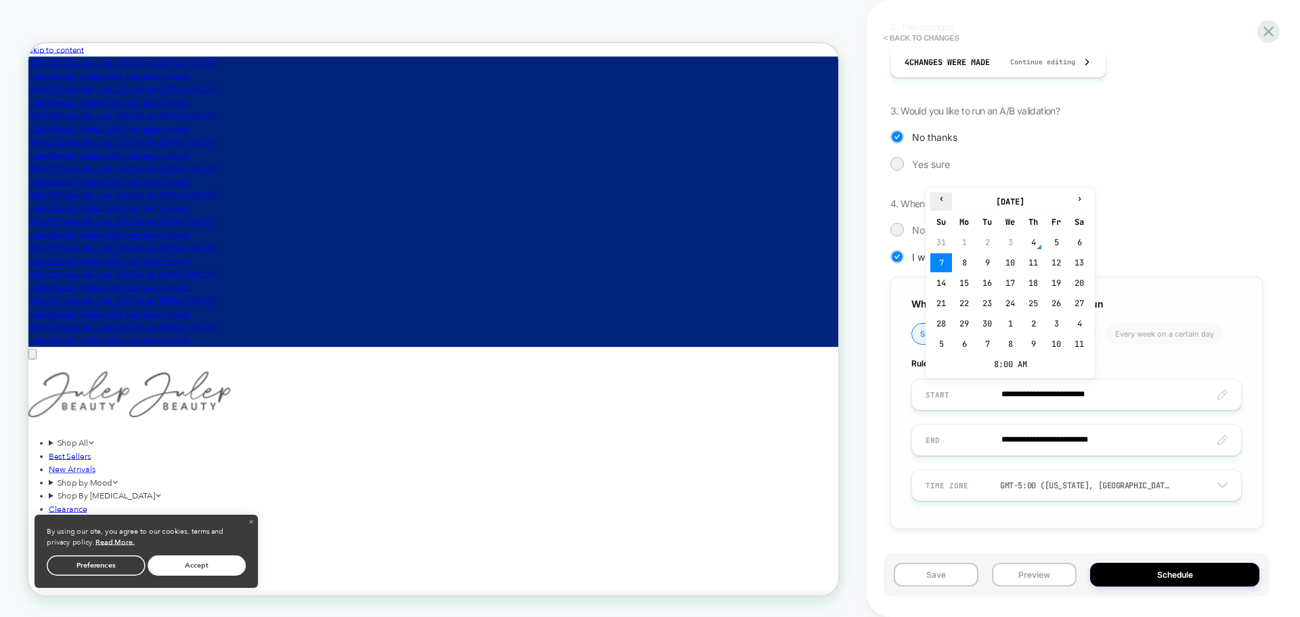
click at [940, 202] on span "‹" at bounding box center [941, 198] width 20 height 11
click at [1030, 345] on td "4" at bounding box center [1033, 344] width 22 height 19
type input "**********"
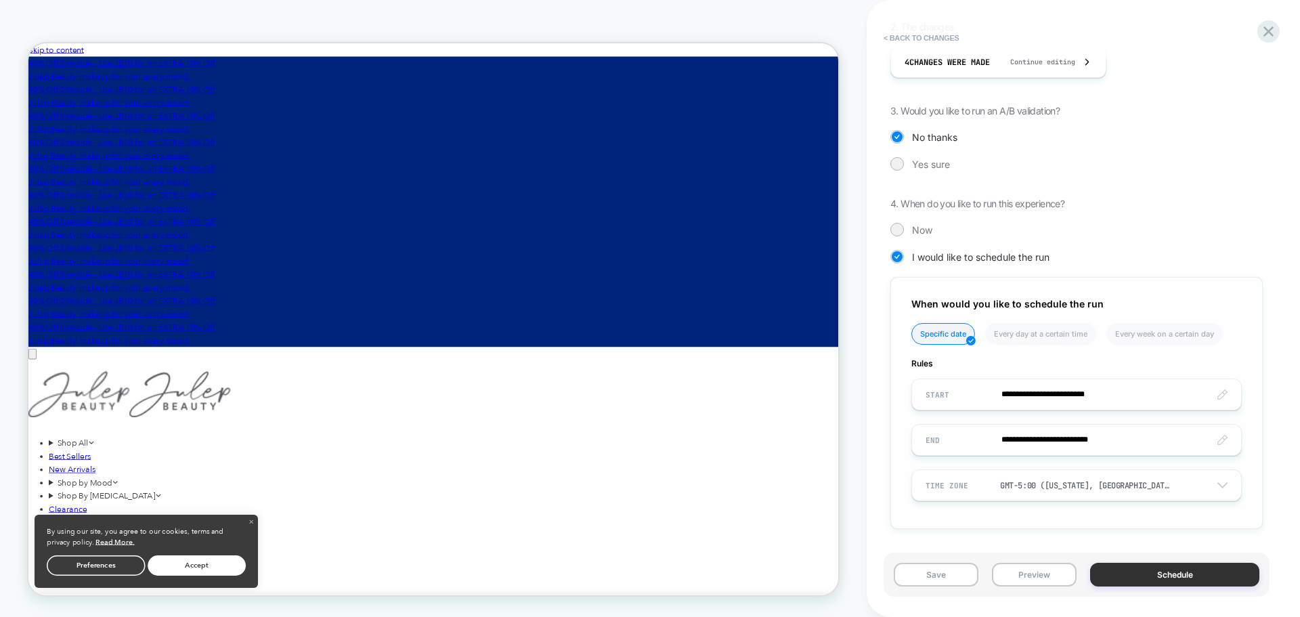
click at [1176, 572] on button "Schedule" at bounding box center [1174, 575] width 169 height 24
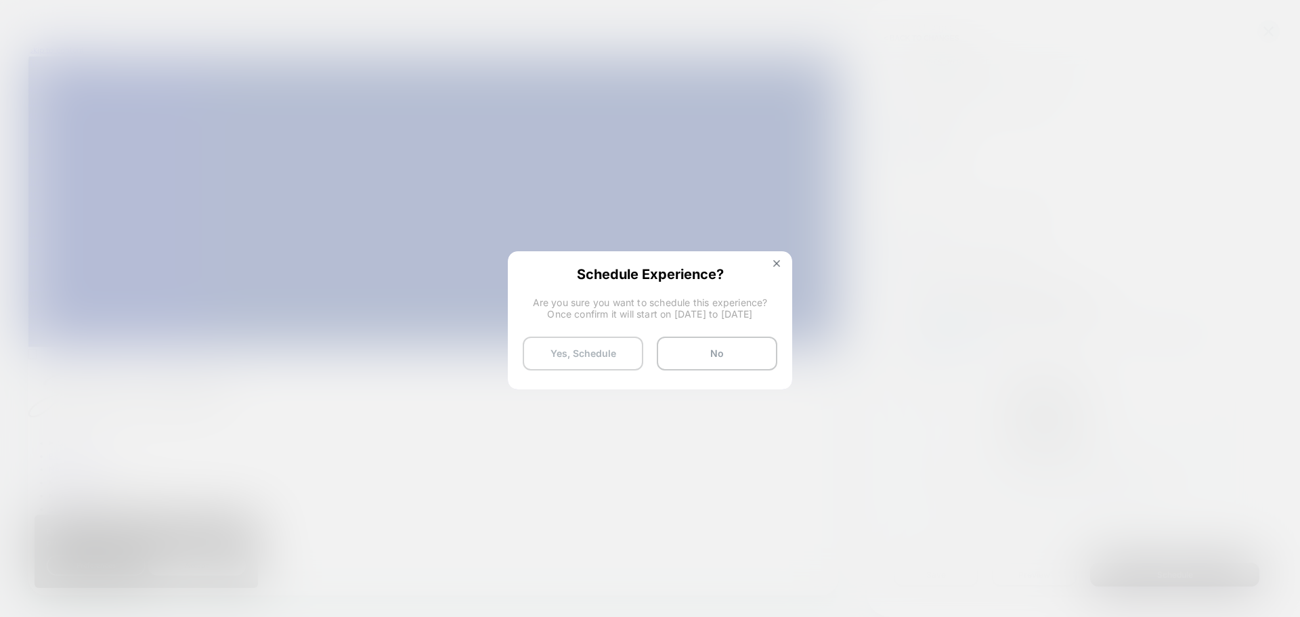
drag, startPoint x: 616, startPoint y: 362, endPoint x: 599, endPoint y: 353, distance: 19.4
click at [599, 353] on button "Yes, Schedule" at bounding box center [583, 354] width 121 height 34
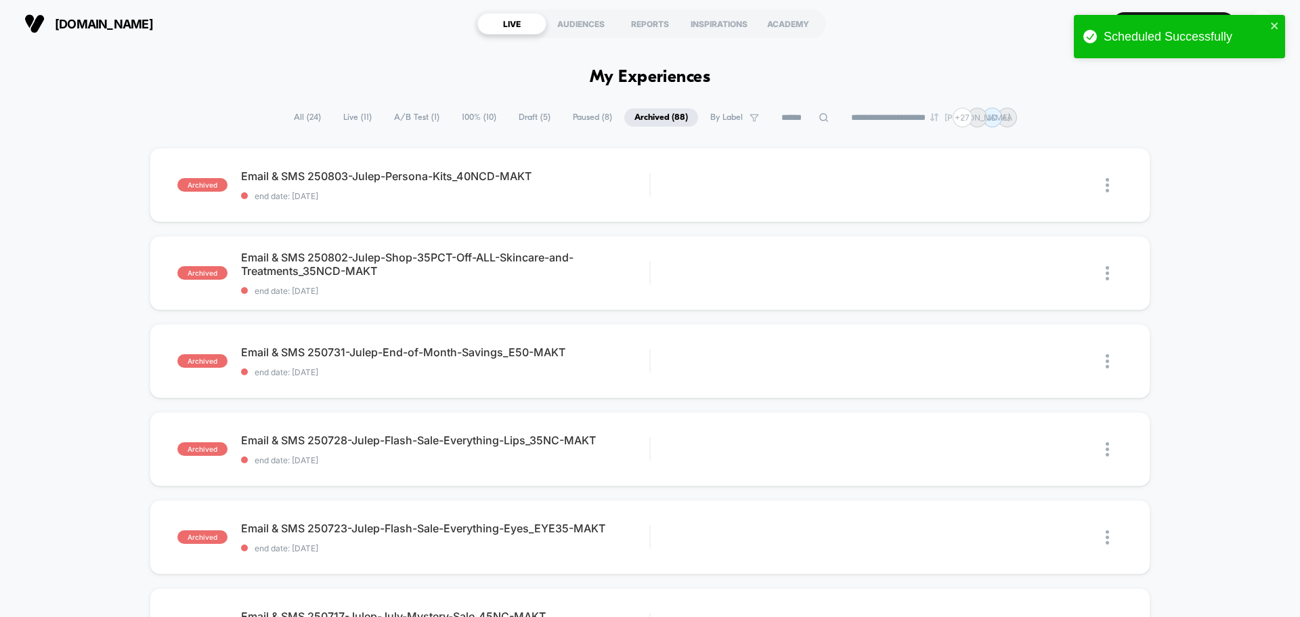
click at [358, 115] on span "Live ( 11 )" at bounding box center [357, 117] width 49 height 18
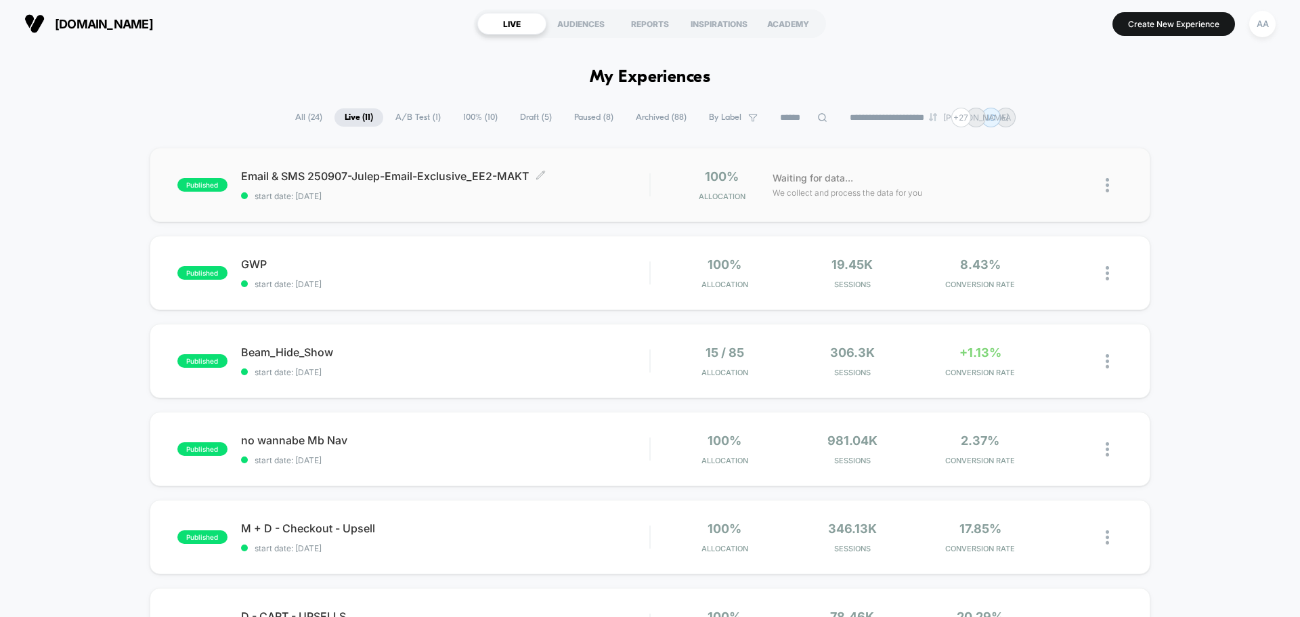
drag, startPoint x: 473, startPoint y: 181, endPoint x: 501, endPoint y: 182, distance: 28.5
click at [501, 182] on span "Email & SMS 250907-Julep-Email-Exclusive_EE2-MAKT Click to edit experience deta…" at bounding box center [445, 176] width 408 height 14
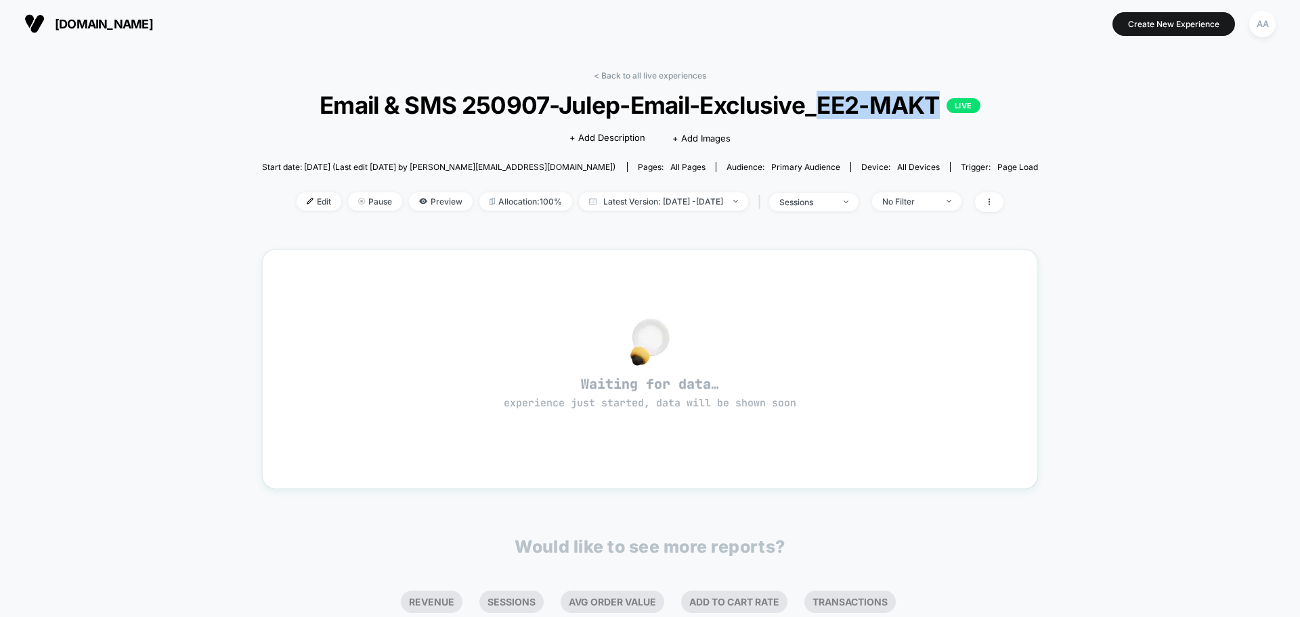
drag, startPoint x: 819, startPoint y: 102, endPoint x: 942, endPoint y: 98, distance: 122.6
click at [942, 98] on span "Email & SMS 250907-Julep-Email-Exclusive_EE2-MAKT LIVE" at bounding box center [650, 105] width 699 height 28
copy span "EE2-MAKT"
click at [1150, 171] on div "< Back to all live experiences Email & SMS 250907-Julep-Email-Exclusive_EE2-MAK…" at bounding box center [650, 425] width 1300 height 756
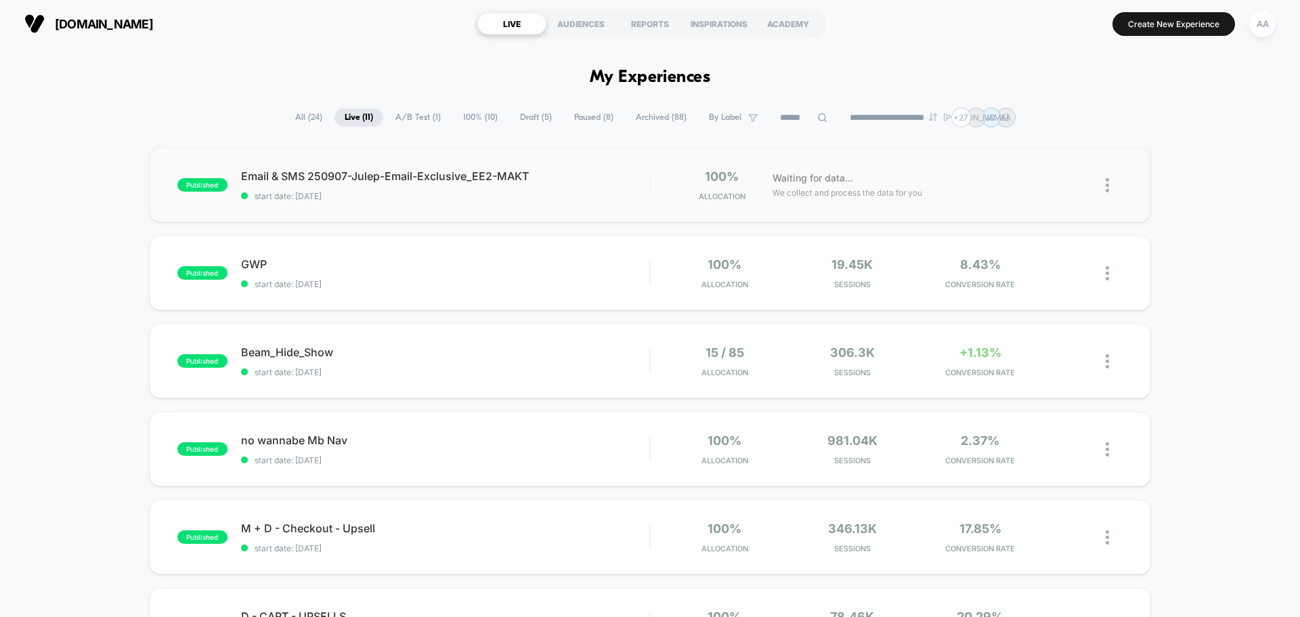
click at [381, 202] on div "published Email & SMS 250907-Julep-Email-Exclusive_EE2-MAKT start date: [DATE] …" at bounding box center [650, 185] width 1001 height 74
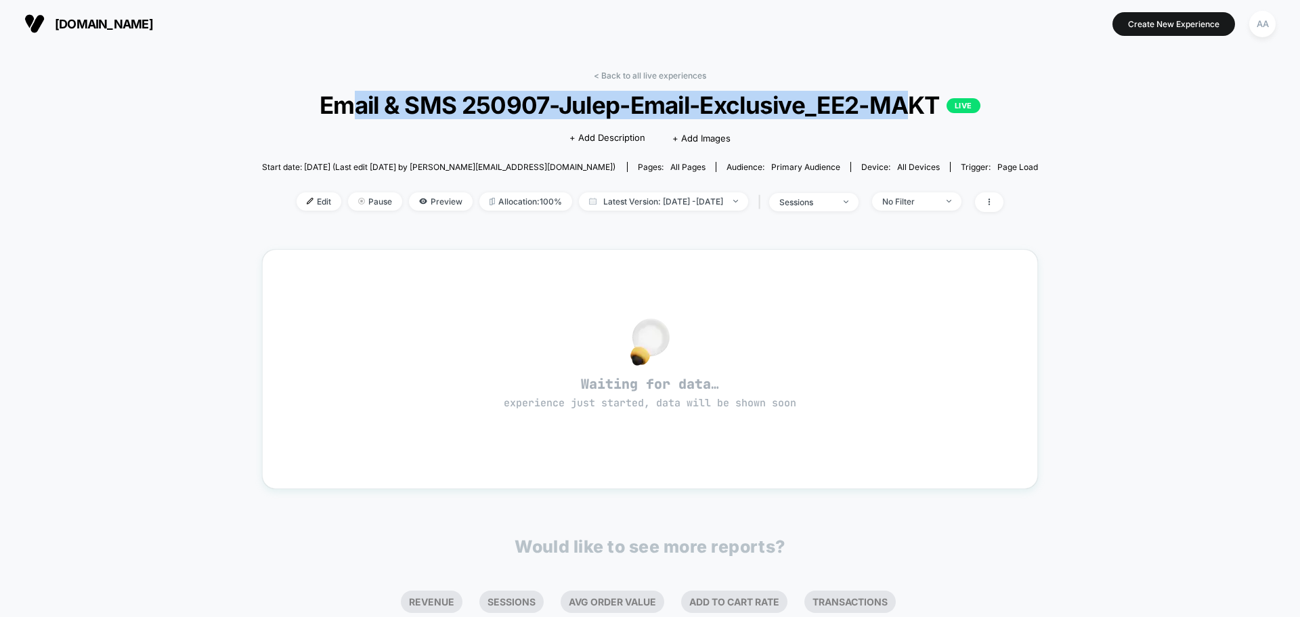
drag, startPoint x: 345, startPoint y: 110, endPoint x: 902, endPoint y: 104, distance: 557.3
click at [902, 104] on span "Email & SMS 250907-Julep-Email-Exclusive_EE2-MAKT LIVE" at bounding box center [650, 105] width 699 height 28
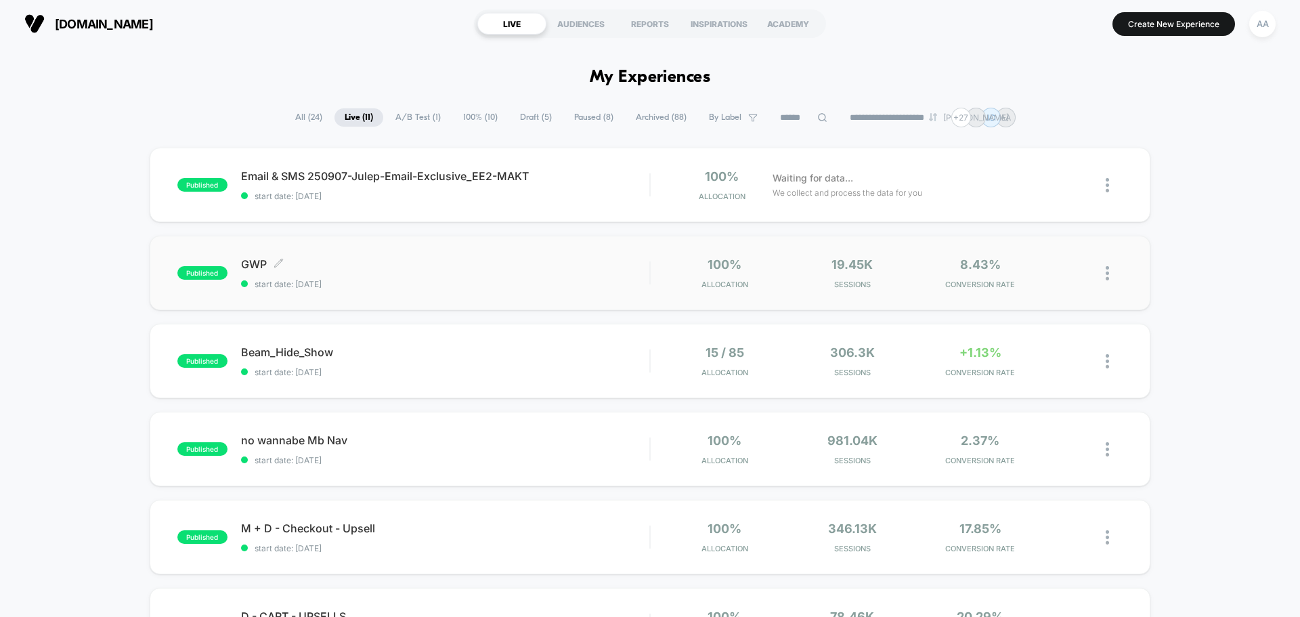
click at [259, 257] on span "GWP Click to edit experience details" at bounding box center [445, 264] width 408 height 14
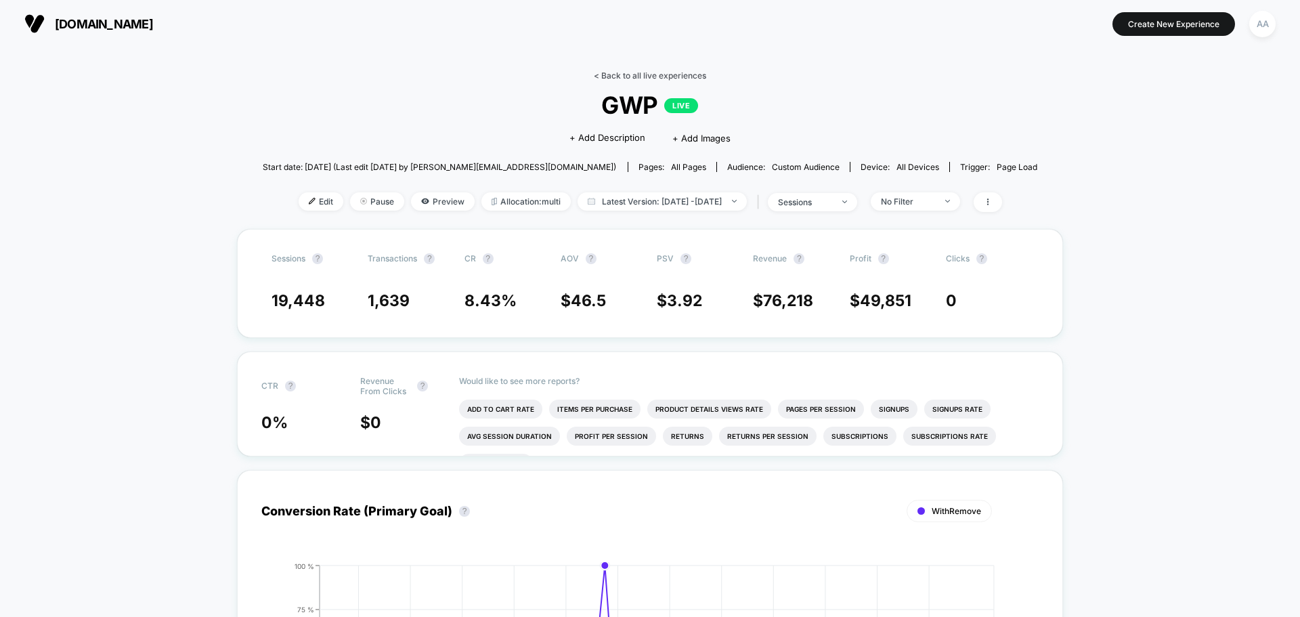
click at [636, 73] on link "< Back to all live experiences" at bounding box center [650, 75] width 112 height 10
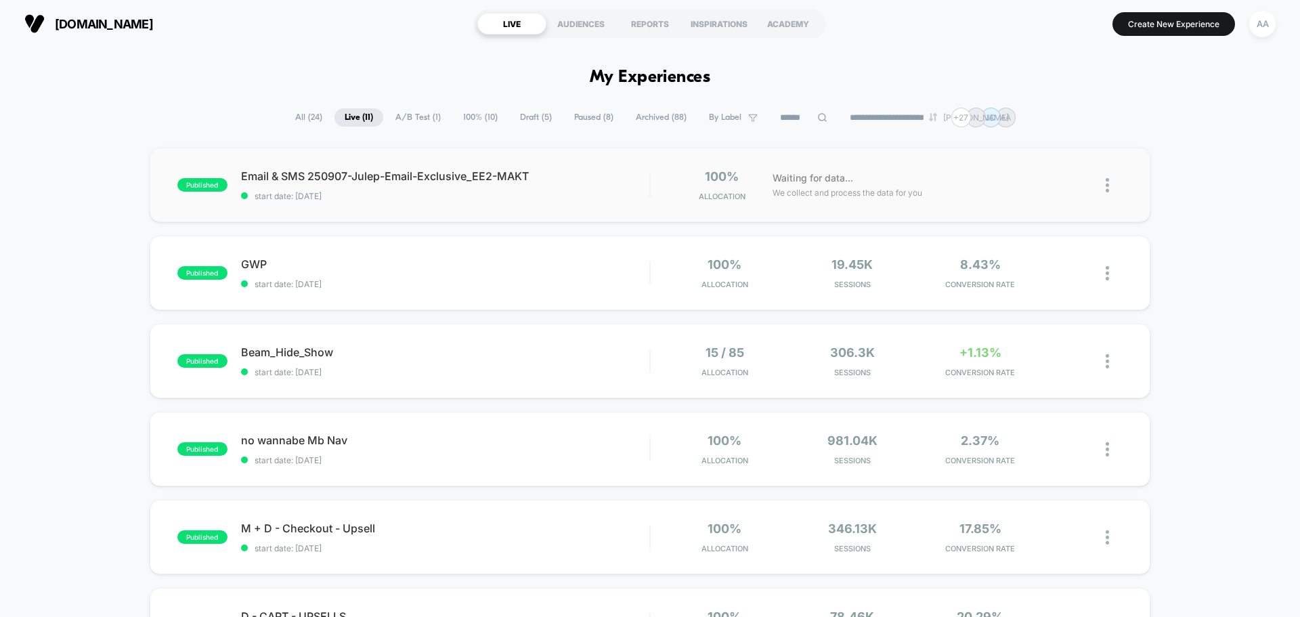
click at [373, 207] on div "published Email & SMS 250907-Julep-Email-Exclusive_EE2-MAKT start date: [DATE] …" at bounding box center [650, 185] width 1001 height 74
click at [249, 256] on div "published GWP start date: [DATE] 100% Allocation 19.45k Sessions 8.43% CONVERSI…" at bounding box center [650, 273] width 1001 height 74
click at [1108, 181] on img at bounding box center [1107, 185] width 3 height 14
click at [1043, 112] on div "Edit" at bounding box center [1038, 107] width 122 height 30
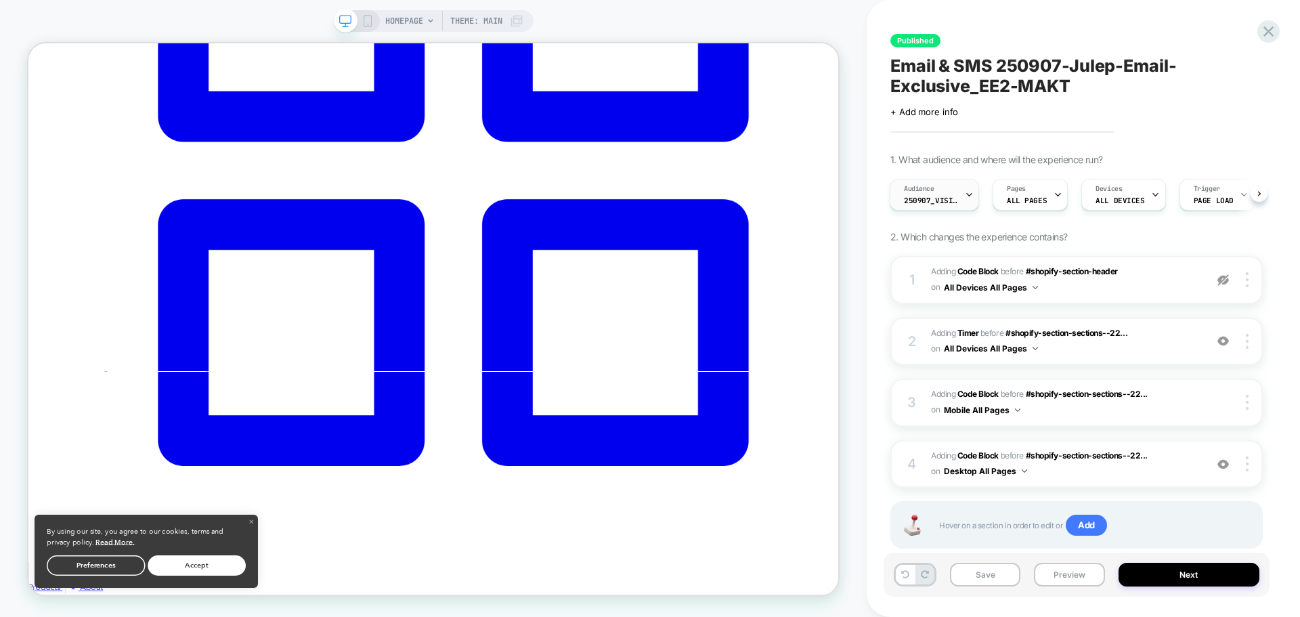
click at [939, 202] on span "250907_VisitBanner_EE2-MAKT" at bounding box center [931, 200] width 54 height 9
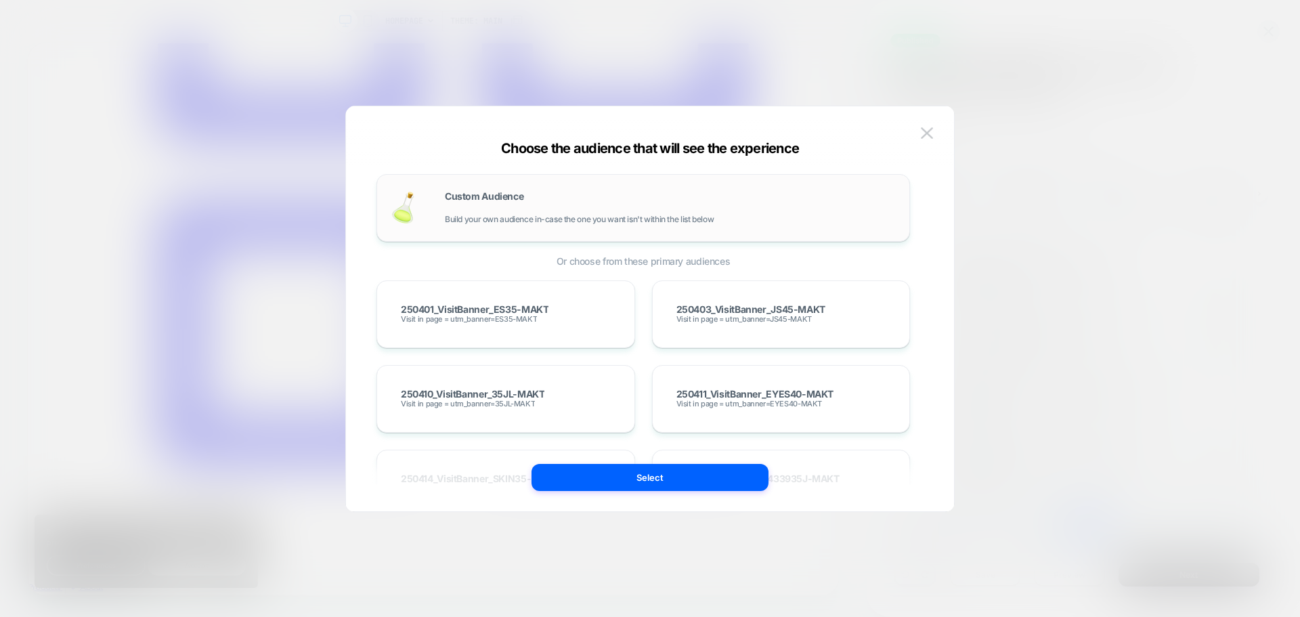
click at [545, 215] on span "Build your own audience in-case the one you want isn't within the list below" at bounding box center [579, 219] width 269 height 9
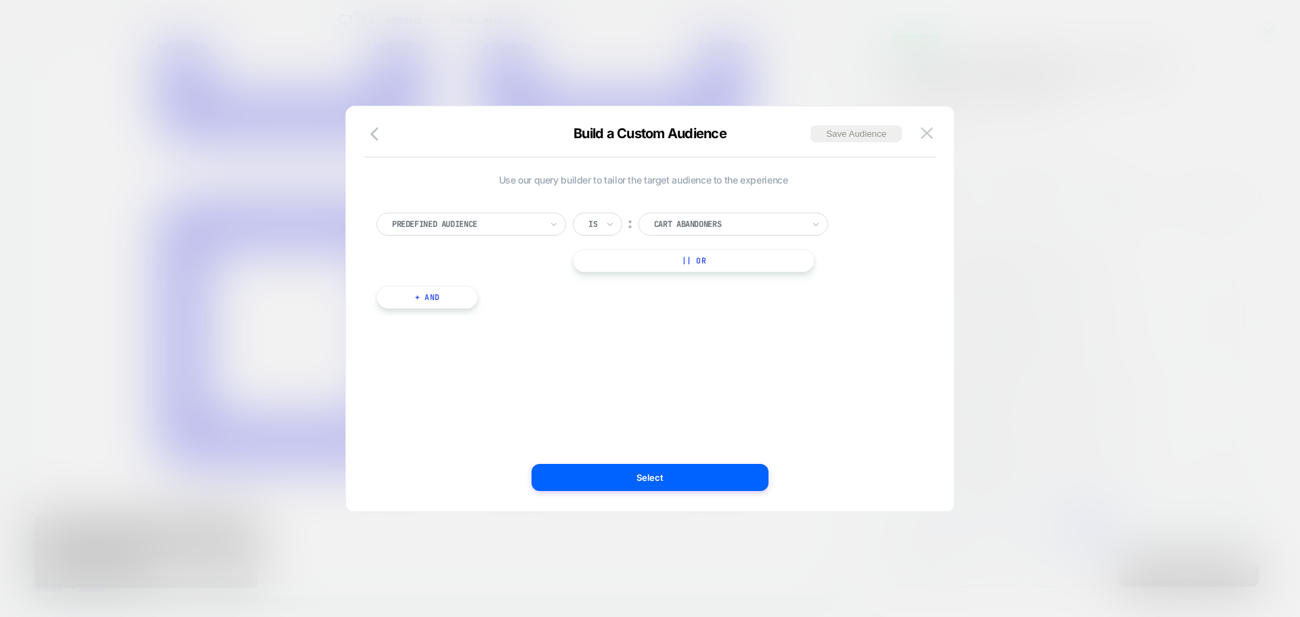
click at [462, 224] on div at bounding box center [466, 224] width 149 height 12
click at [468, 282] on div "Predefined Audience" at bounding box center [478, 280] width 176 height 22
click at [504, 228] on div at bounding box center [466, 224] width 149 height 12
drag, startPoint x: 792, startPoint y: 48, endPoint x: 521, endPoint y: 36, distance: 271.1
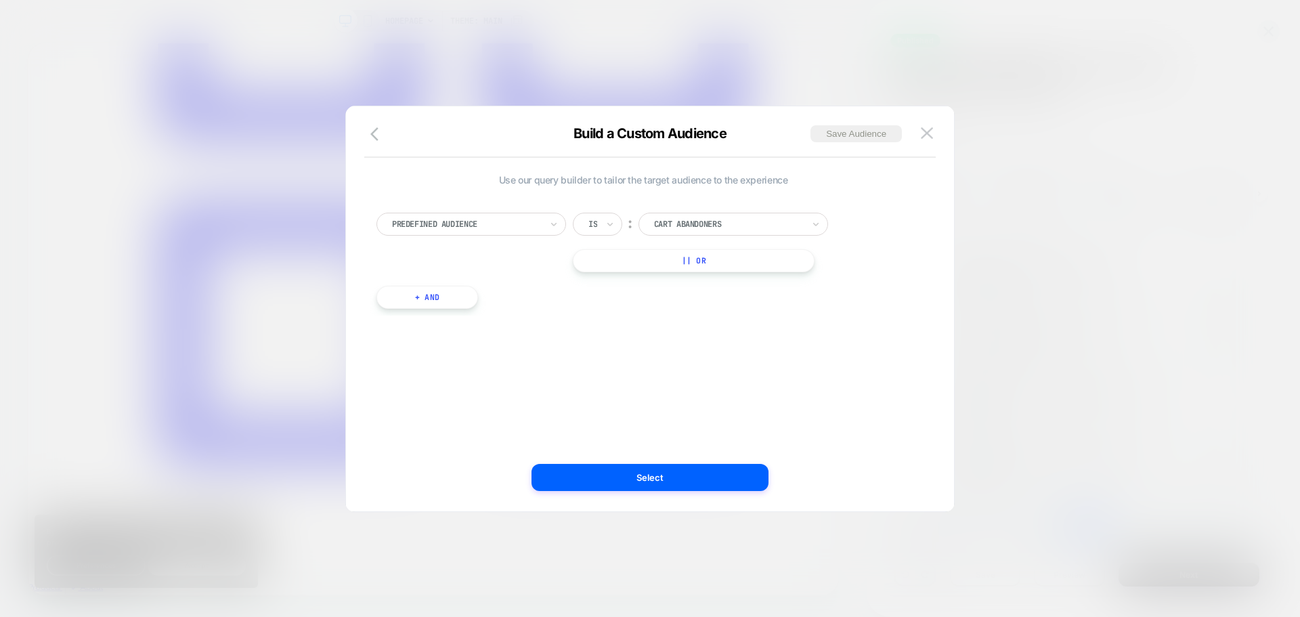
click at [792, 48] on div at bounding box center [650, 308] width 1300 height 617
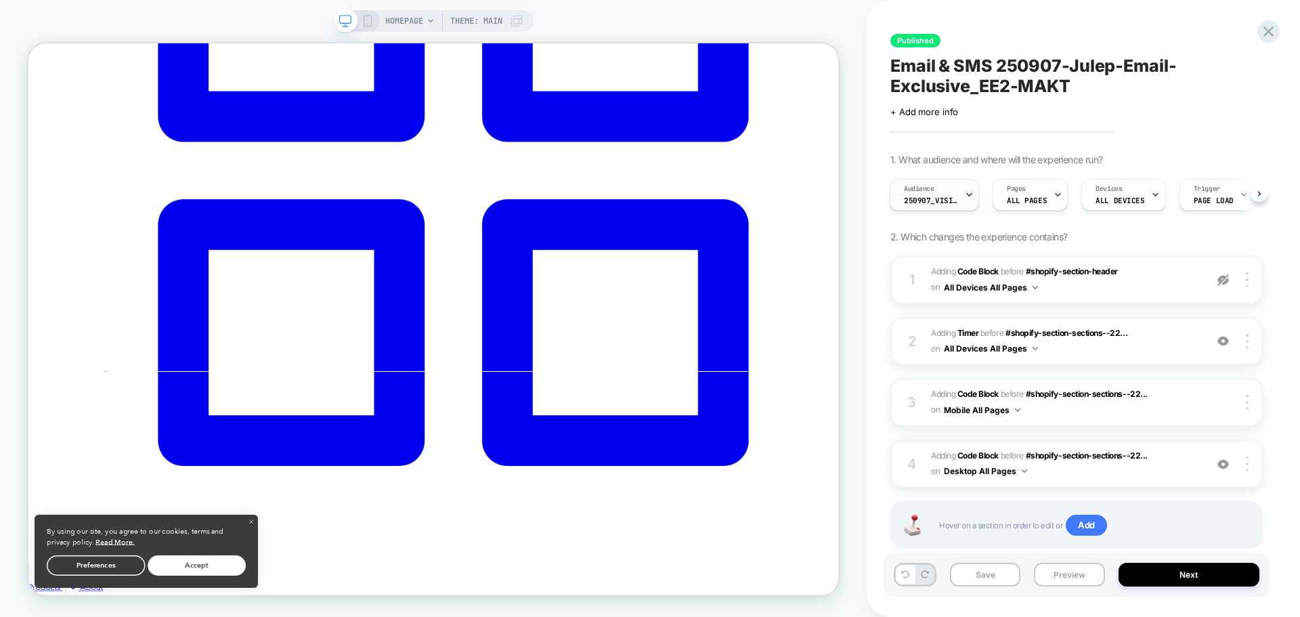
click at [965, 195] on icon at bounding box center [969, 194] width 9 height 9
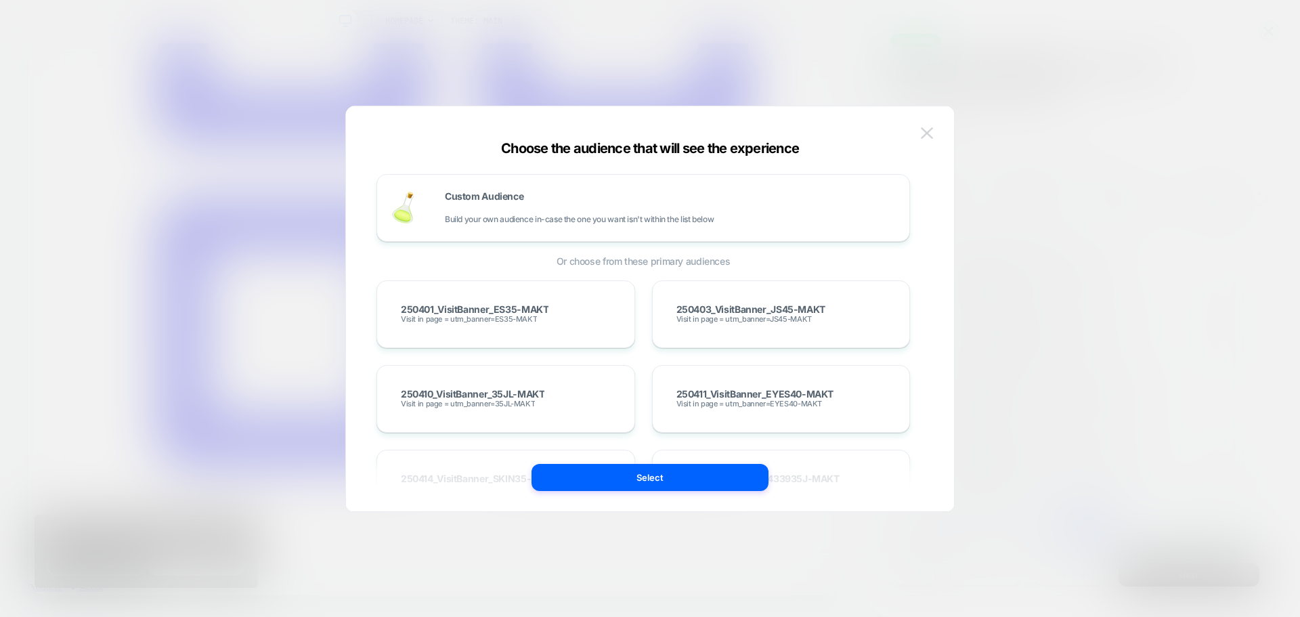
click at [932, 142] on button at bounding box center [927, 133] width 20 height 20
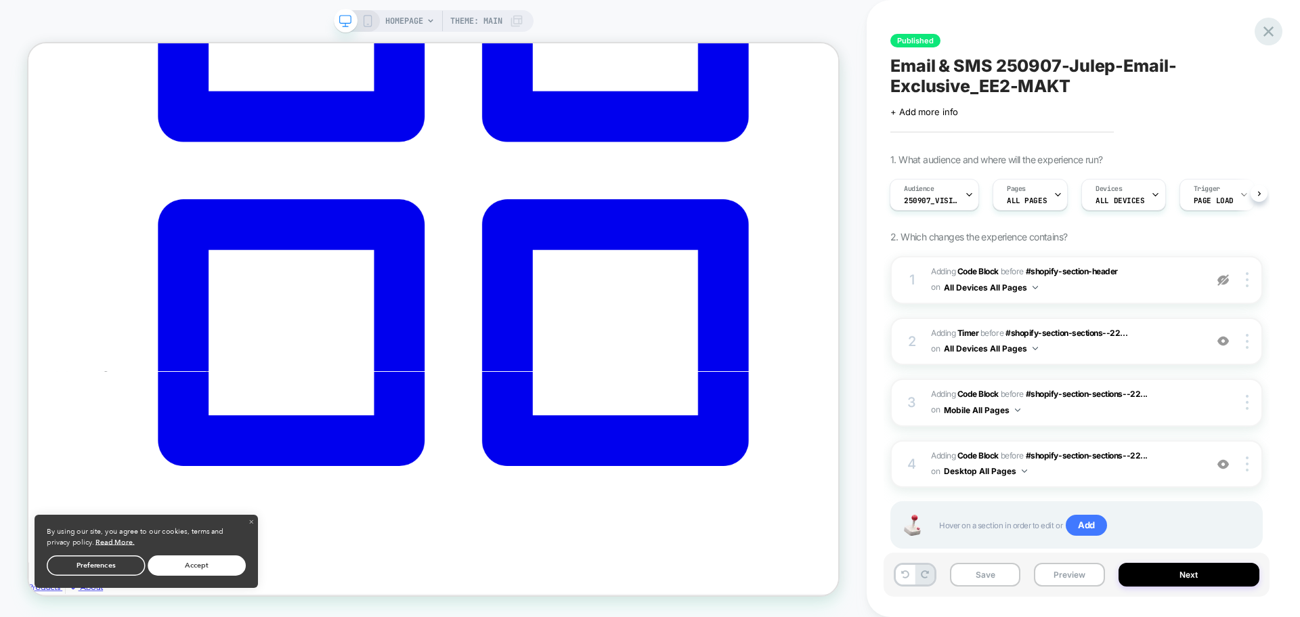
click at [1276, 29] on icon at bounding box center [1268, 31] width 18 height 18
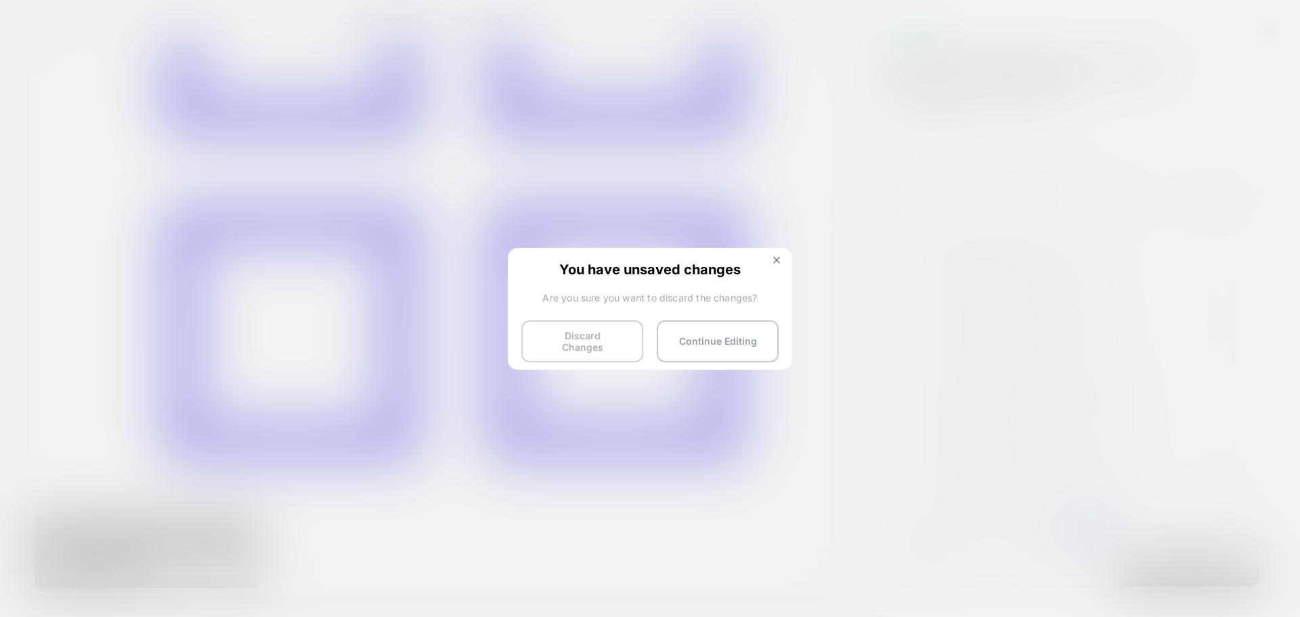
click at [620, 344] on button "Discard Changes" at bounding box center [582, 341] width 122 height 42
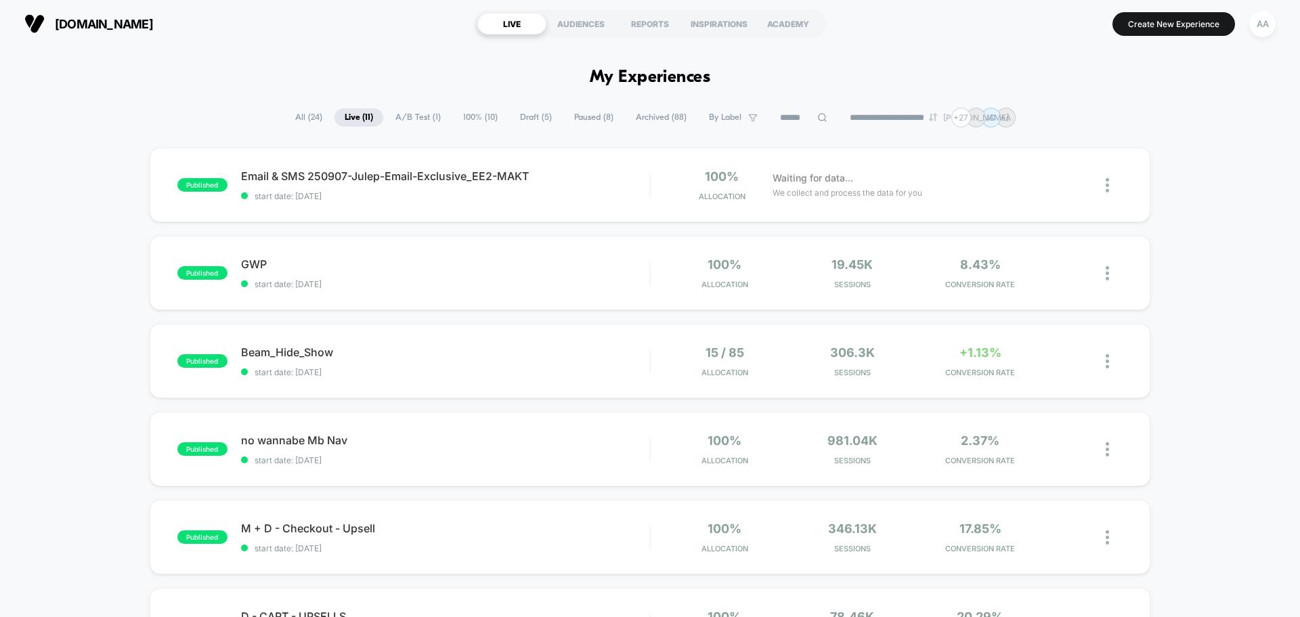
click at [424, 115] on span "A/B Test ( 1 )" at bounding box center [418, 117] width 66 height 18
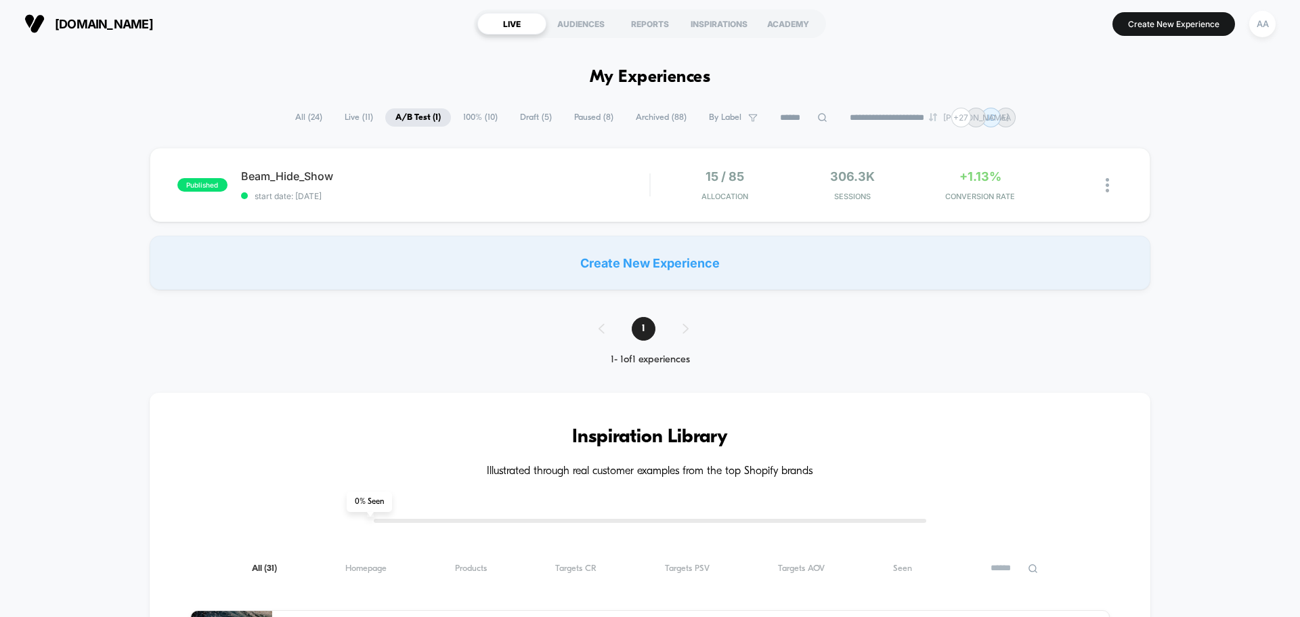
click at [538, 113] on span "Draft ( 5 )" at bounding box center [536, 117] width 52 height 18
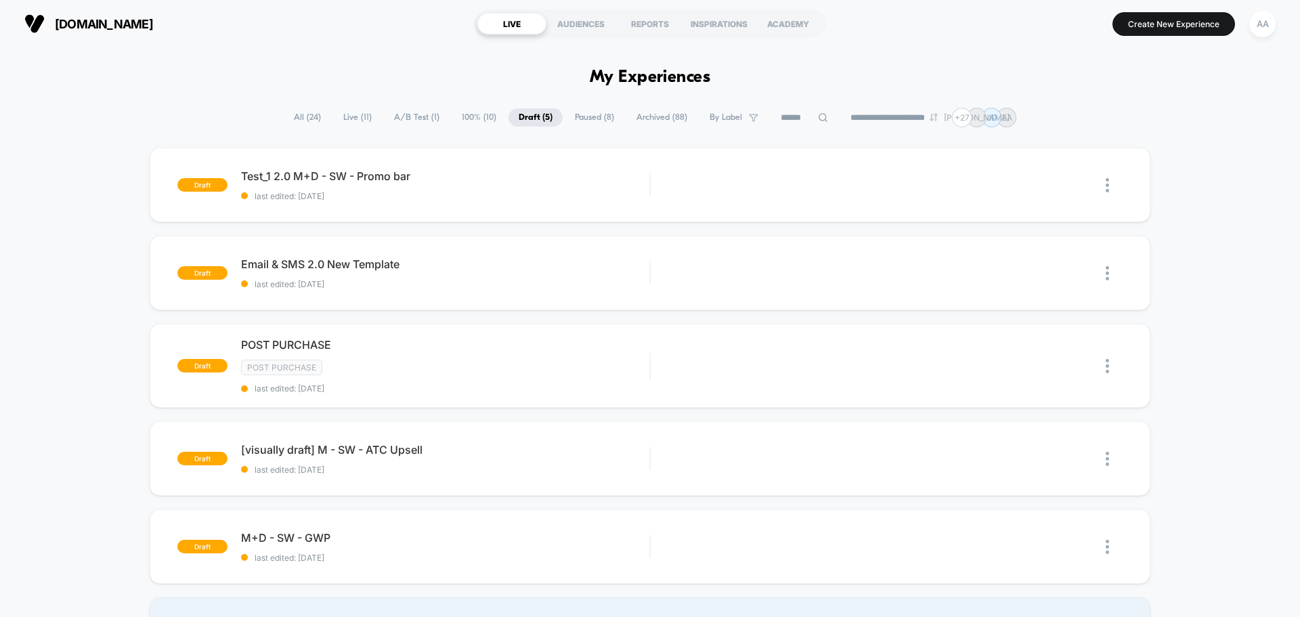
click at [582, 115] on span "Paused ( 8 )" at bounding box center [595, 117] width 60 height 18
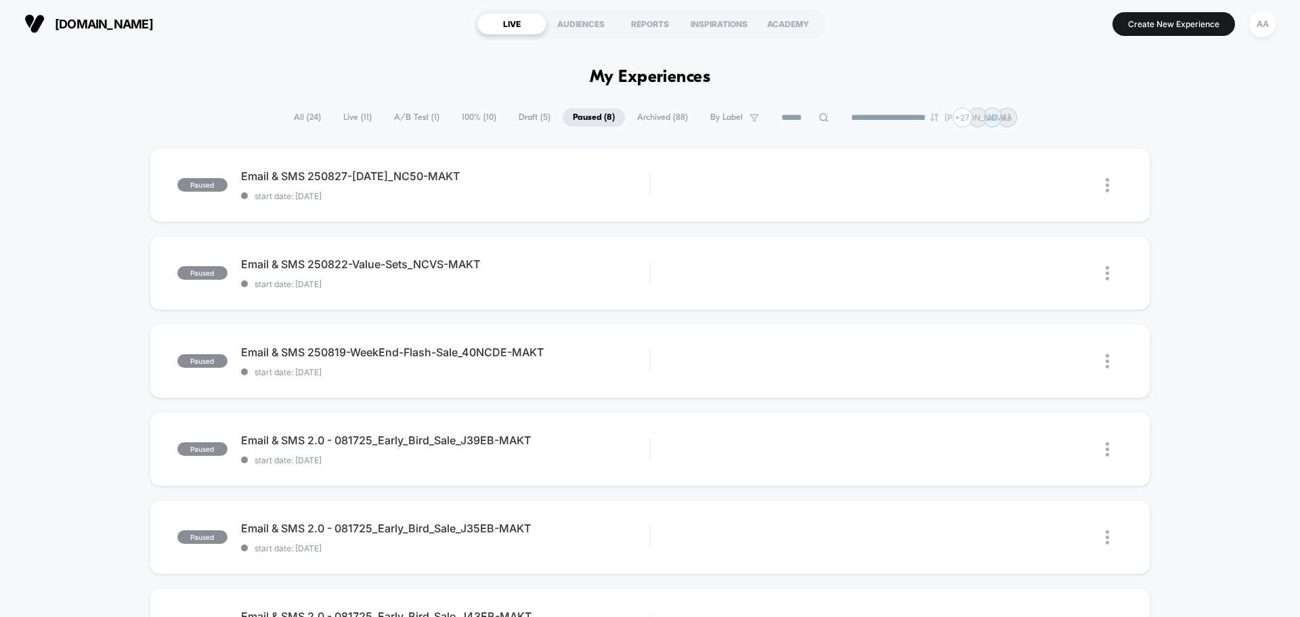
click at [313, 116] on span "All ( 24 )" at bounding box center [307, 117] width 47 height 18
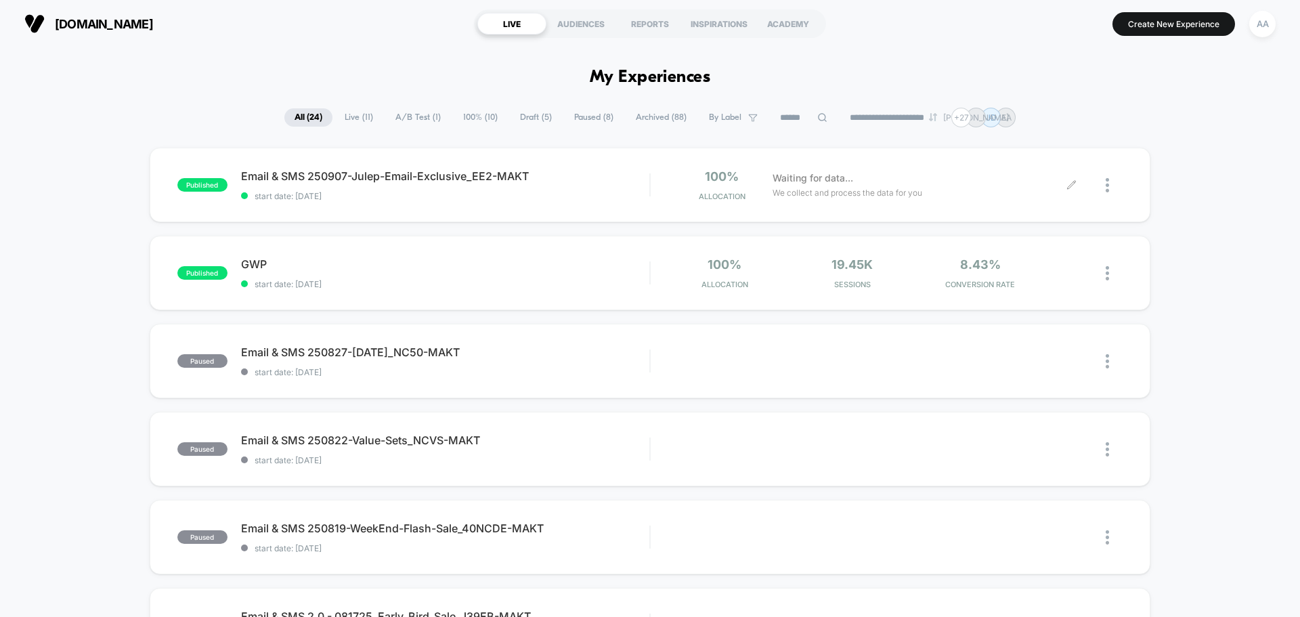
click at [886, 189] on span "We collect and process the data for you" at bounding box center [848, 192] width 150 height 13
click at [249, 259] on span "GWP Click to edit experience details" at bounding box center [445, 264] width 408 height 14
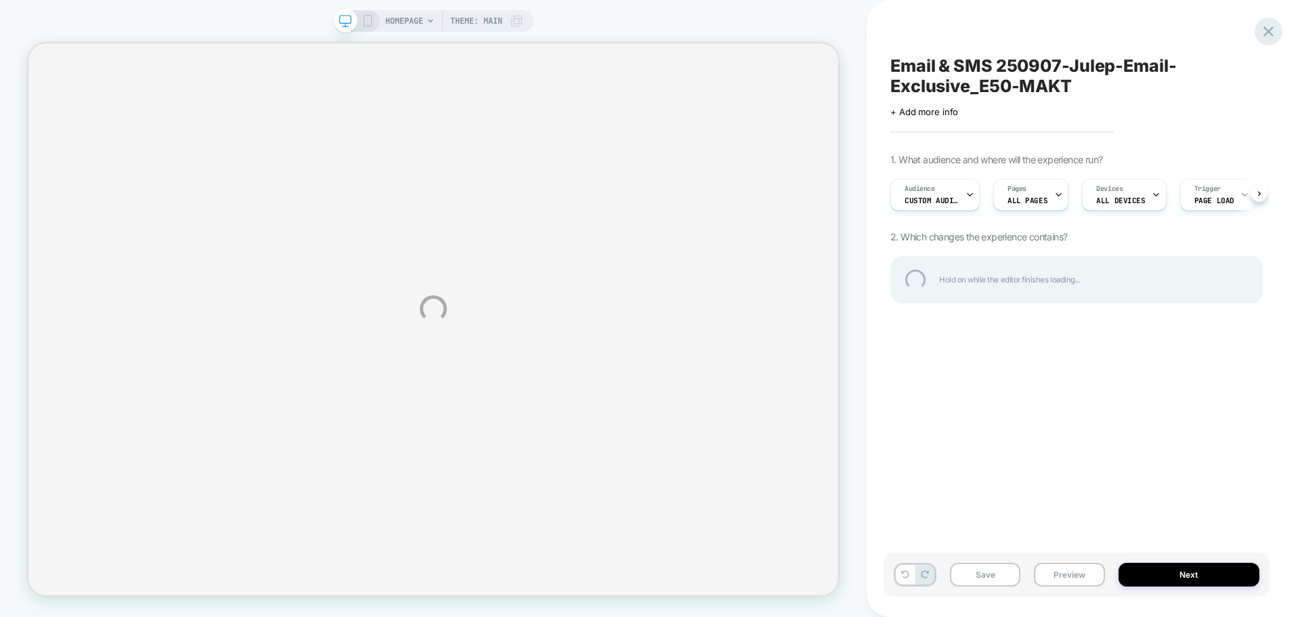
click at [1267, 39] on div at bounding box center [1269, 32] width 28 height 28
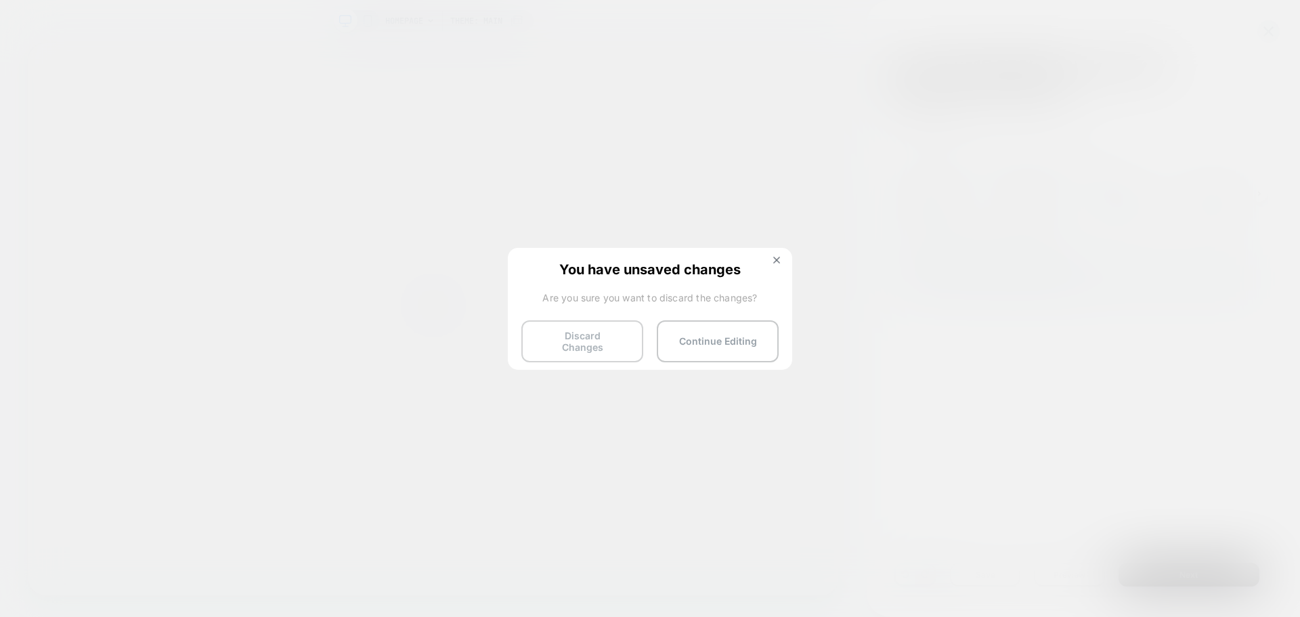
click at [617, 341] on button "Discard Changes" at bounding box center [582, 341] width 122 height 42
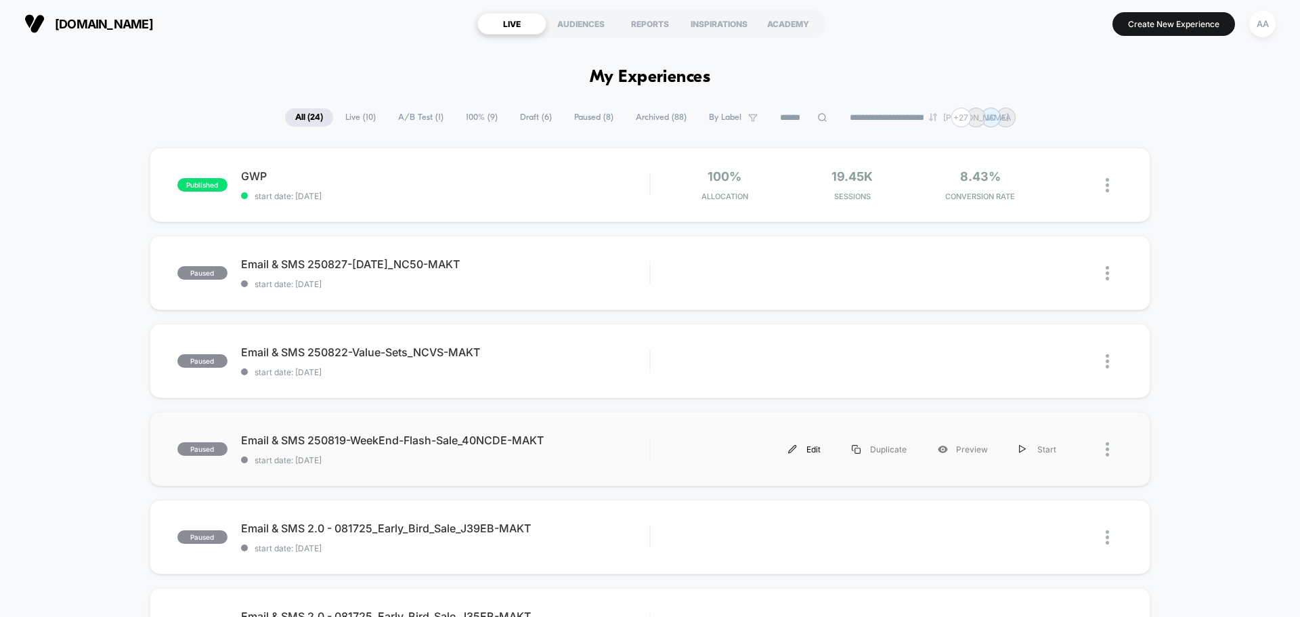
click at [800, 454] on div "Edit" at bounding box center [805, 449] width 64 height 30
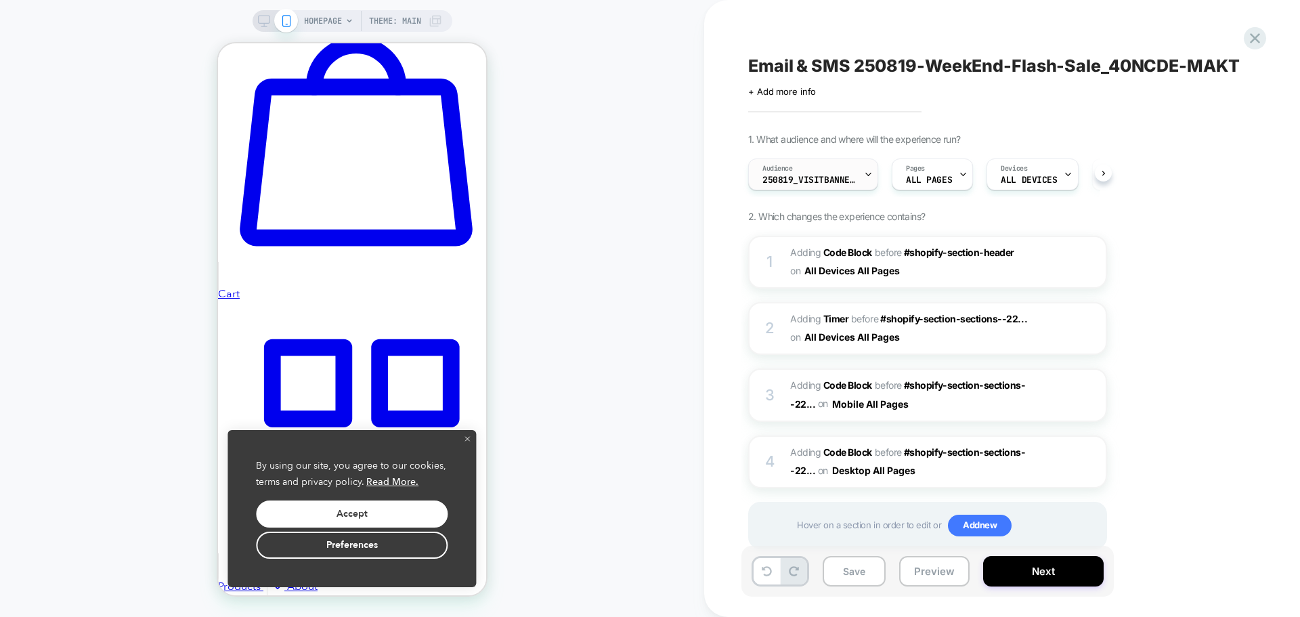
scroll to position [0, 1]
click at [819, 171] on div "Audience 250819_VisitBanner_40NCDE-MAKT" at bounding box center [809, 174] width 122 height 30
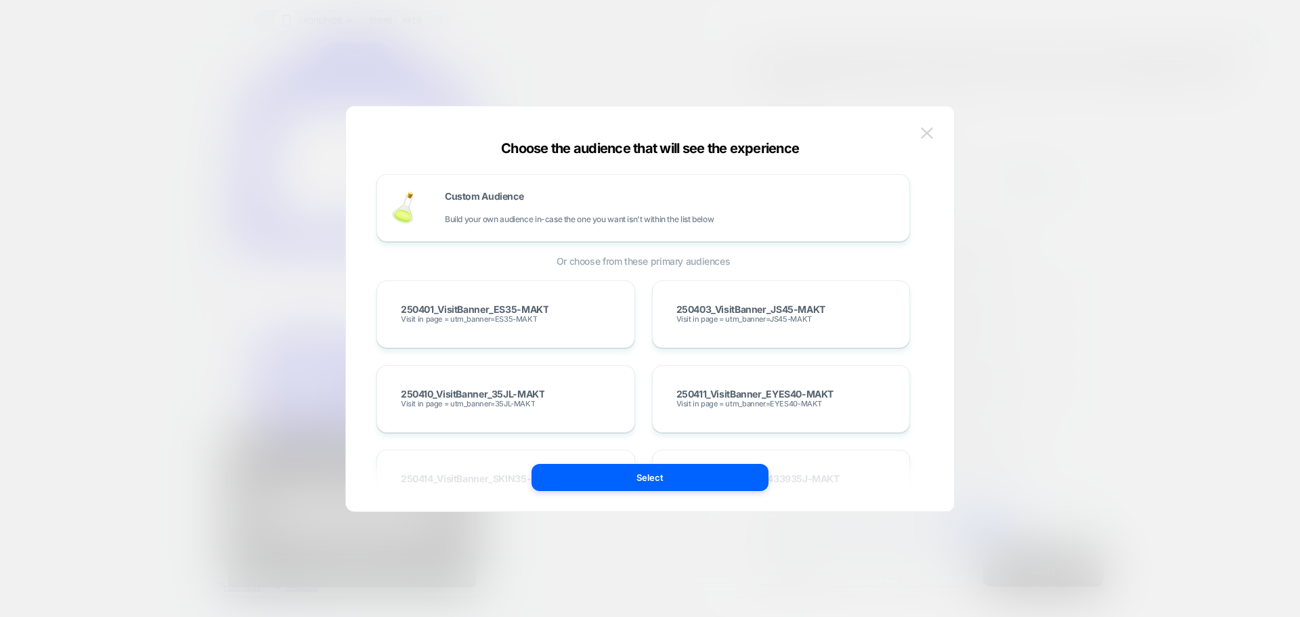
click at [934, 137] on button at bounding box center [927, 133] width 20 height 20
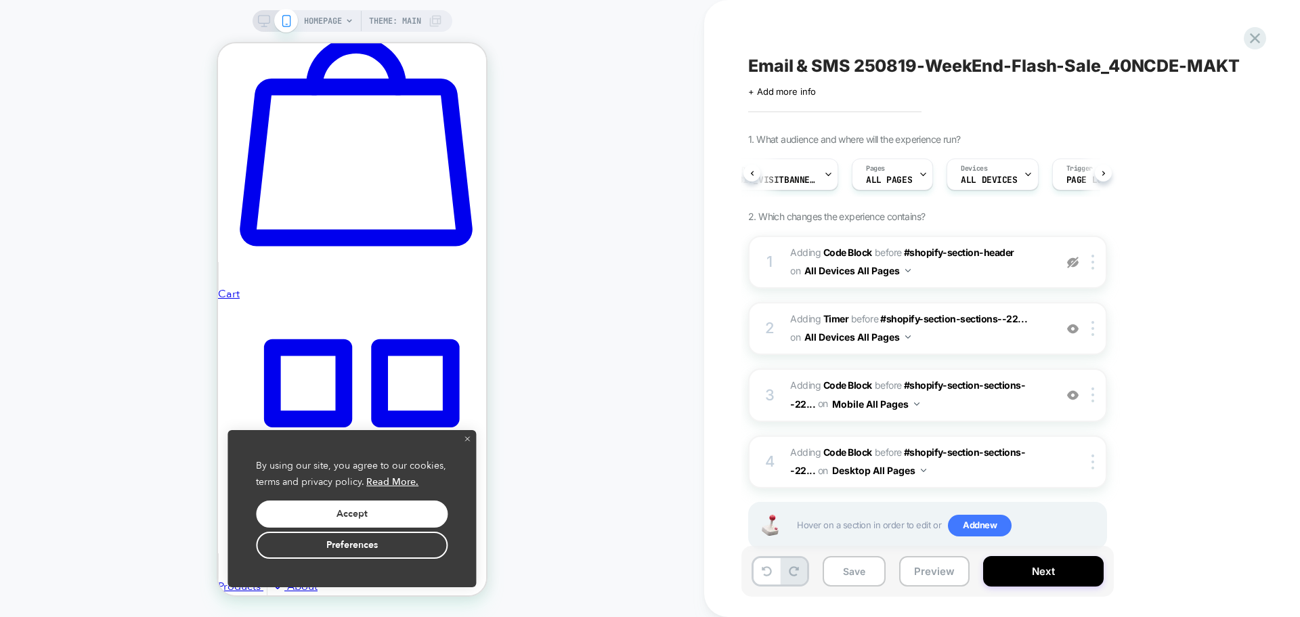
scroll to position [34, 0]
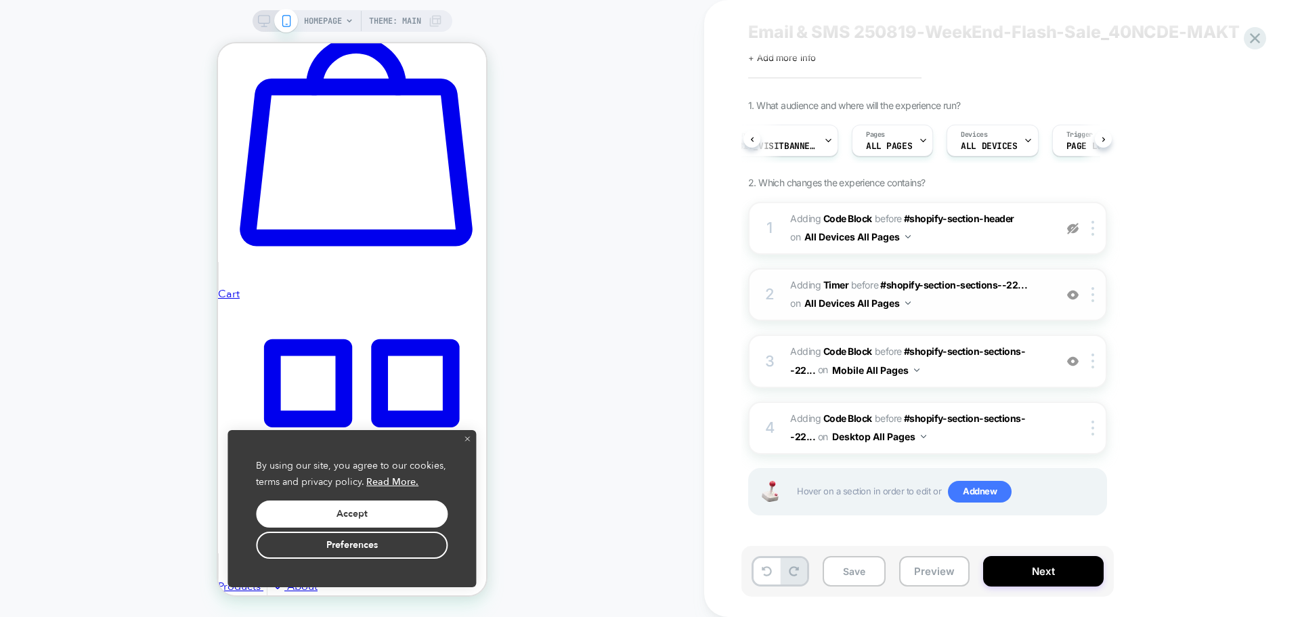
click at [951, 305] on span "#_loomi_addon_1731318085014_dup1750276841_dup1750706985_dup1751036975_dup175251…" at bounding box center [919, 294] width 258 height 37
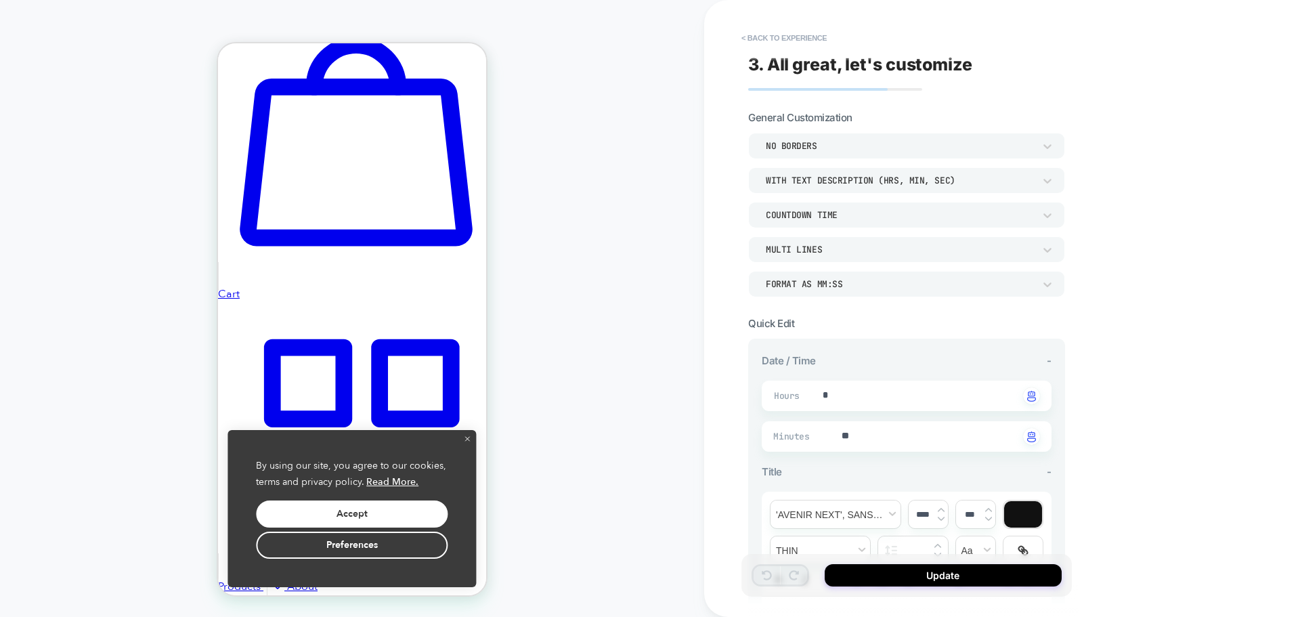
type textarea "*"
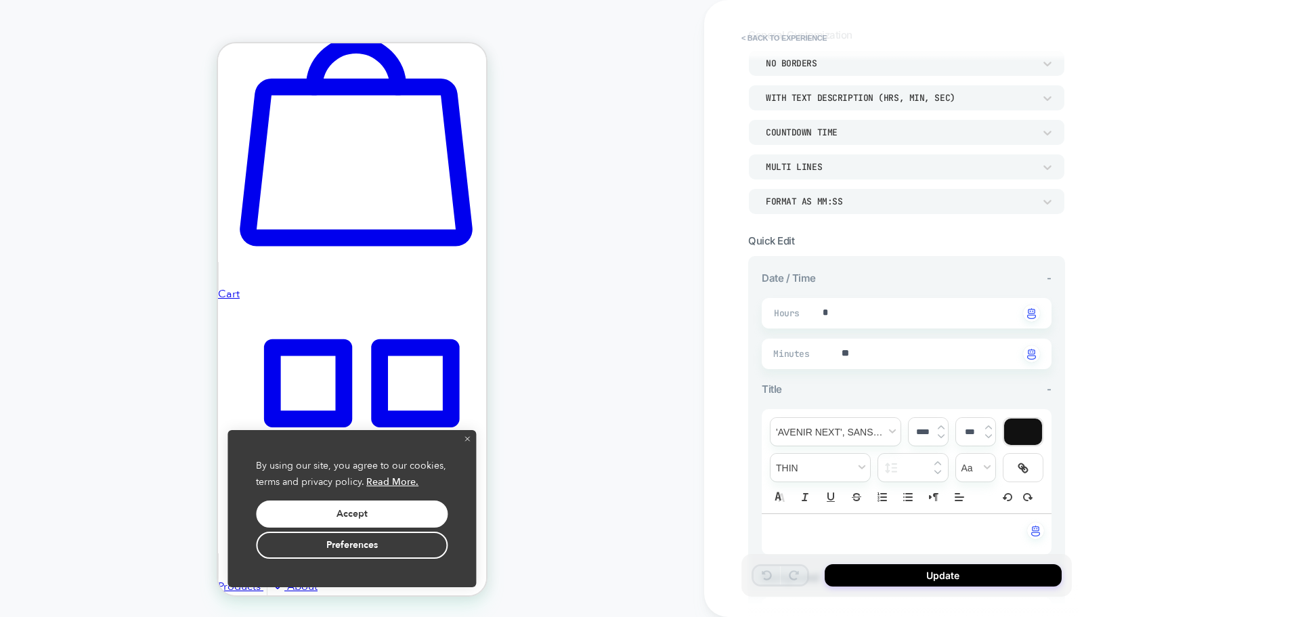
scroll to position [0, 0]
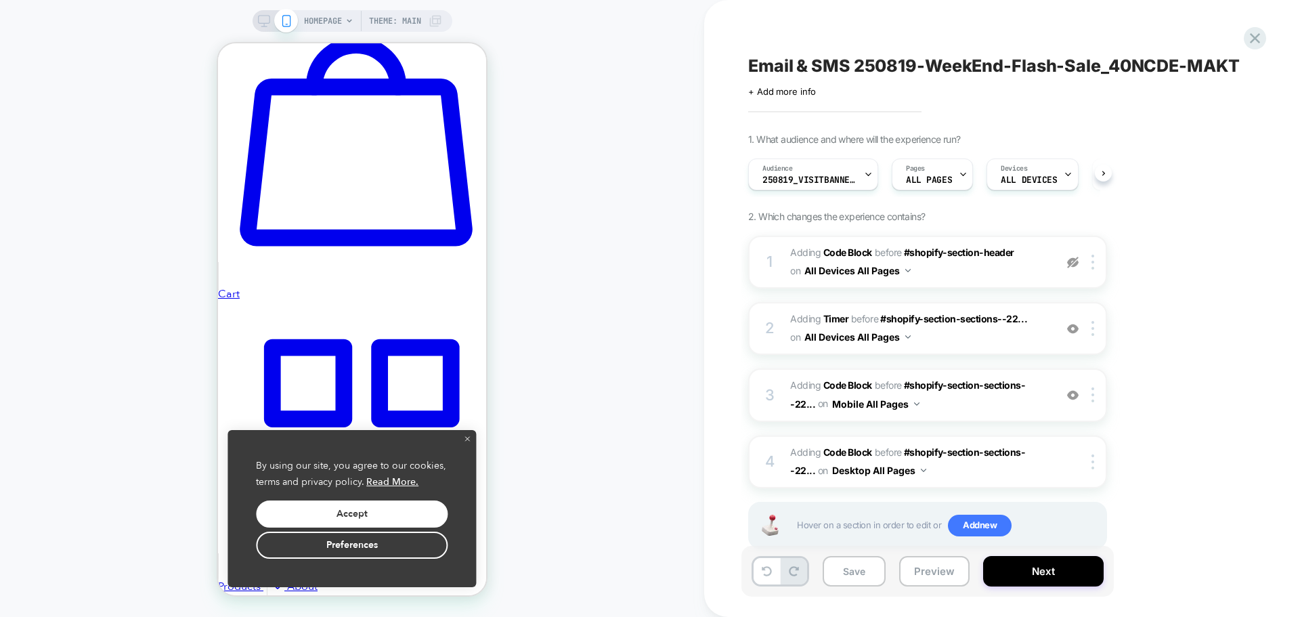
scroll to position [0, 1]
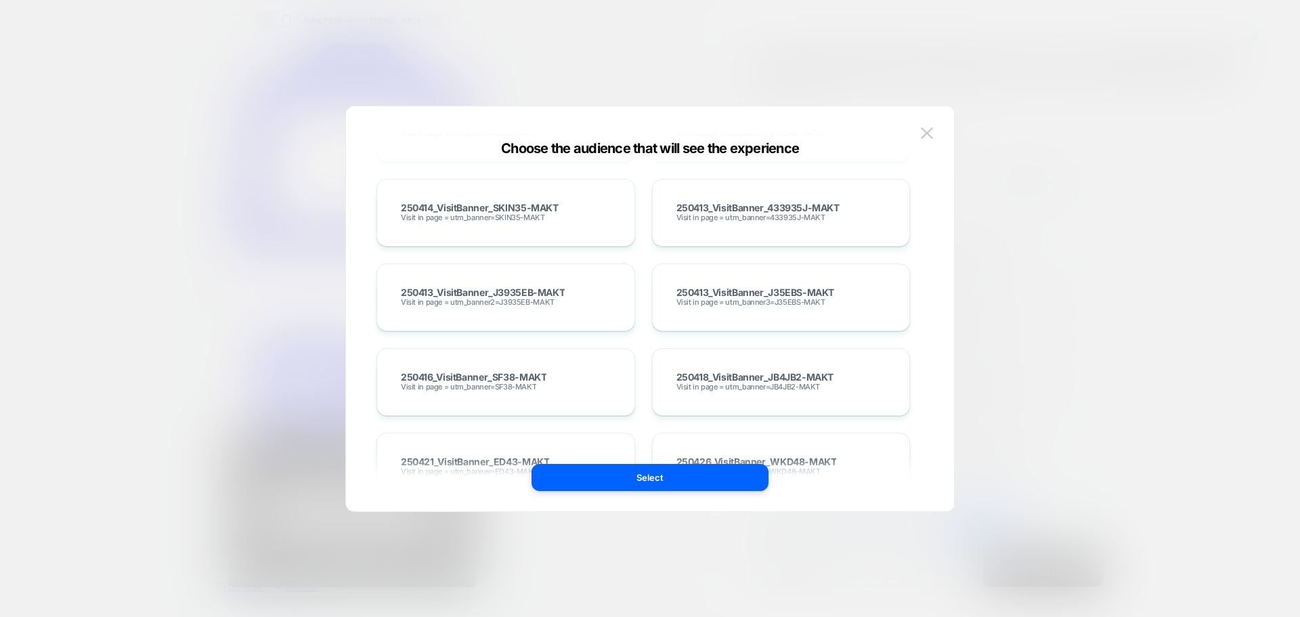
scroll to position [0, 0]
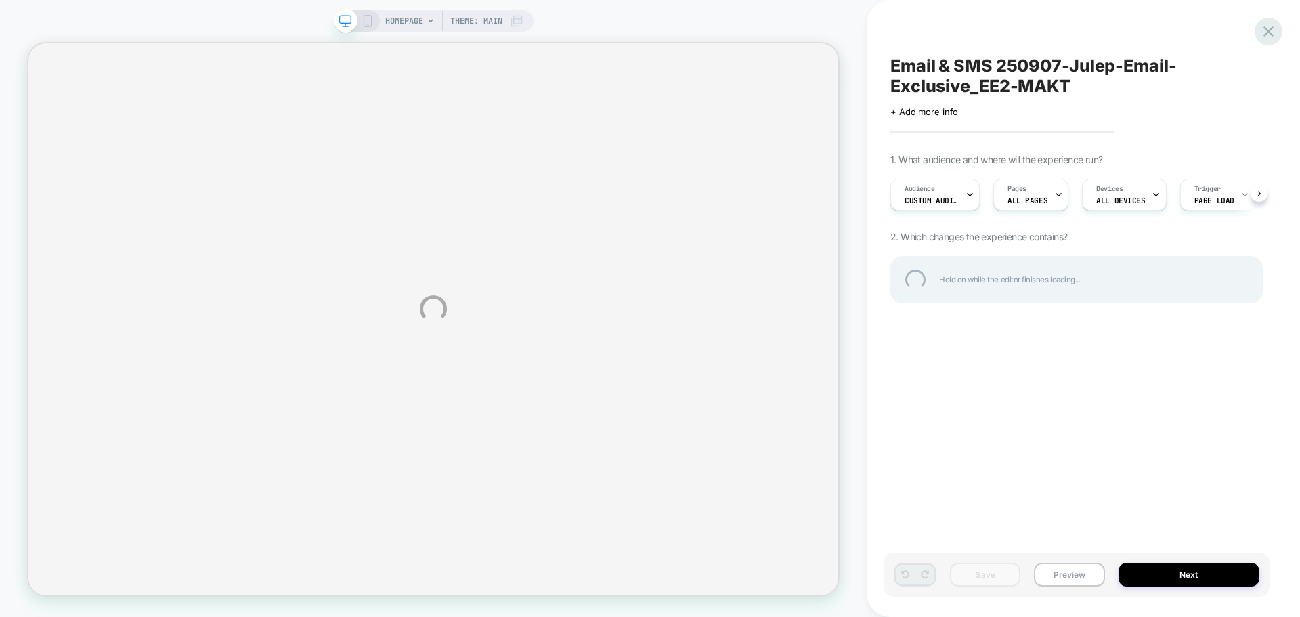
click at [1274, 36] on div at bounding box center [1269, 32] width 28 height 28
click at [1273, 31] on div at bounding box center [1269, 32] width 28 height 28
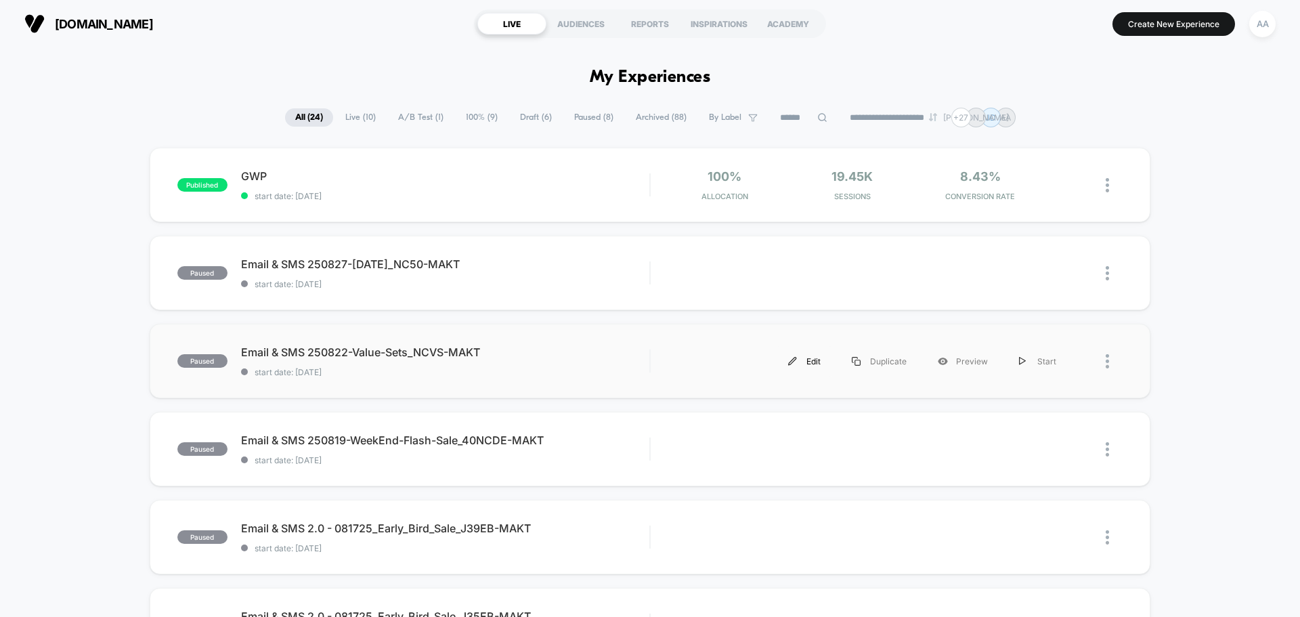
click at [813, 366] on div "Edit" at bounding box center [805, 361] width 64 height 30
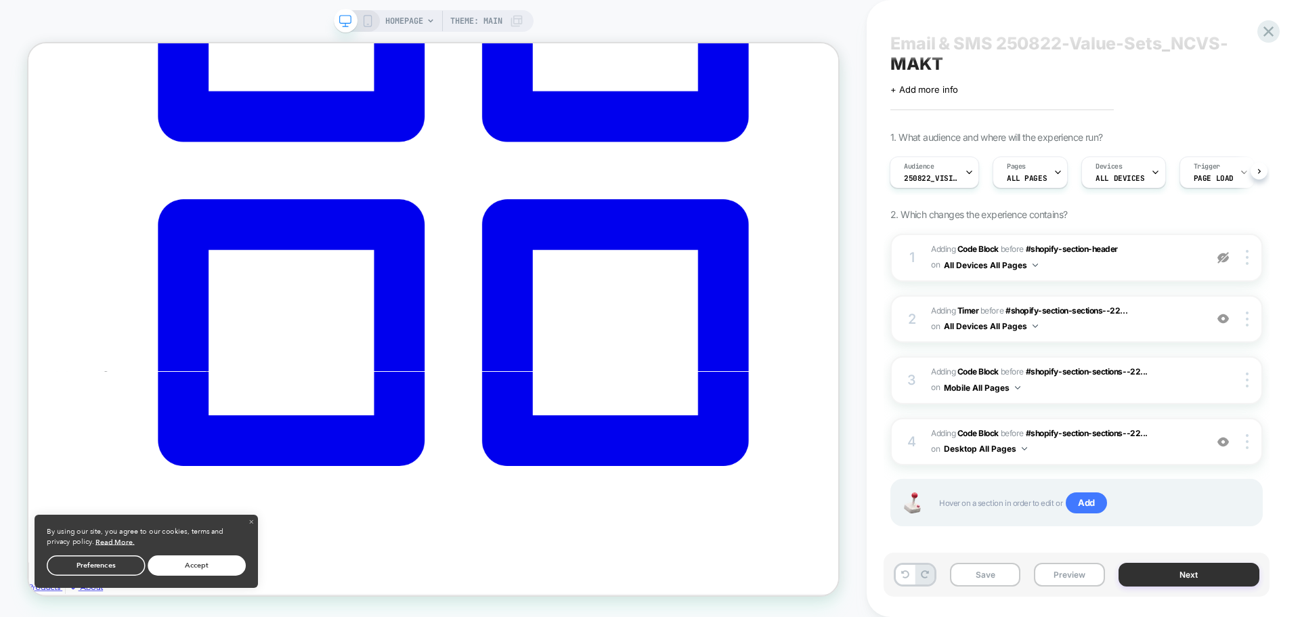
scroll to position [33, 0]
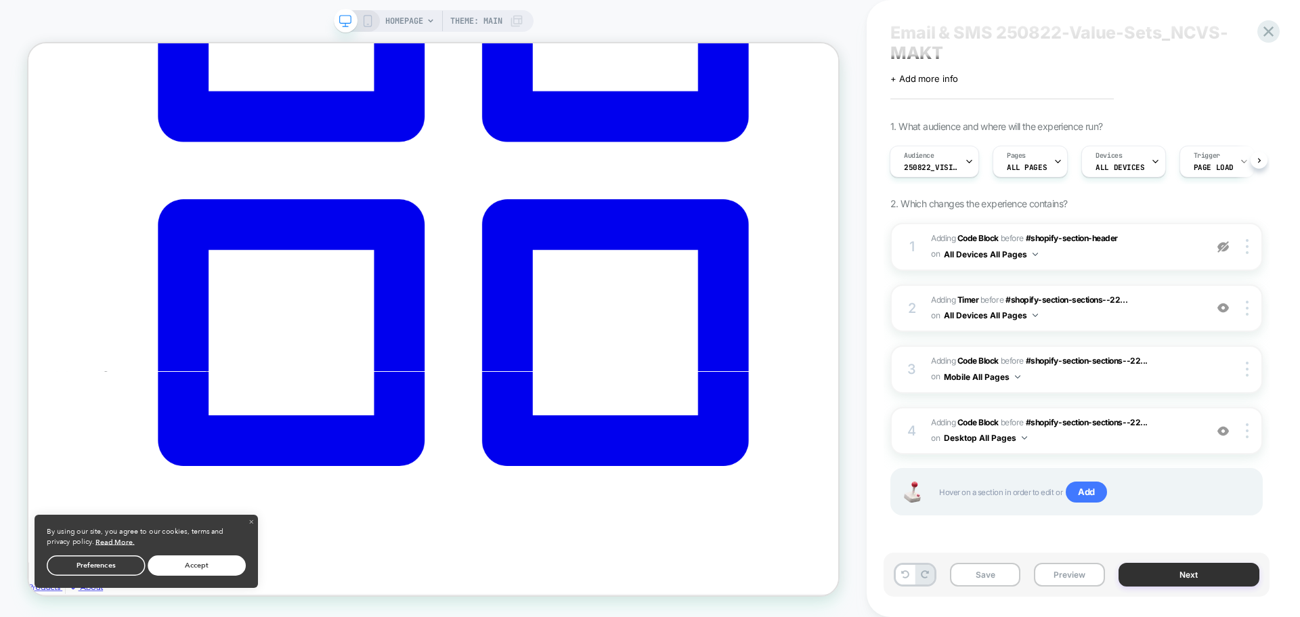
click at [1155, 578] on button "Next" at bounding box center [1190, 575] width 142 height 24
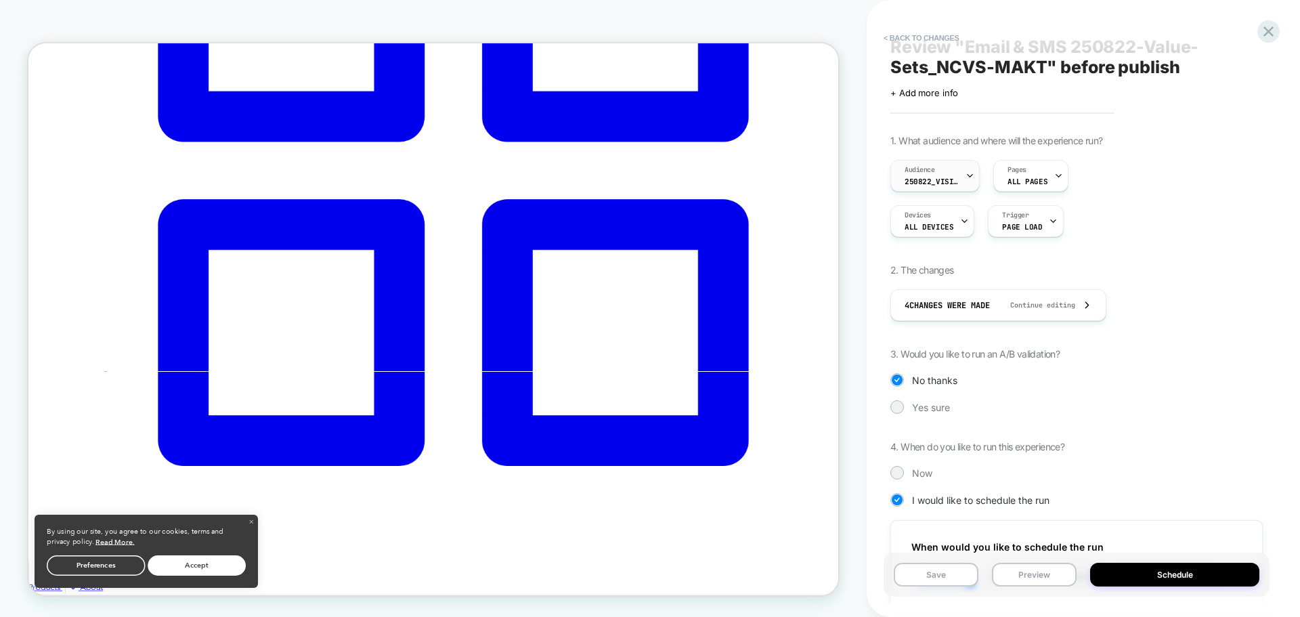
scroll to position [0, 0]
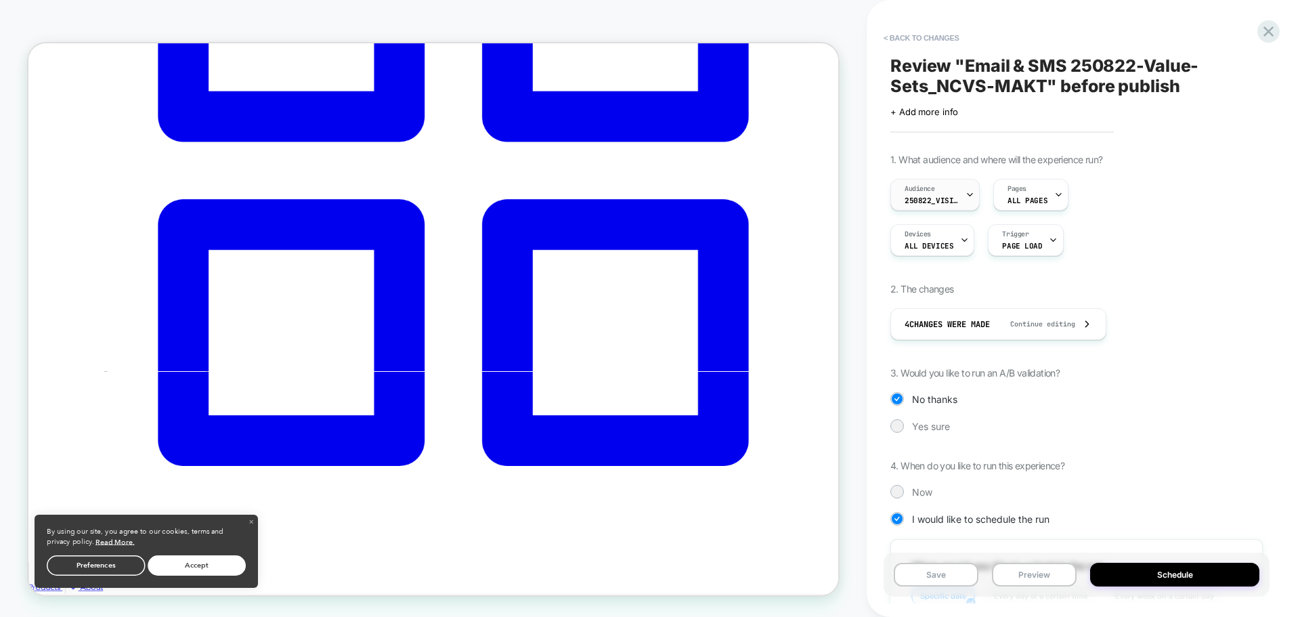
click at [947, 194] on div "Audience 250822_VisitBanner_NCVS-MAKT" at bounding box center [931, 194] width 81 height 30
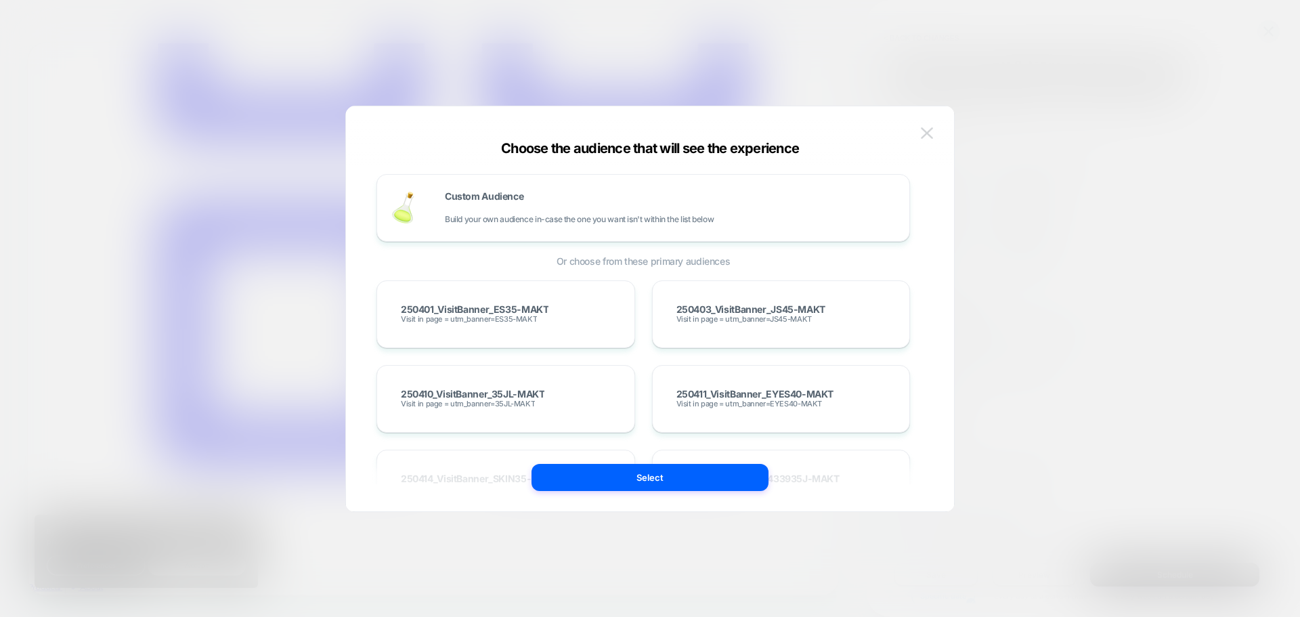
click at [933, 135] on button at bounding box center [927, 133] width 20 height 20
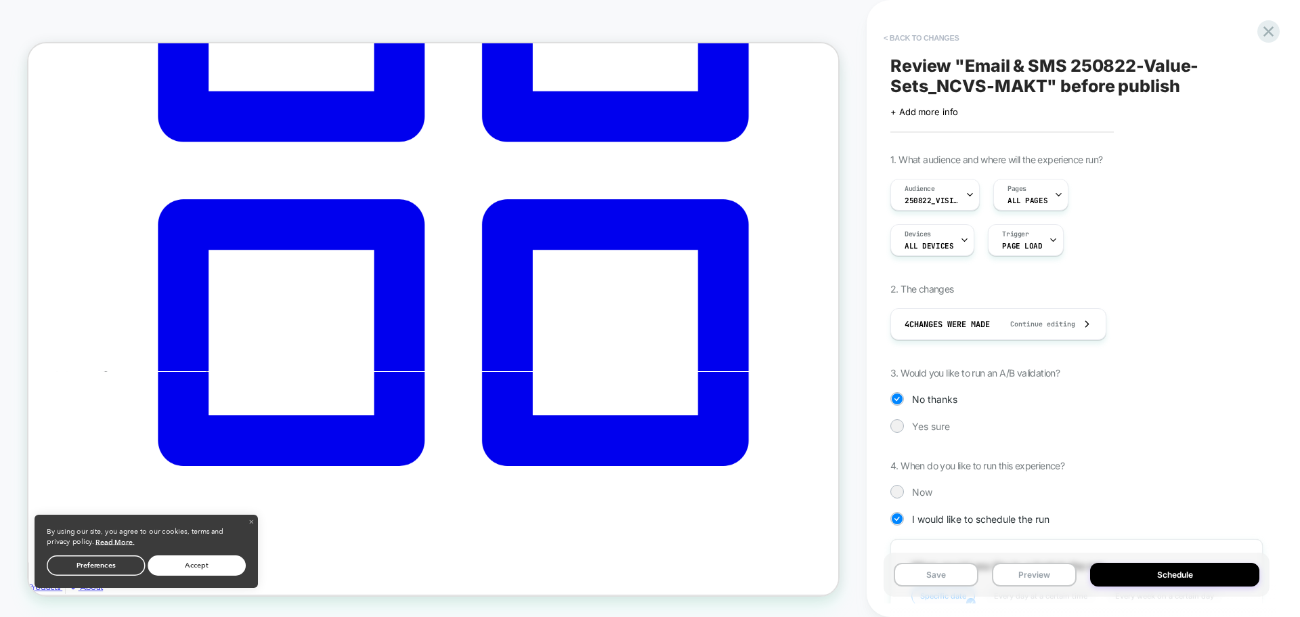
click at [923, 38] on button "< Back to changes" at bounding box center [921, 38] width 89 height 22
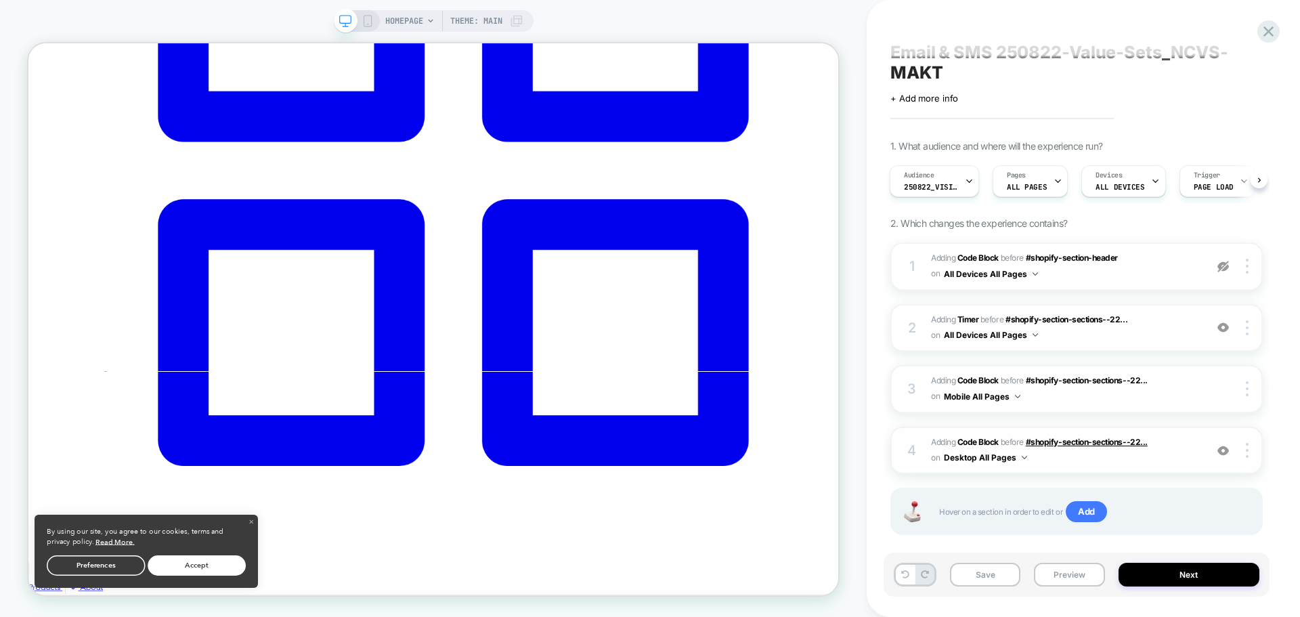
scroll to position [33, 0]
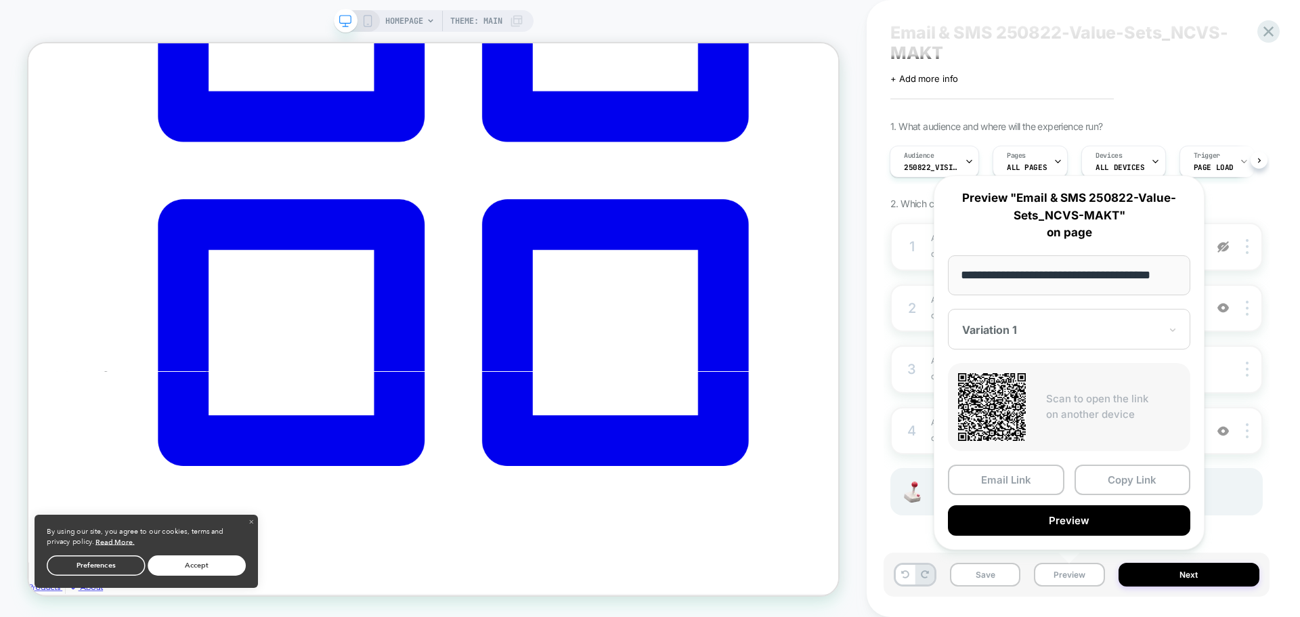
scroll to position [0, 0]
click at [0, 0] on div "Email & SMS 250822-Value-Sets_NCVS-MAKT Click to edit experience details + Add …" at bounding box center [0, 0] width 0 height 0
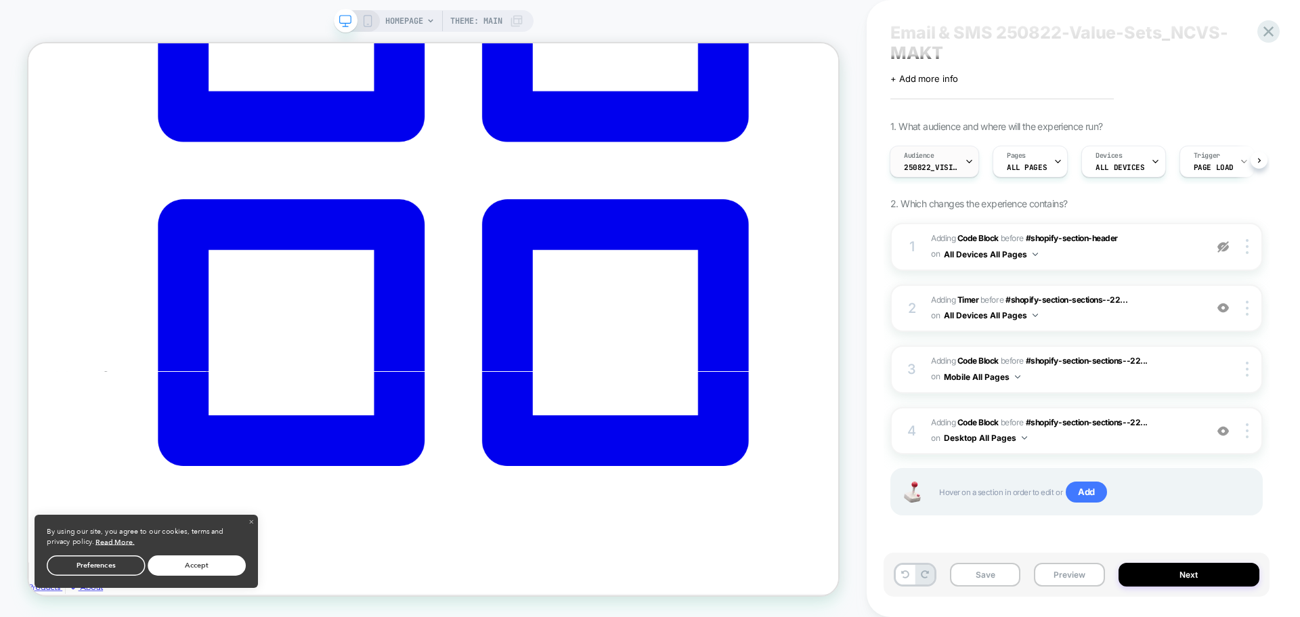
click at [0, 0] on span "Audience" at bounding box center [0, 0] width 0 height 0
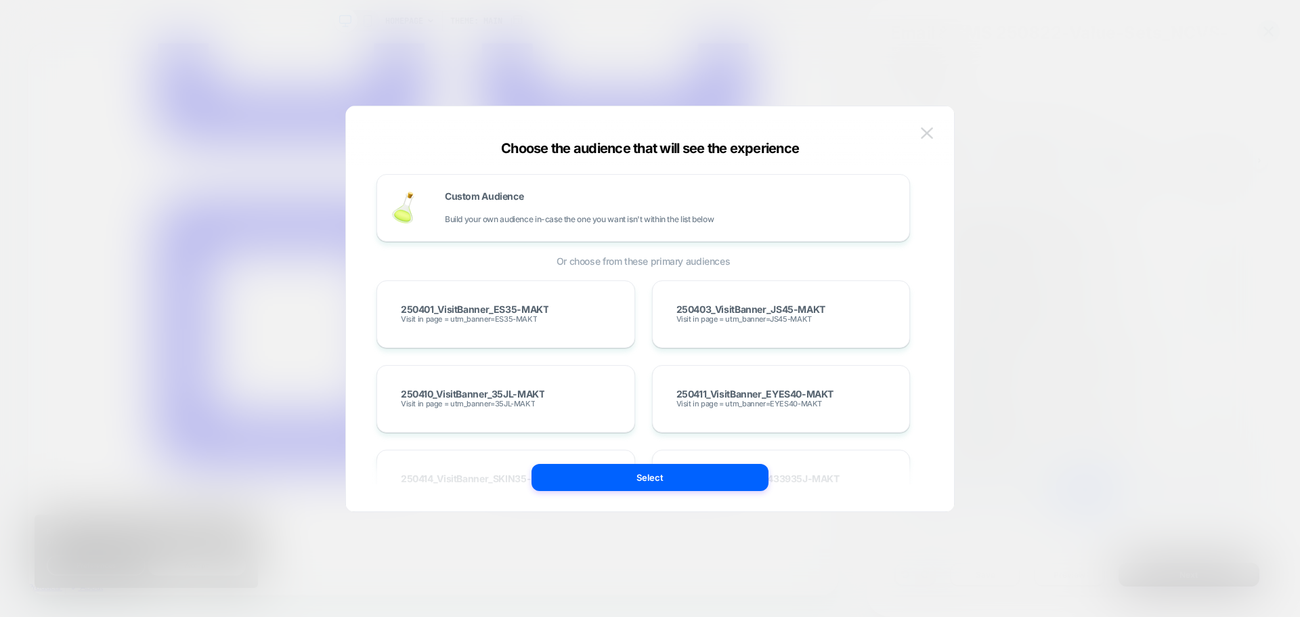
click at [926, 139] on img at bounding box center [927, 133] width 12 height 12
